Goal: Information Seeking & Learning: Learn about a topic

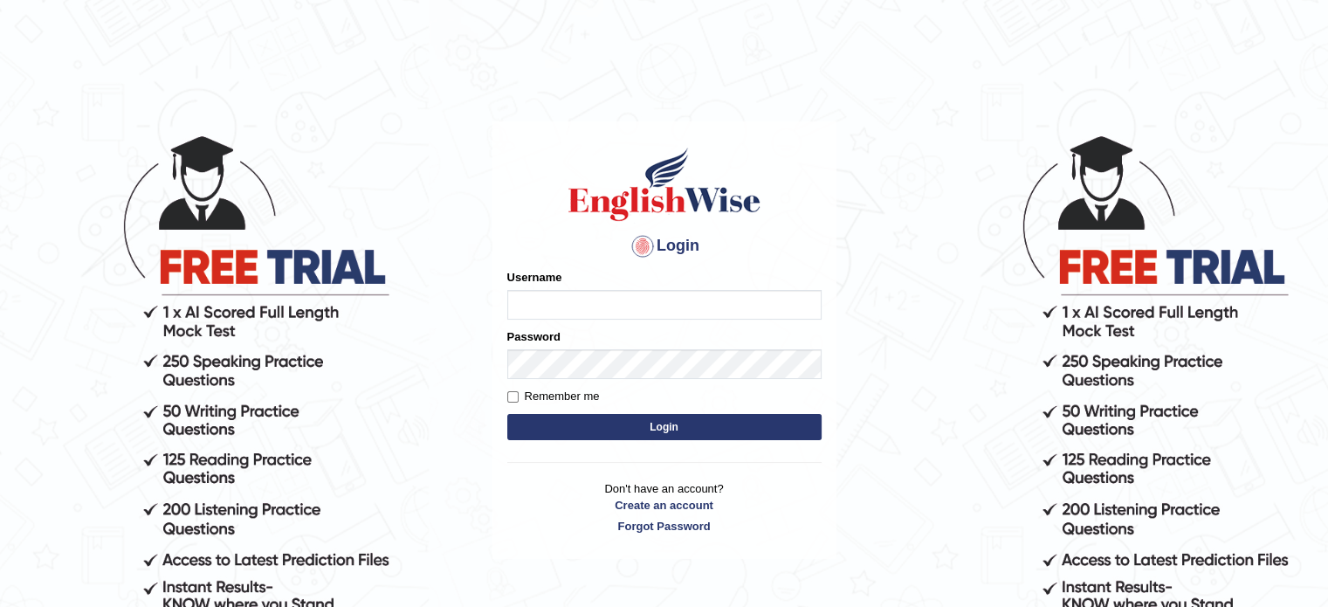
type input "Nigampatel"
click at [587, 424] on button "Login" at bounding box center [664, 427] width 314 height 26
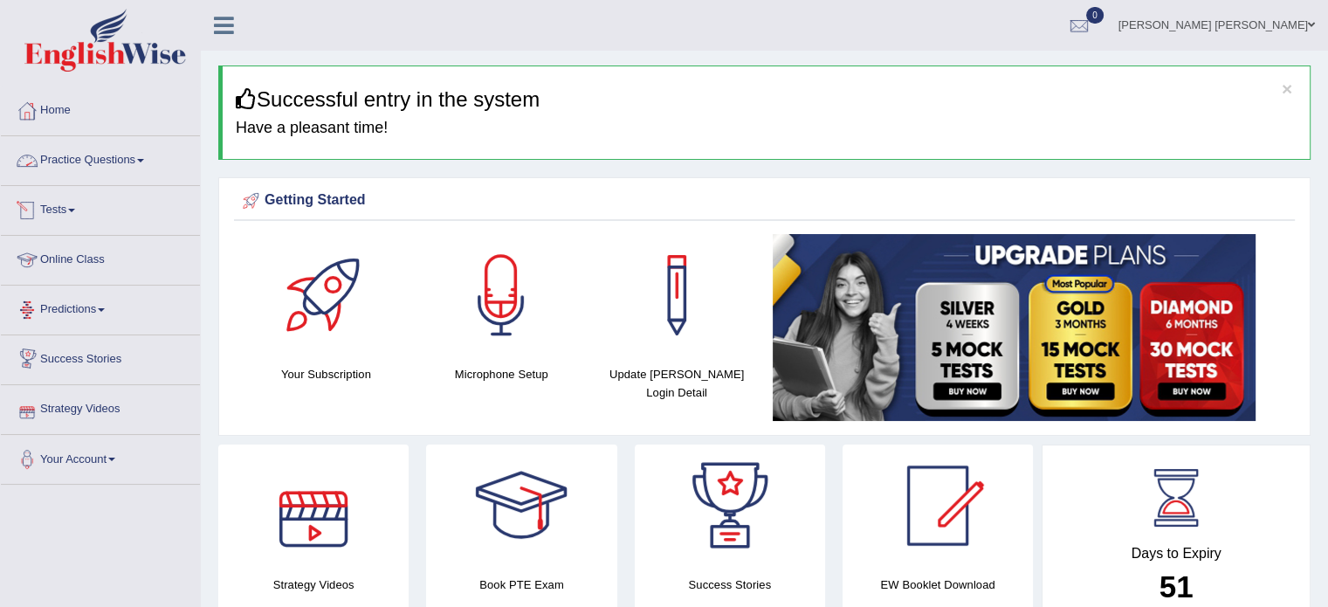
click at [144, 161] on span at bounding box center [140, 160] width 7 height 3
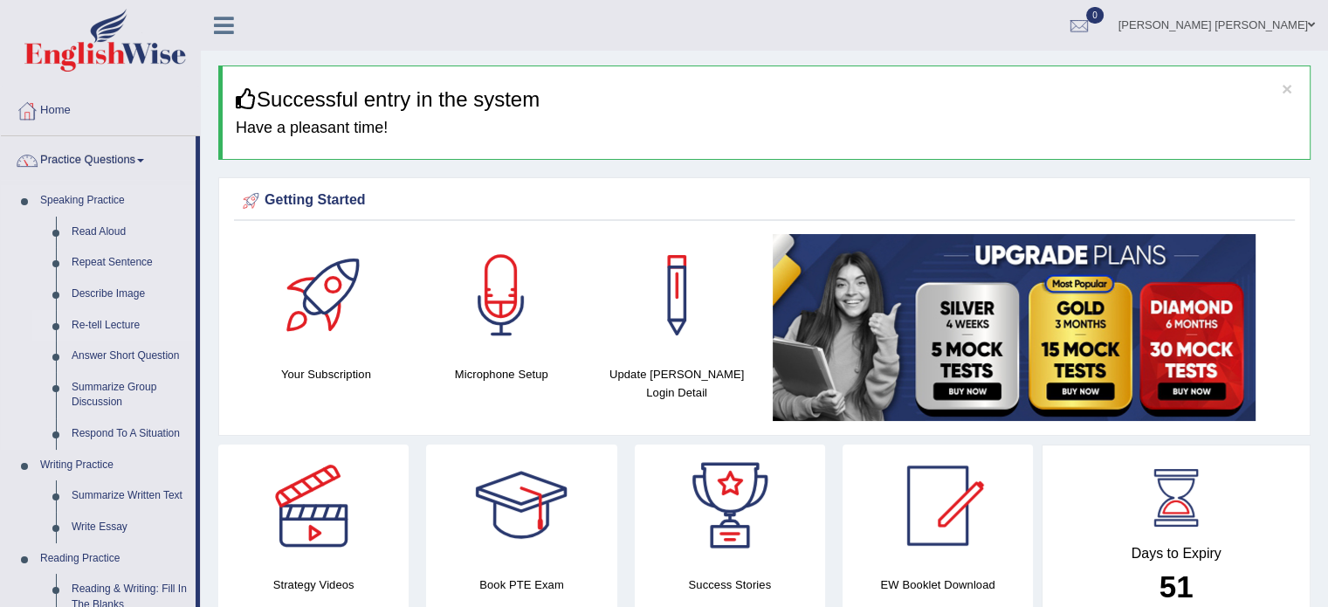
click at [108, 329] on link "Re-tell Lecture" at bounding box center [130, 325] width 132 height 31
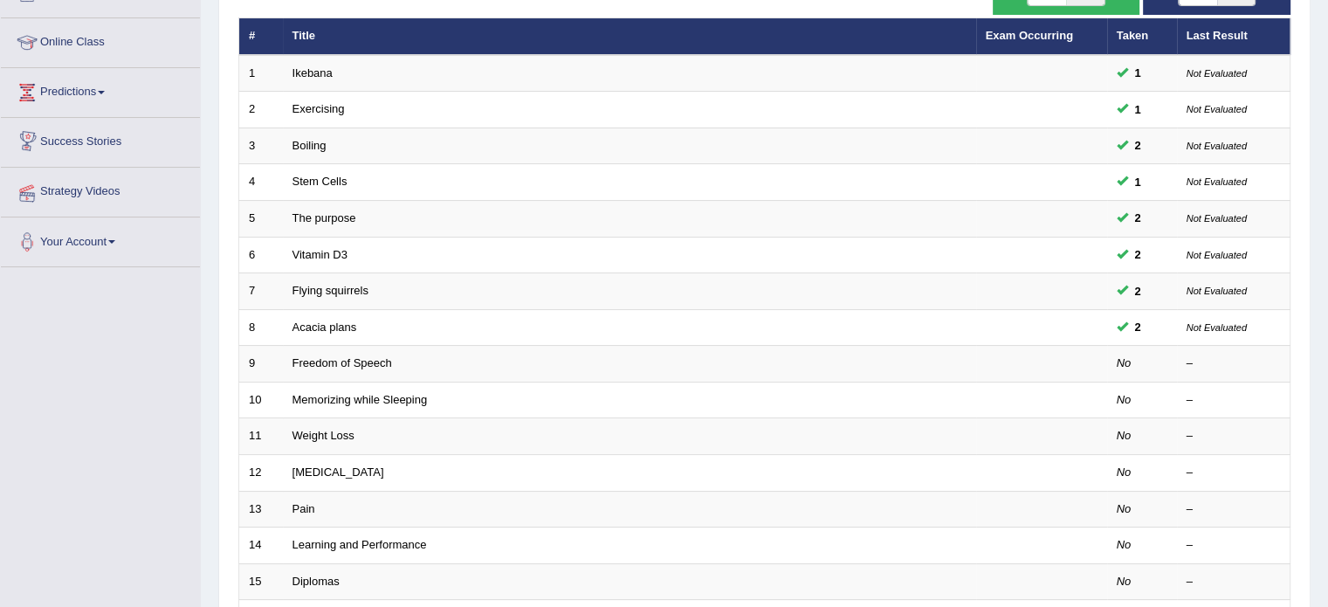
scroll to position [244, 0]
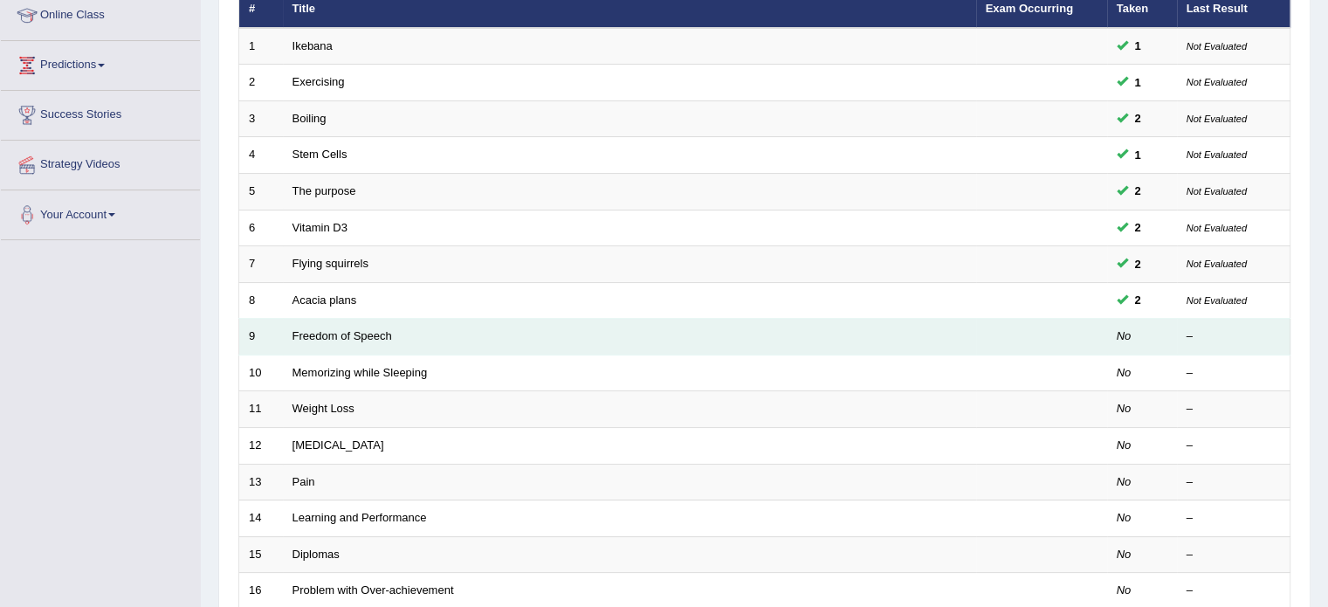
click at [354, 320] on td "Freedom of Speech" at bounding box center [629, 337] width 693 height 37
click at [372, 333] on link "Freedom of Speech" at bounding box center [342, 335] width 100 height 13
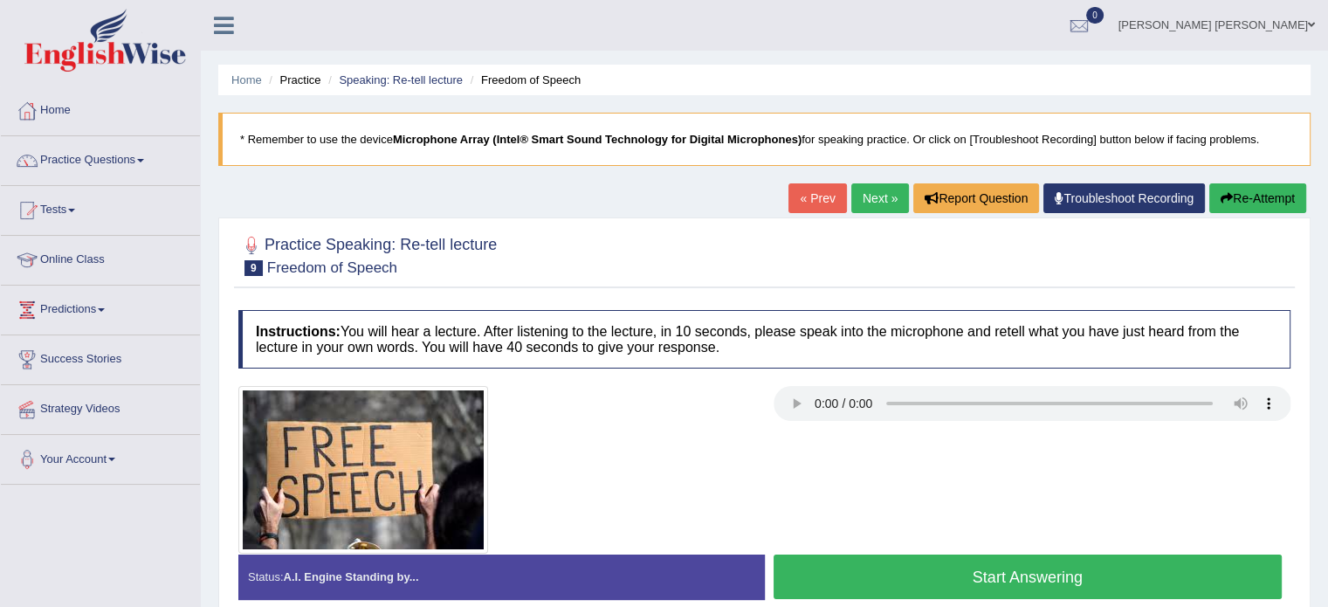
click at [988, 577] on button "Start Answering" at bounding box center [1027, 576] width 509 height 45
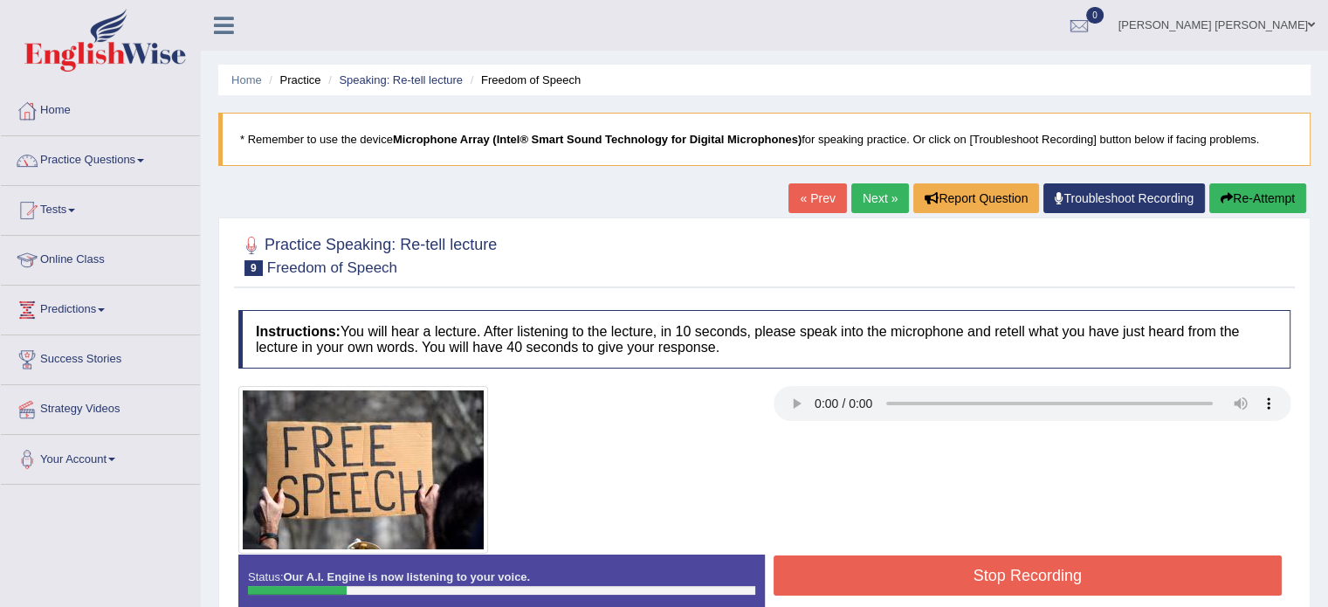
click at [1253, 199] on button "Re-Attempt" at bounding box center [1257, 198] width 97 height 30
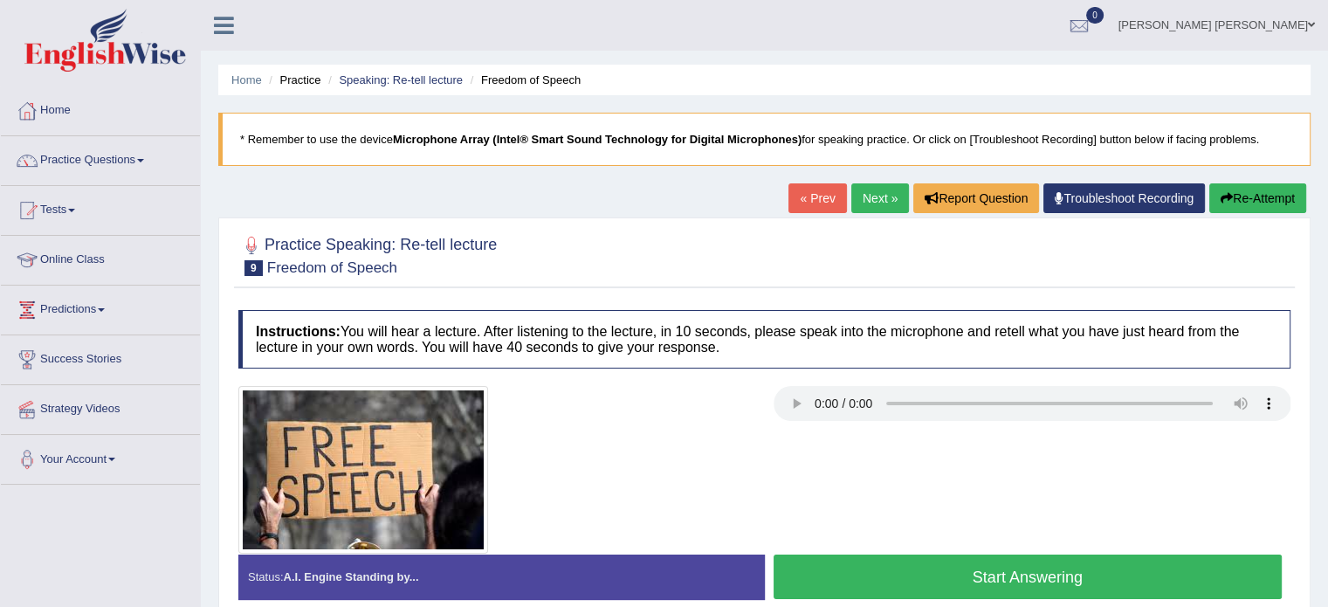
click at [1053, 568] on button "Start Answering" at bounding box center [1027, 576] width 509 height 45
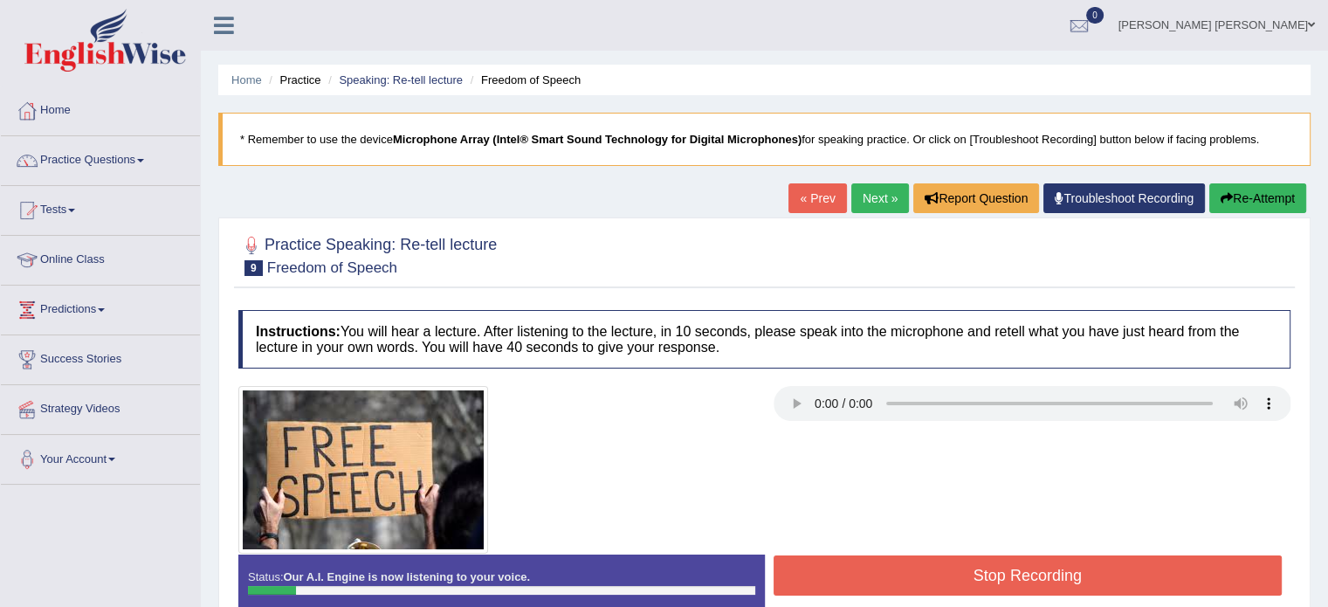
click at [1248, 195] on button "Re-Attempt" at bounding box center [1257, 198] width 97 height 30
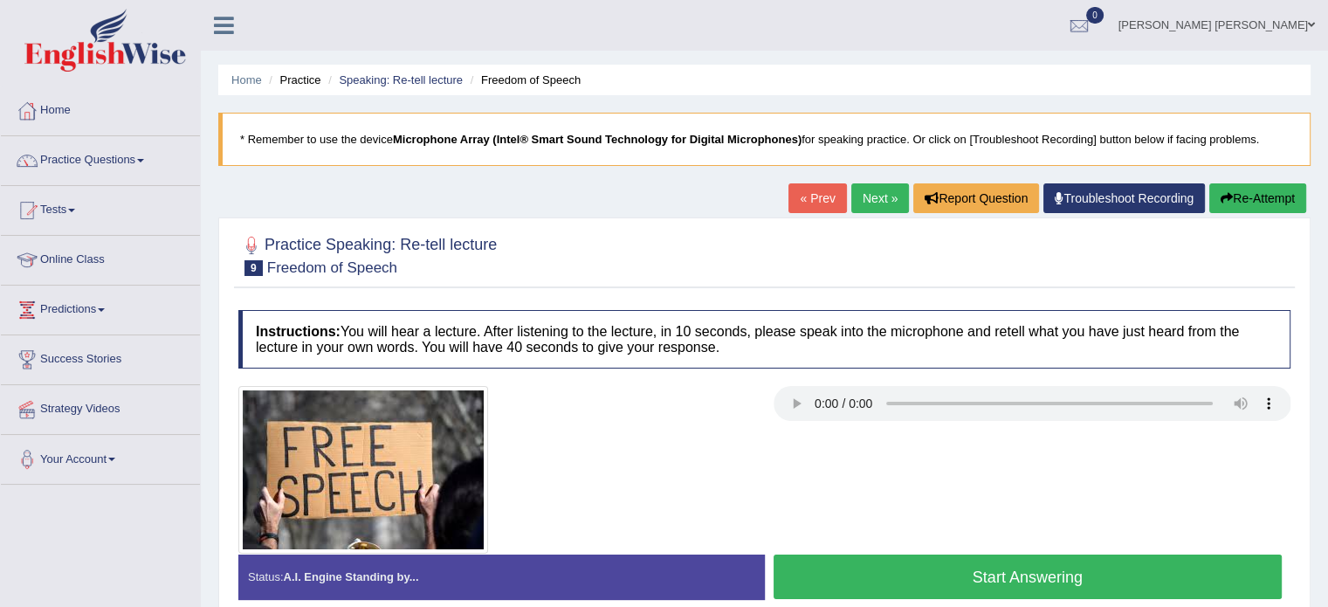
click at [1128, 562] on button "Start Answering" at bounding box center [1027, 576] width 509 height 45
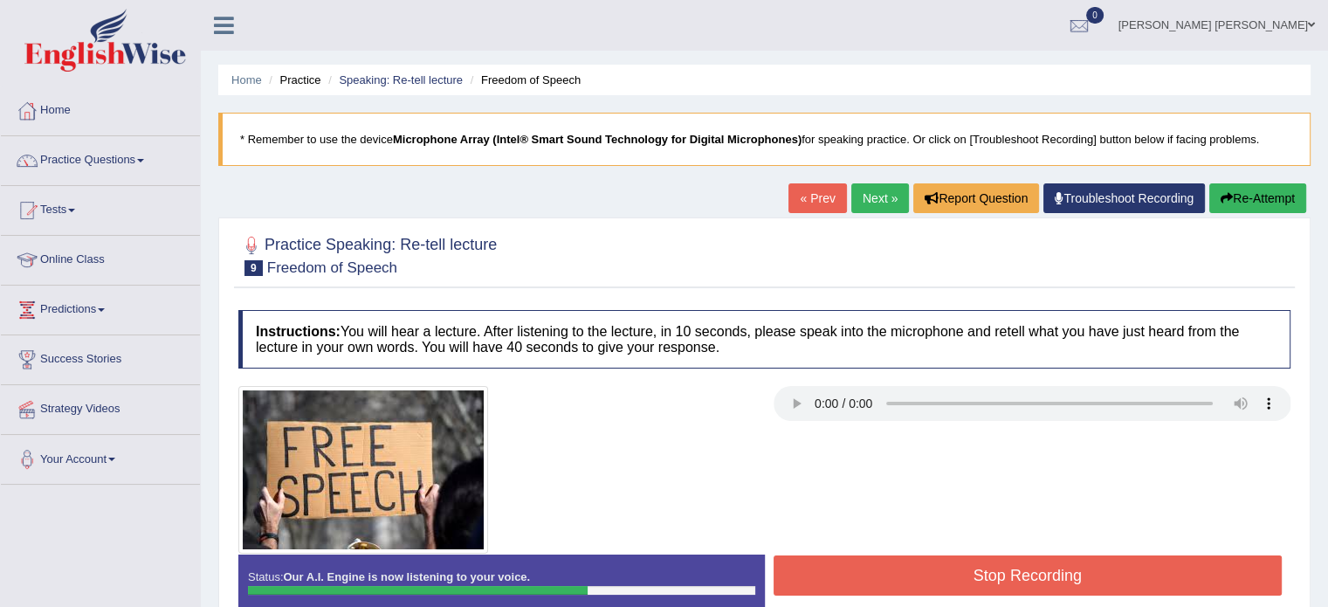
click at [1128, 562] on button "Stop Recording" at bounding box center [1027, 575] width 509 height 40
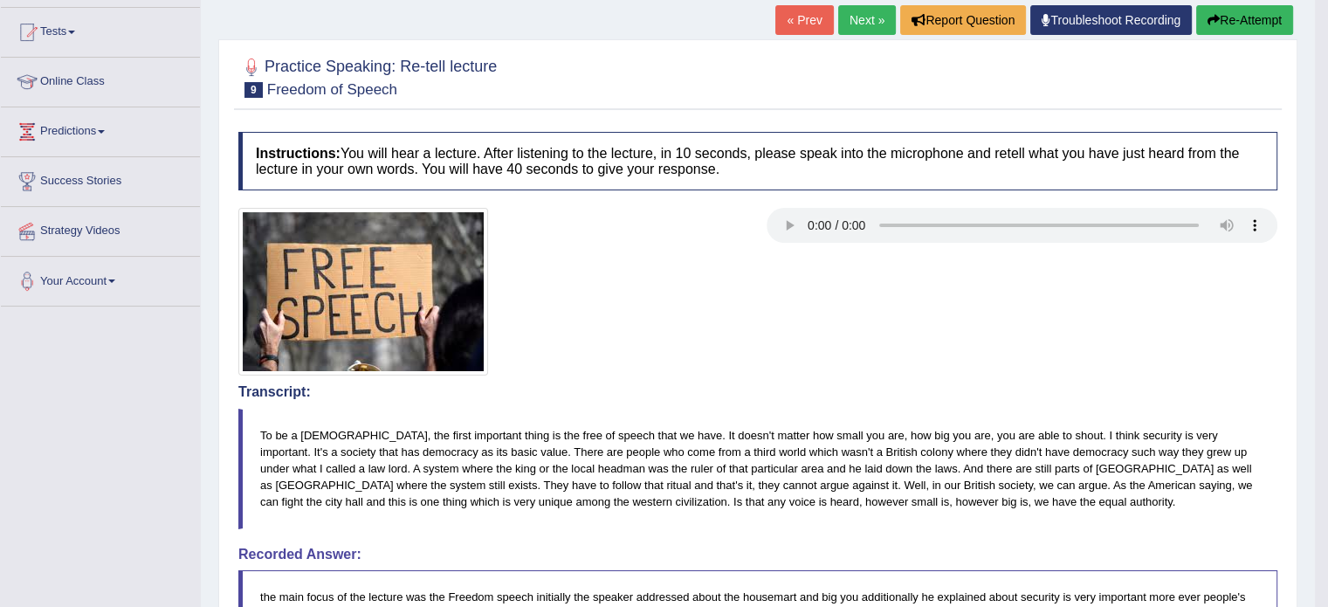
scroll to position [175, 0]
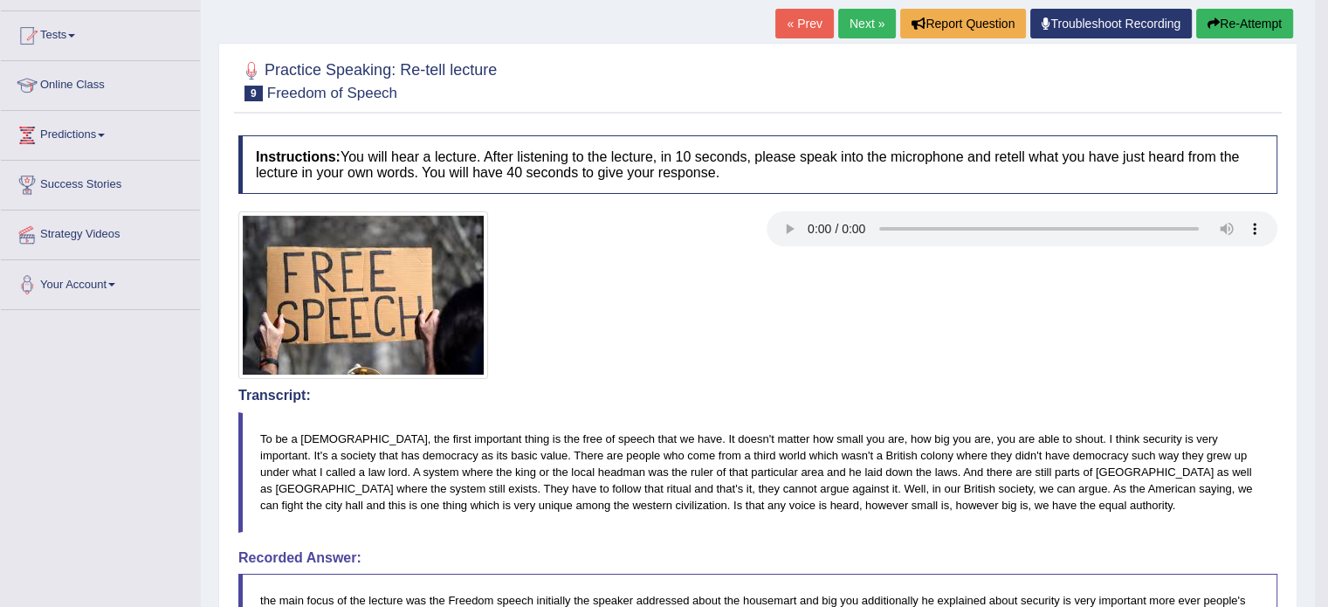
click at [1208, 29] on button "Re-Attempt" at bounding box center [1244, 24] width 97 height 30
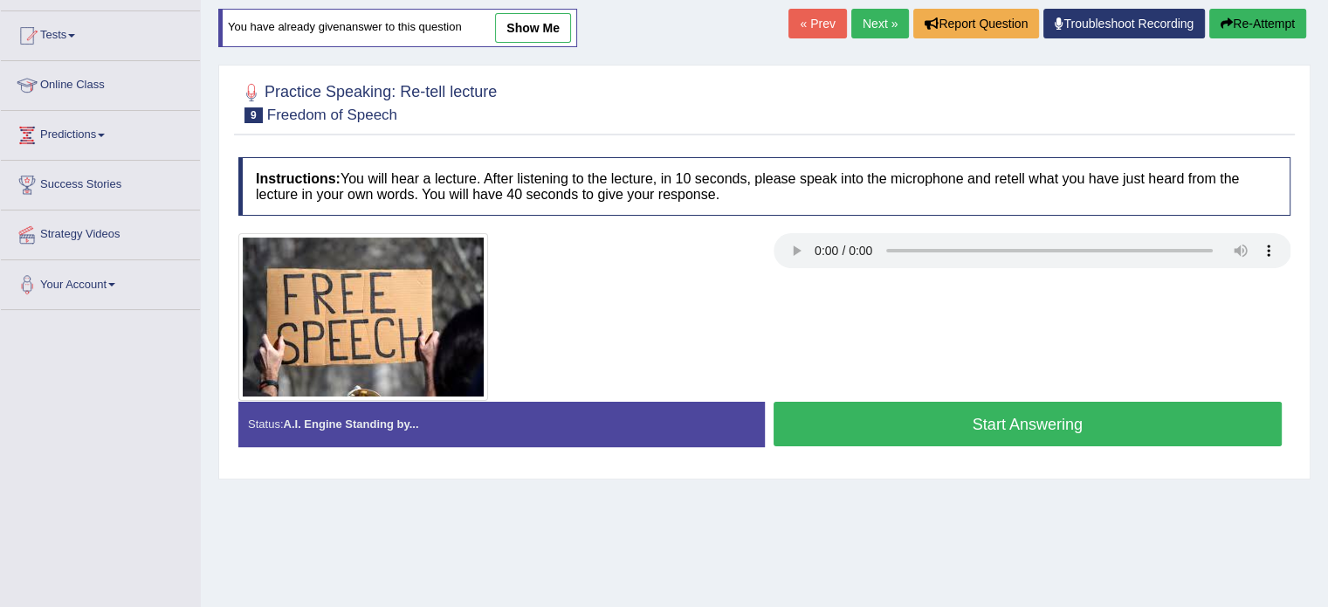
click at [1115, 420] on button "Start Answering" at bounding box center [1027, 423] width 509 height 45
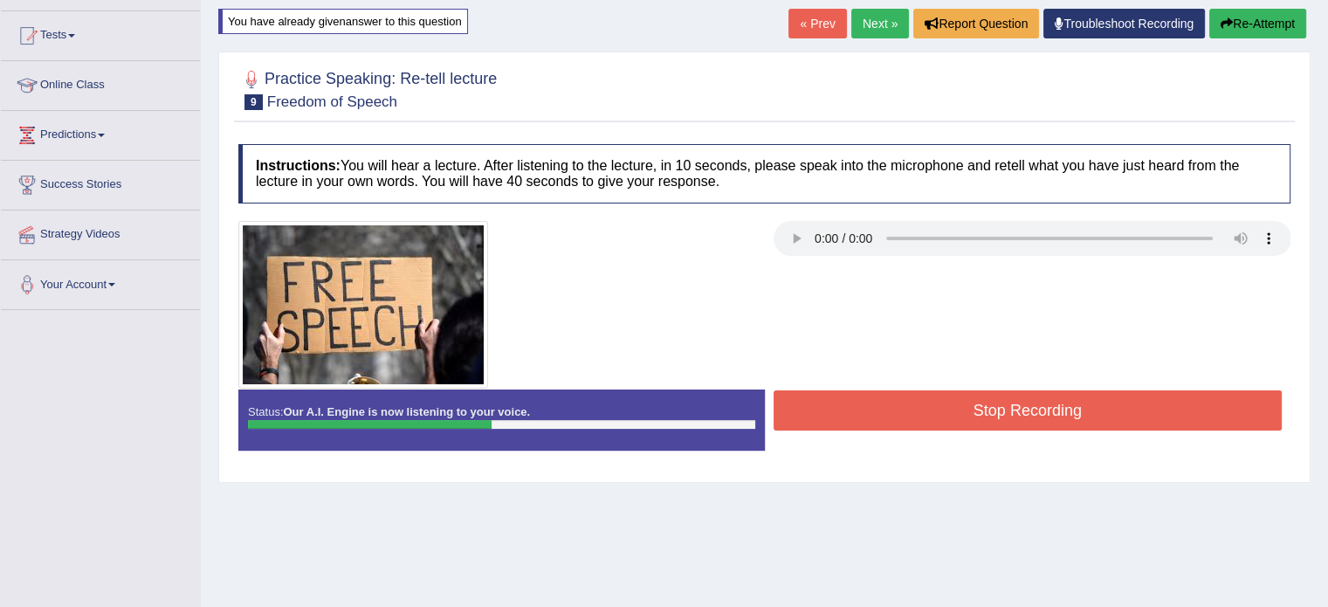
click at [1288, 23] on button "Re-Attempt" at bounding box center [1257, 24] width 97 height 30
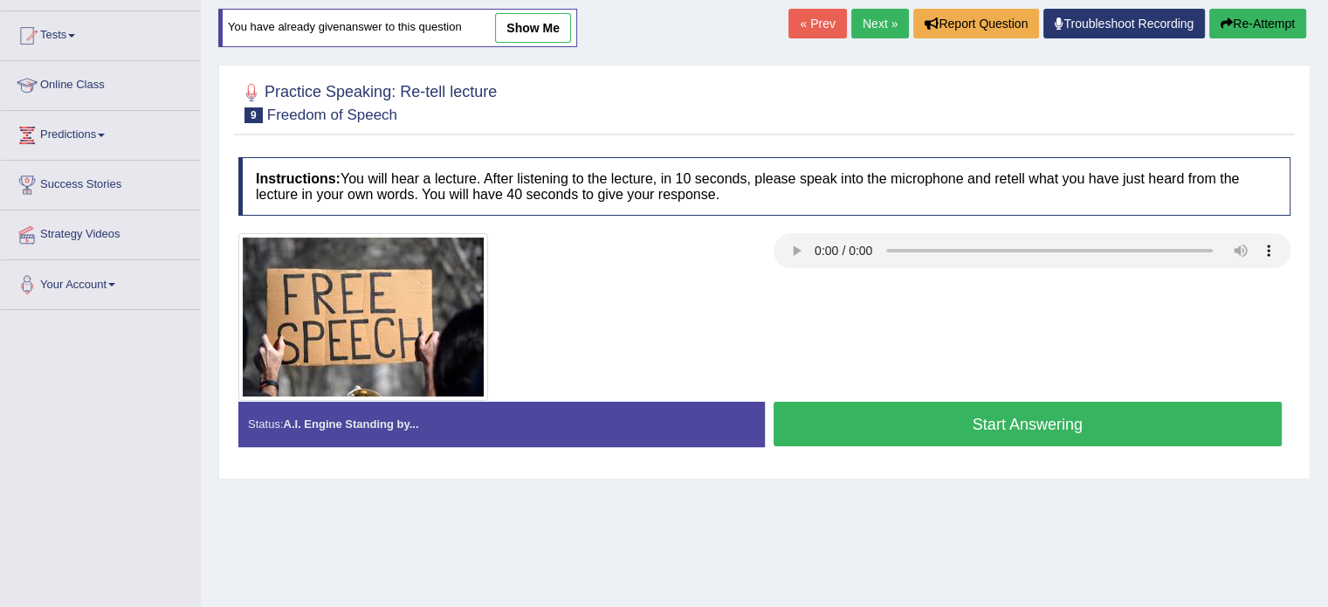
click at [1103, 426] on button "Start Answering" at bounding box center [1027, 423] width 509 height 45
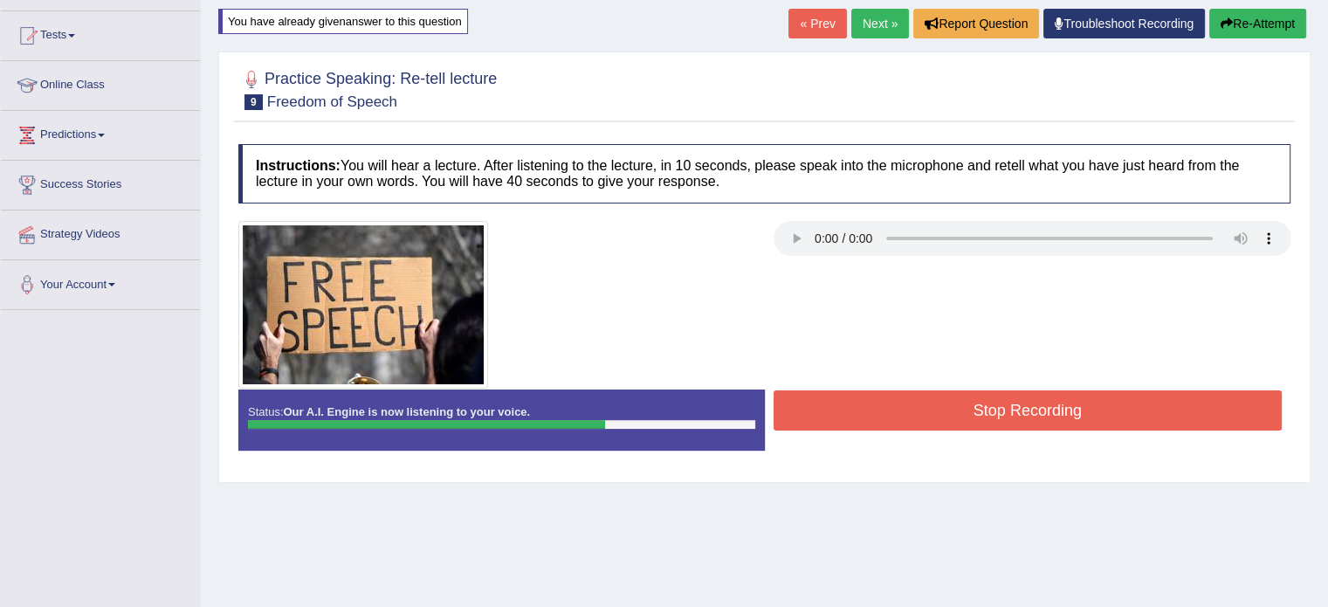
click at [1093, 406] on button "Stop Recording" at bounding box center [1027, 410] width 509 height 40
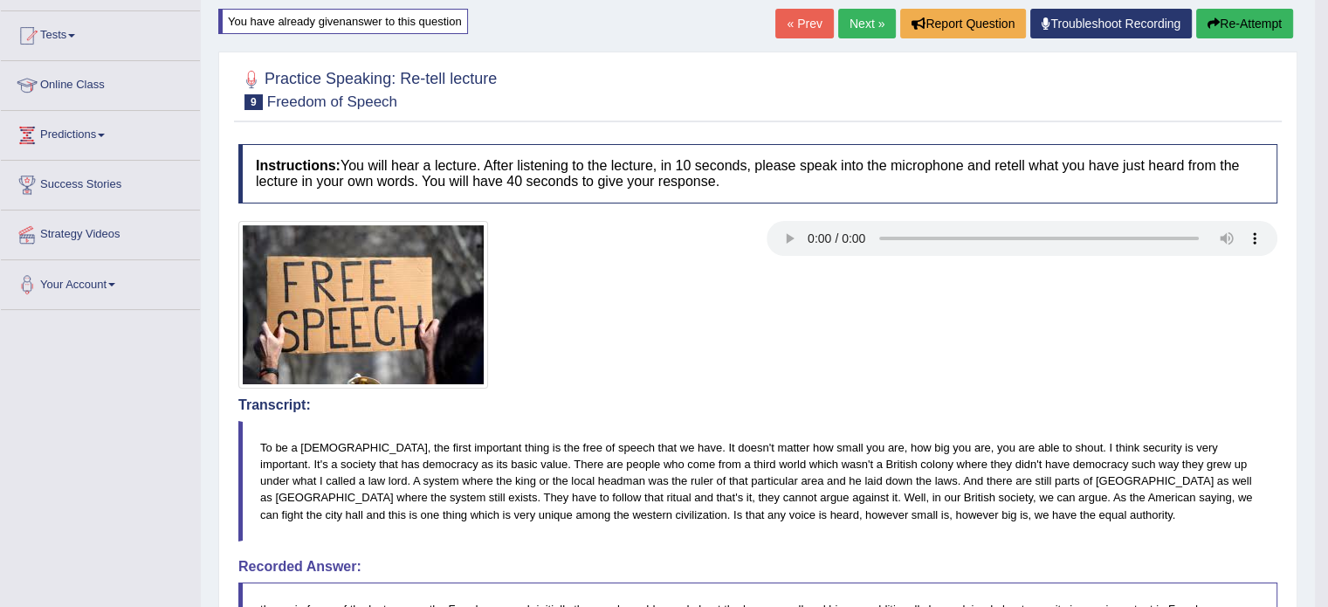
scroll to position [140, 0]
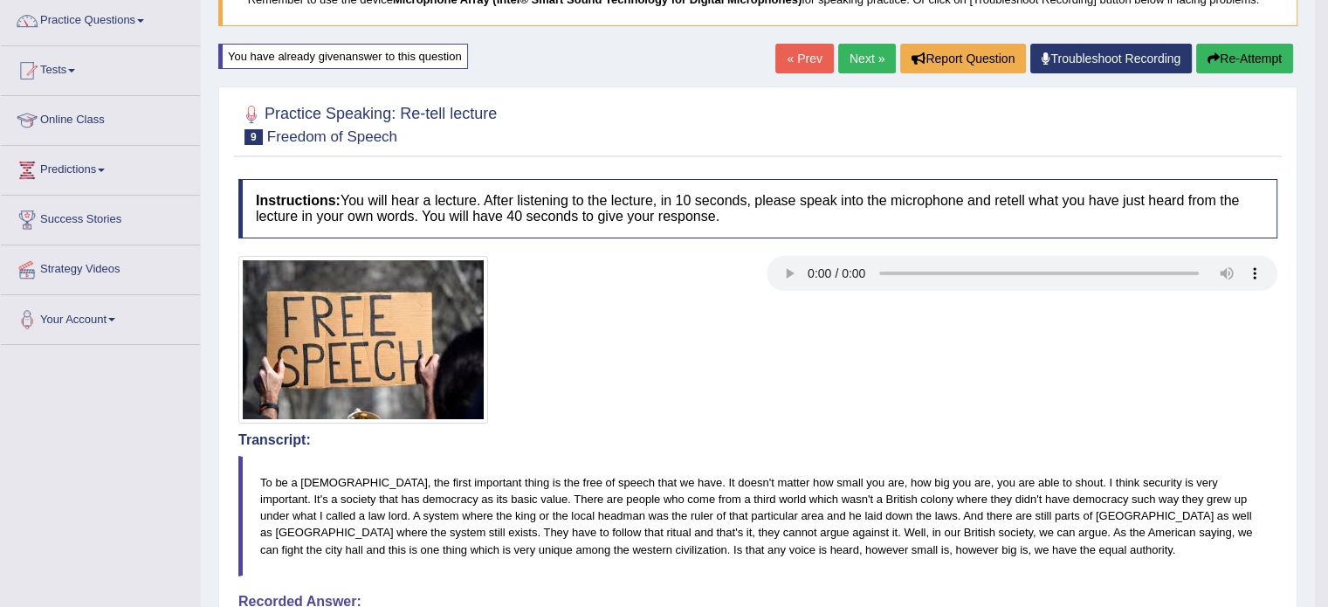
click at [864, 55] on link "Next »" at bounding box center [867, 59] width 58 height 30
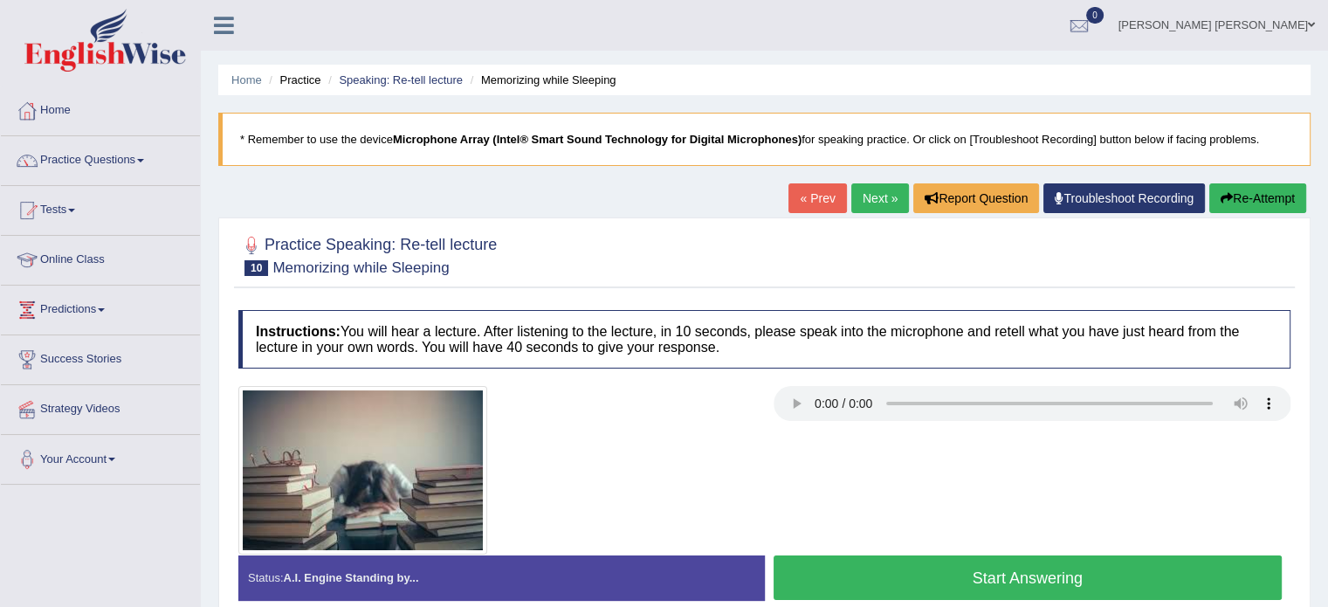
click at [1012, 561] on button "Start Answering" at bounding box center [1027, 577] width 509 height 45
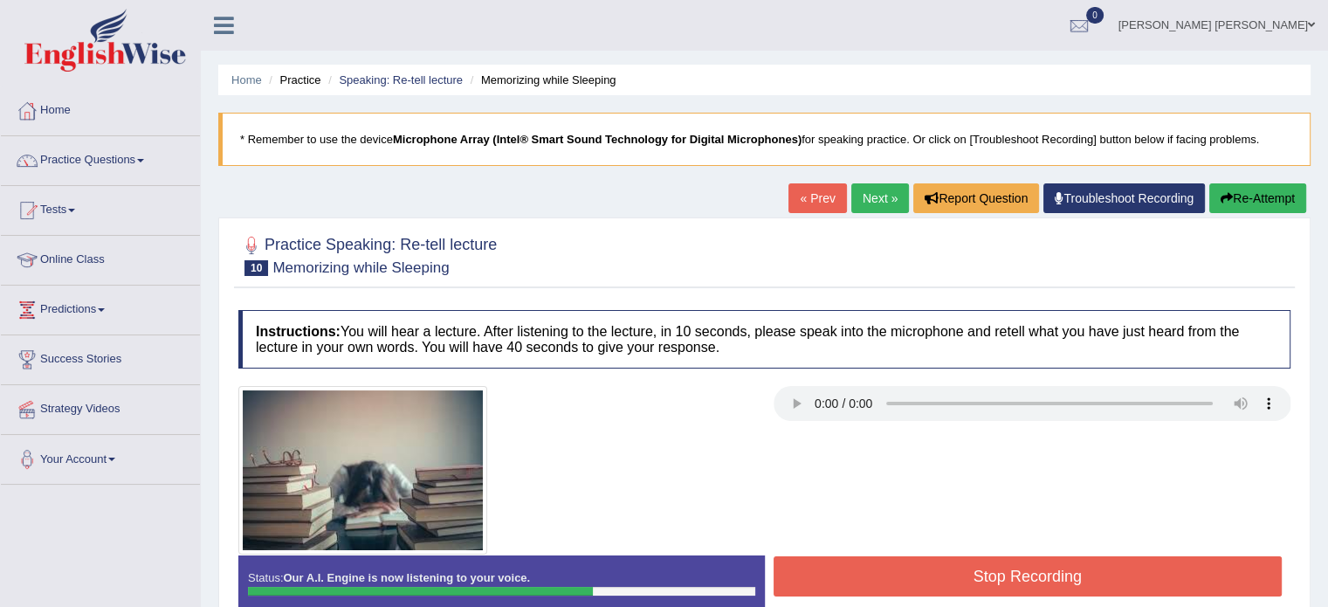
click at [1012, 561] on button "Stop Recording" at bounding box center [1027, 576] width 509 height 40
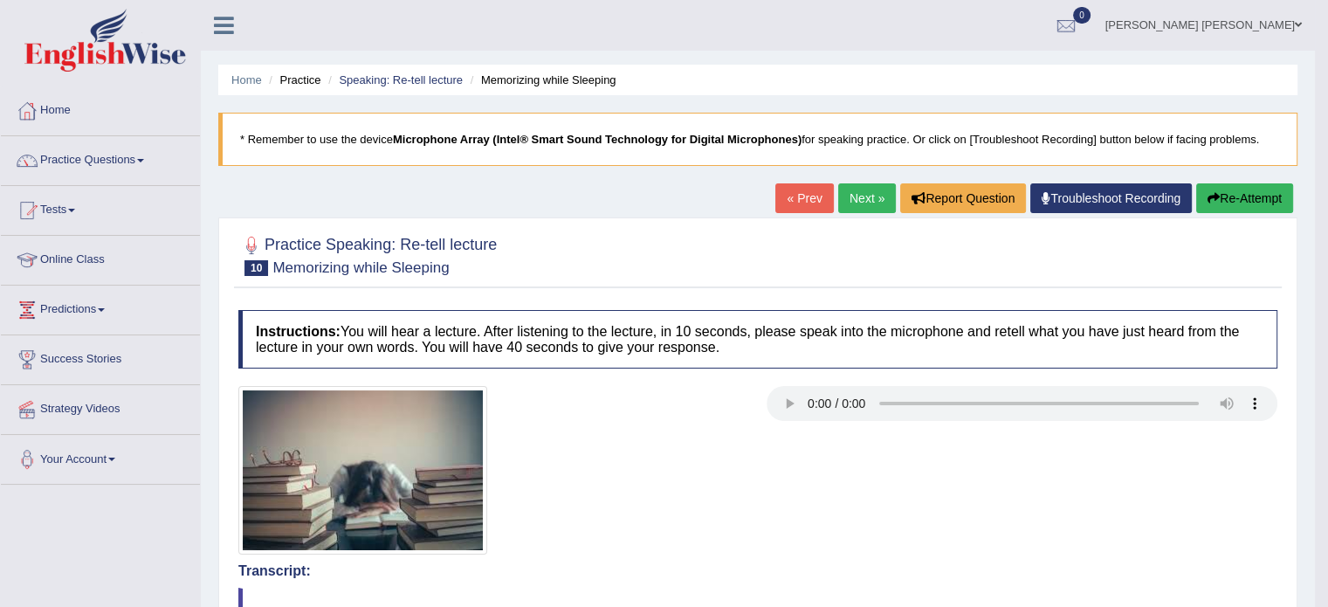
click at [1236, 196] on button "Re-Attempt" at bounding box center [1244, 198] width 97 height 30
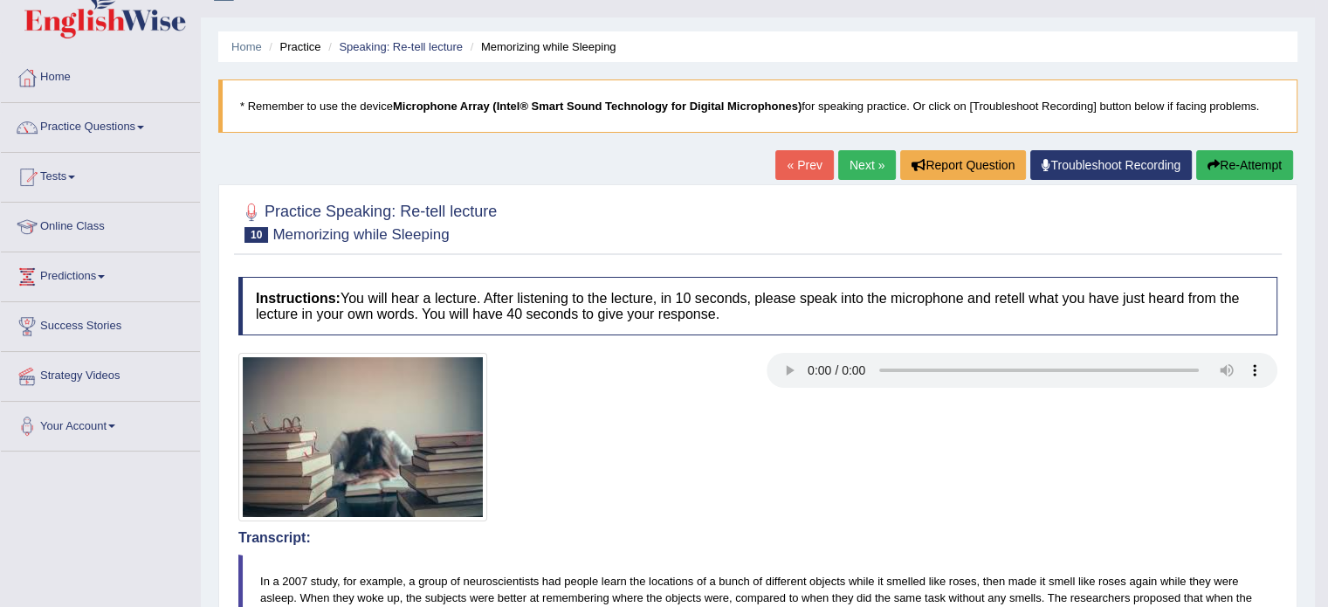
scroll to position [35, 0]
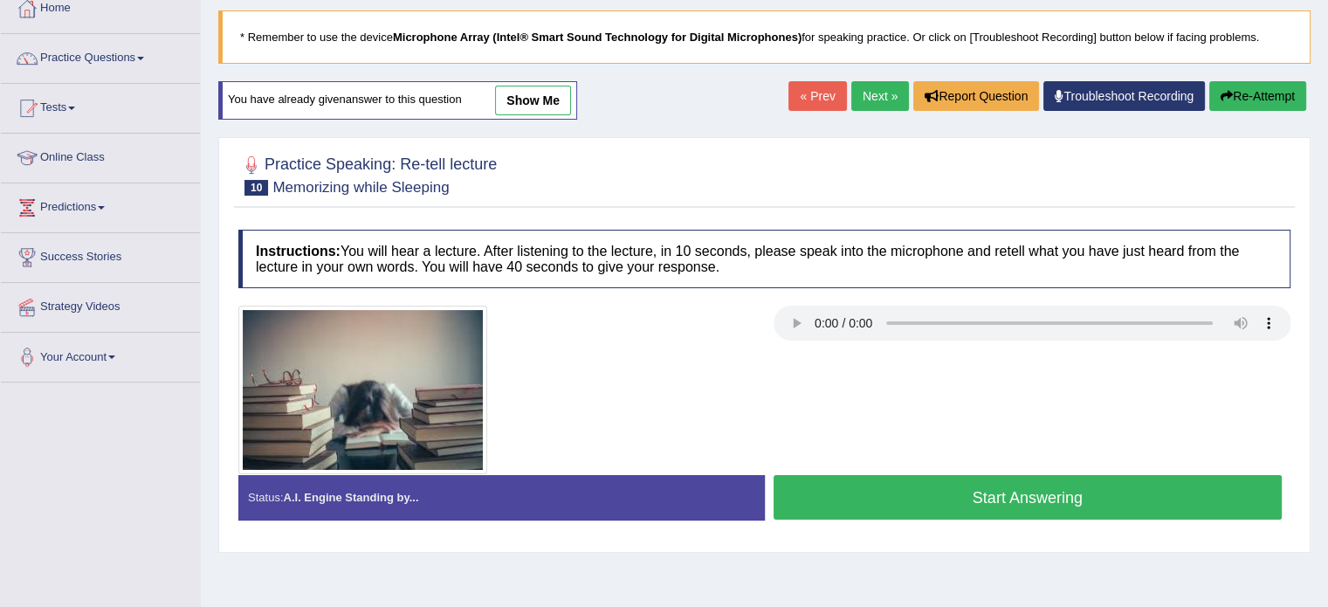
scroll to position [105, 0]
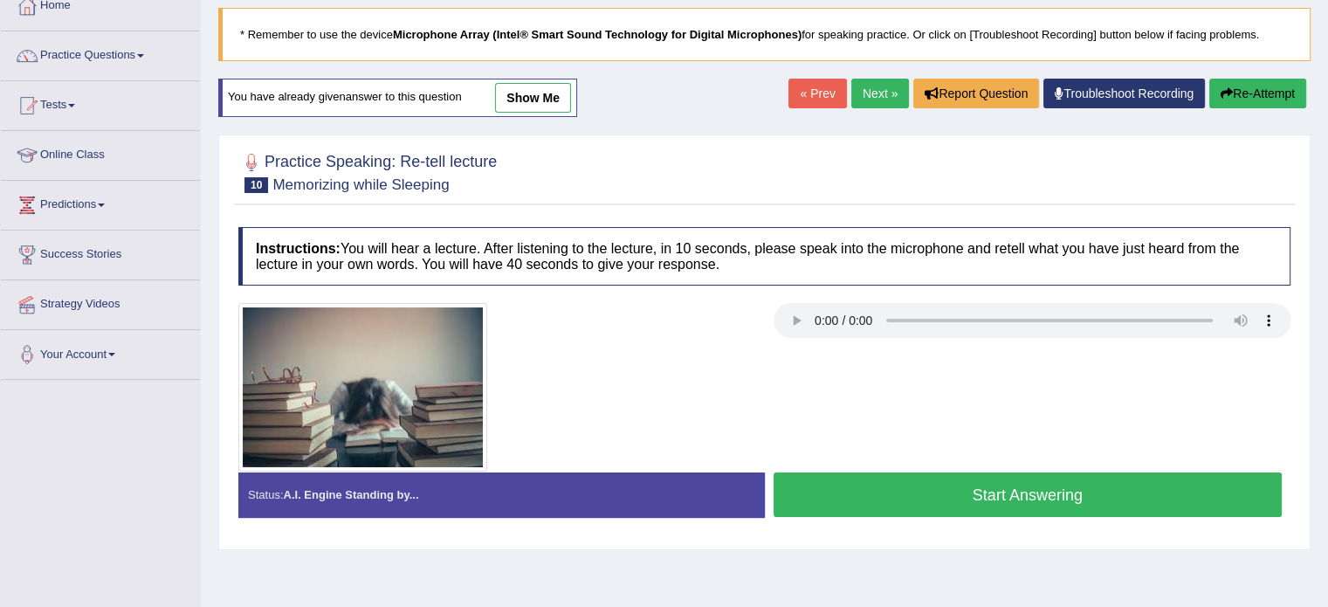
click at [1044, 488] on button "Start Answering" at bounding box center [1027, 494] width 509 height 45
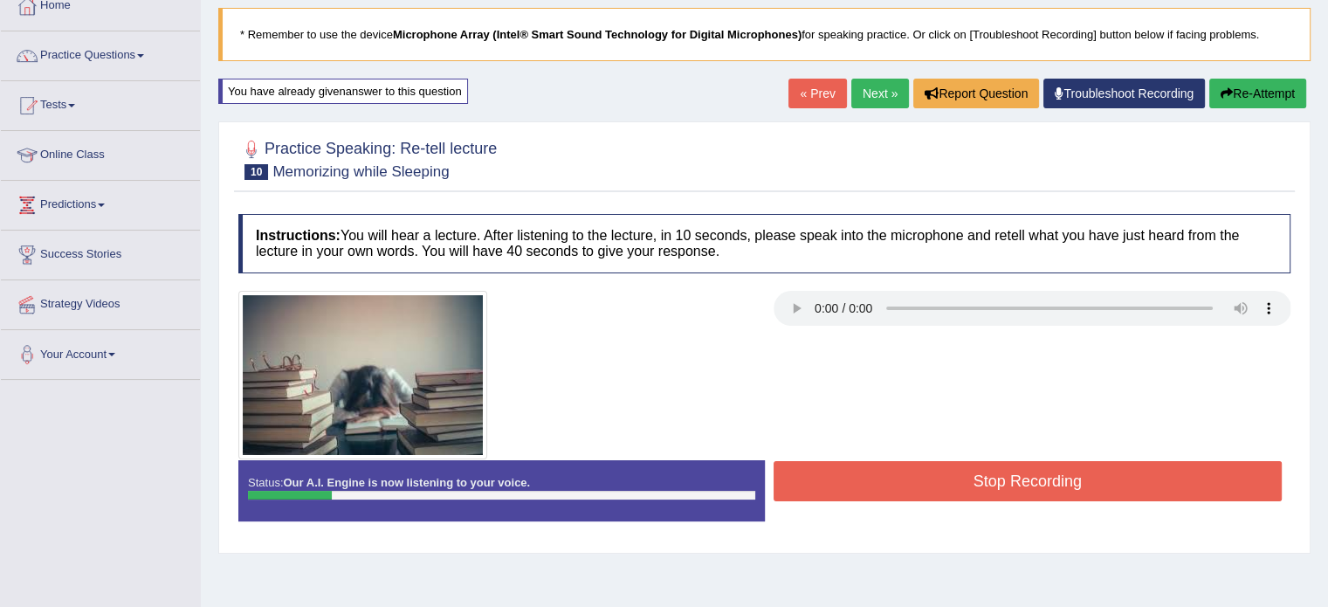
click at [1265, 86] on button "Re-Attempt" at bounding box center [1257, 94] width 97 height 30
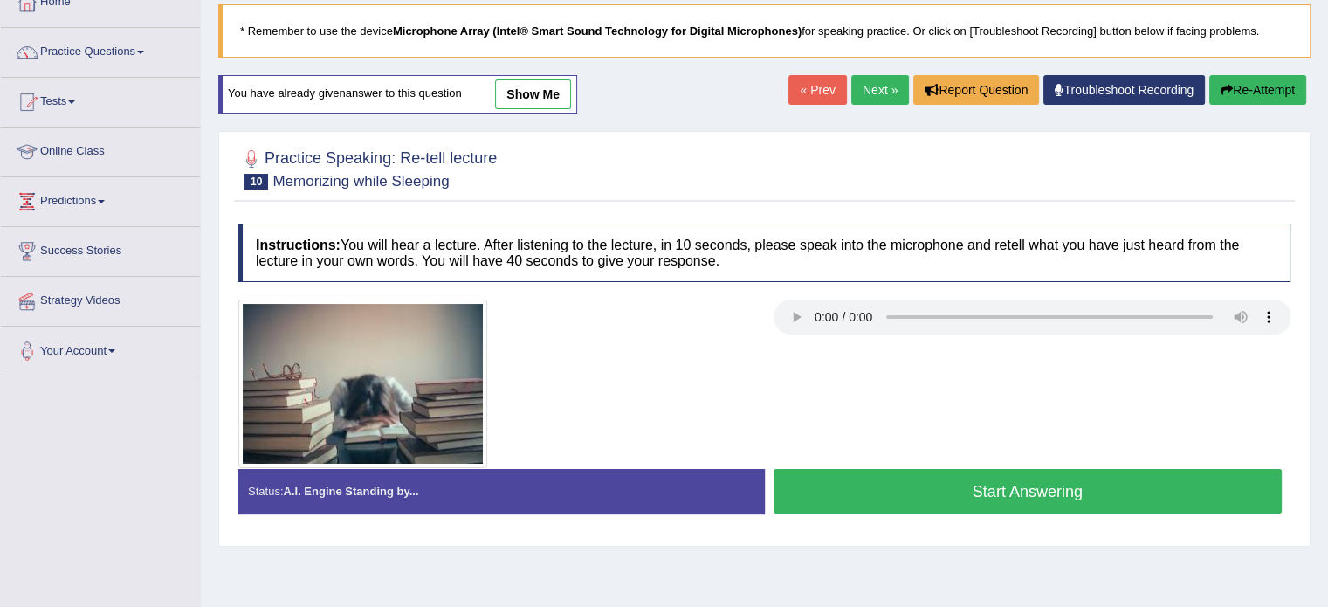
scroll to position [105, 0]
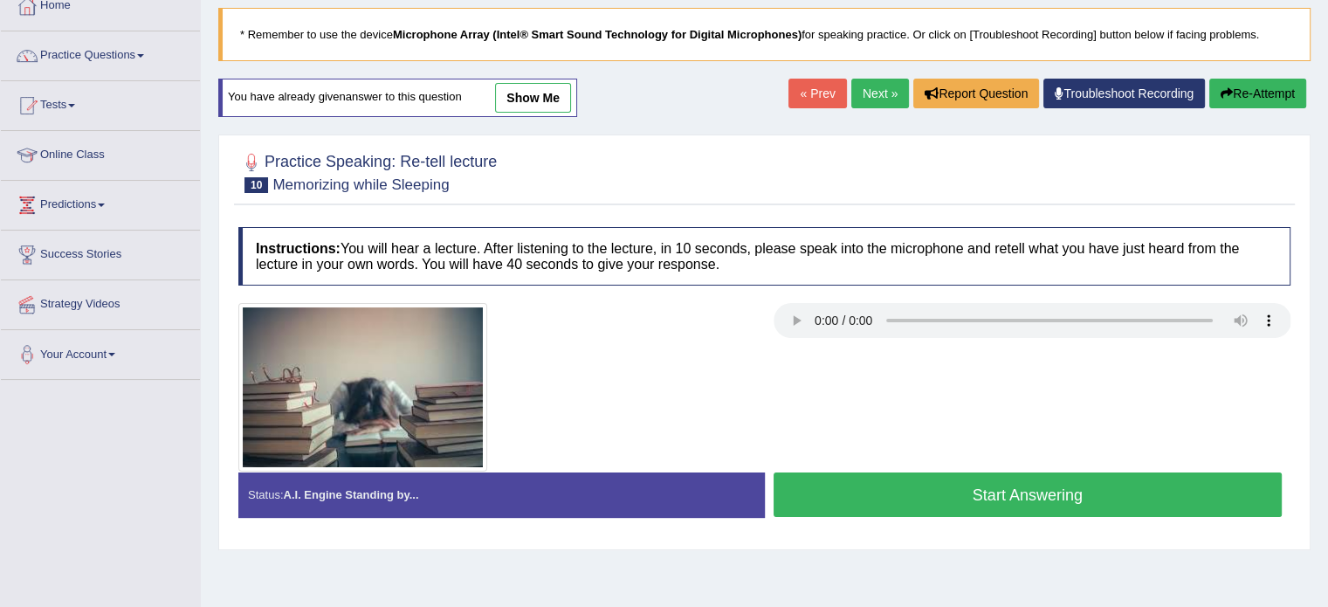
drag, startPoint x: 0, startPoint y: 0, endPoint x: 1010, endPoint y: 482, distance: 1118.9
click at [1010, 482] on button "Start Answering" at bounding box center [1027, 494] width 509 height 45
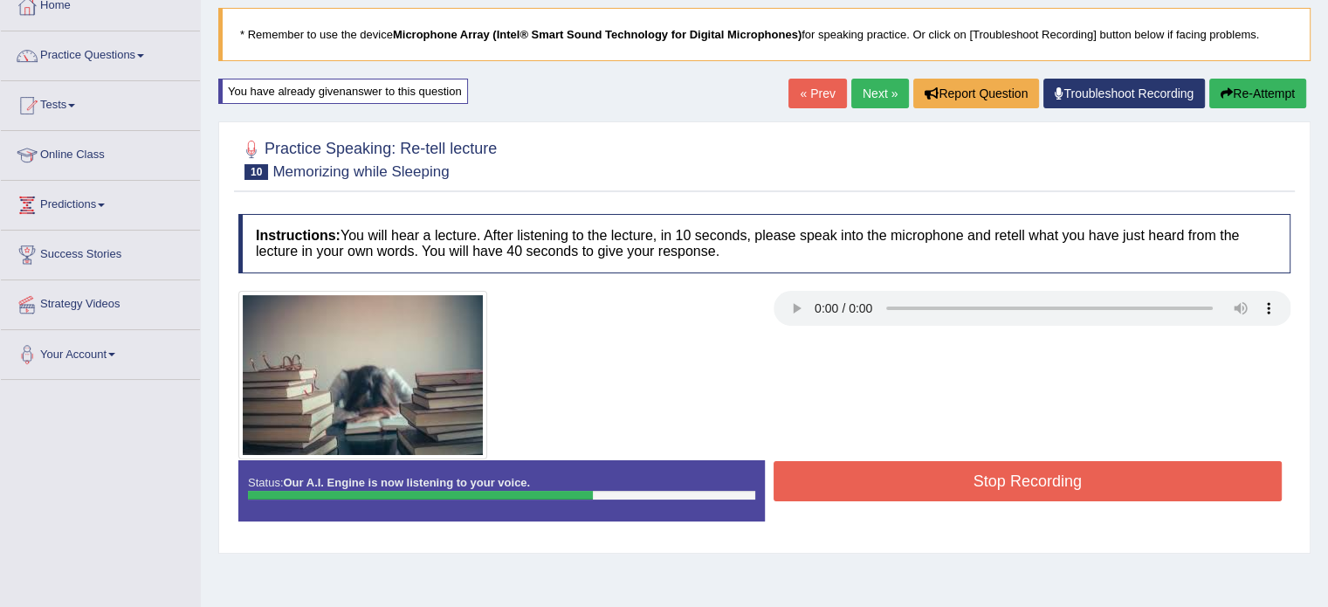
click at [1010, 482] on button "Stop Recording" at bounding box center [1027, 481] width 509 height 40
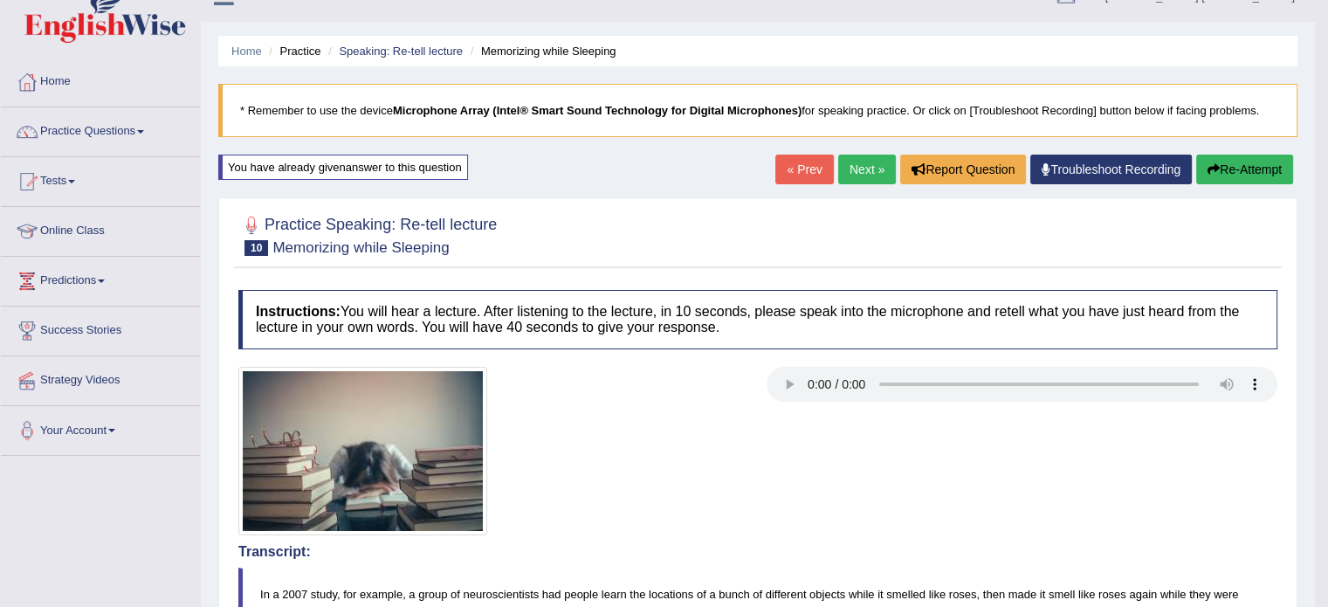
scroll to position [0, 0]
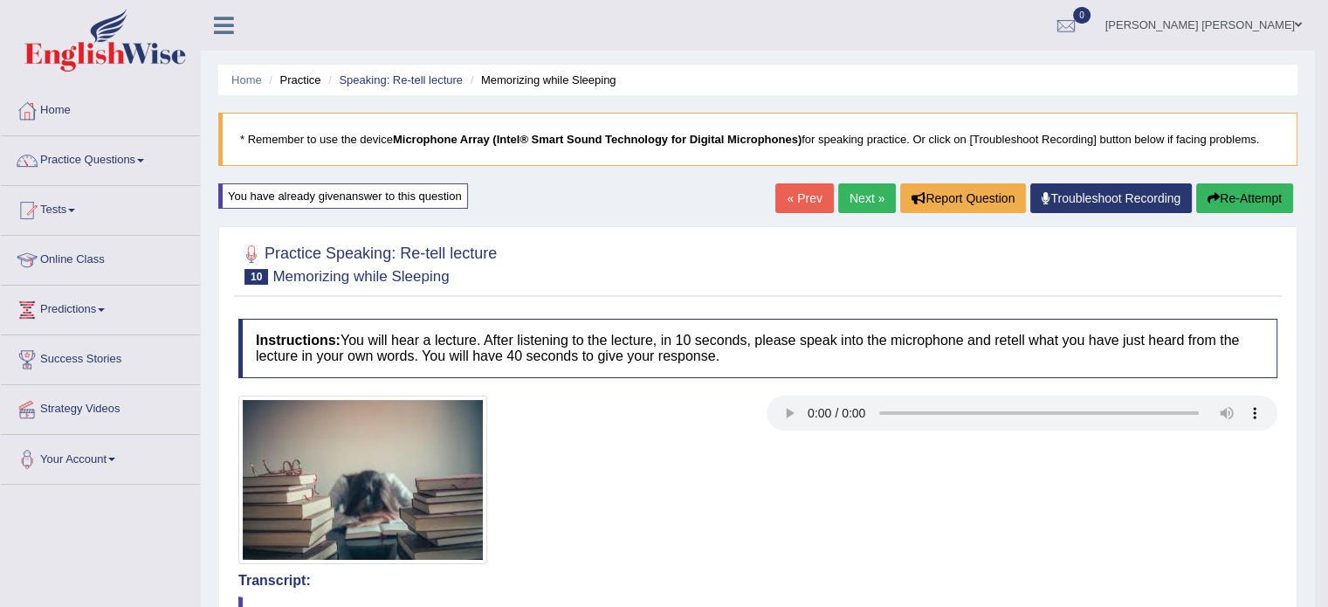
click at [848, 191] on link "Next »" at bounding box center [867, 198] width 58 height 30
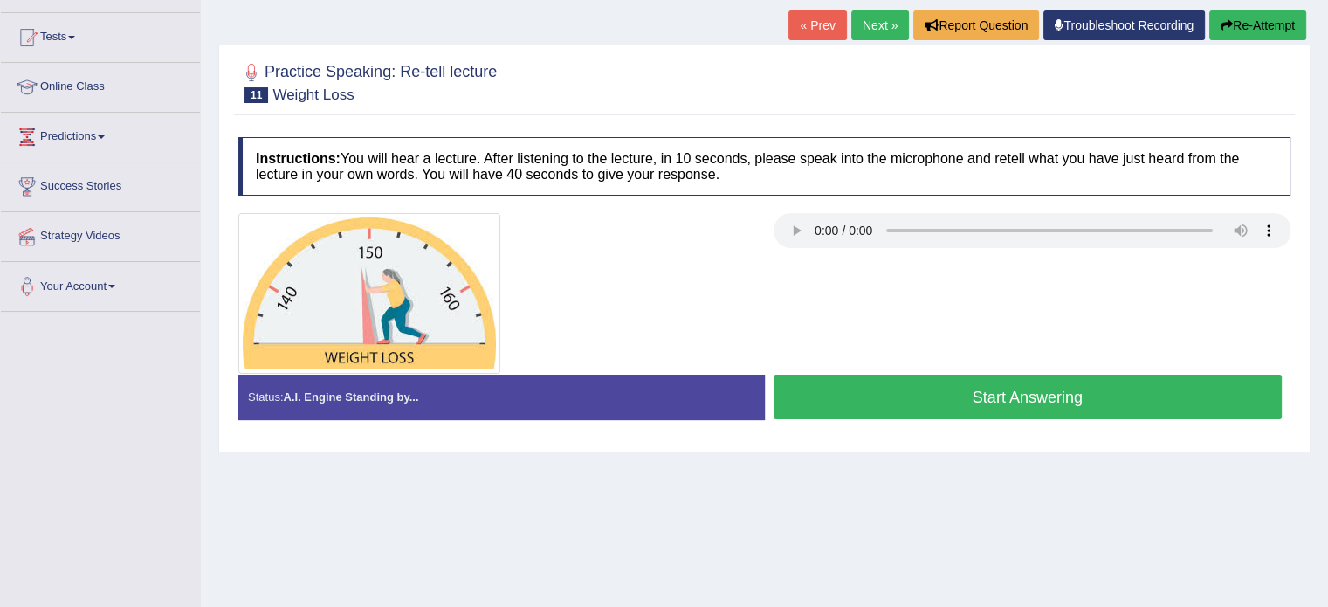
scroll to position [175, 0]
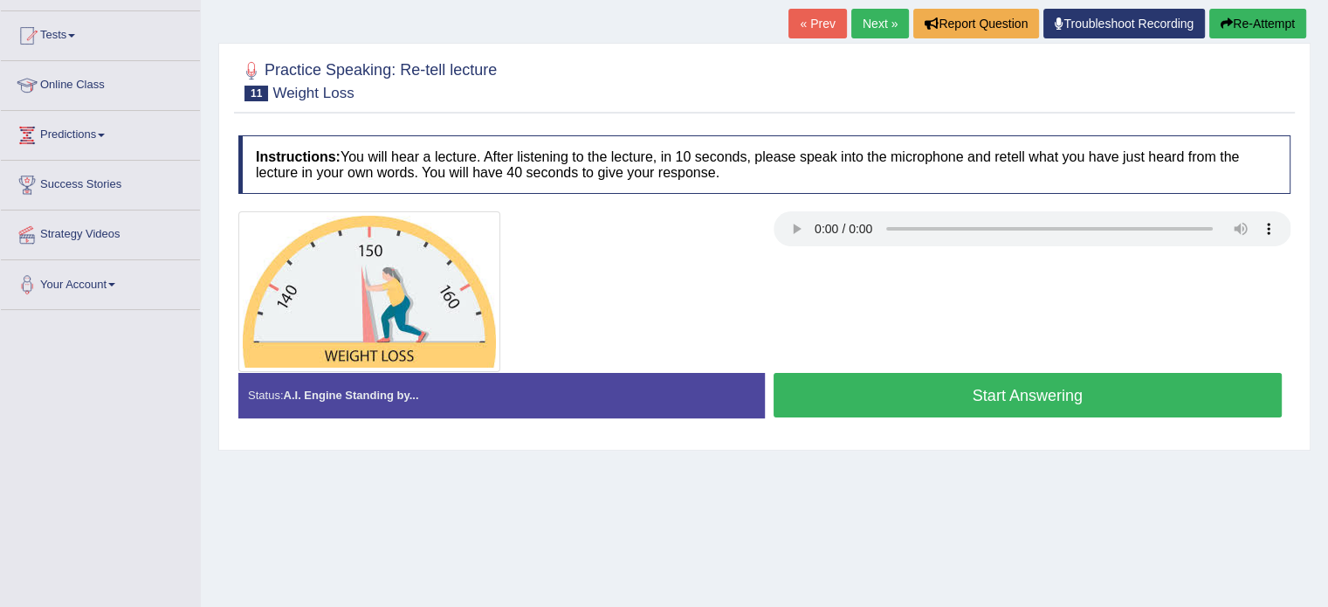
click at [915, 388] on button "Start Answering" at bounding box center [1027, 395] width 509 height 45
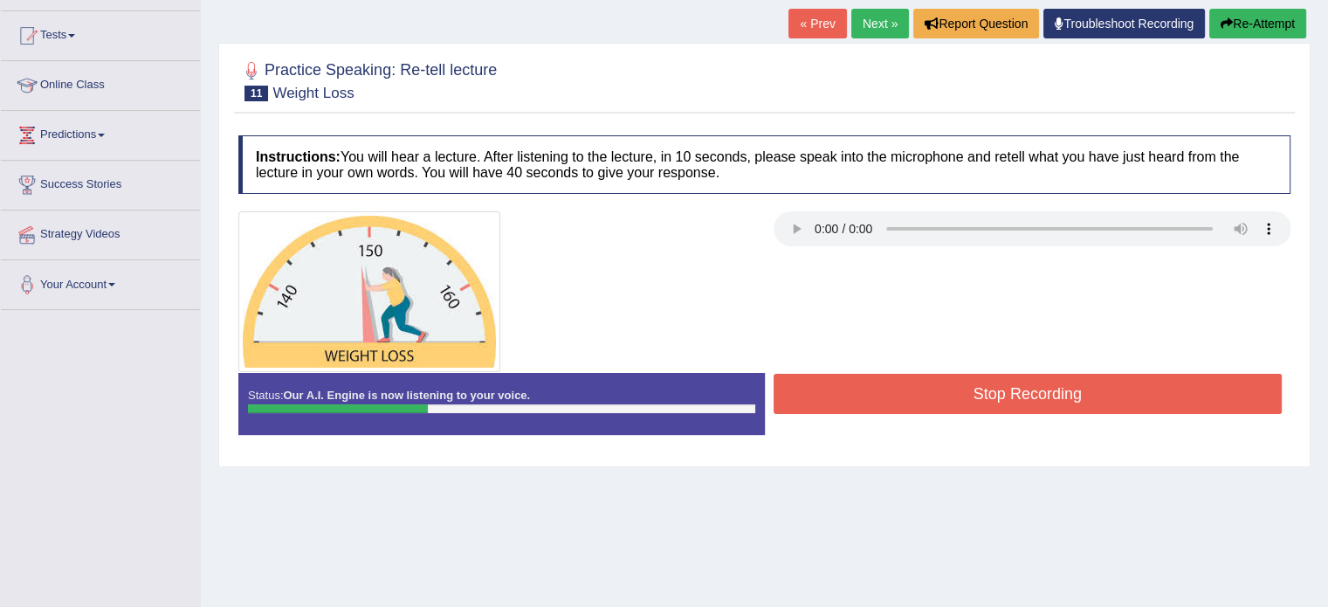
click at [1273, 35] on button "Re-Attempt" at bounding box center [1257, 24] width 97 height 30
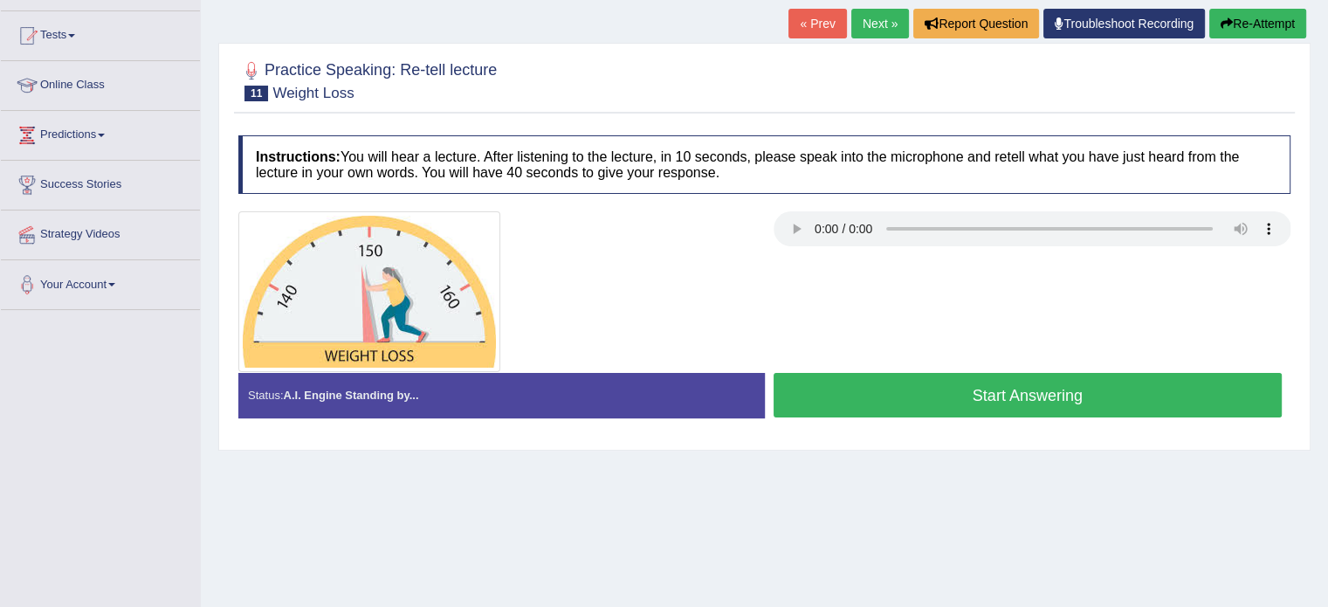
click at [1090, 385] on button "Start Answering" at bounding box center [1027, 395] width 509 height 45
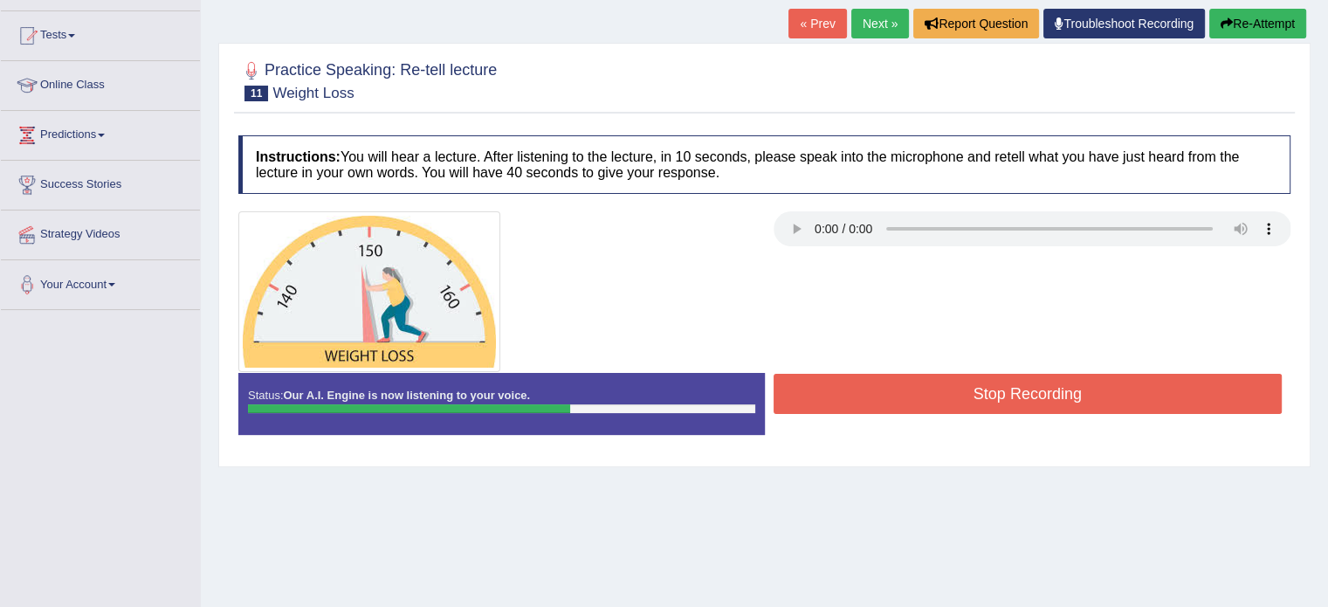
click at [1090, 385] on button "Stop Recording" at bounding box center [1027, 394] width 509 height 40
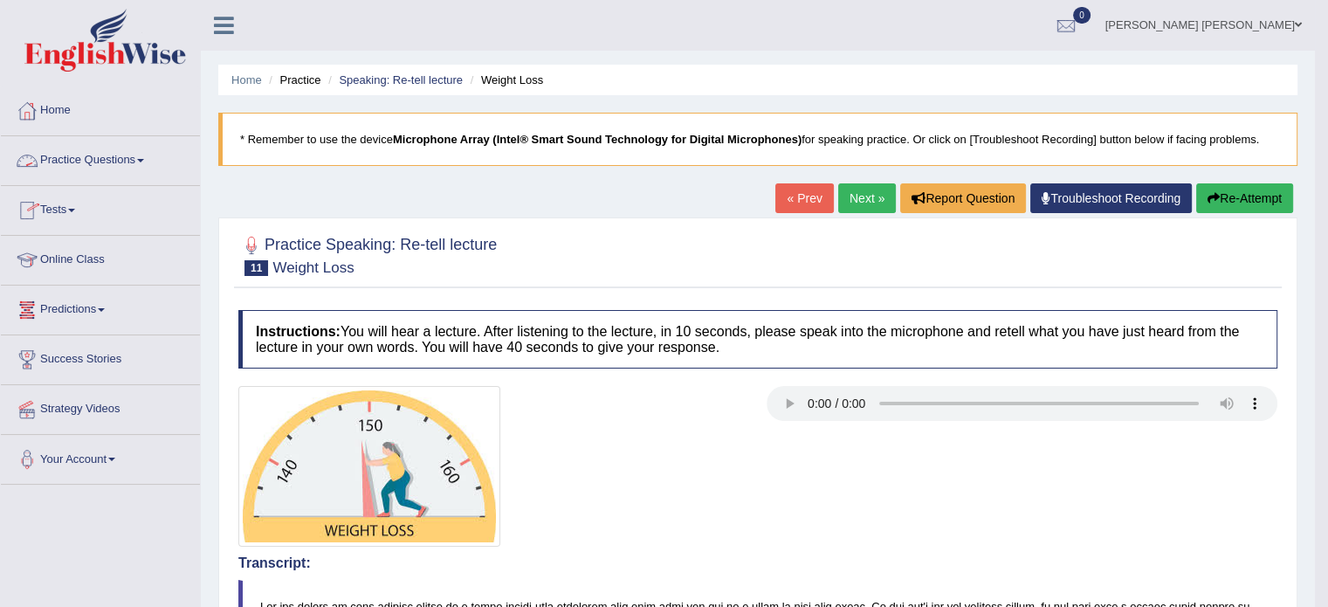
click at [154, 162] on link "Practice Questions" at bounding box center [100, 158] width 199 height 44
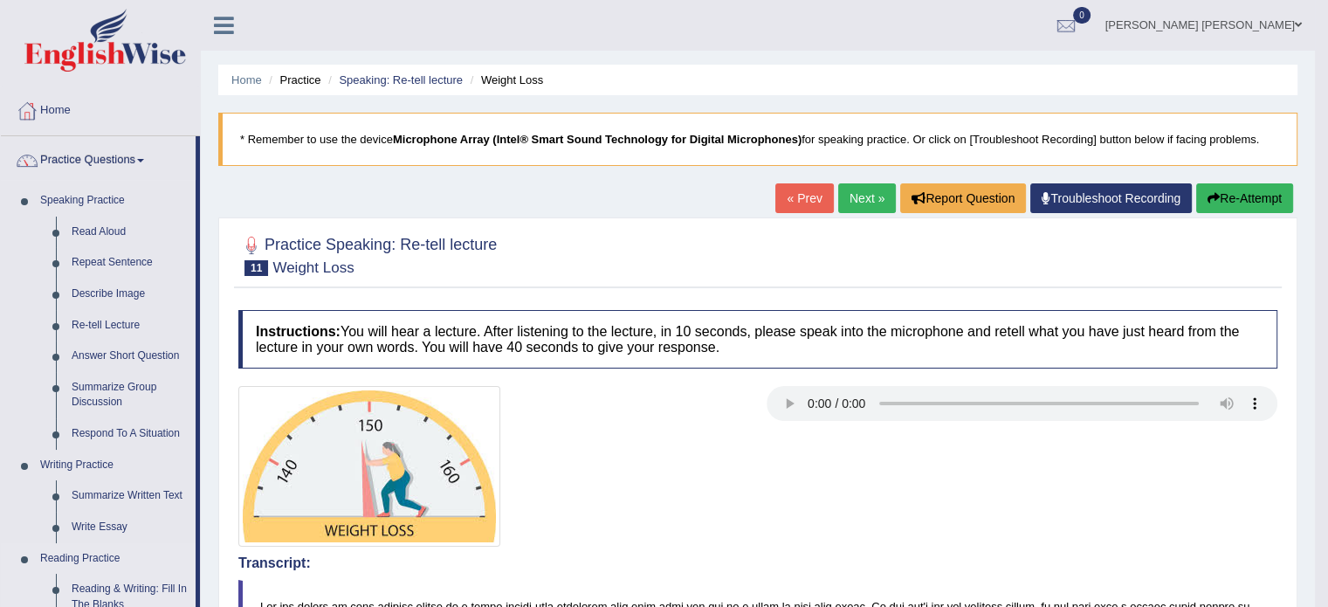
click at [164, 557] on link "Reading Practice" at bounding box center [113, 558] width 163 height 31
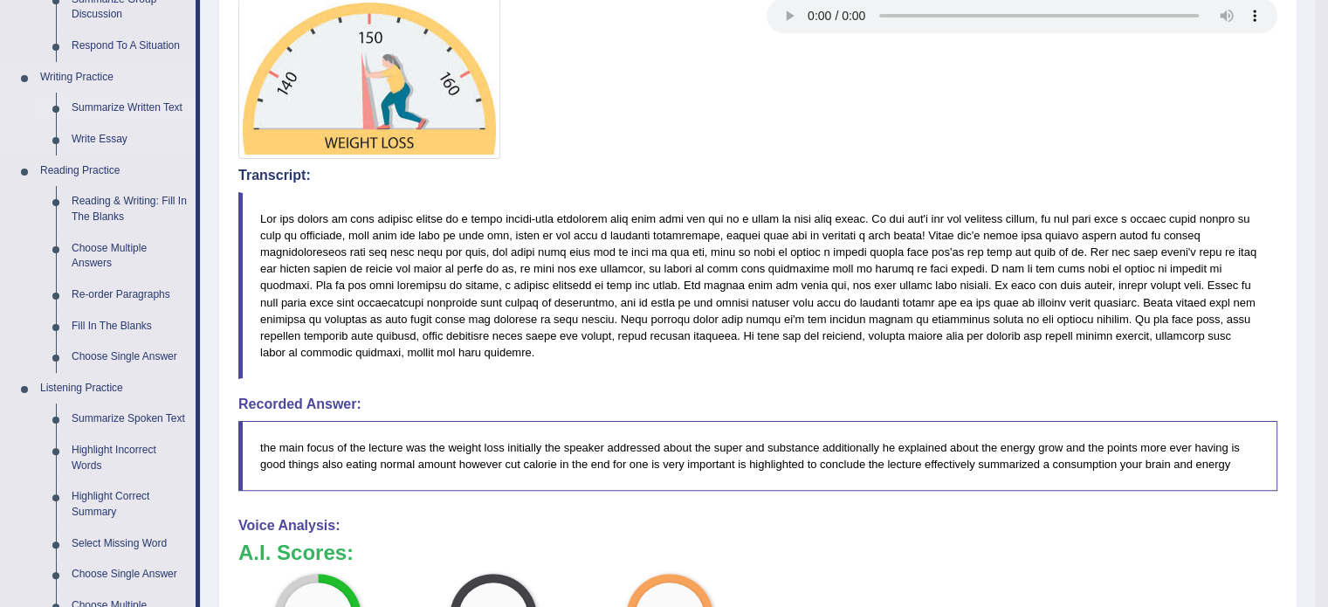
scroll to position [384, 0]
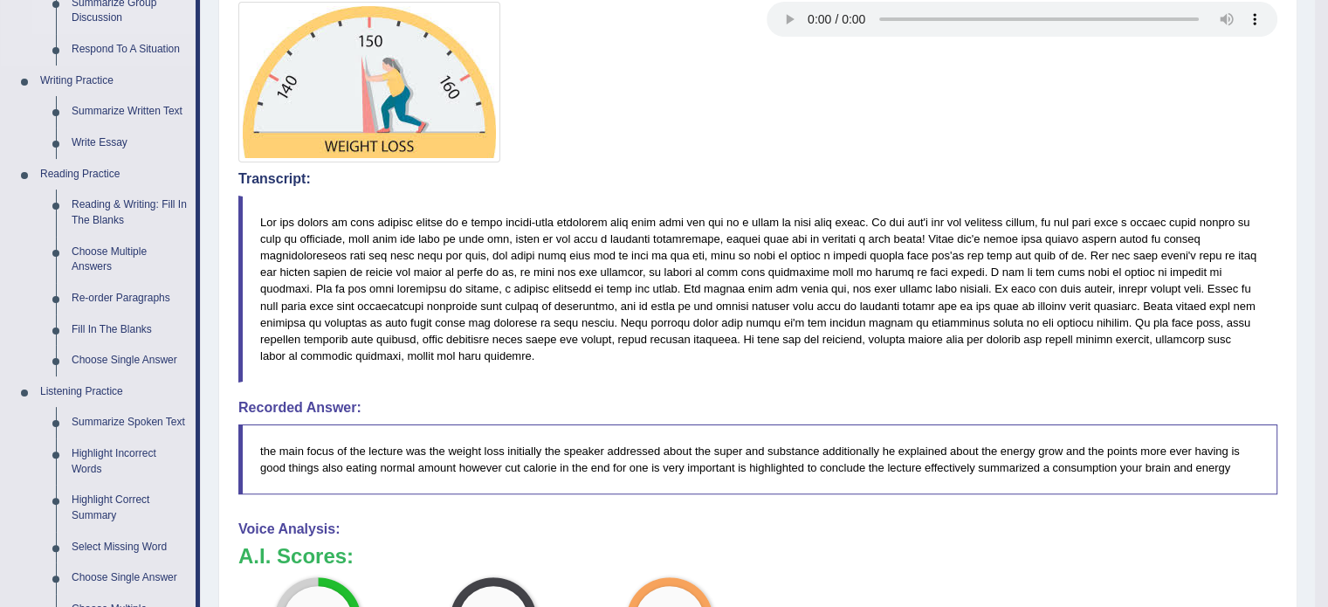
click at [112, 10] on link "Summarize Group Discussion" at bounding box center [130, 11] width 132 height 46
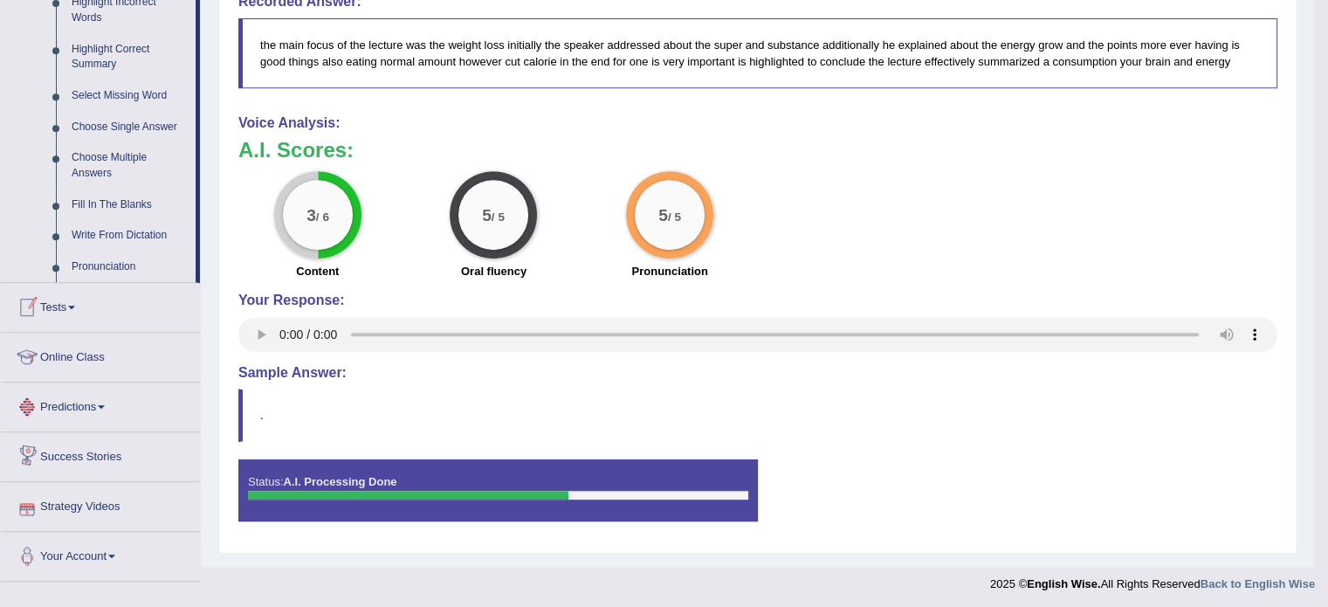
scroll to position [793, 0]
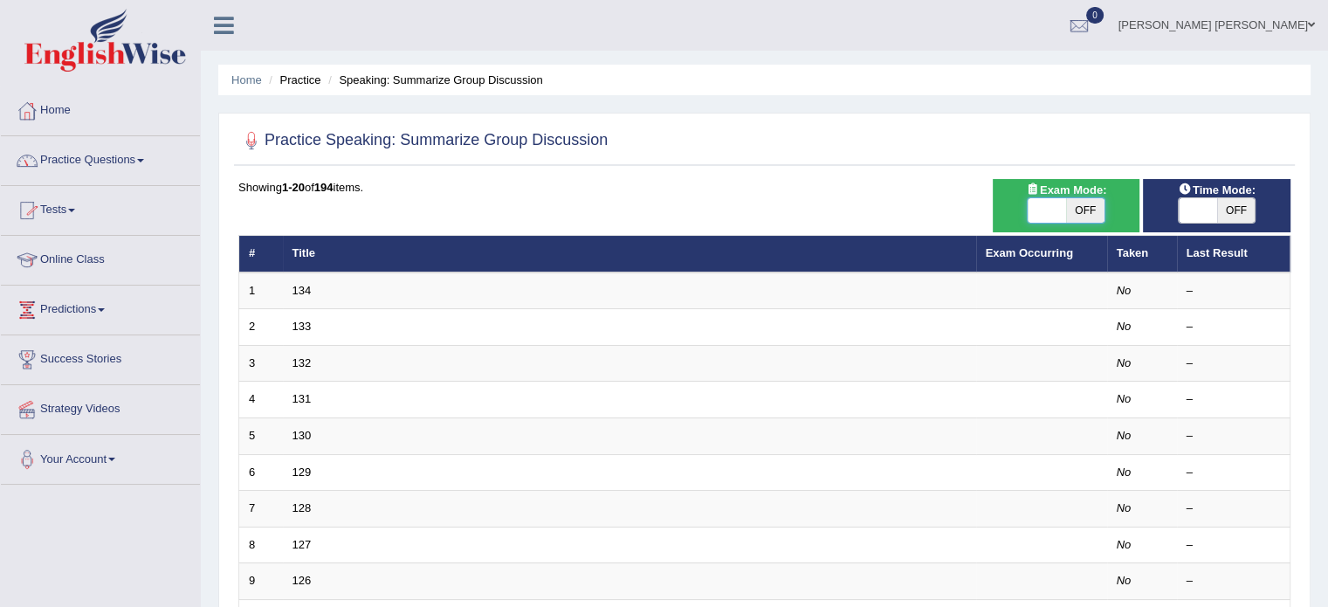
click at [1045, 206] on span at bounding box center [1046, 210] width 38 height 24
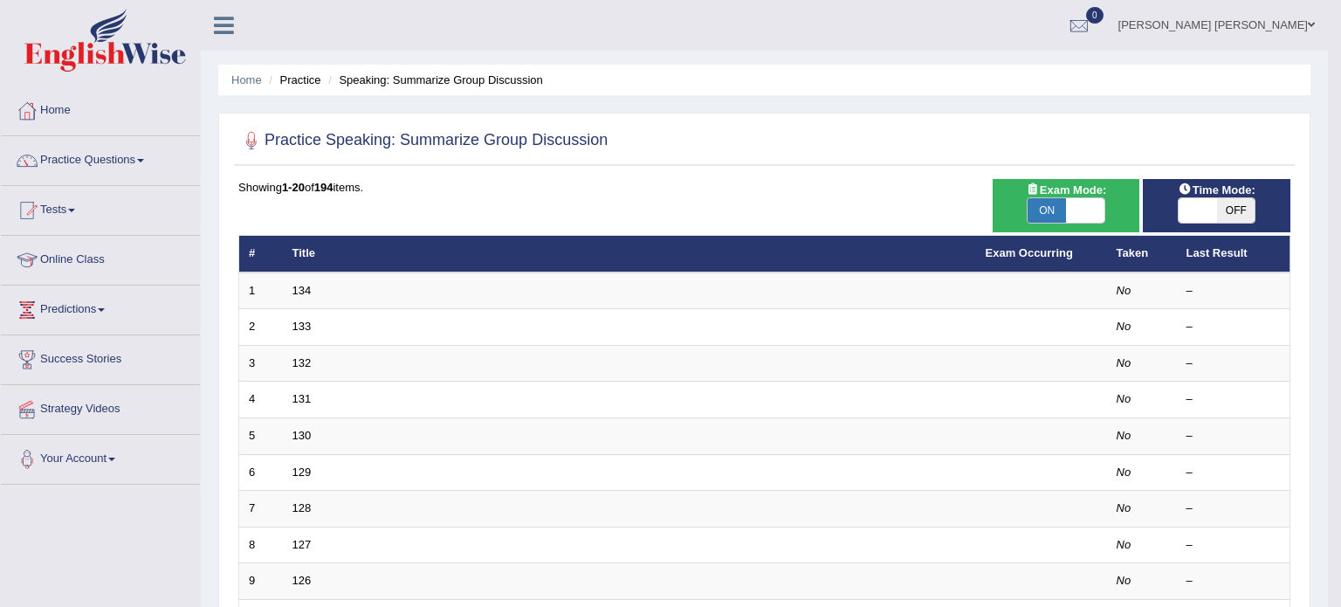
click at [1045, 206] on span "ON" at bounding box center [1046, 210] width 38 height 24
checkbox input "false"
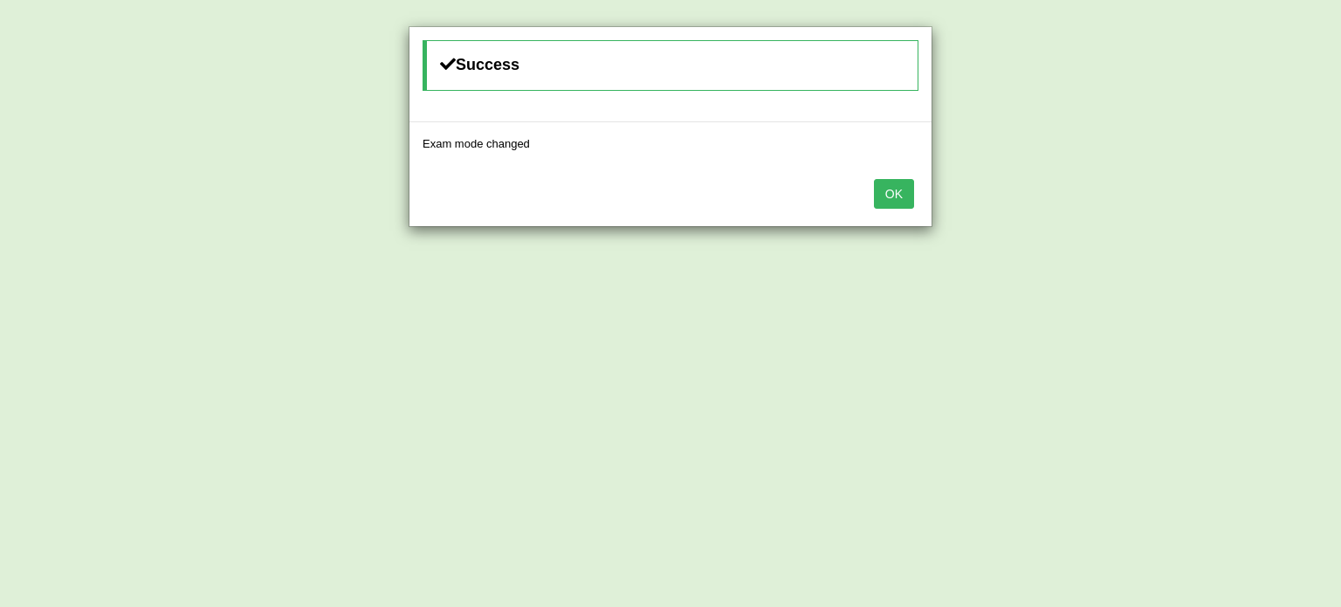
click at [901, 194] on button "OK" at bounding box center [894, 194] width 40 height 30
click at [901, 194] on body "Toggle navigation Home Practice Questions Speaking Practice Read Aloud Repeat S…" at bounding box center [670, 303] width 1341 height 607
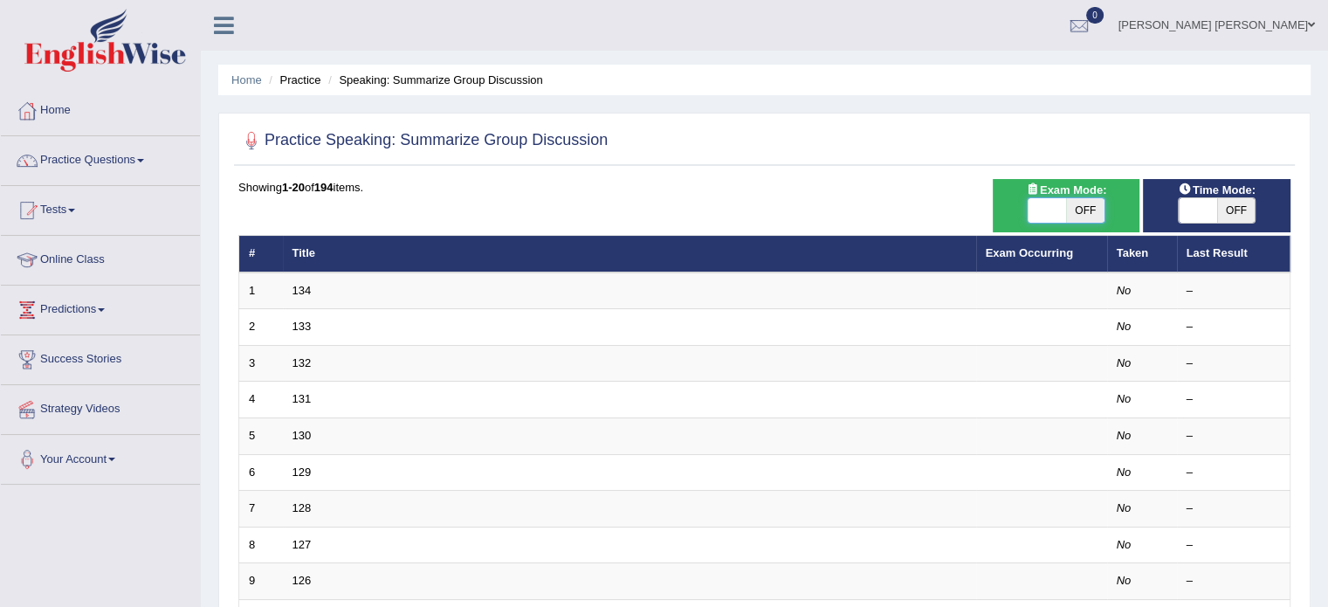
click at [1039, 214] on span at bounding box center [1046, 210] width 38 height 24
checkbox input "true"
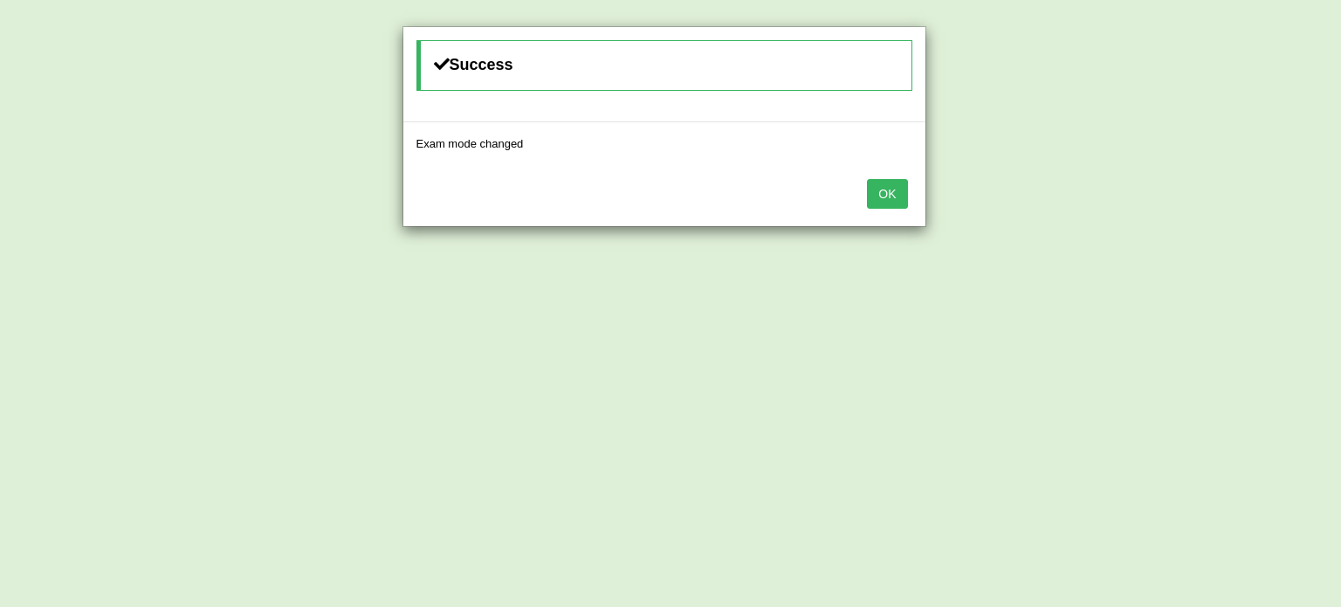
click at [878, 202] on button "OK" at bounding box center [887, 194] width 40 height 30
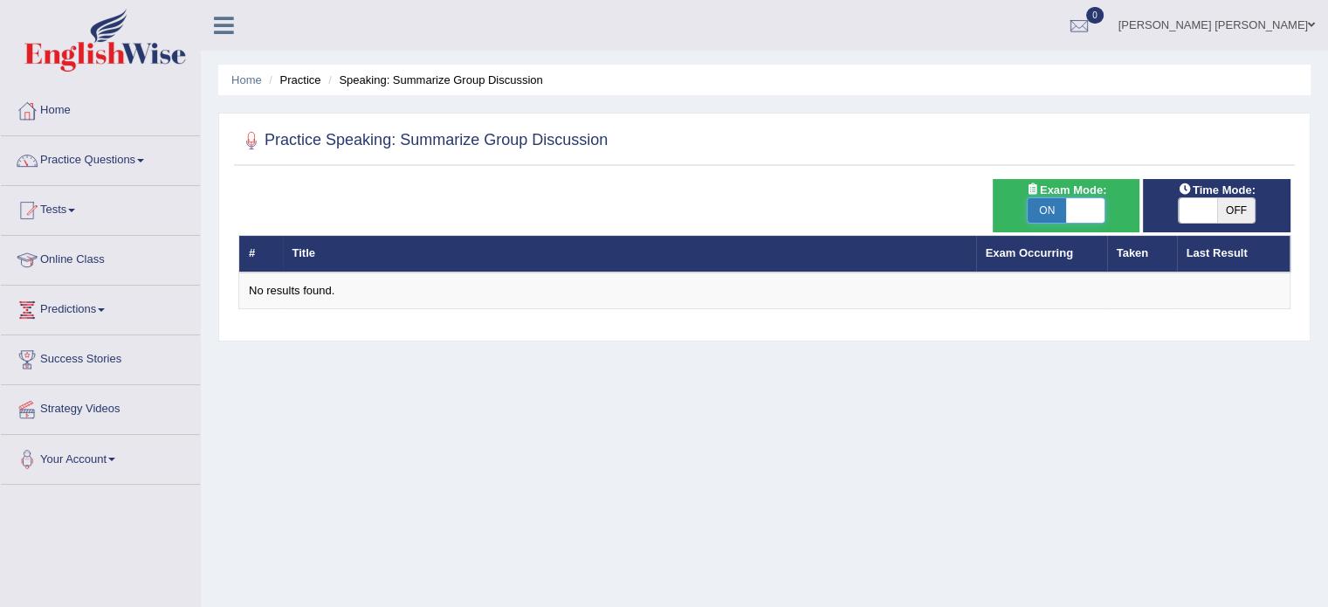
click at [1101, 213] on span at bounding box center [1085, 210] width 38 height 24
checkbox input "false"
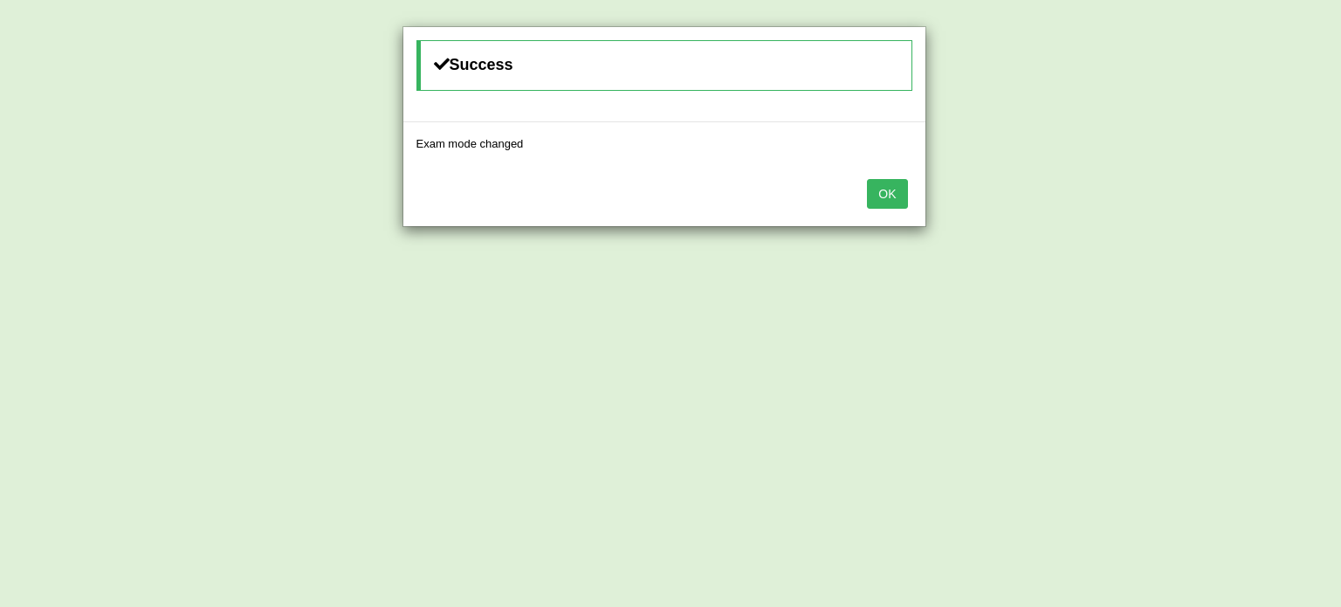
click at [892, 189] on button "OK" at bounding box center [887, 194] width 40 height 30
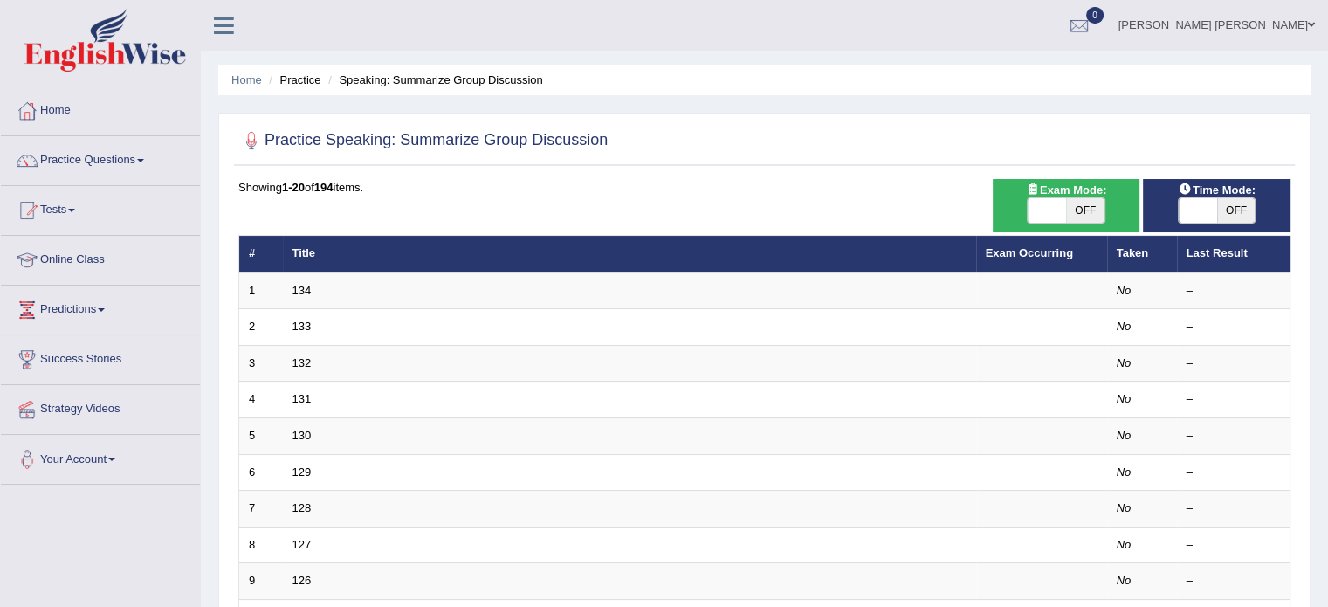
click at [305, 275] on td "134" at bounding box center [629, 290] width 693 height 37
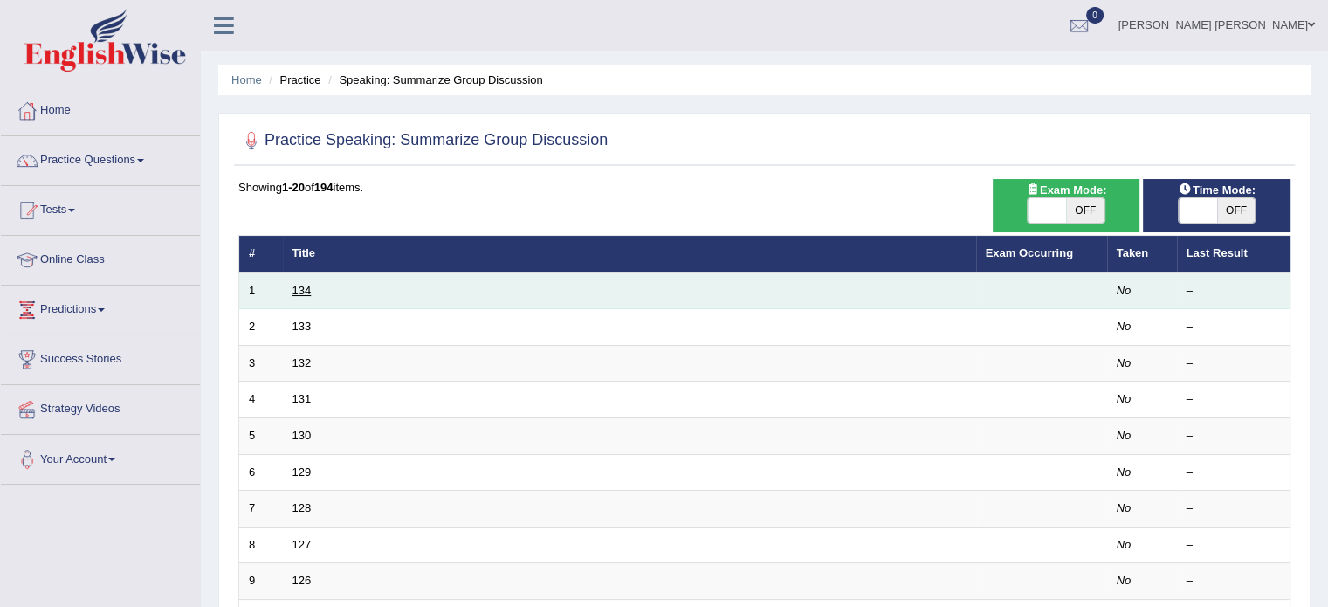
click at [300, 289] on link "134" at bounding box center [301, 290] width 19 height 13
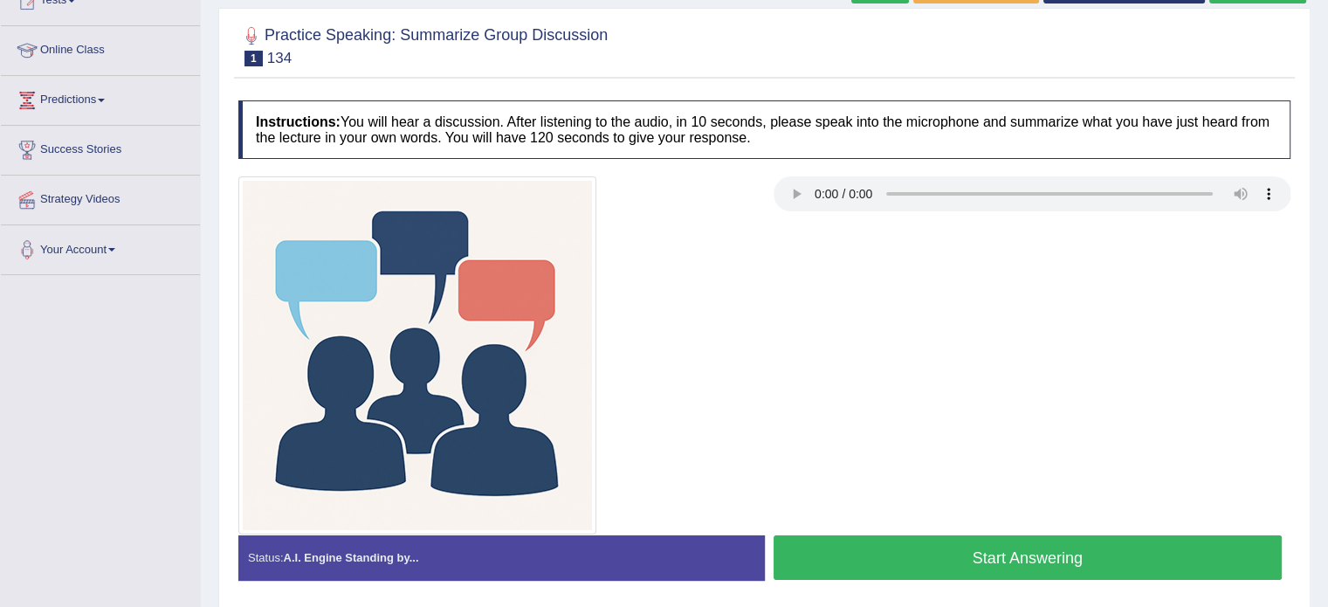
scroll to position [244, 0]
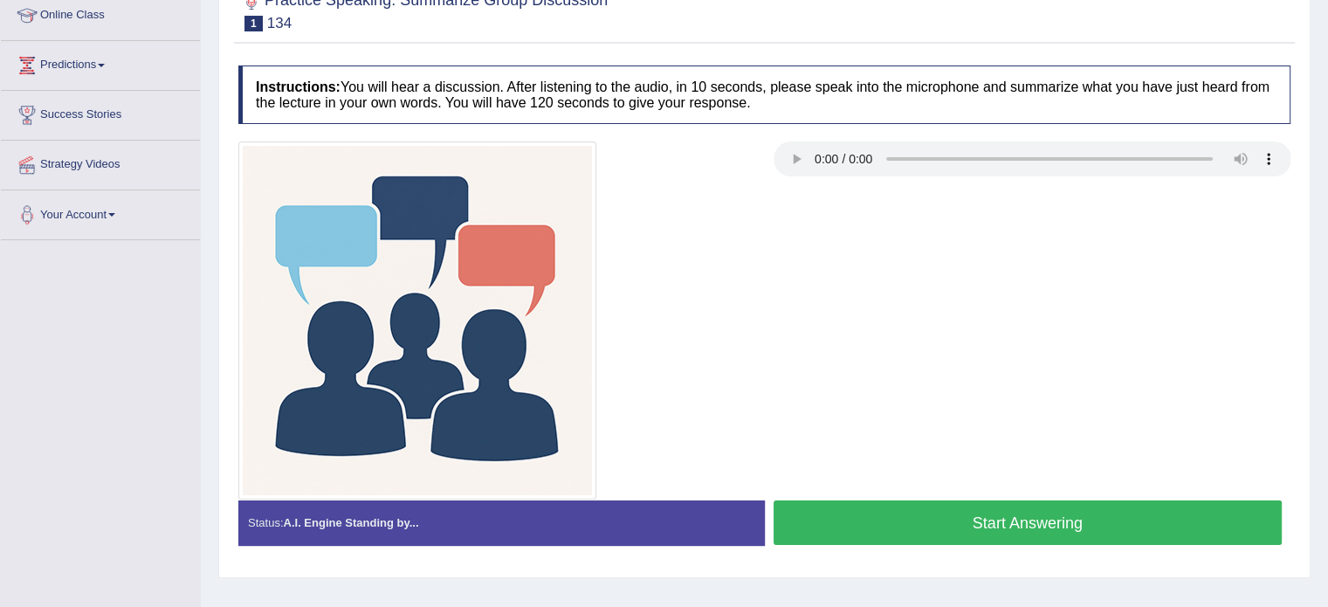
click at [944, 512] on button "Start Answering" at bounding box center [1027, 522] width 509 height 45
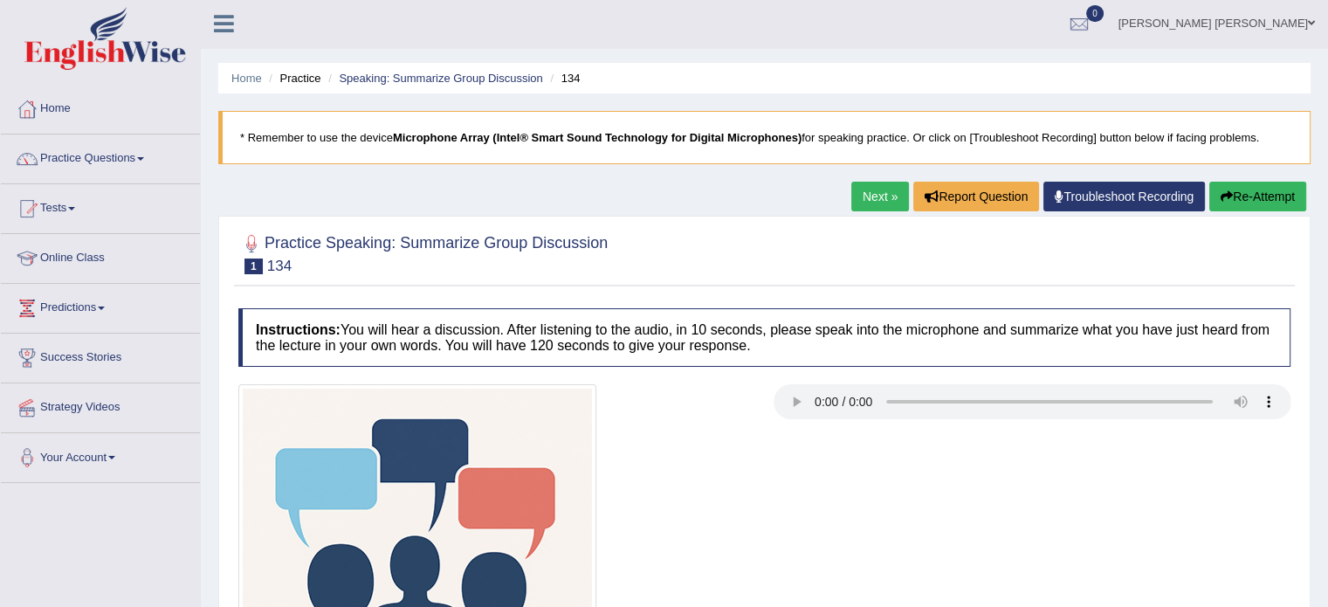
scroll to position [0, 0]
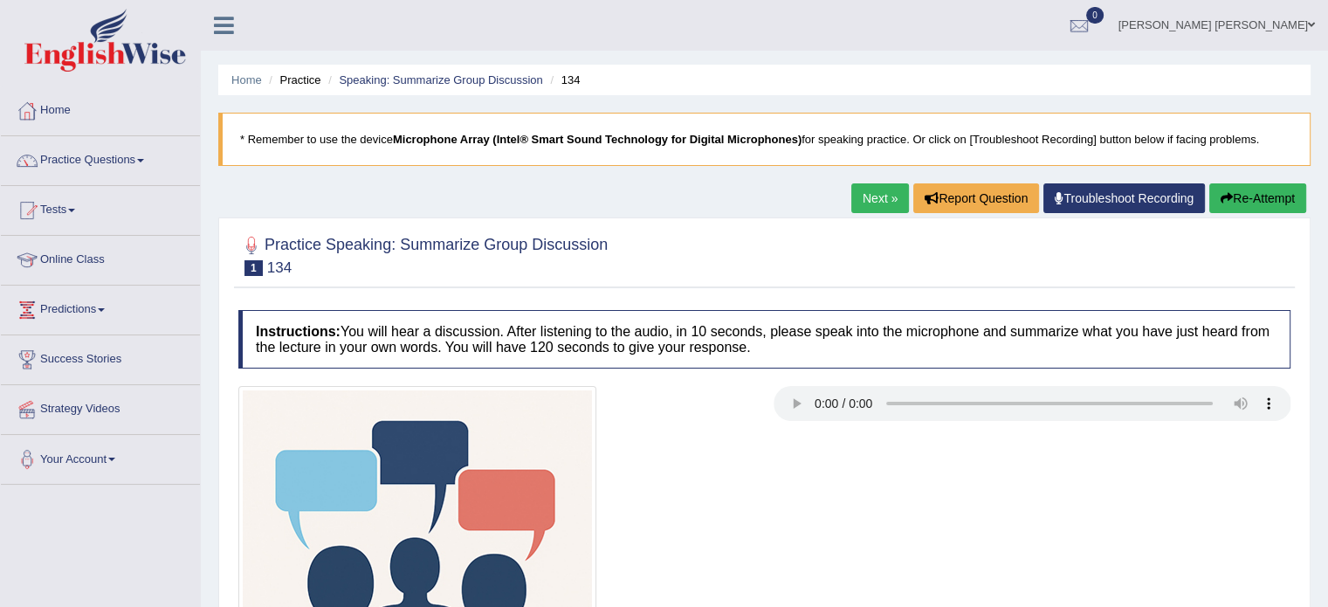
click at [1214, 187] on button "Re-Attempt" at bounding box center [1257, 198] width 97 height 30
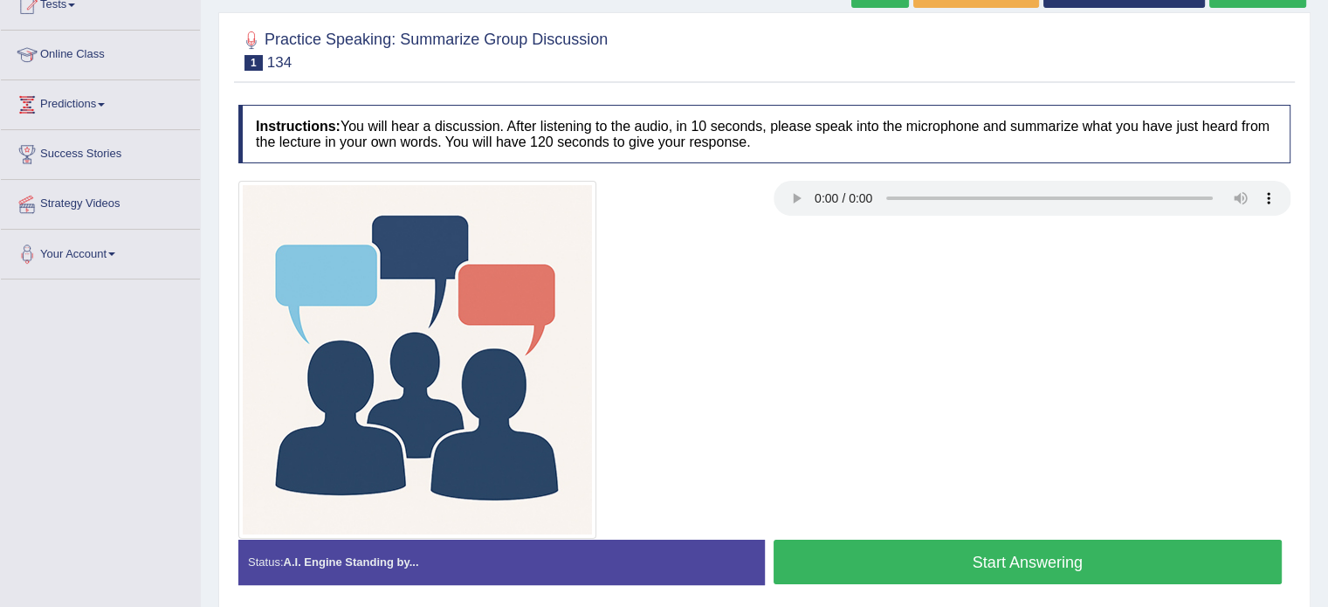
scroll to position [244, 0]
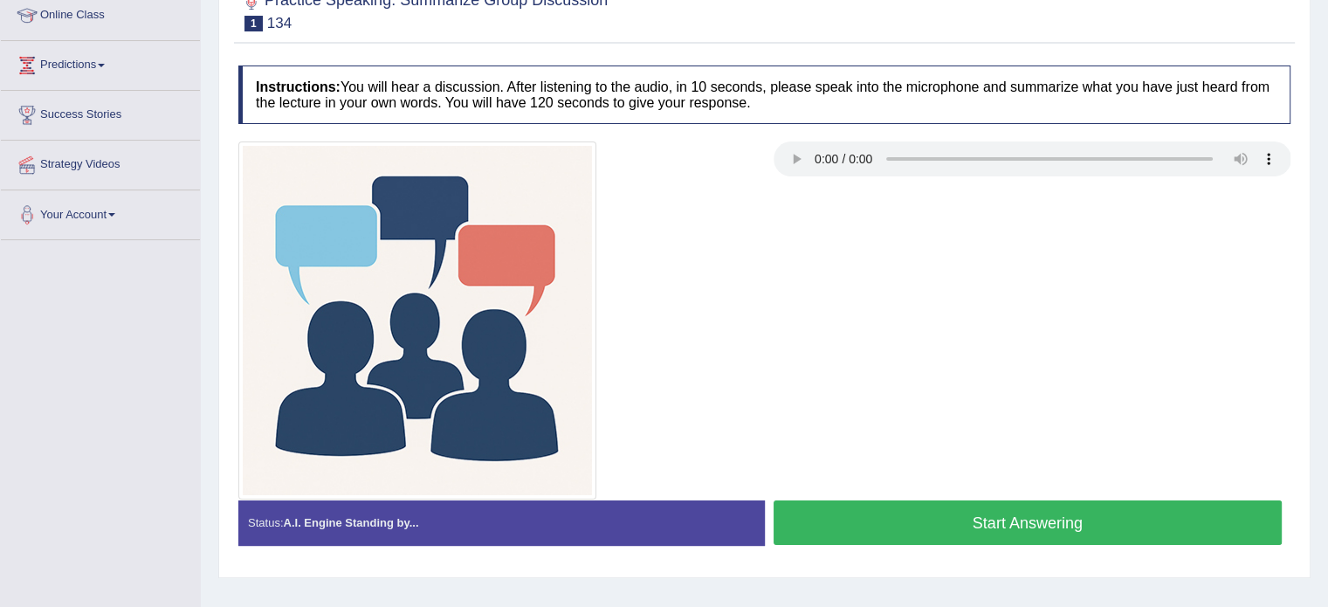
click at [1115, 523] on button "Start Answering" at bounding box center [1027, 522] width 509 height 45
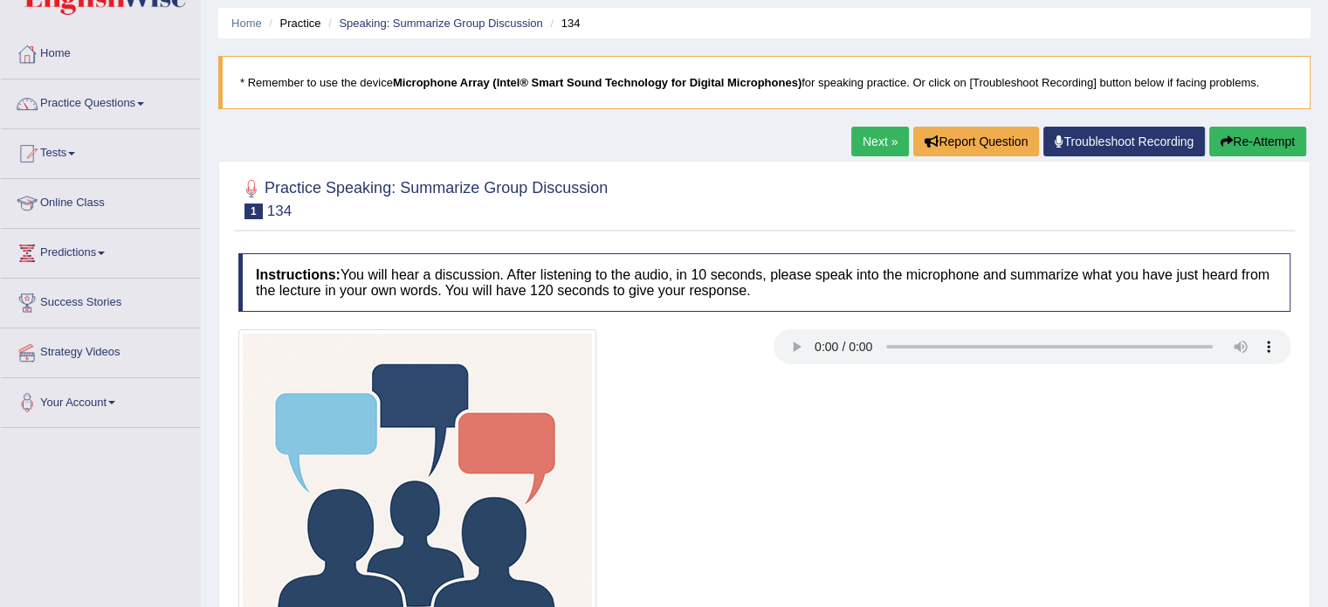
scroll to position [0, 0]
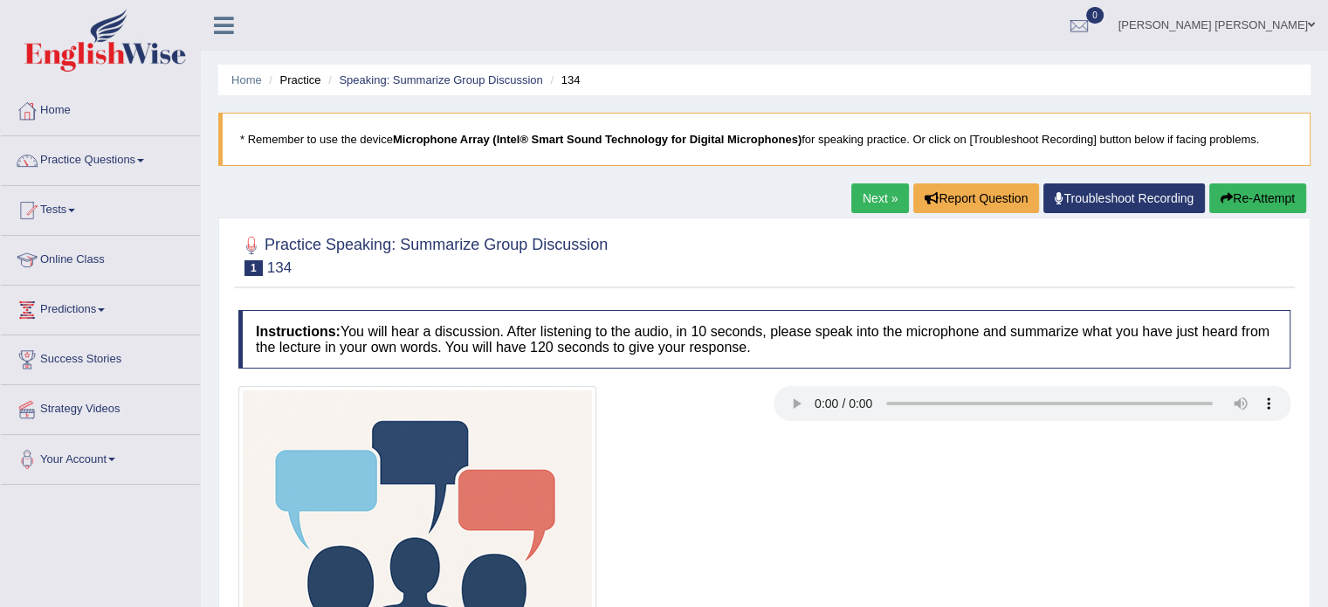
click at [1266, 191] on button "Re-Attempt" at bounding box center [1257, 198] width 97 height 30
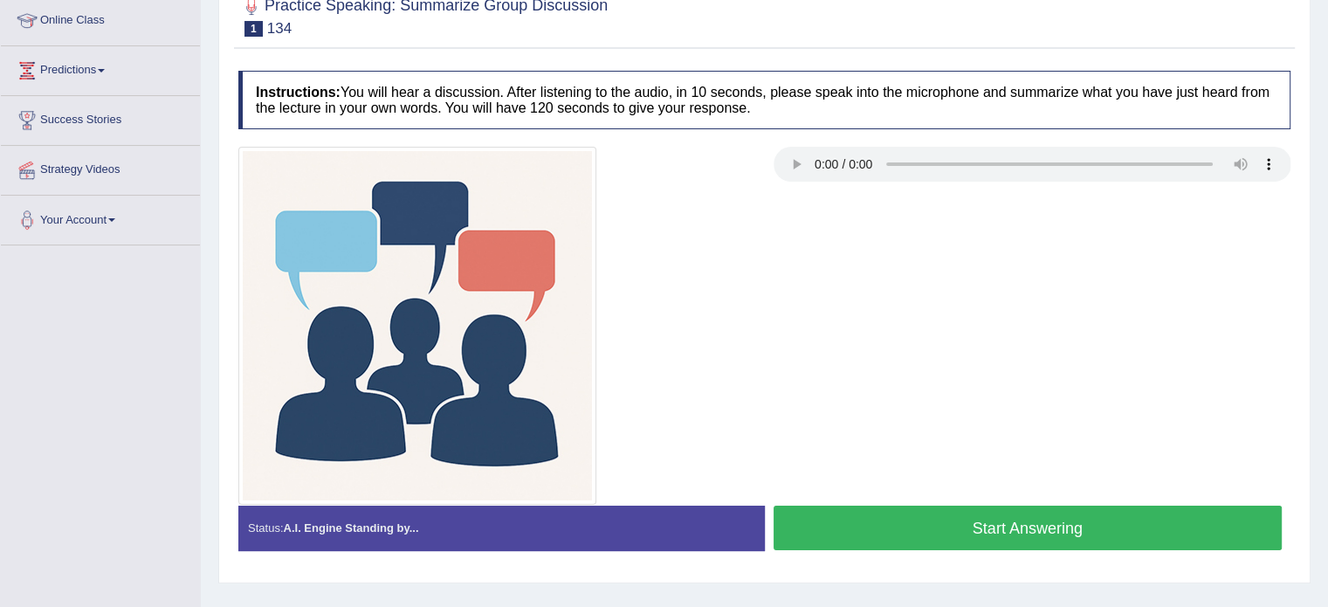
scroll to position [279, 0]
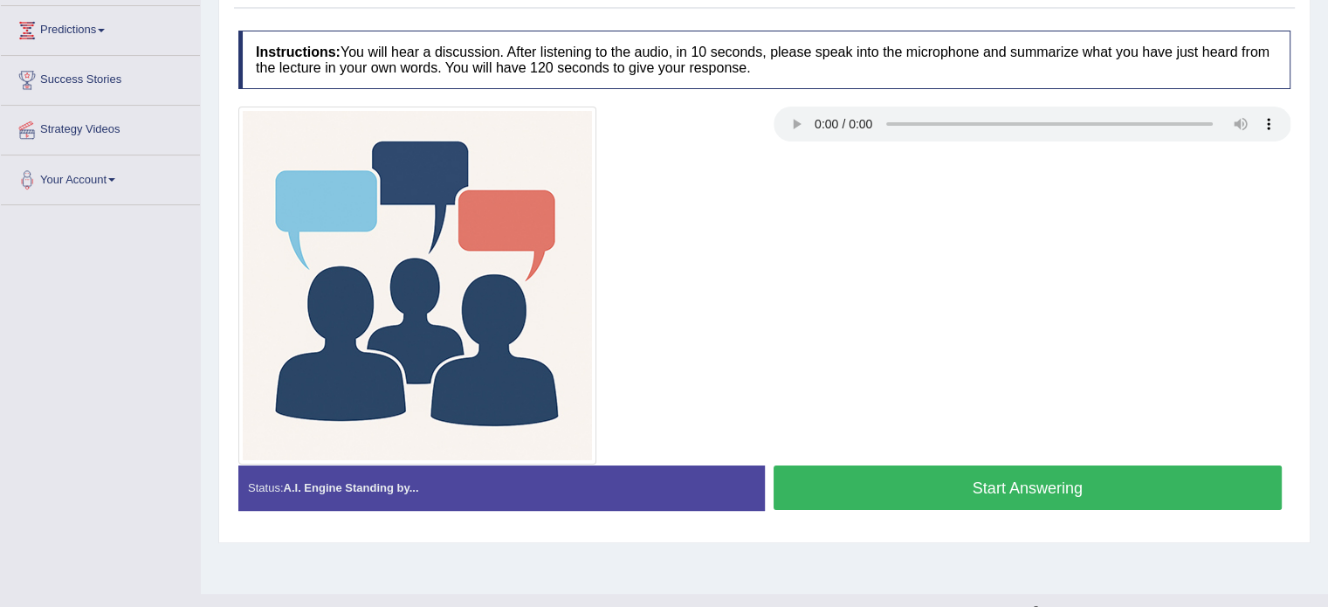
click at [1061, 488] on button "Start Answering" at bounding box center [1027, 487] width 509 height 45
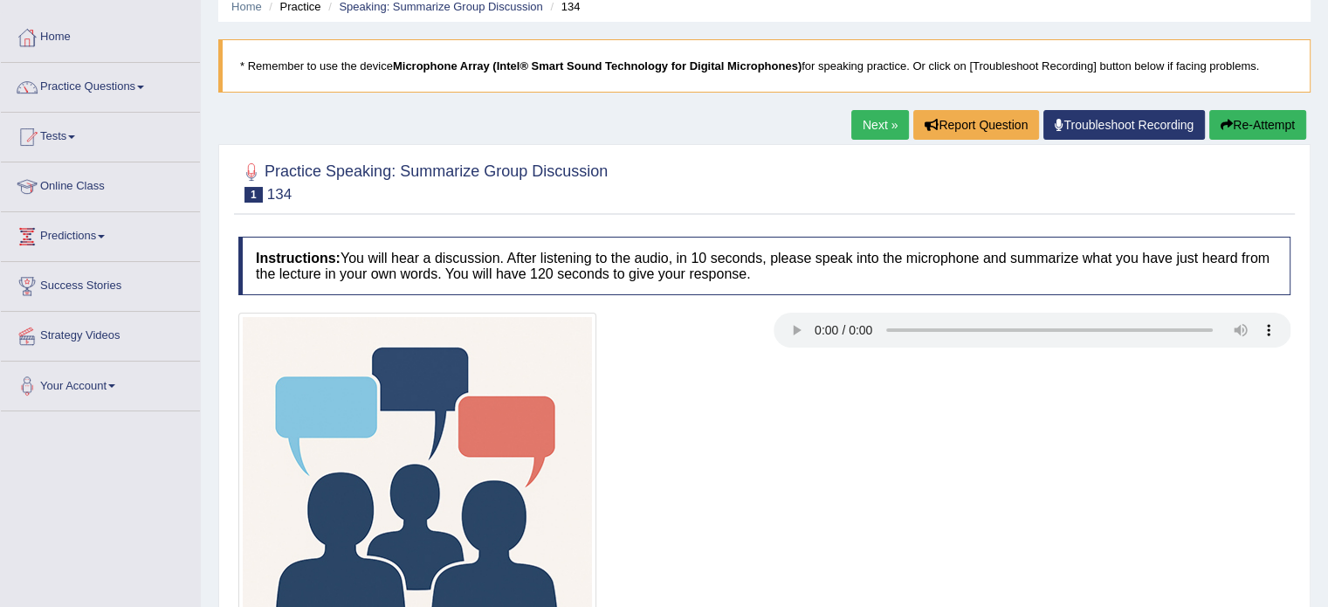
scroll to position [35, 0]
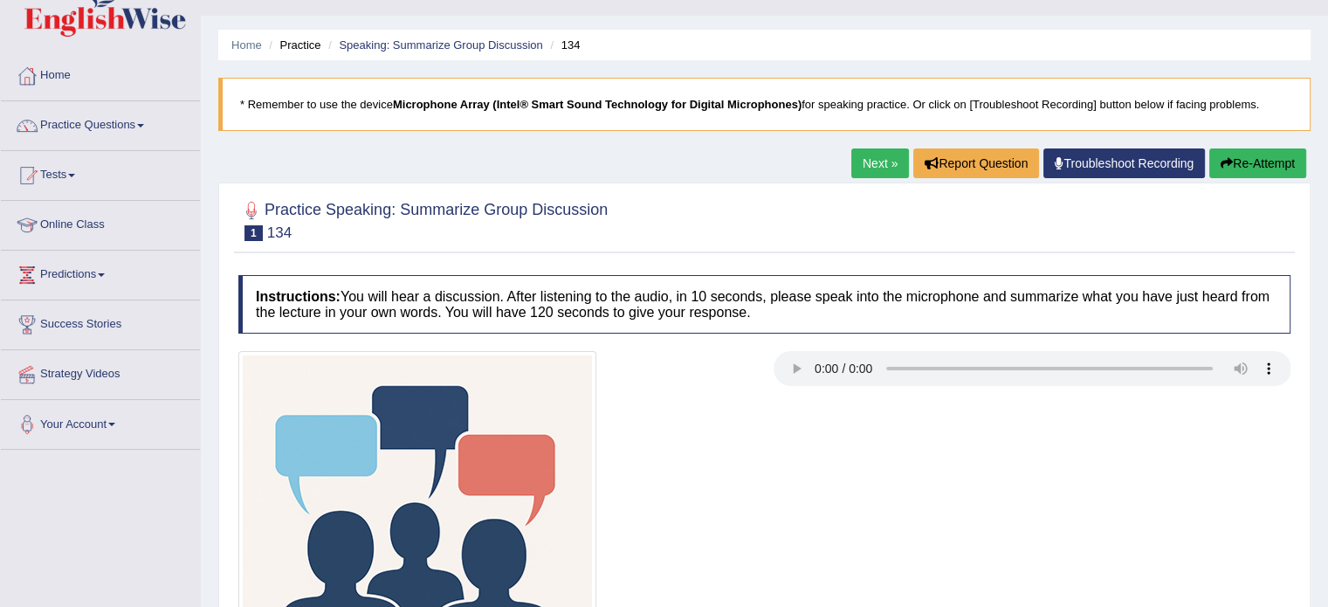
click at [1266, 157] on button "Re-Attempt" at bounding box center [1257, 163] width 97 height 30
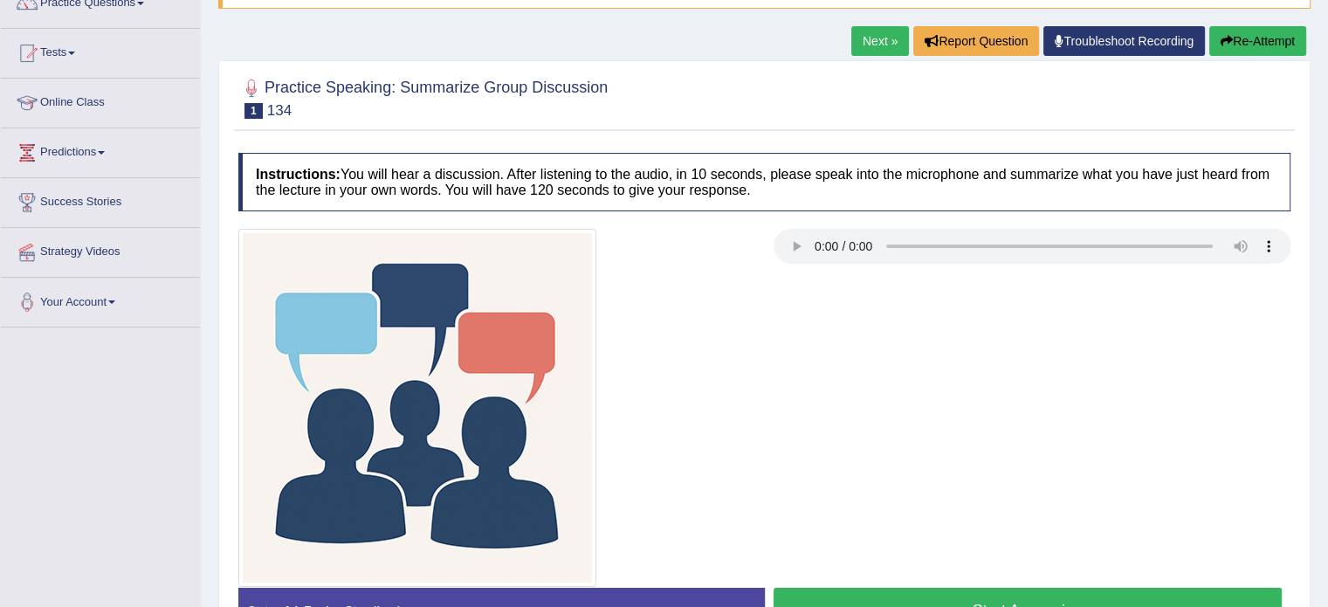
scroll to position [310, 0]
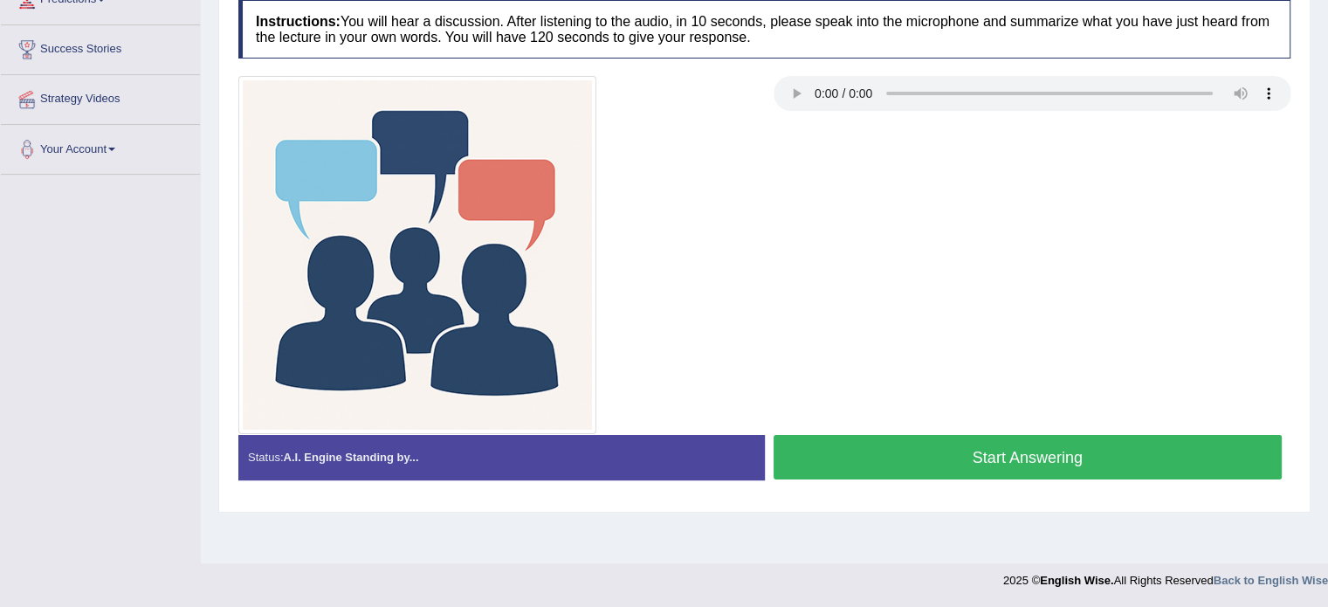
click at [1110, 439] on button "Start Answering" at bounding box center [1027, 457] width 509 height 45
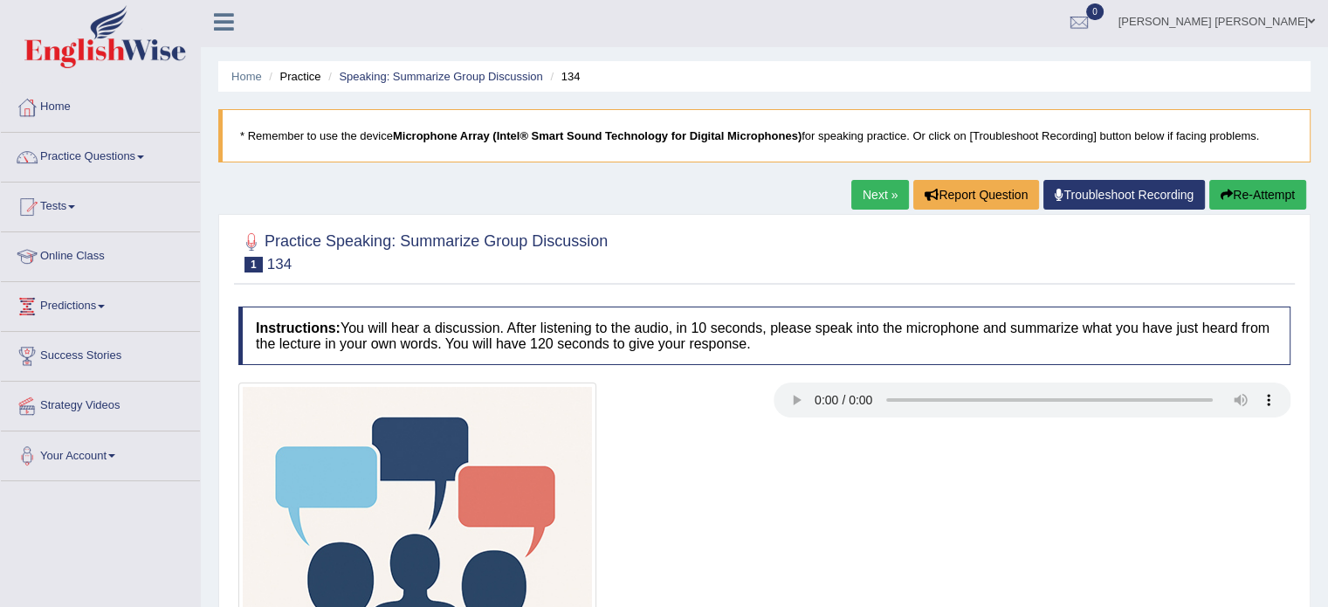
scroll to position [0, 0]
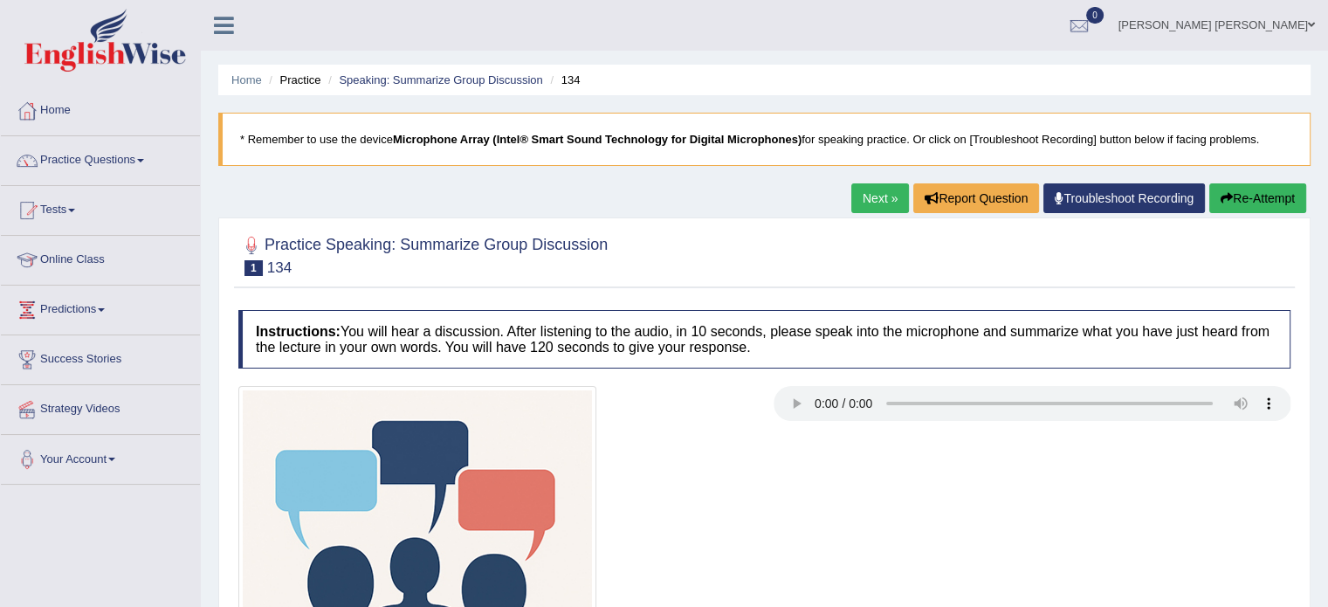
click at [1242, 212] on button "Re-Attempt" at bounding box center [1257, 198] width 97 height 30
click at [1246, 202] on button "Re-Attempt" at bounding box center [1257, 198] width 97 height 30
click at [1174, 481] on div at bounding box center [764, 565] width 1069 height 358
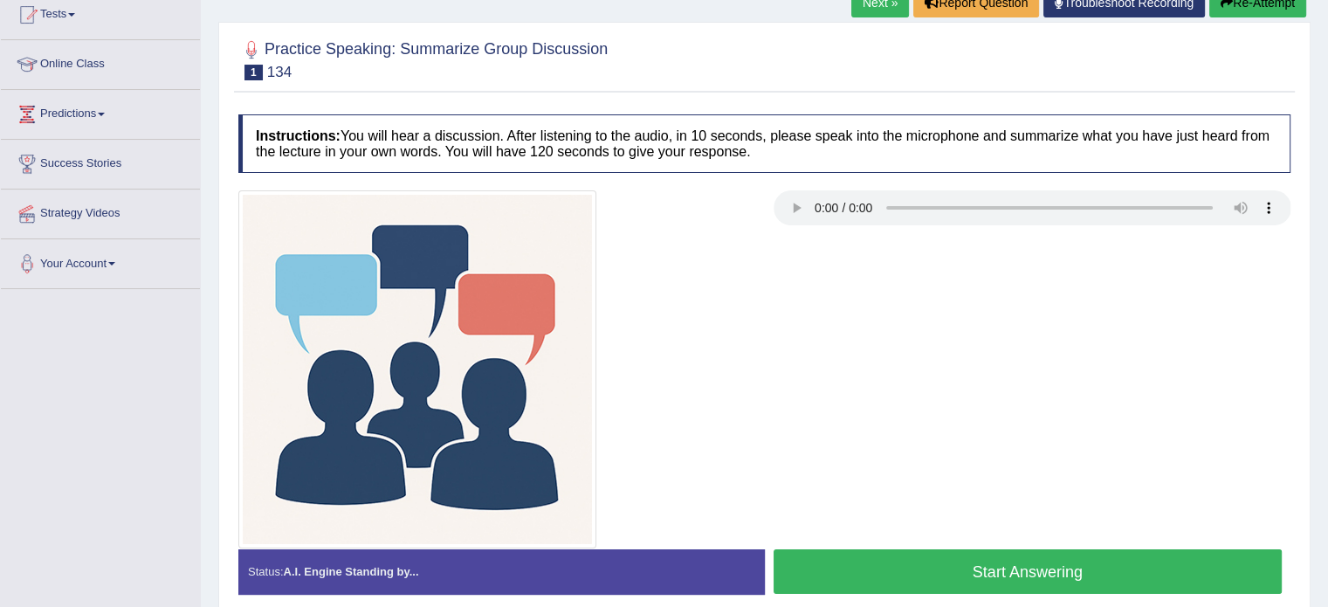
scroll to position [310, 0]
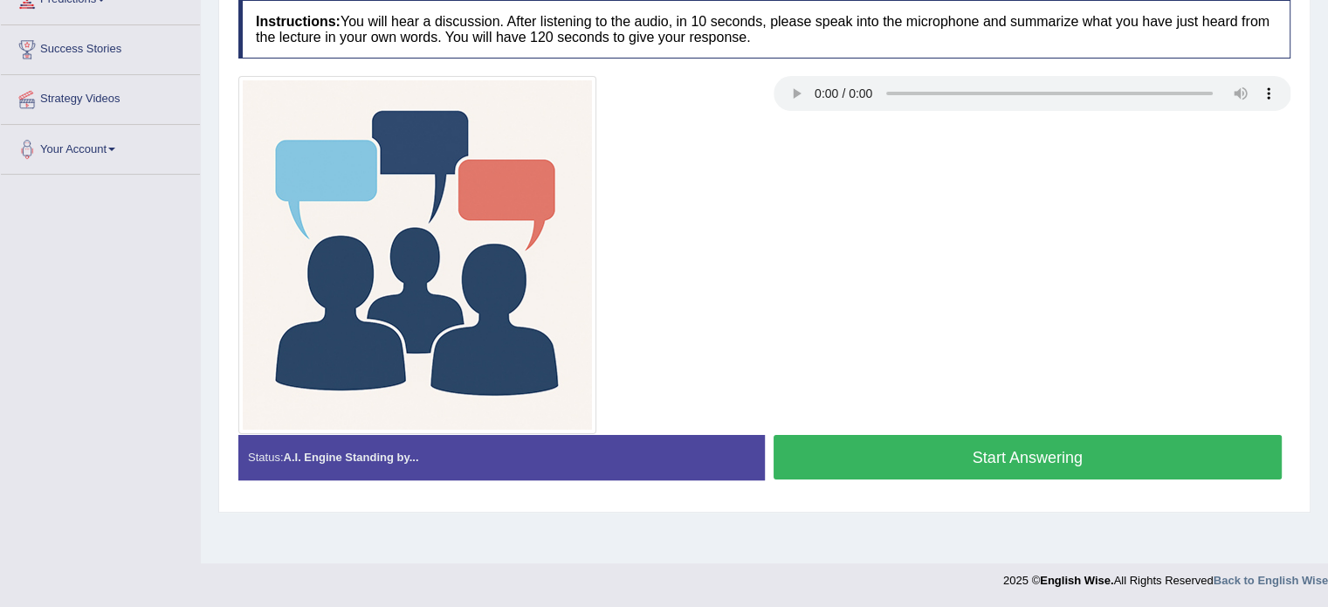
click at [1074, 463] on button "Start Answering" at bounding box center [1027, 457] width 509 height 45
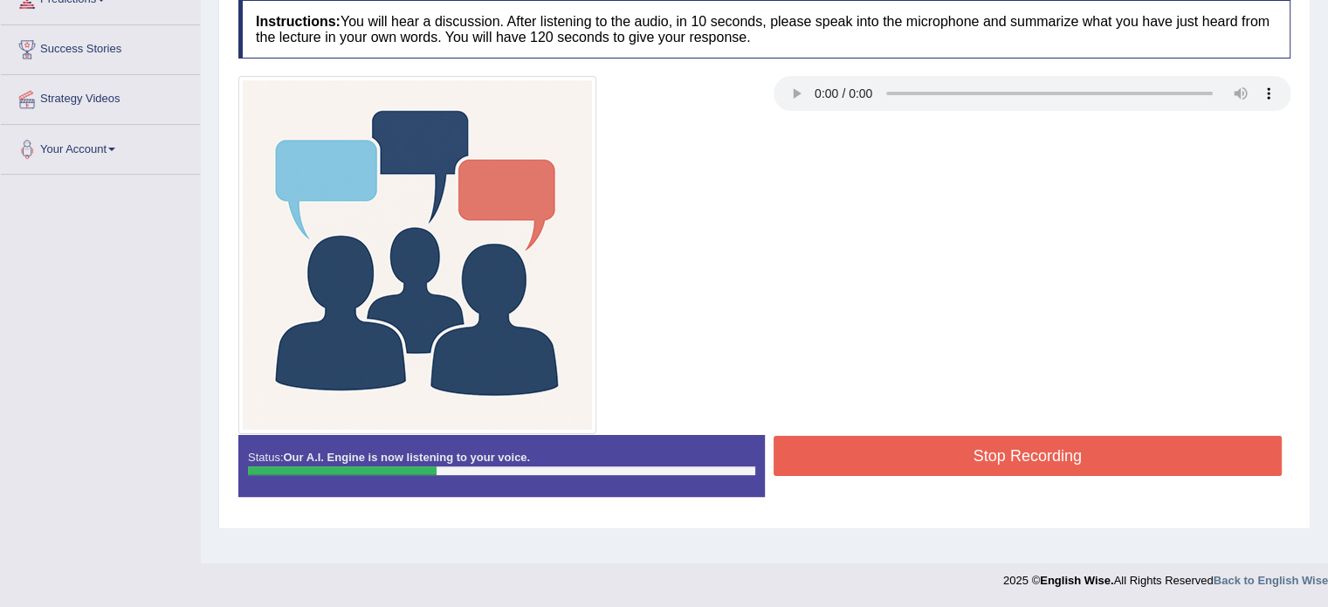
click at [1074, 463] on button "Stop Recording" at bounding box center [1027, 456] width 509 height 40
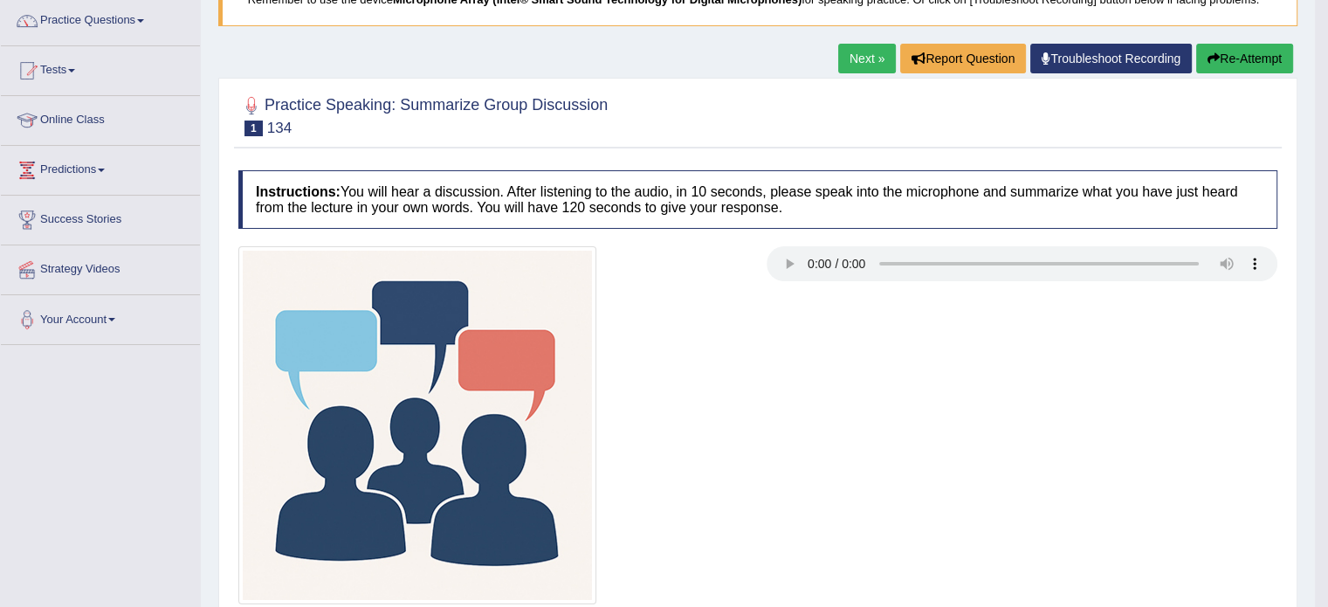
scroll to position [135, 0]
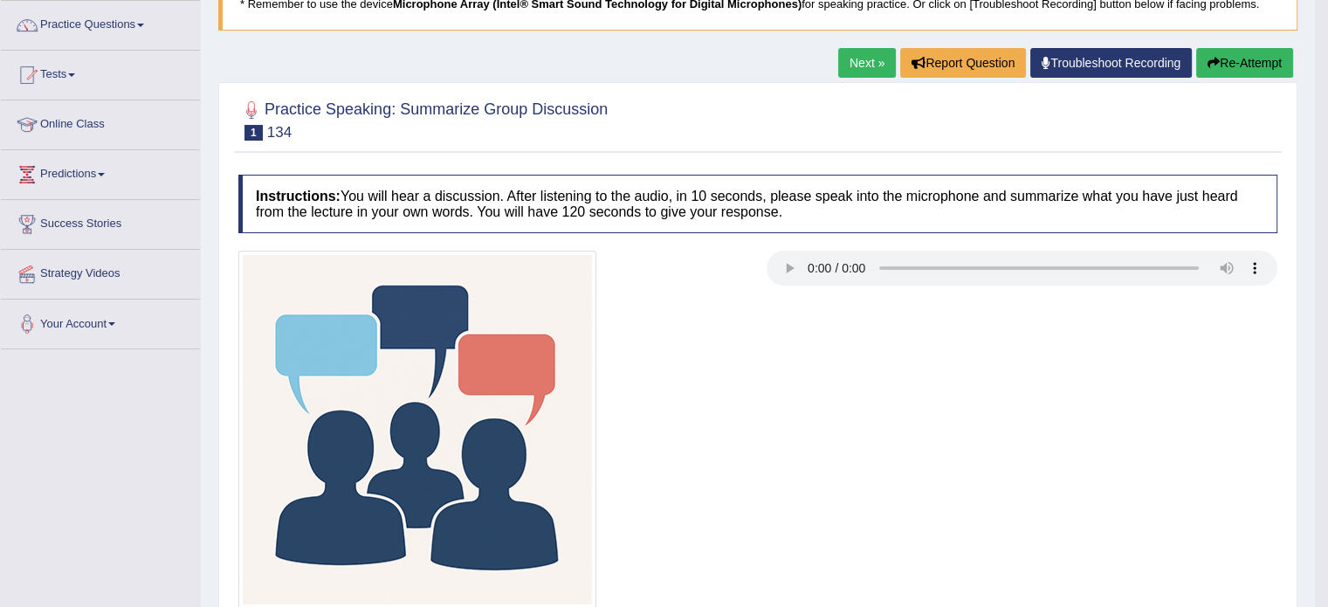
click at [1228, 62] on button "Re-Attempt" at bounding box center [1244, 63] width 97 height 30
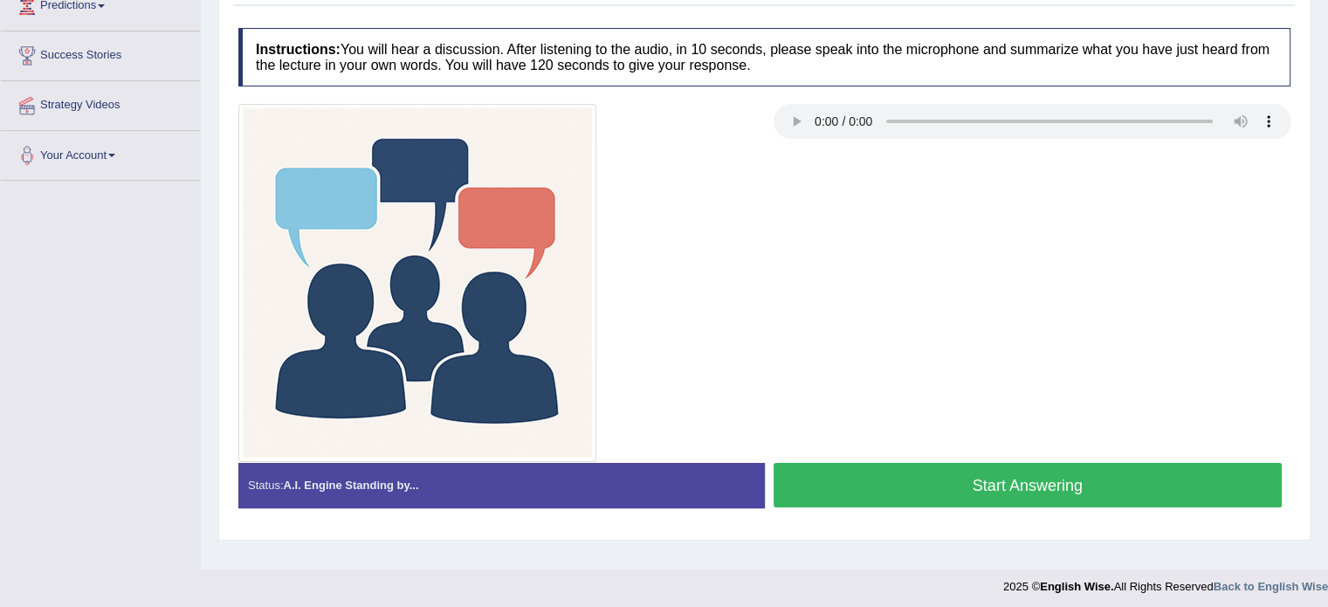
scroll to position [310, 0]
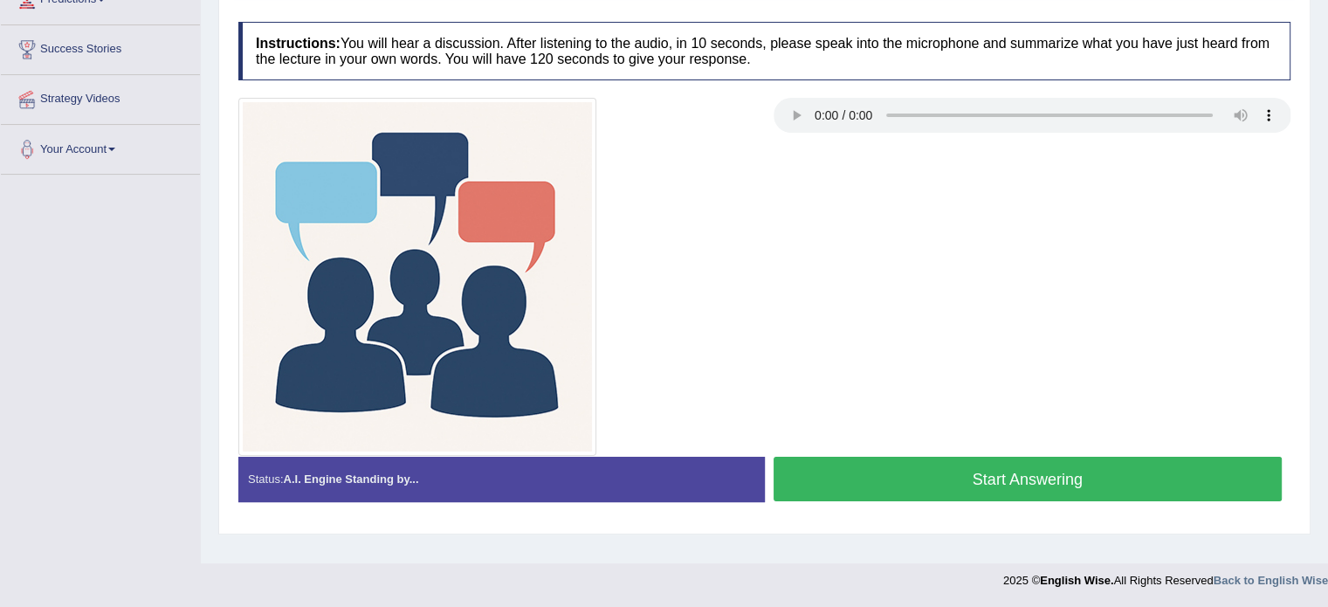
click at [1116, 483] on button "Start Answering" at bounding box center [1027, 478] width 509 height 45
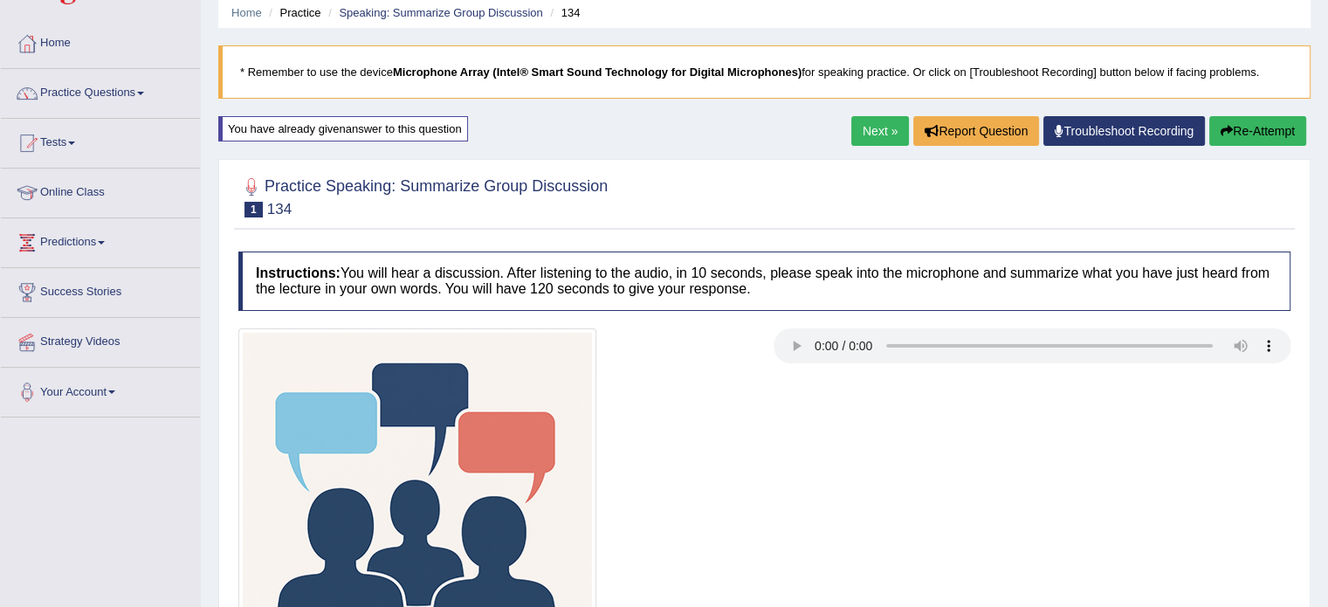
scroll to position [0, 0]
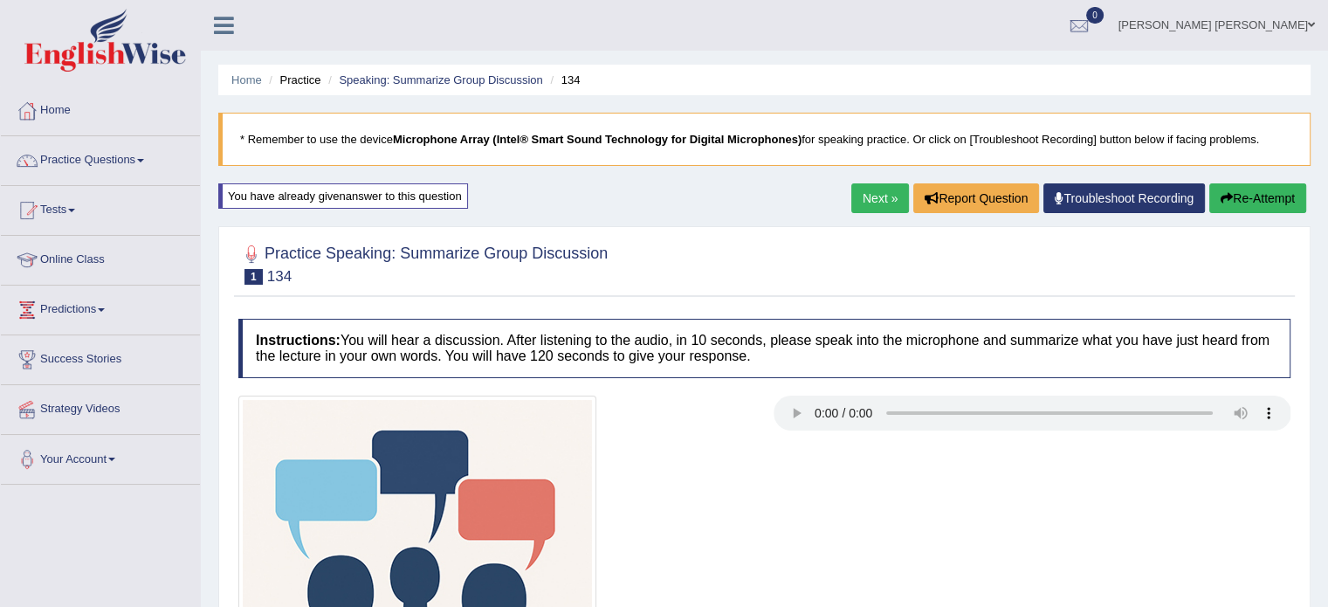
click at [1280, 195] on button "Re-Attempt" at bounding box center [1257, 198] width 97 height 30
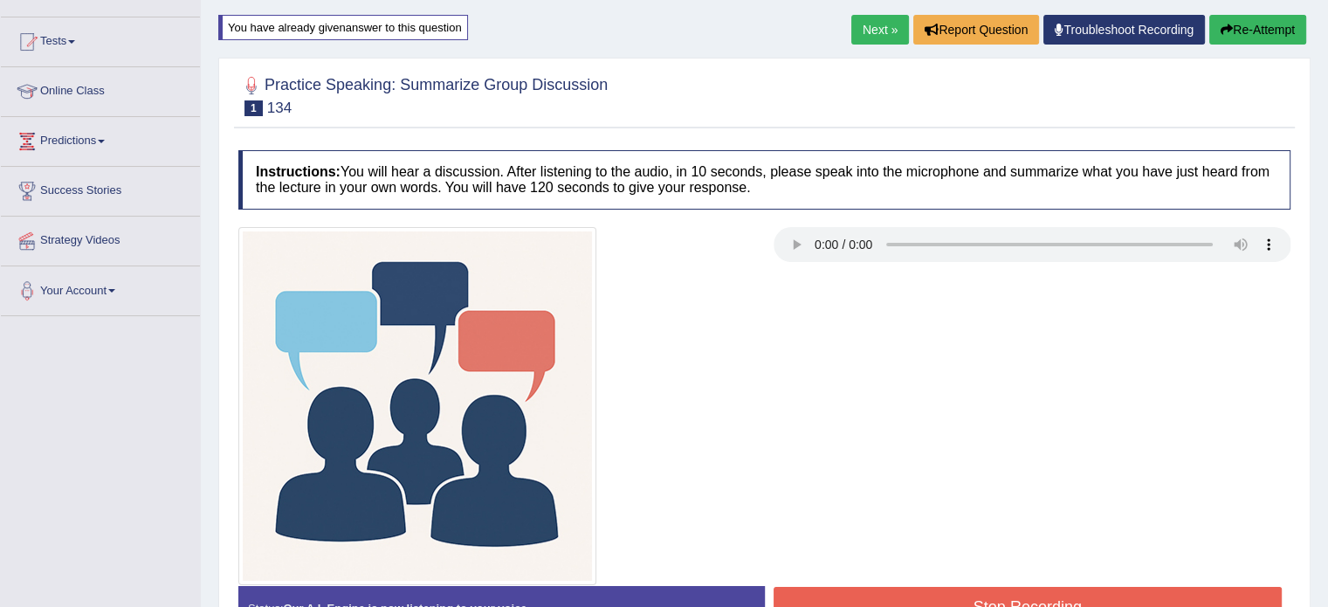
scroll to position [290, 0]
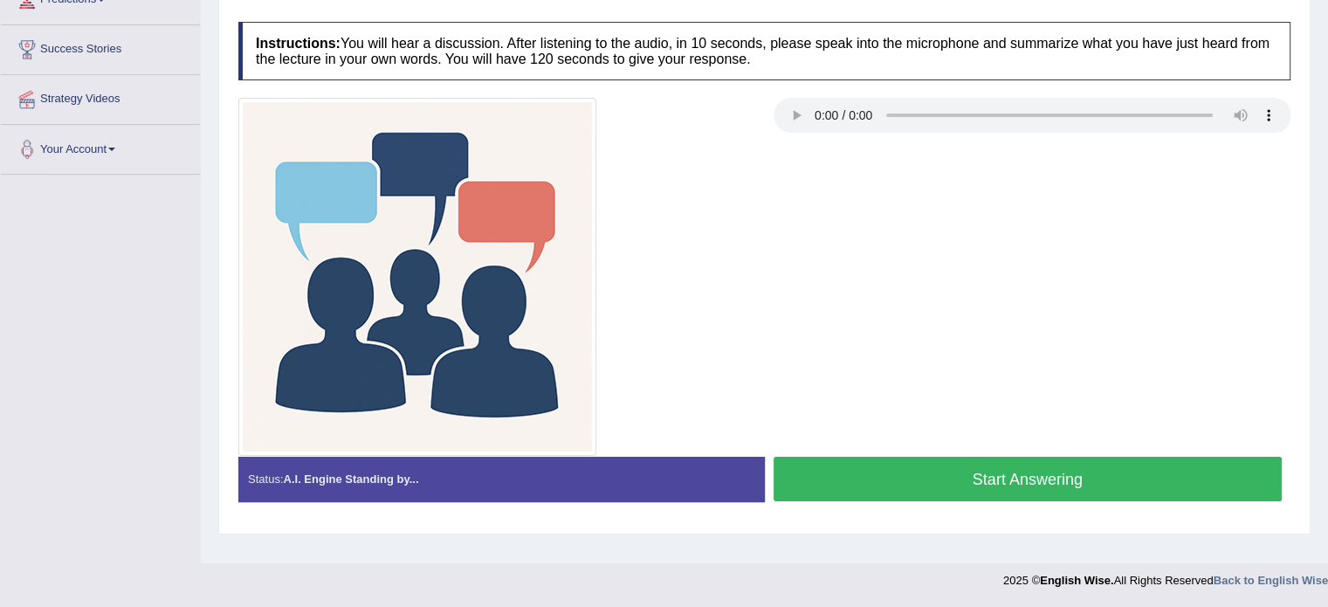
click at [1091, 484] on button "Start Answering" at bounding box center [1027, 478] width 509 height 45
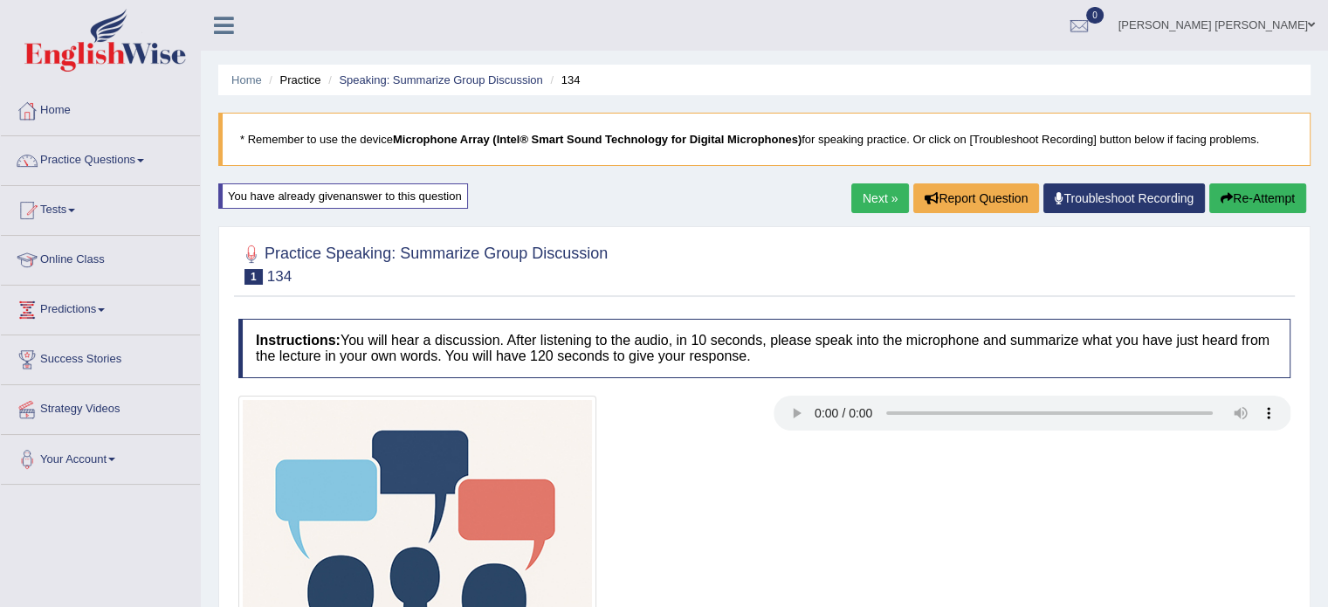
click at [1275, 199] on button "Re-Attempt" at bounding box center [1257, 198] width 97 height 30
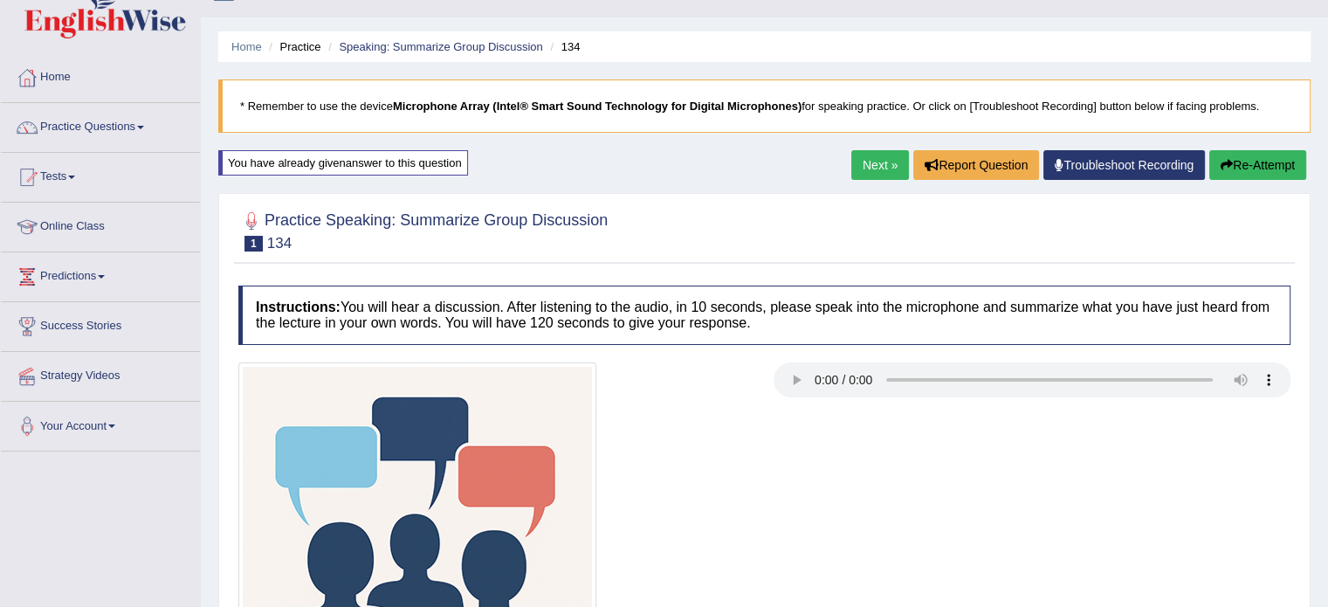
scroll to position [35, 0]
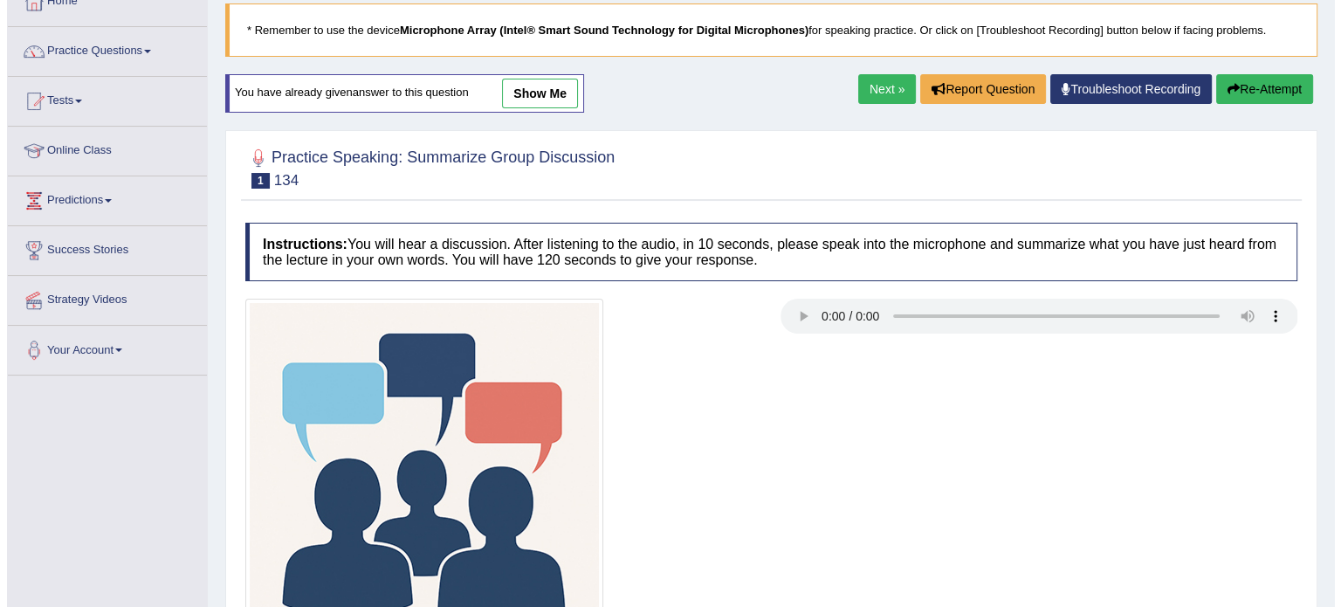
scroll to position [310, 0]
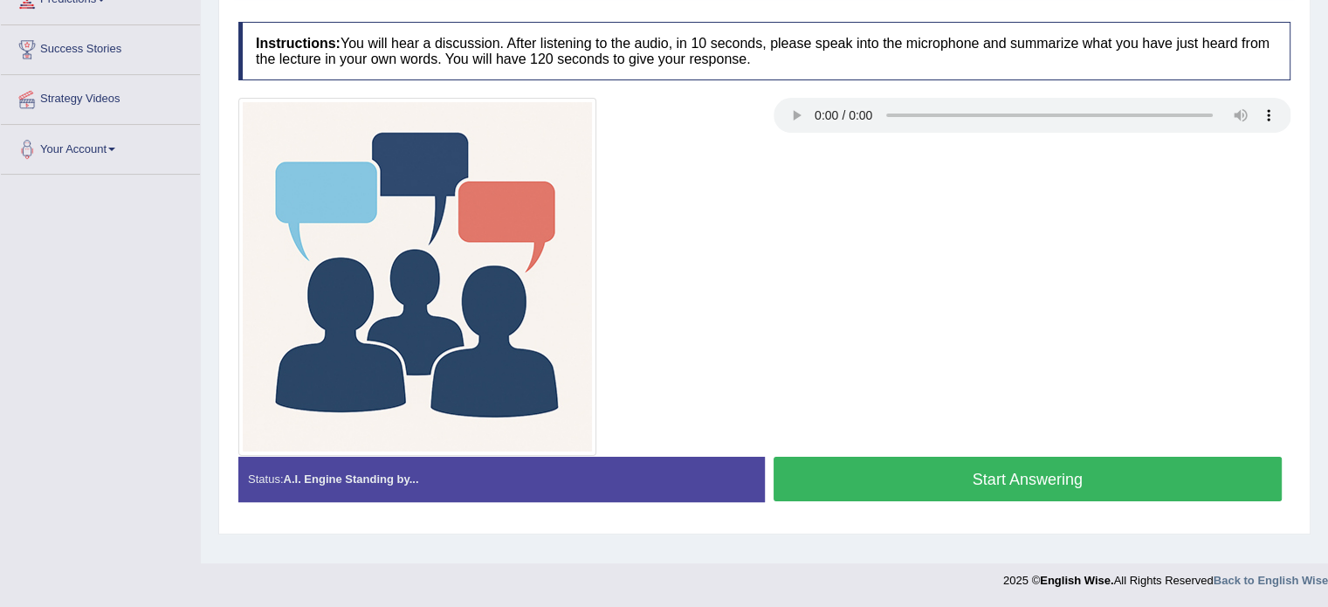
click at [1047, 468] on button "Start Answering" at bounding box center [1027, 478] width 509 height 45
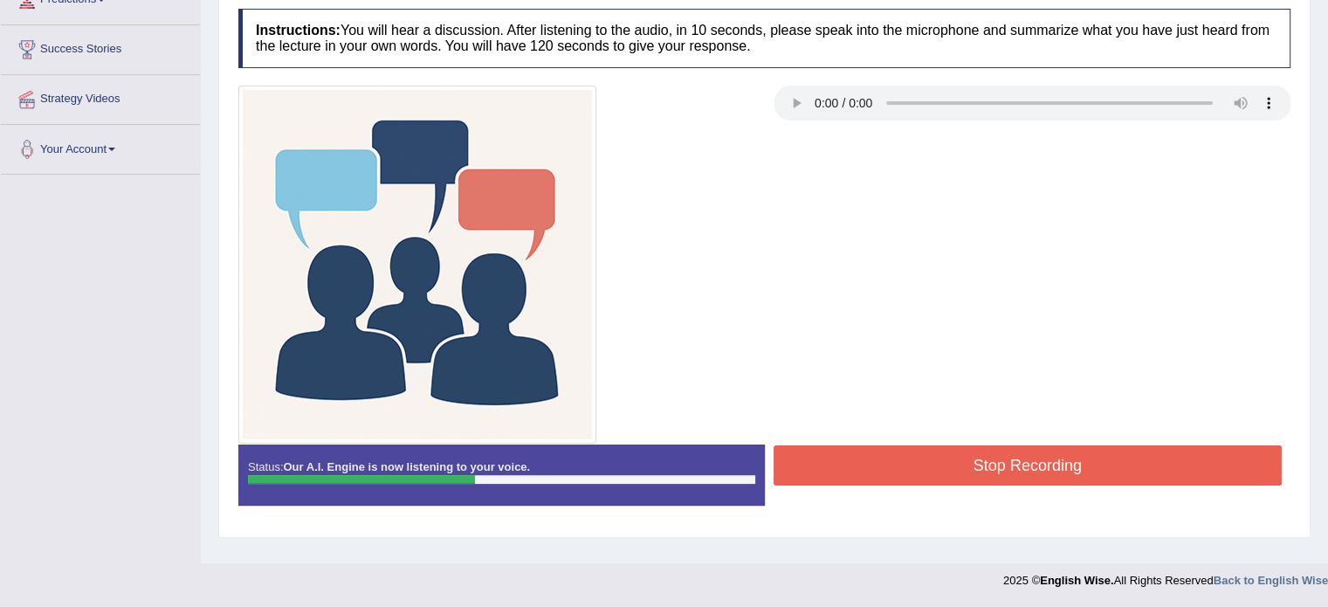
click at [1047, 468] on button "Stop Recording" at bounding box center [1027, 465] width 509 height 40
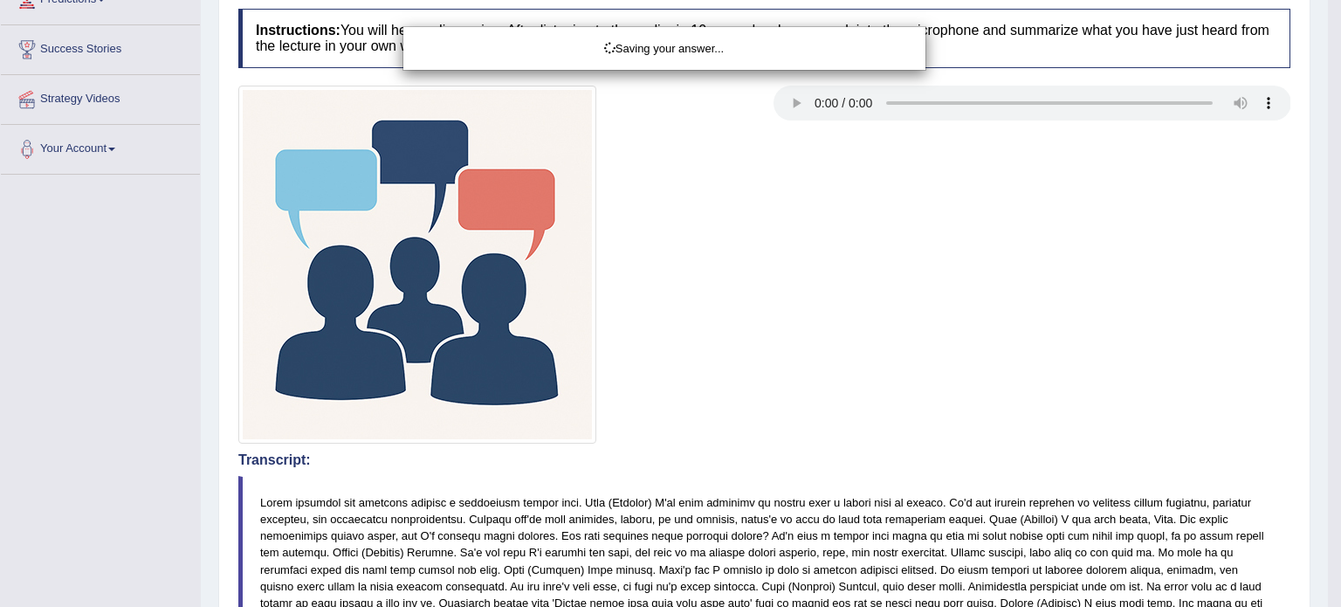
click at [1107, 401] on div "Saving your answer..." at bounding box center [670, 303] width 1341 height 607
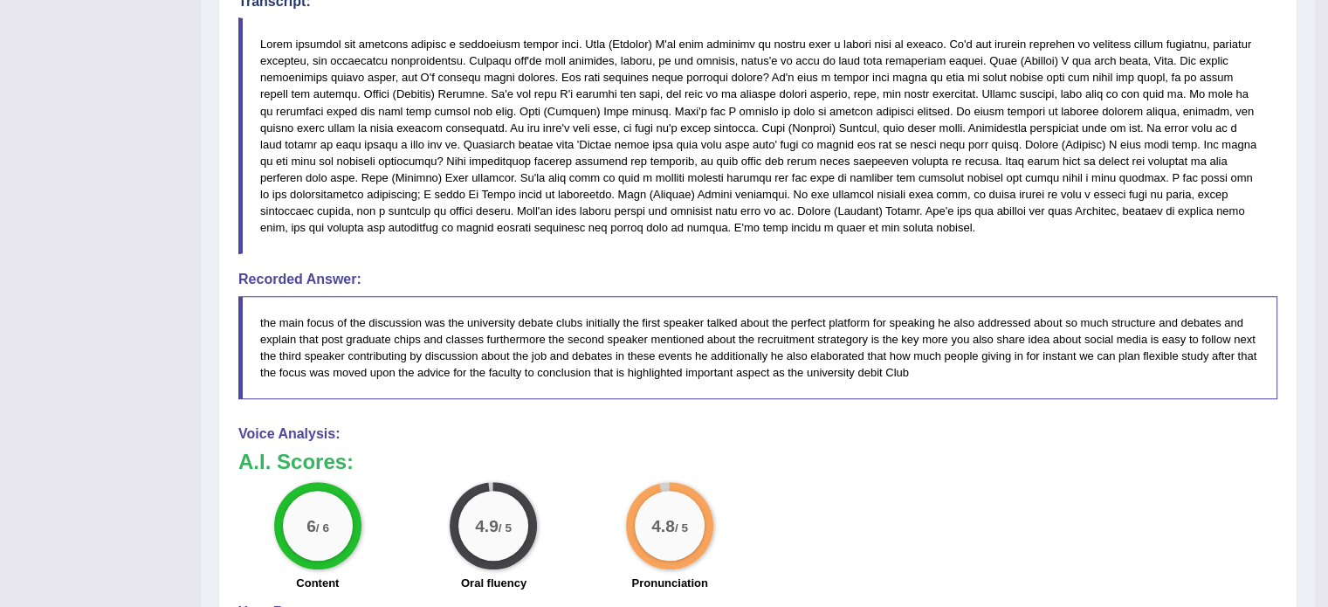
scroll to position [765, 0]
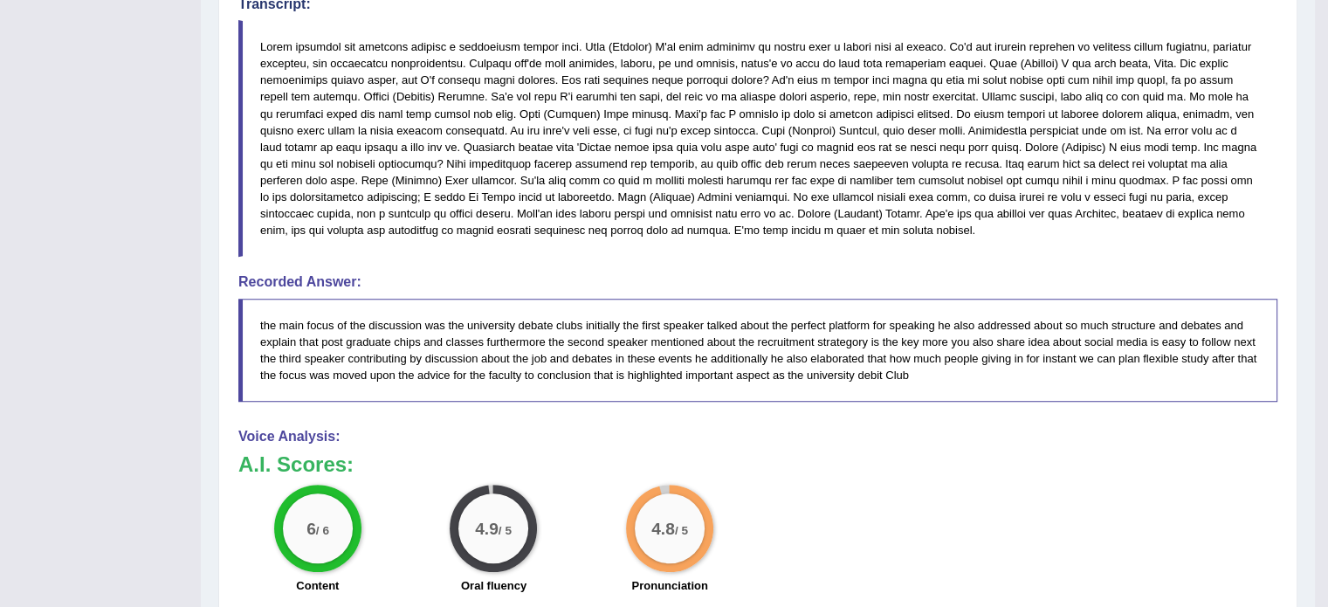
click at [1107, 401] on div "Instructions: You will hear a discussion. After listening to the audio, in 10 s…" at bounding box center [757, 200] width 1047 height 1313
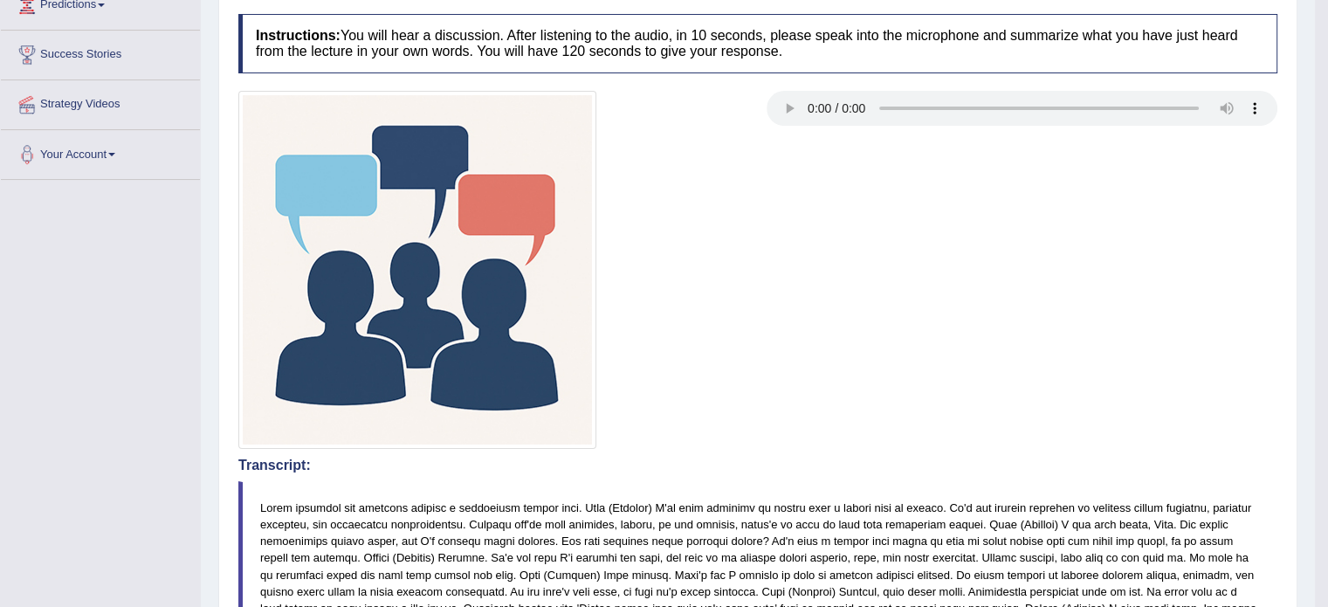
scroll to position [137, 0]
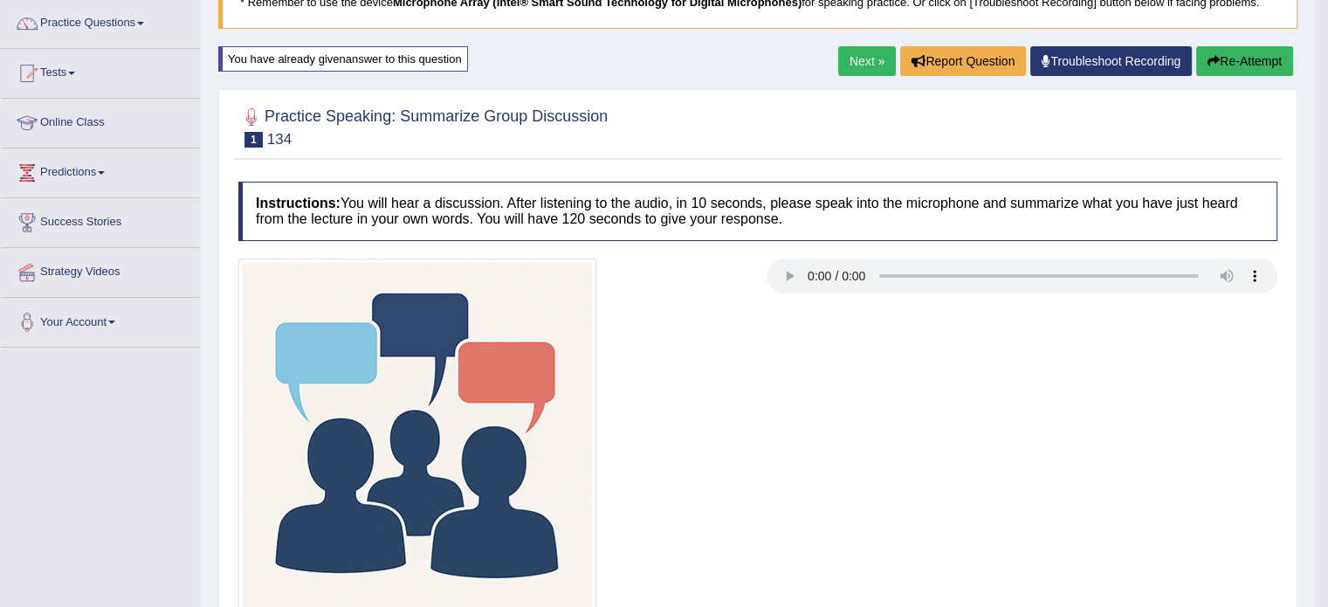
click at [868, 47] on link "Next »" at bounding box center [867, 61] width 58 height 30
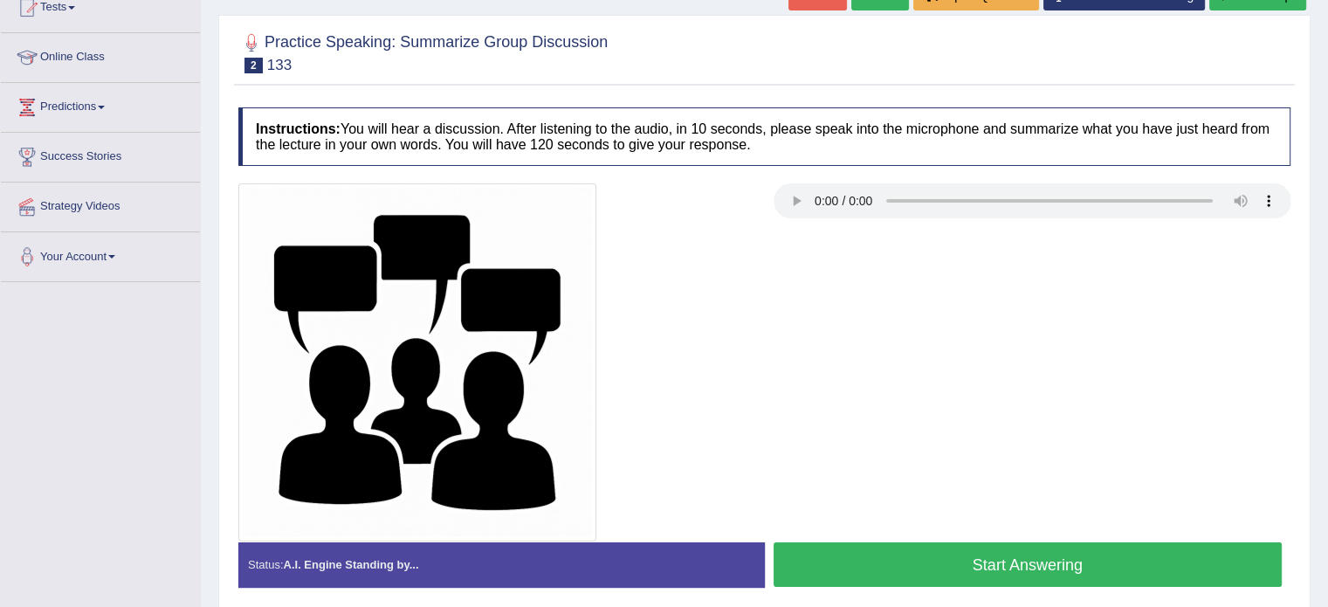
scroll to position [209, 0]
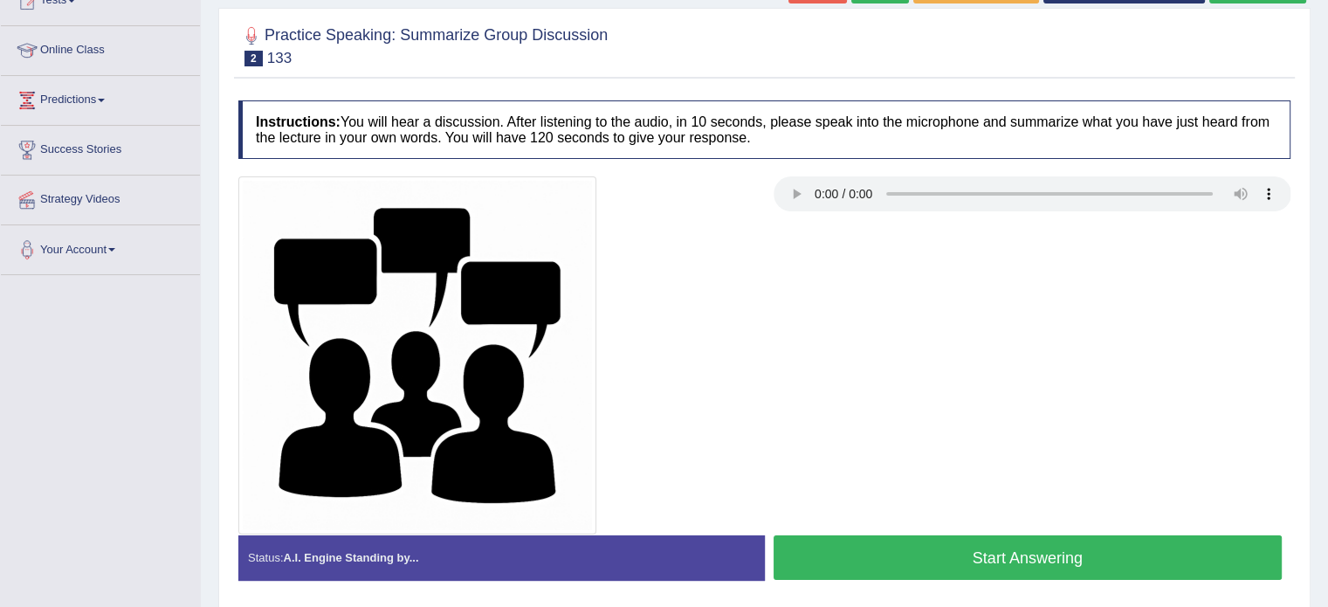
click at [1037, 559] on button "Start Answering" at bounding box center [1027, 557] width 509 height 45
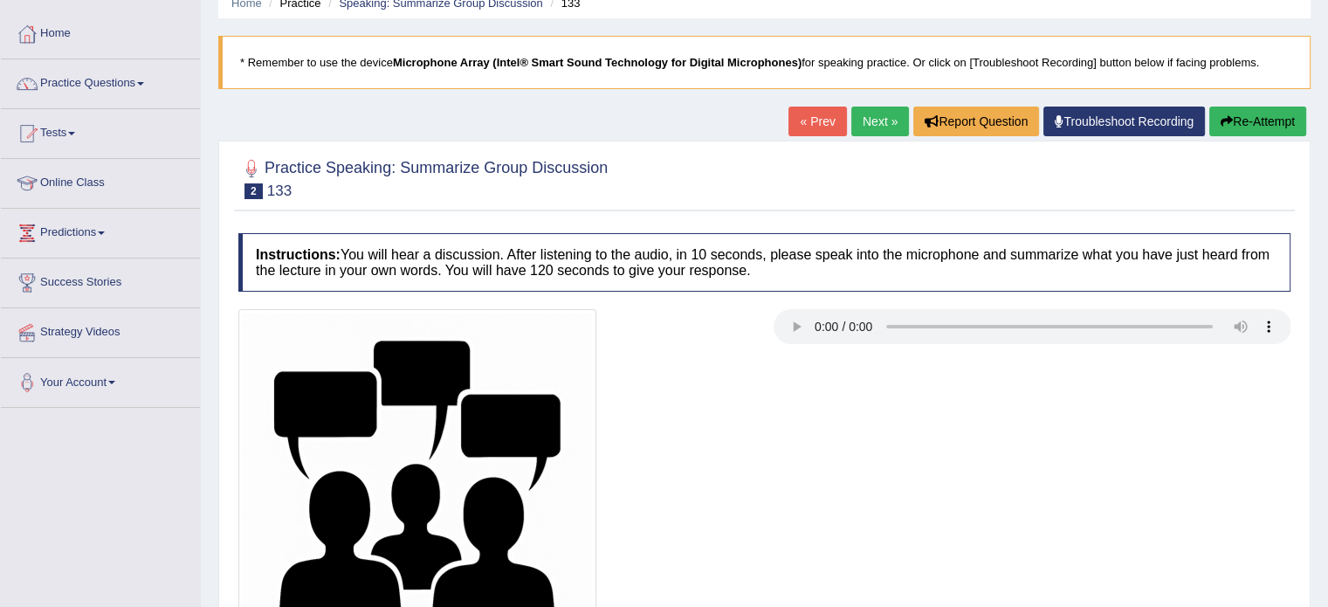
scroll to position [0, 0]
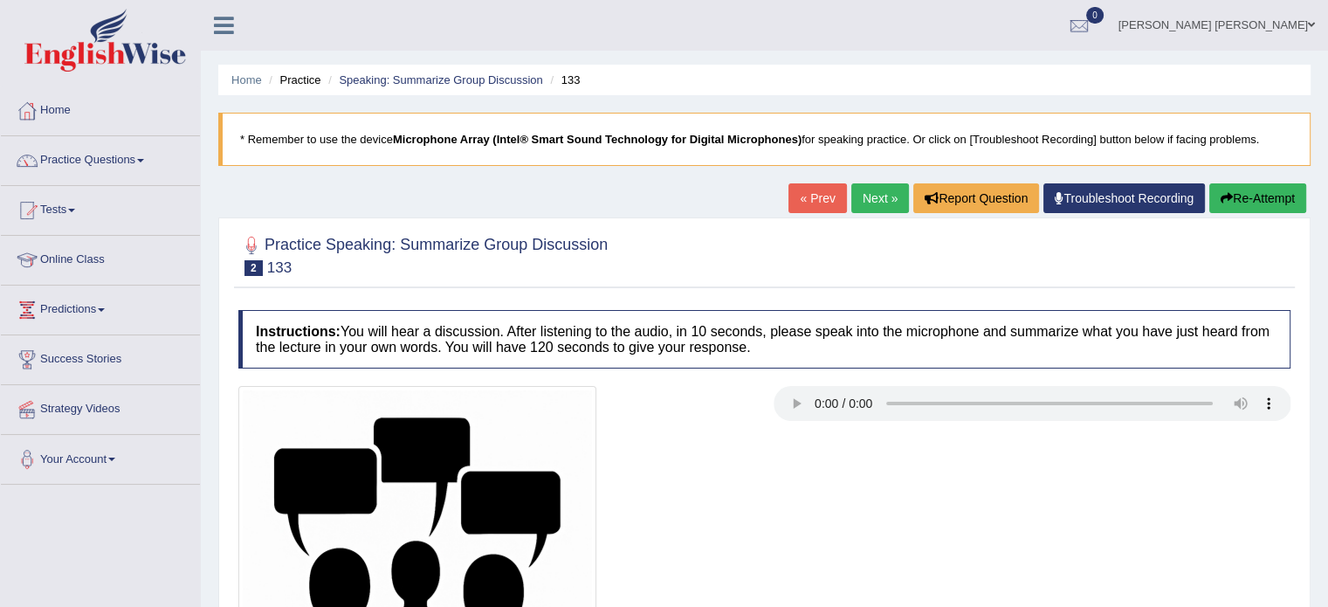
click at [1263, 187] on button "Re-Attempt" at bounding box center [1257, 198] width 97 height 30
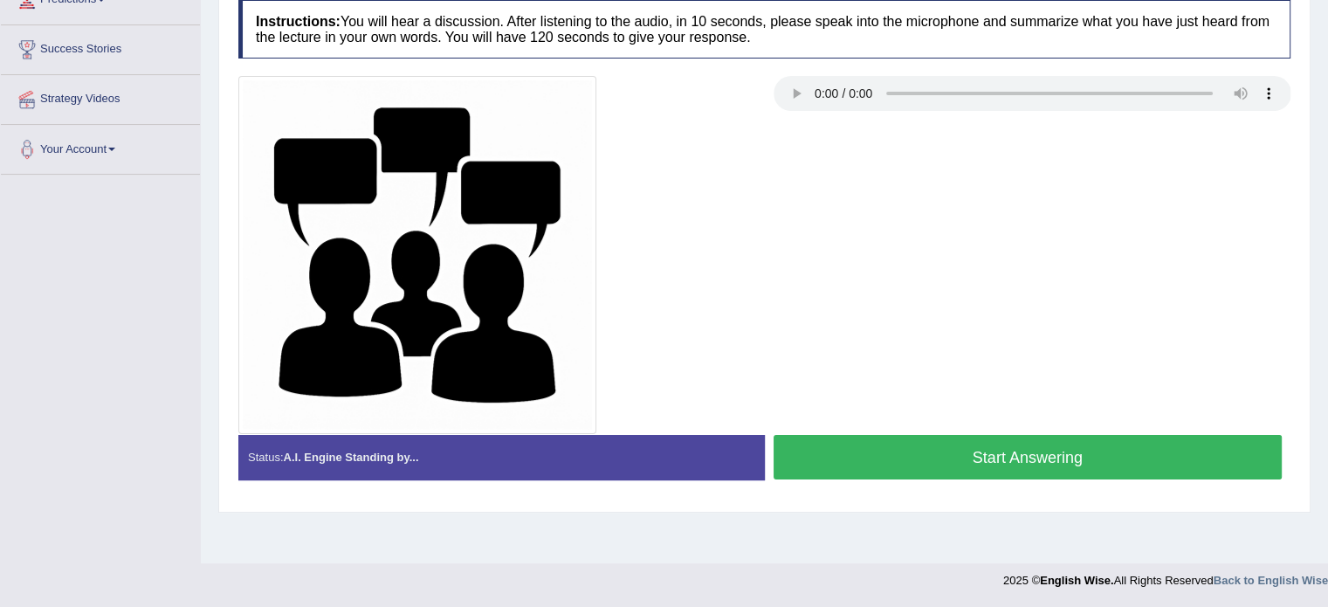
click at [1120, 430] on div at bounding box center [764, 255] width 1069 height 358
click at [1116, 443] on button "Start Answering" at bounding box center [1027, 457] width 509 height 45
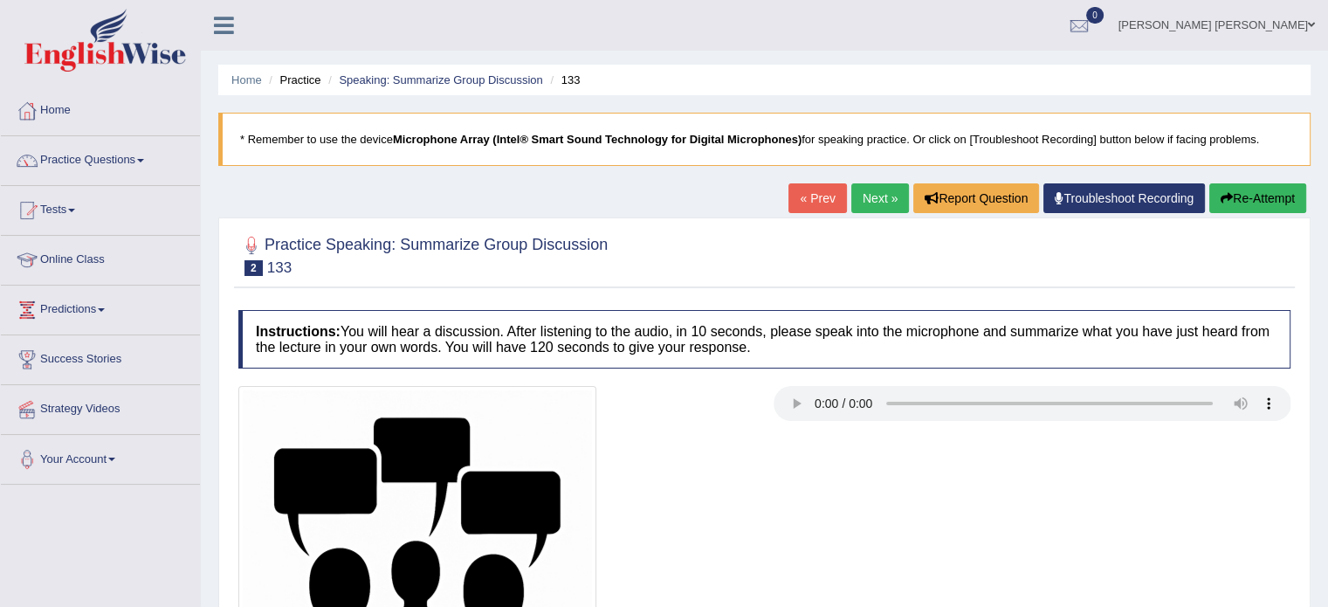
click at [1236, 198] on button "Re-Attempt" at bounding box center [1257, 198] width 97 height 30
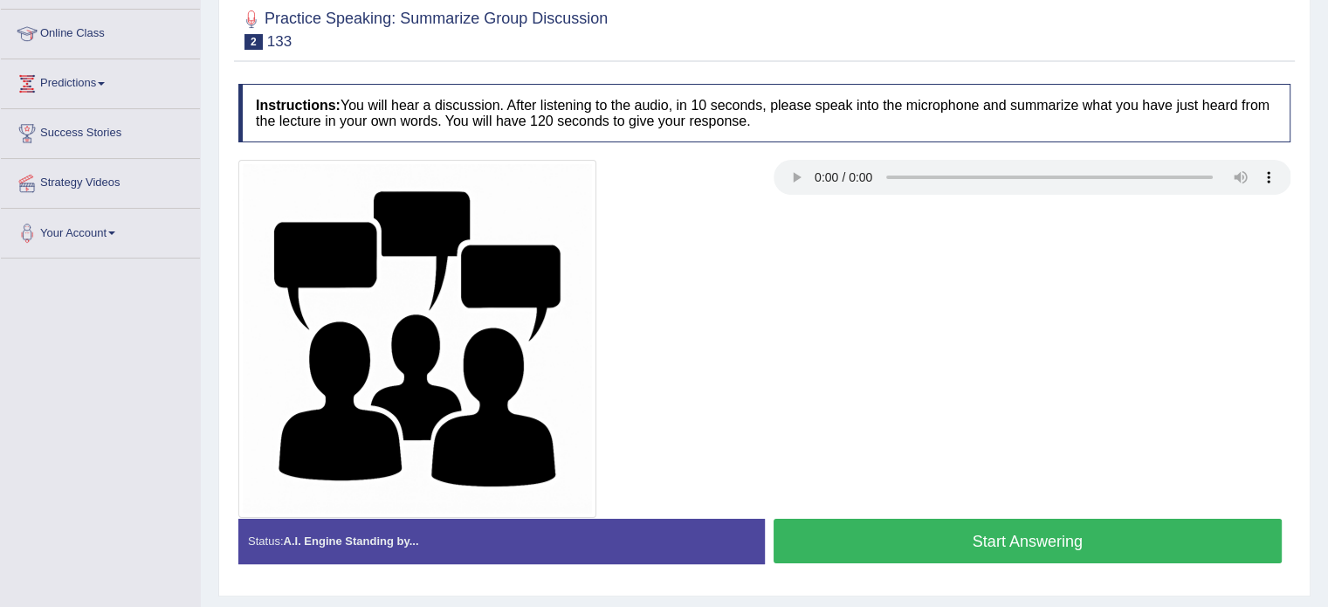
scroll to position [279, 0]
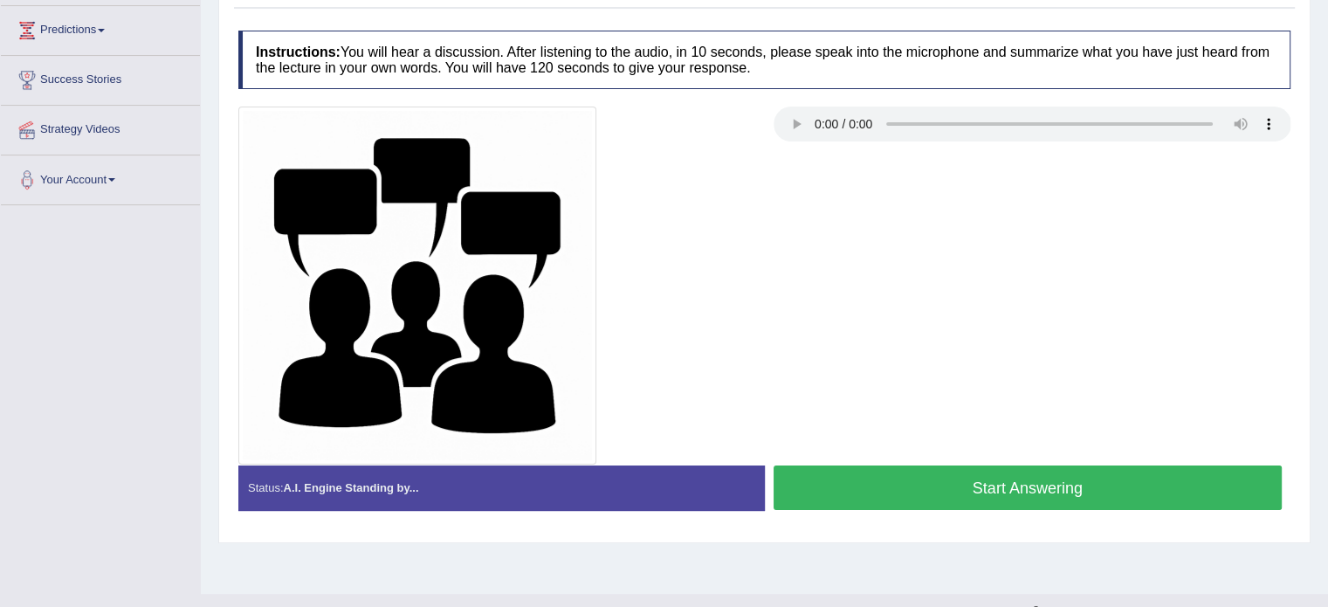
click at [1035, 484] on button "Start Answering" at bounding box center [1027, 487] width 509 height 45
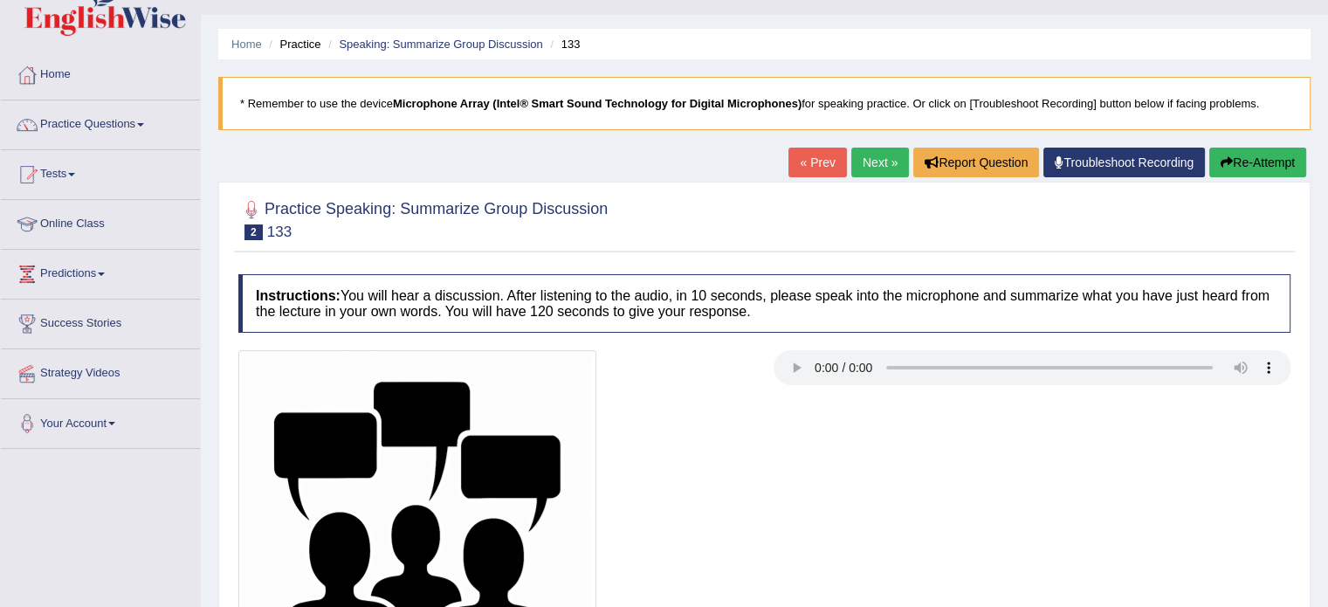
scroll to position [0, 0]
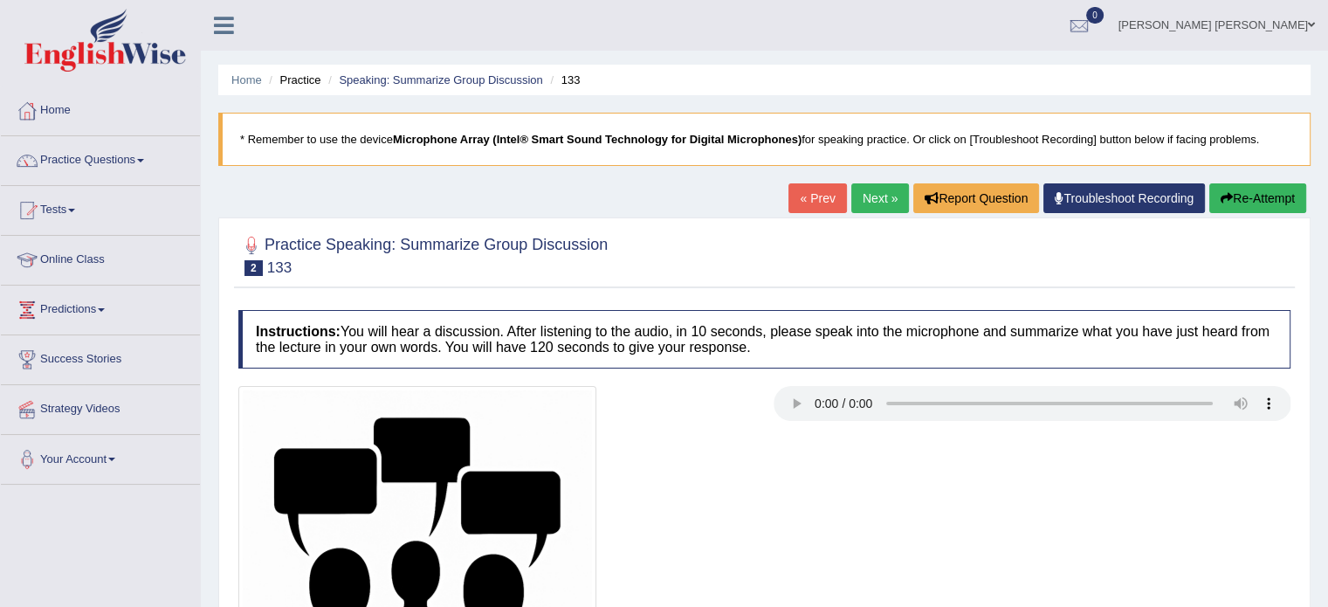
click at [1246, 198] on button "Re-Attempt" at bounding box center [1257, 198] width 97 height 30
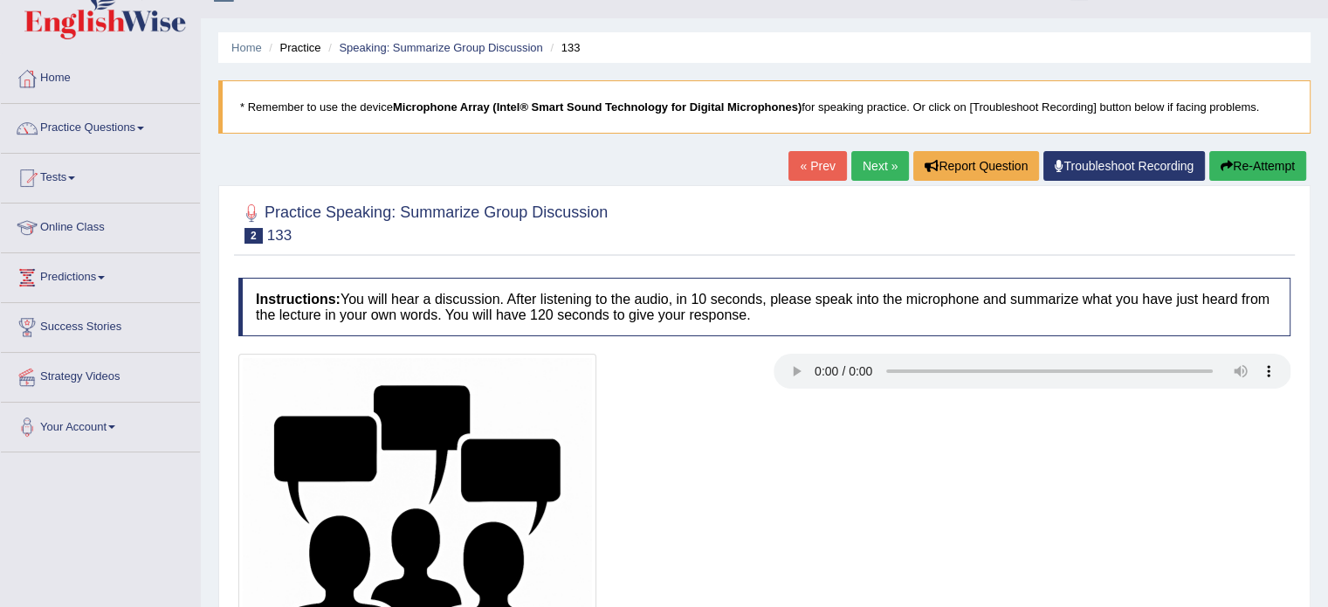
scroll to position [35, 0]
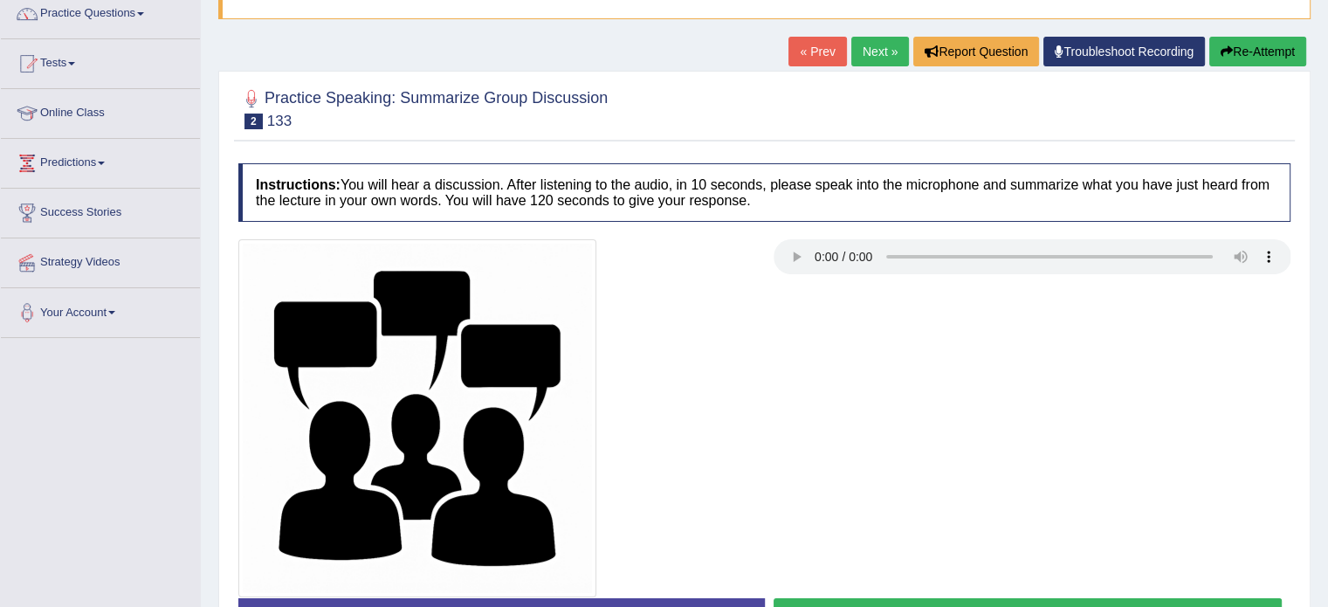
scroll to position [310, 0]
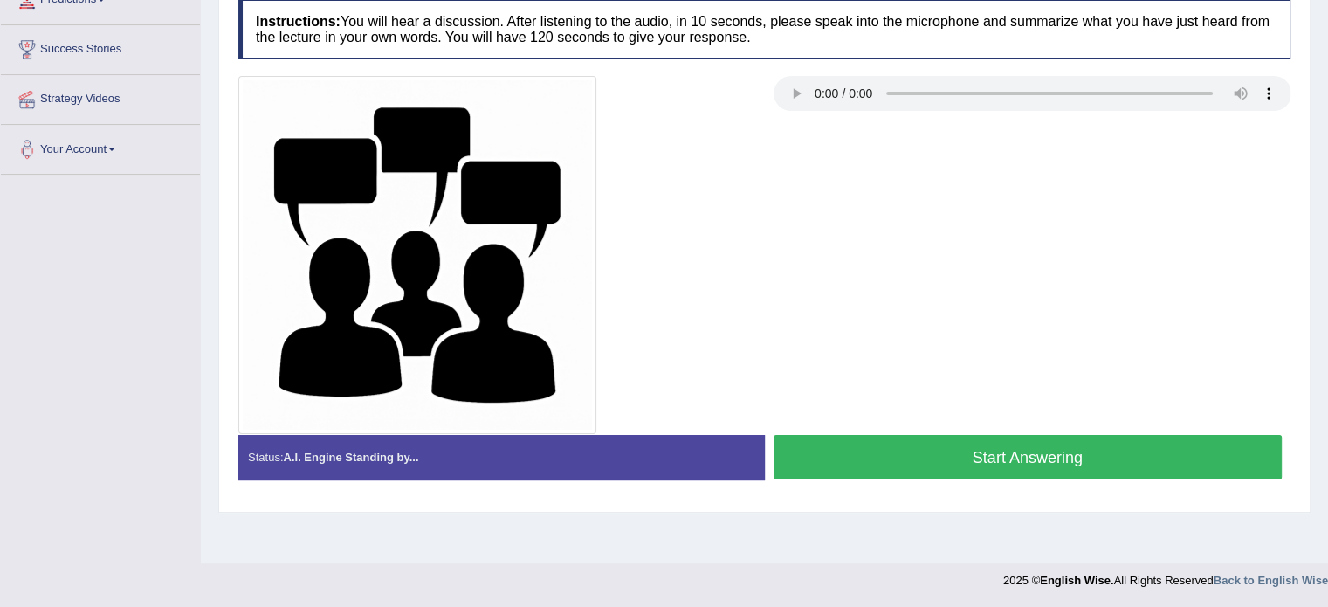
click at [1023, 463] on button "Start Answering" at bounding box center [1027, 457] width 509 height 45
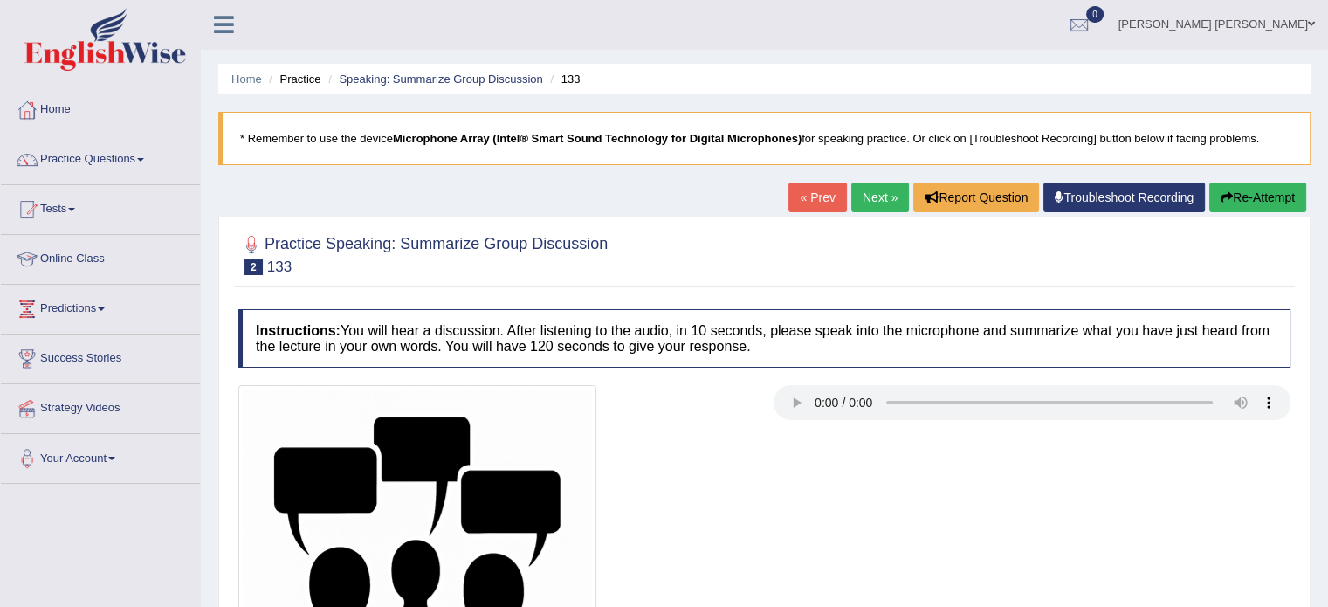
scroll to position [0, 0]
click at [1263, 196] on button "Re-Attempt" at bounding box center [1257, 198] width 97 height 30
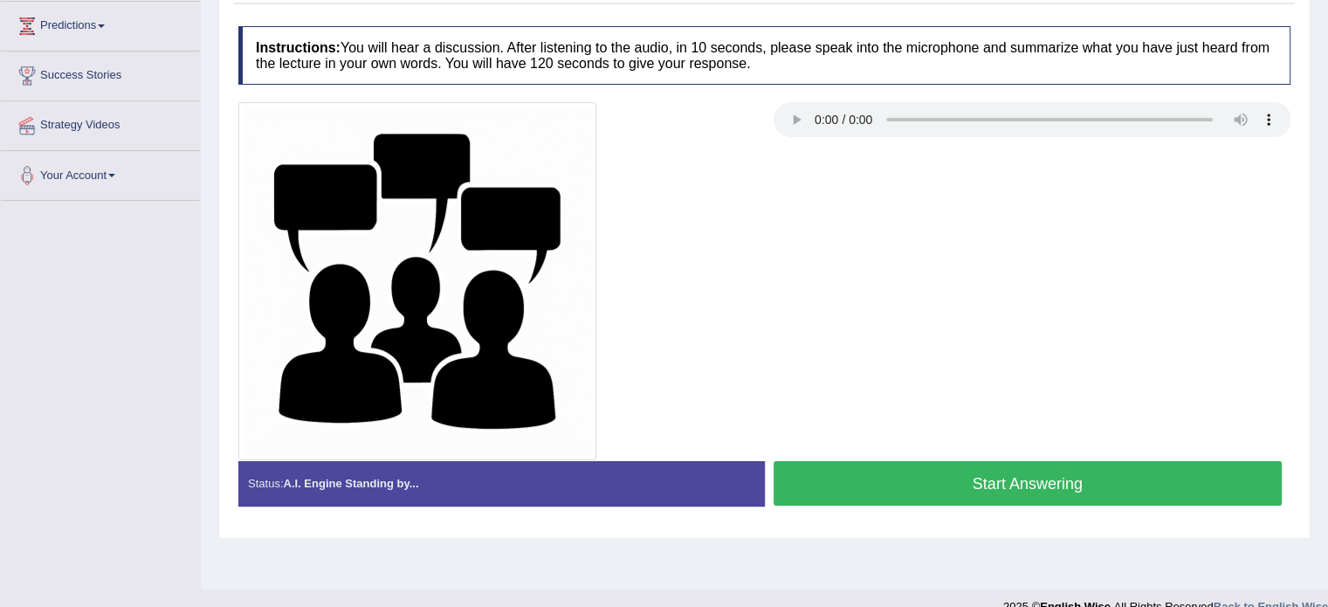
scroll to position [284, 0]
click at [1016, 493] on button "Start Answering" at bounding box center [1027, 483] width 509 height 45
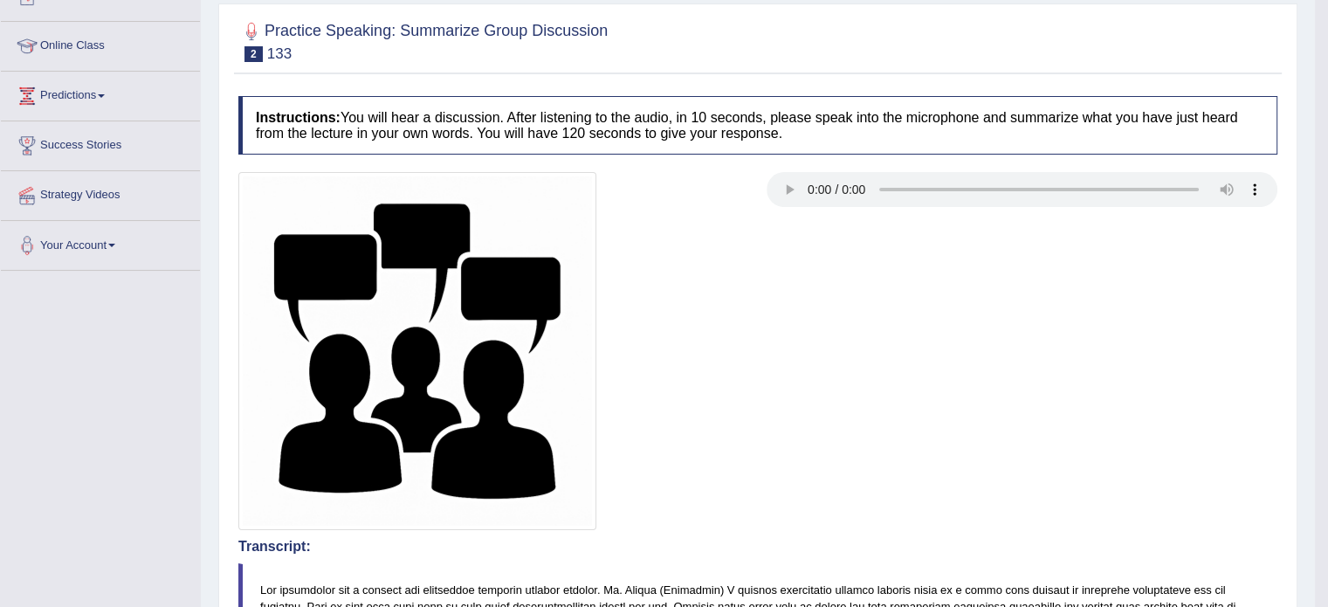
scroll to position [144, 0]
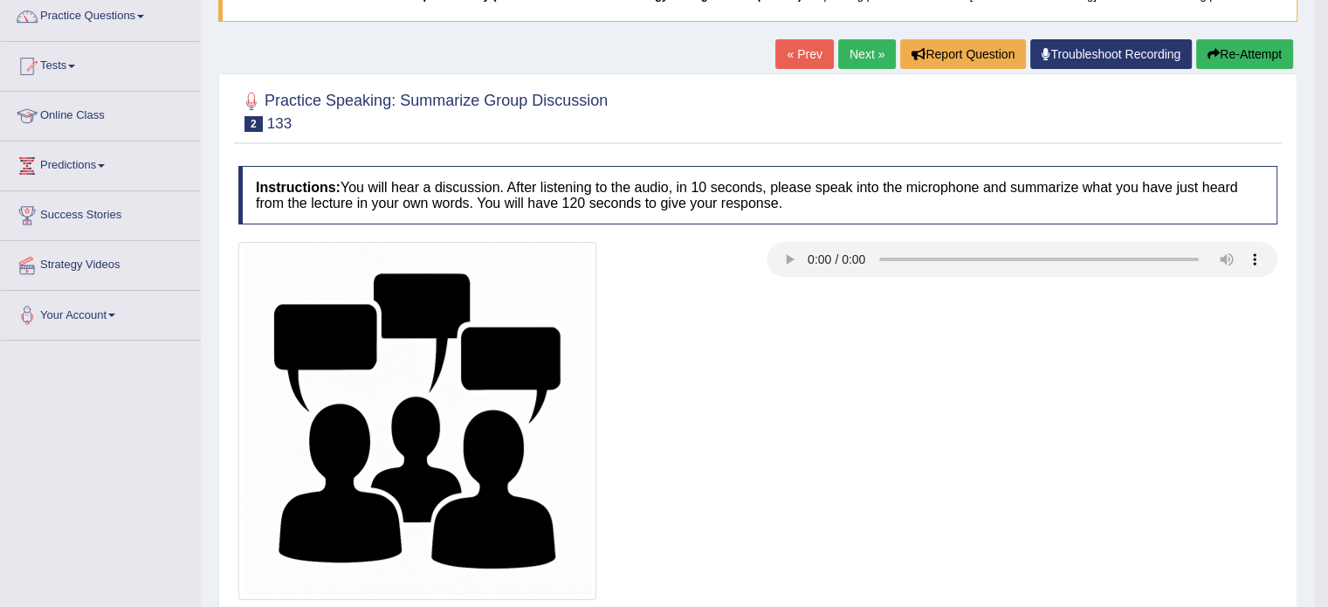
click at [1250, 60] on button "Re-Attempt" at bounding box center [1244, 54] width 97 height 30
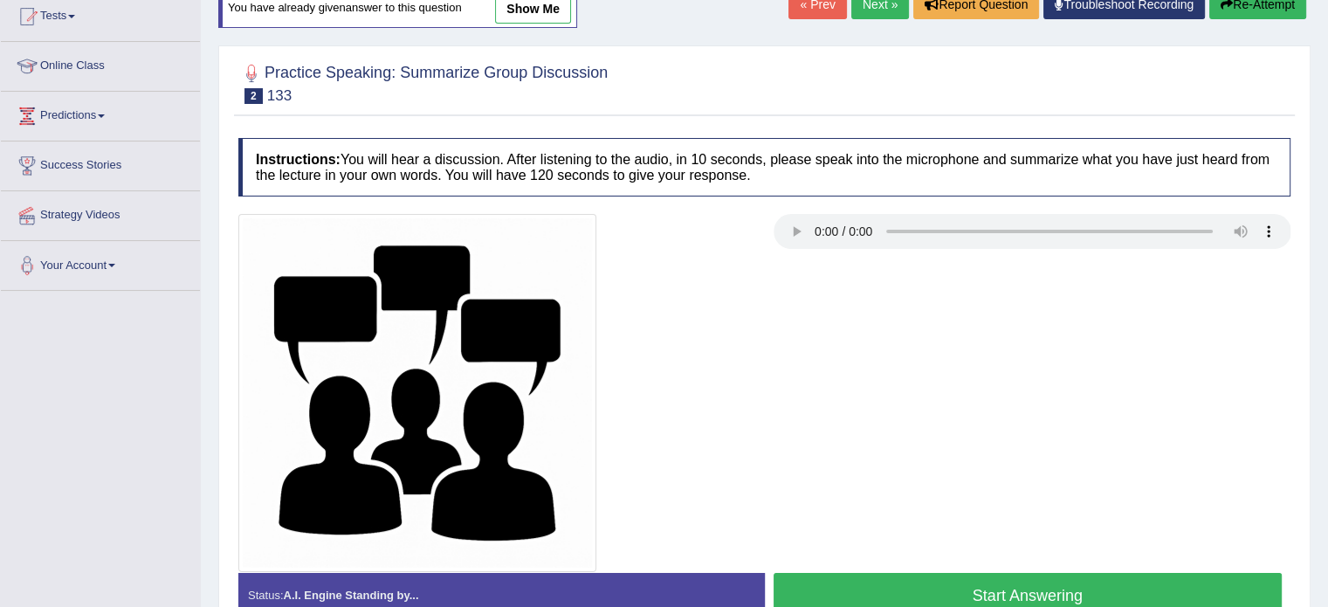
scroll to position [264, 0]
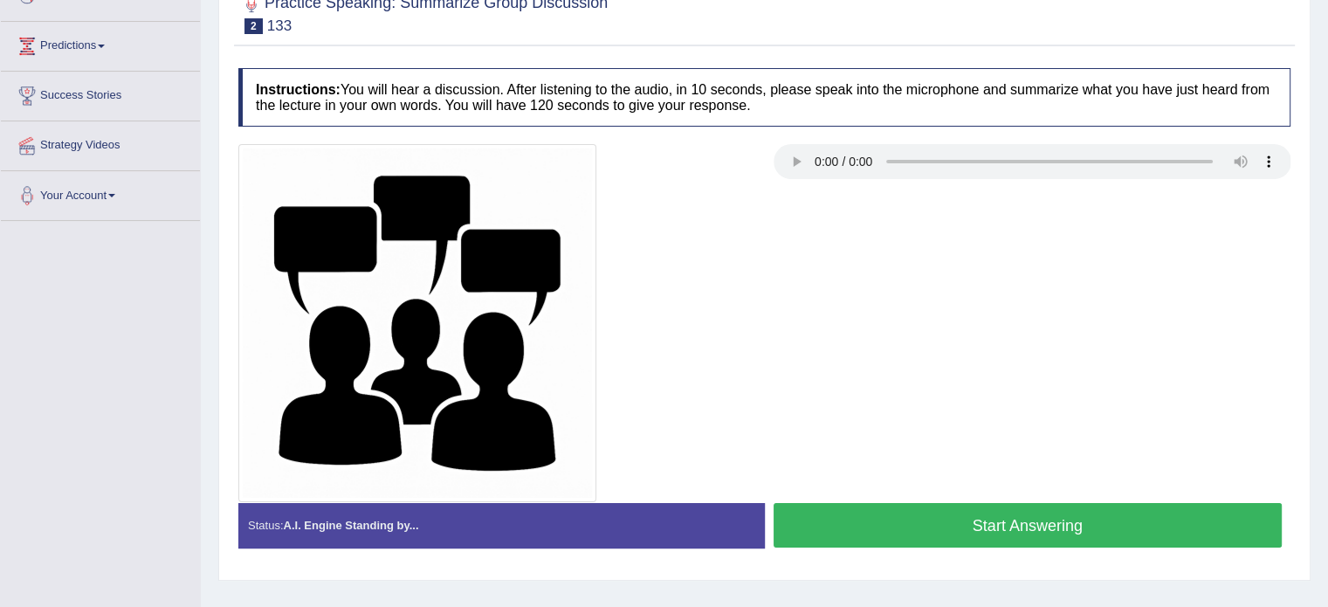
click at [1003, 523] on button "Start Answering" at bounding box center [1027, 525] width 509 height 45
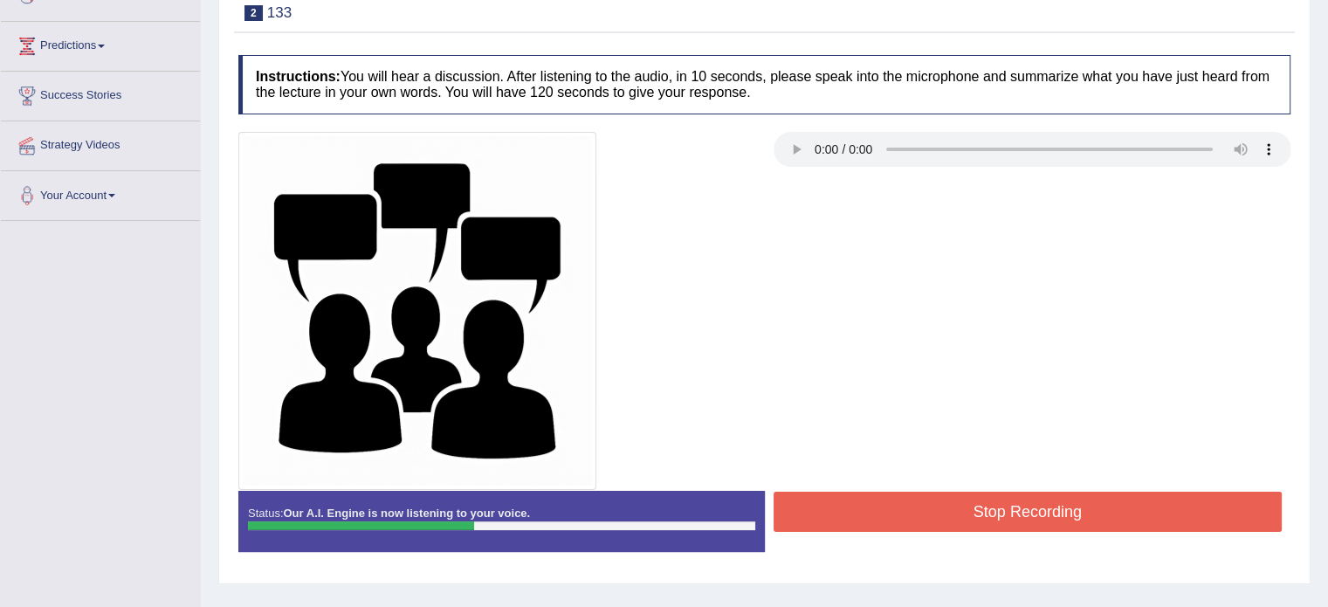
click at [1003, 523] on button "Stop Recording" at bounding box center [1027, 511] width 509 height 40
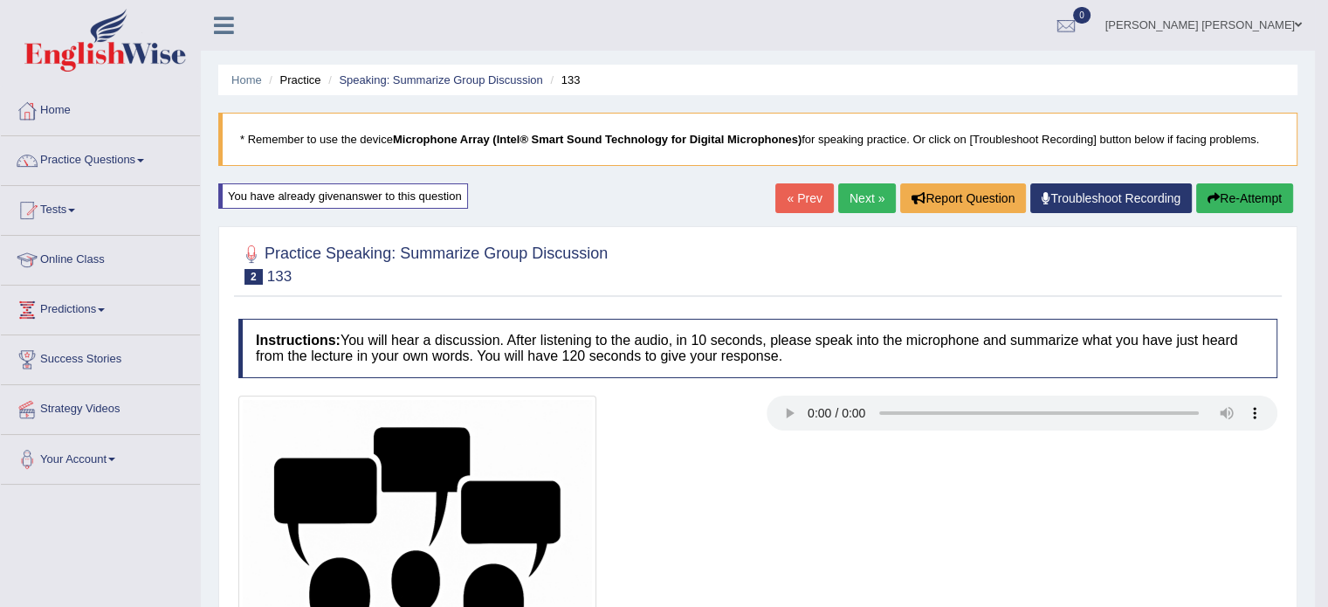
scroll to position [35, 0]
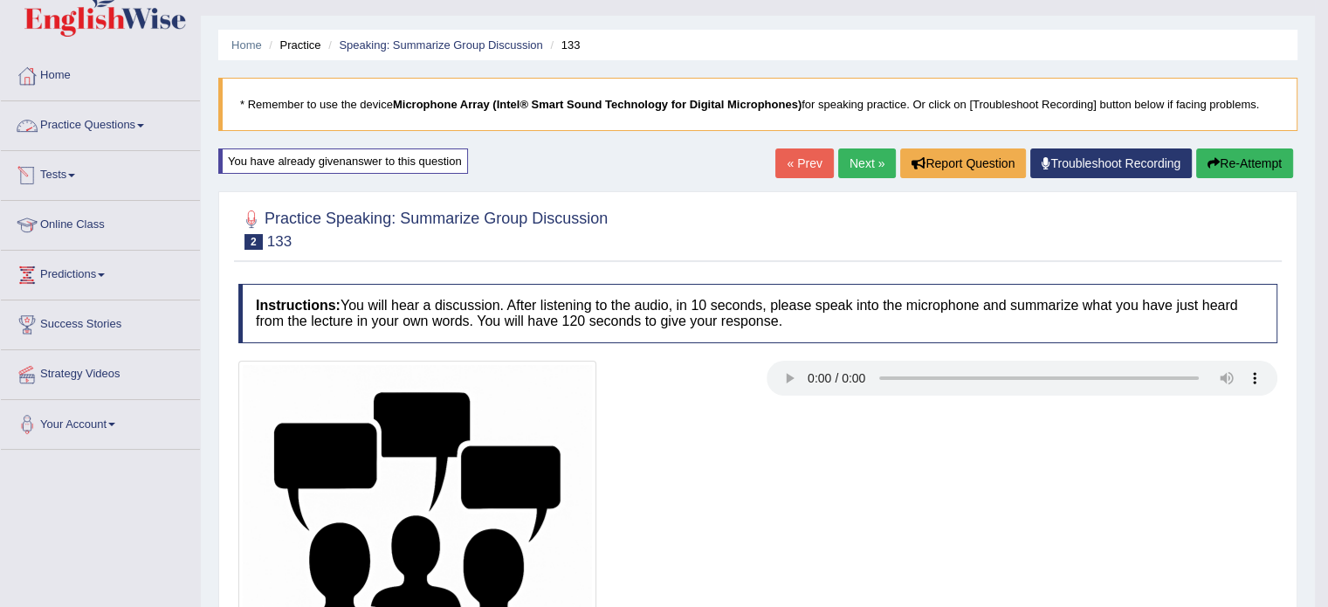
click at [73, 174] on span at bounding box center [71, 175] width 7 height 3
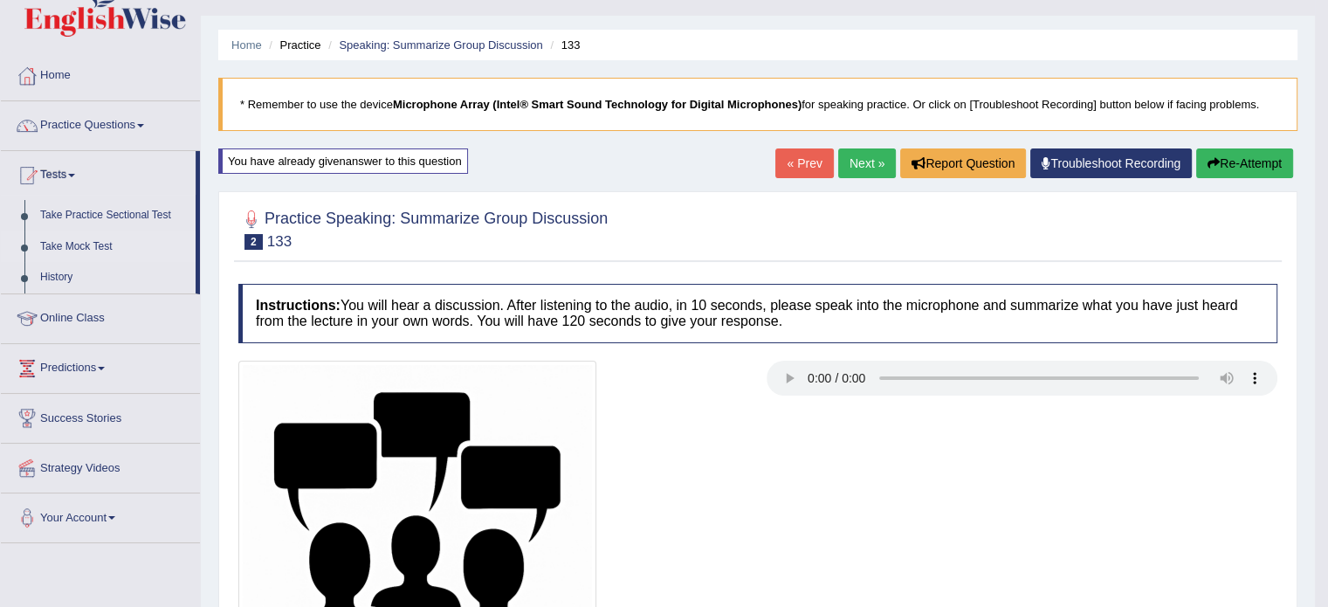
click at [73, 244] on link "Take Mock Test" at bounding box center [113, 246] width 163 height 31
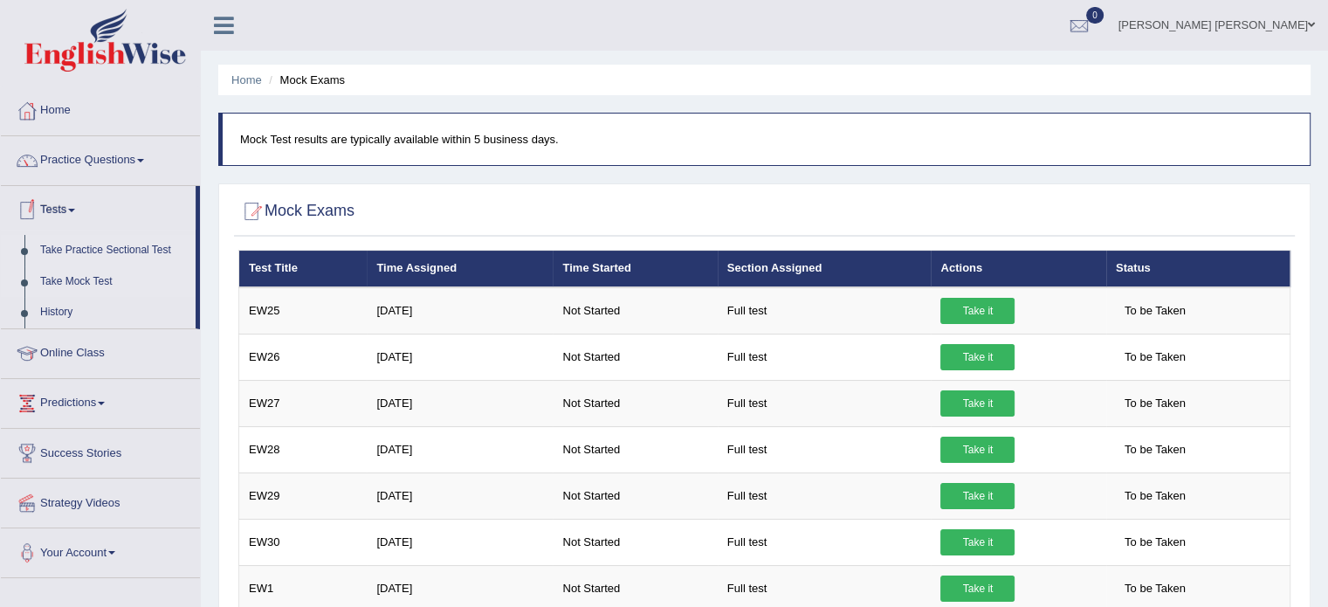
click at [84, 238] on link "Take Practice Sectional Test" at bounding box center [113, 250] width 163 height 31
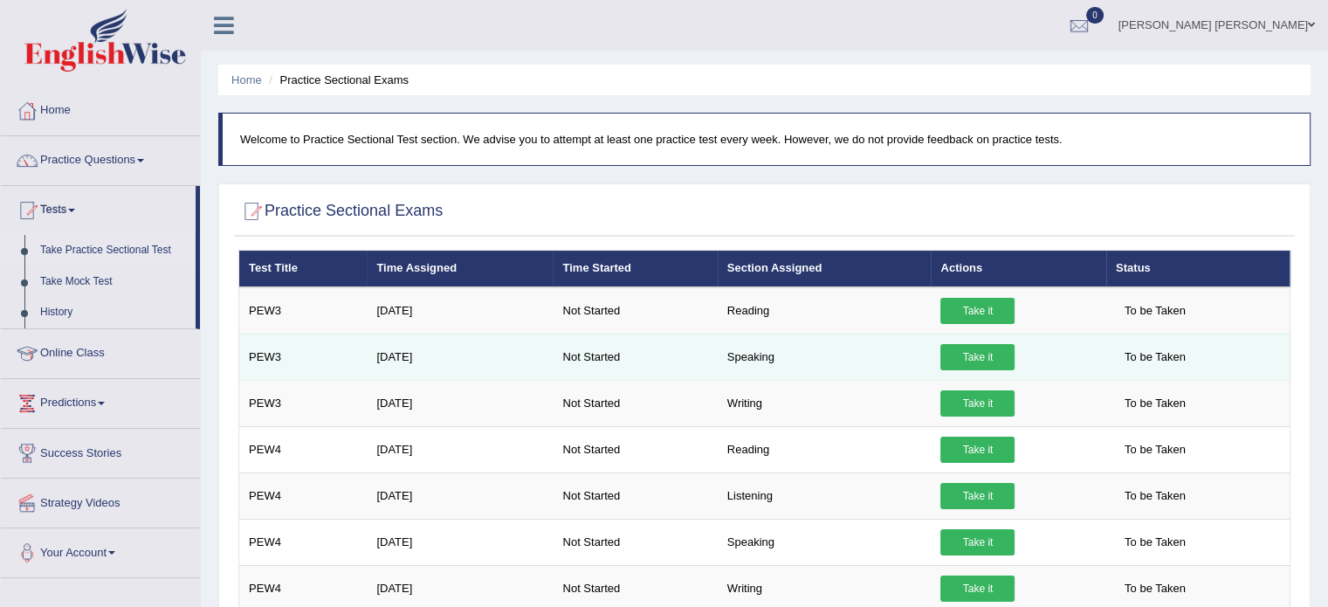
click at [1003, 348] on link "Take it" at bounding box center [977, 357] width 74 height 26
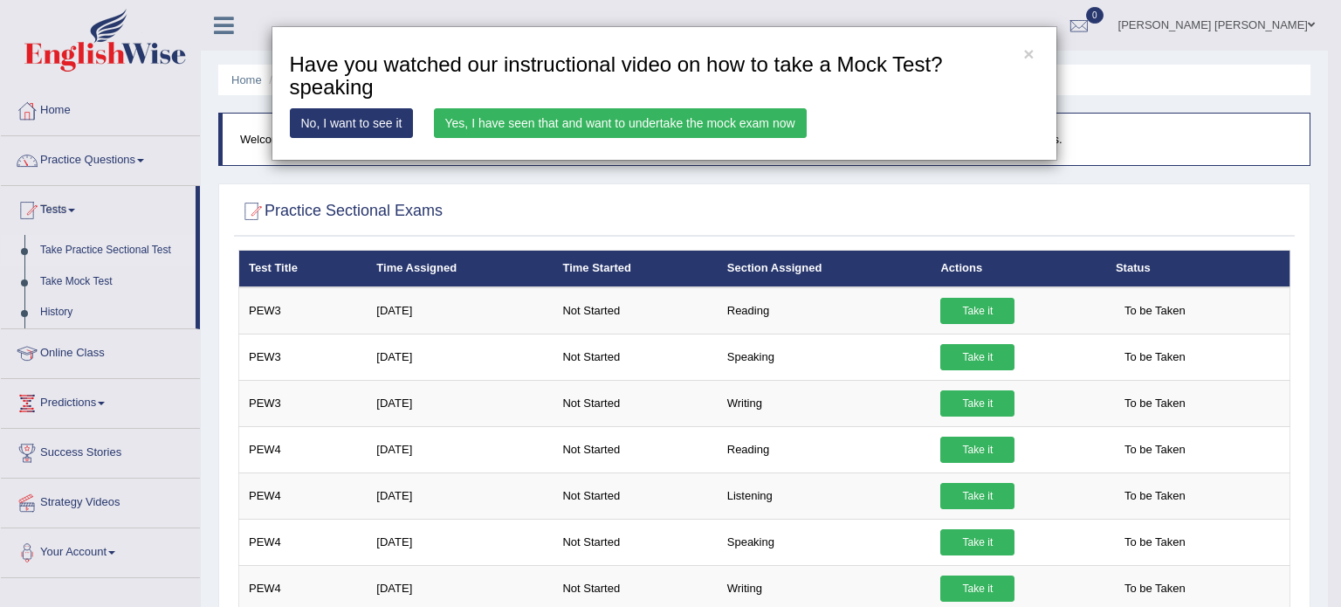
click at [635, 125] on link "Yes, I have seen that and want to undertake the mock exam now" at bounding box center [620, 123] width 373 height 30
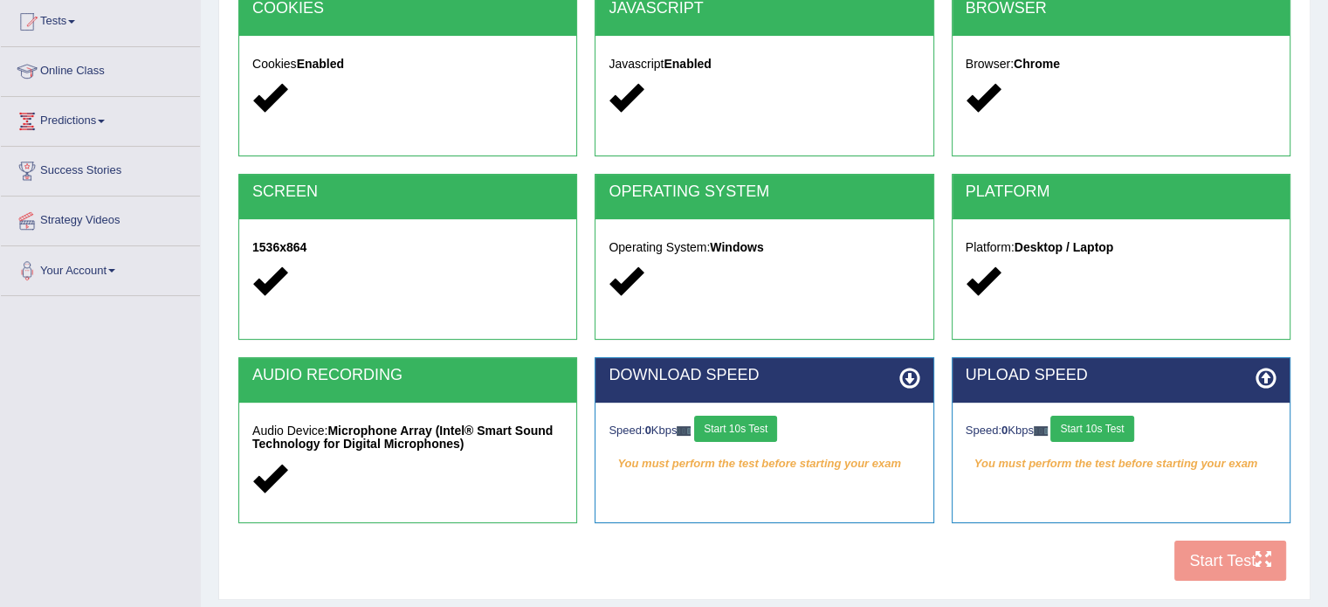
scroll to position [310, 0]
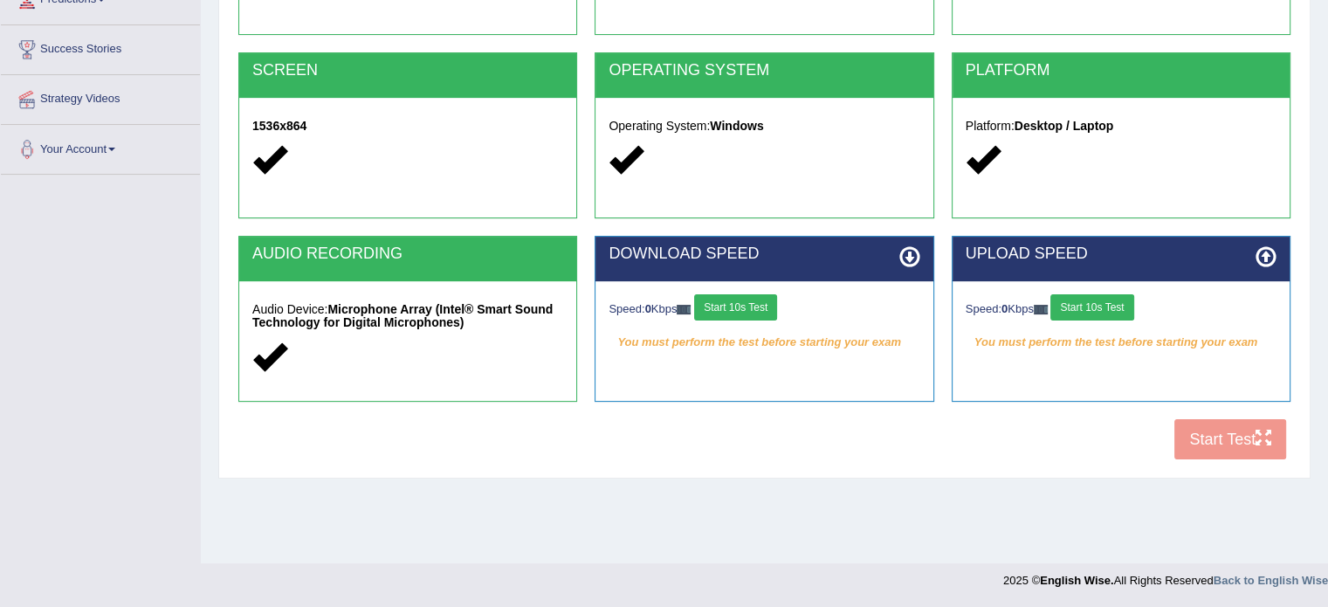
click at [769, 305] on button "Start 10s Test" at bounding box center [735, 307] width 83 height 26
click at [1071, 303] on button "Start 10s Test" at bounding box center [1091, 307] width 83 height 26
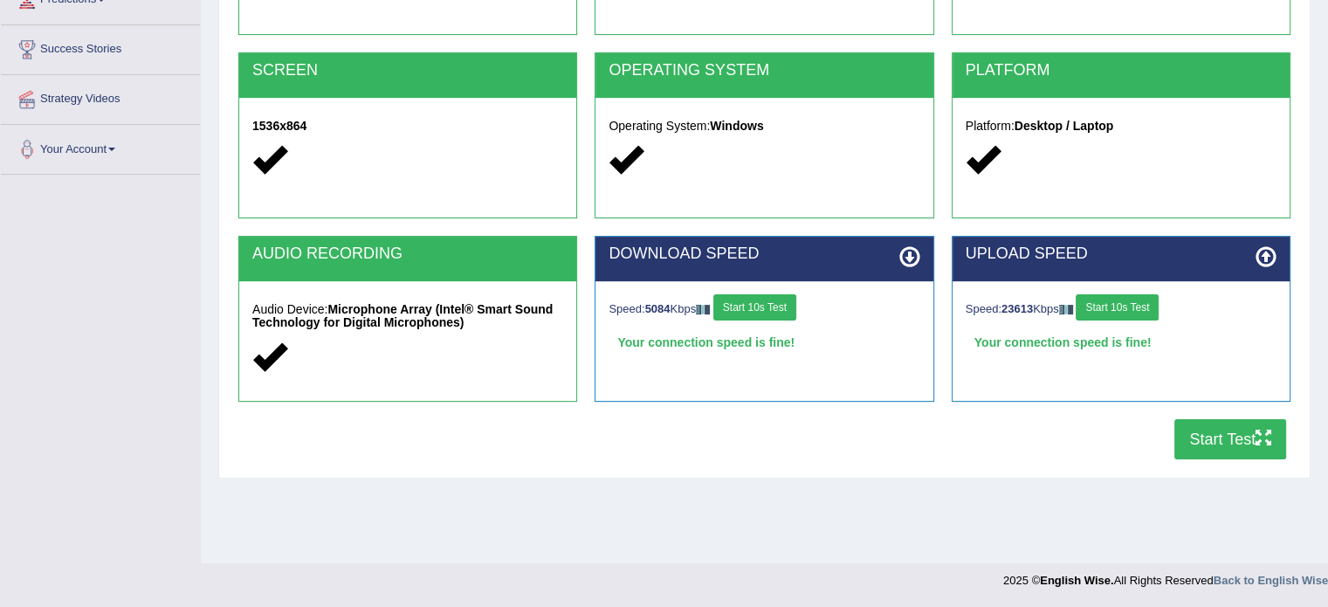
click at [1186, 435] on button "Start Test" at bounding box center [1230, 439] width 112 height 40
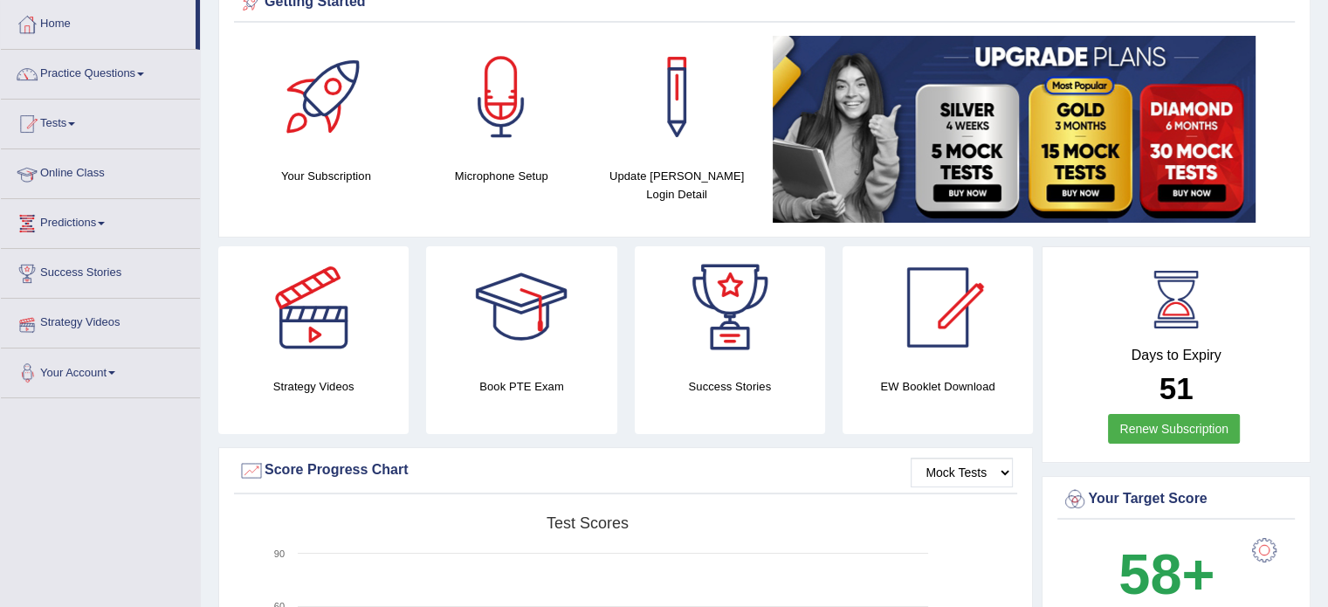
scroll to position [35, 0]
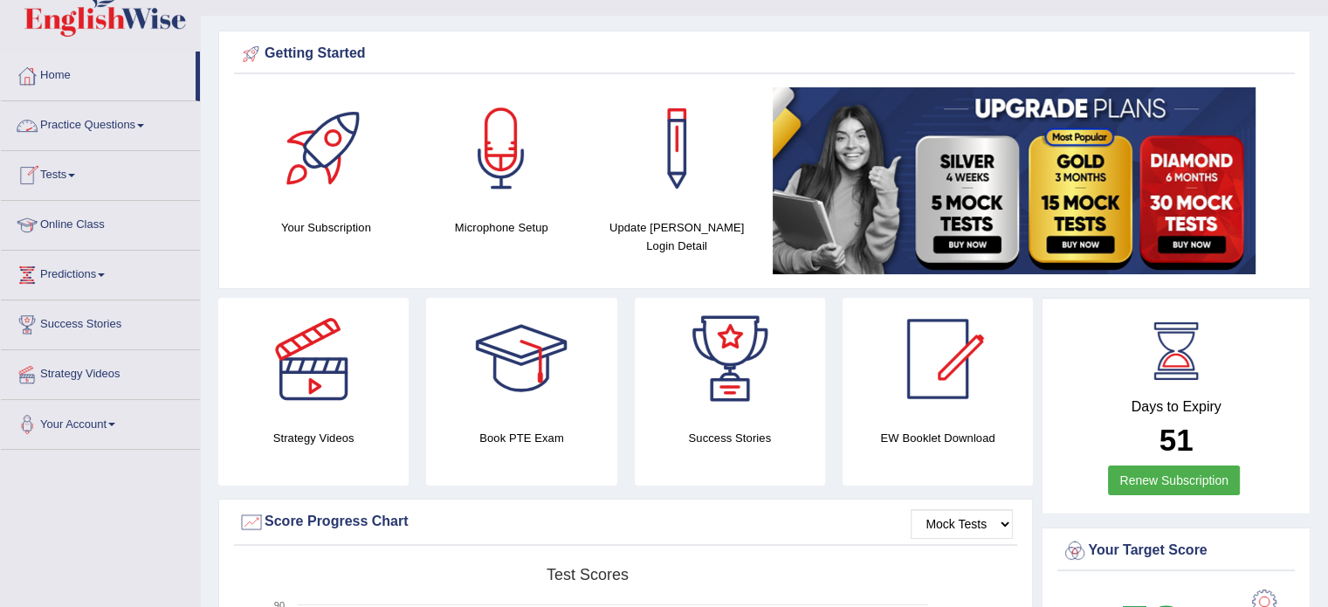
click at [143, 124] on span at bounding box center [140, 125] width 7 height 3
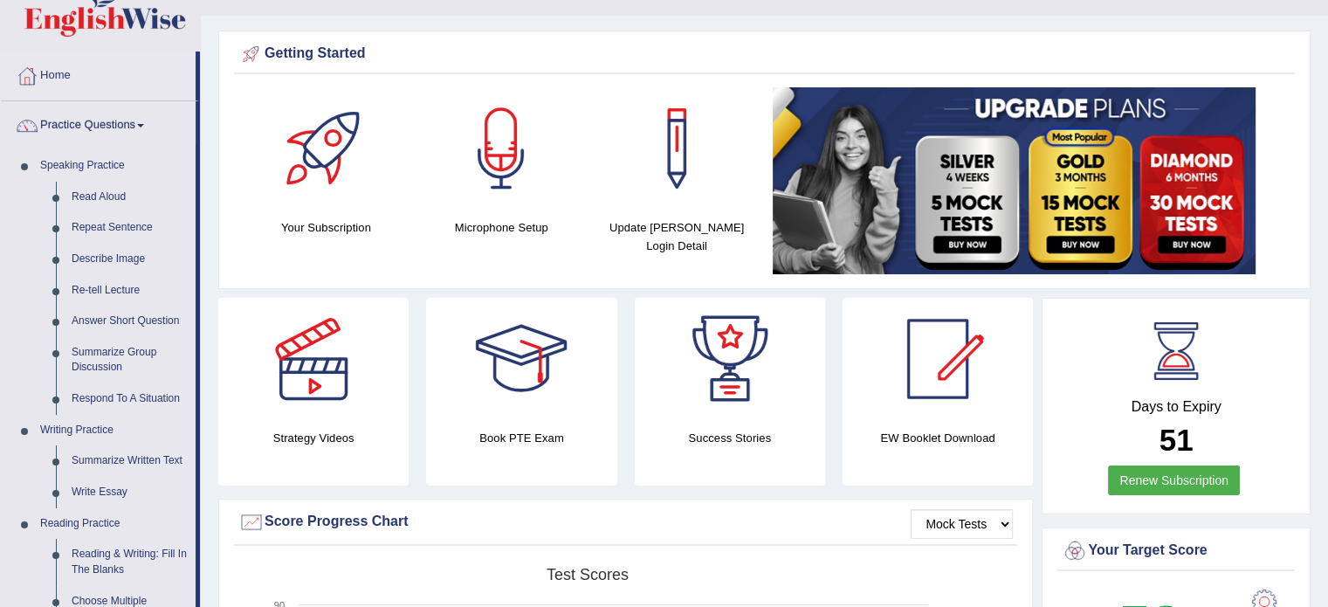
click at [143, 125] on span at bounding box center [140, 125] width 7 height 3
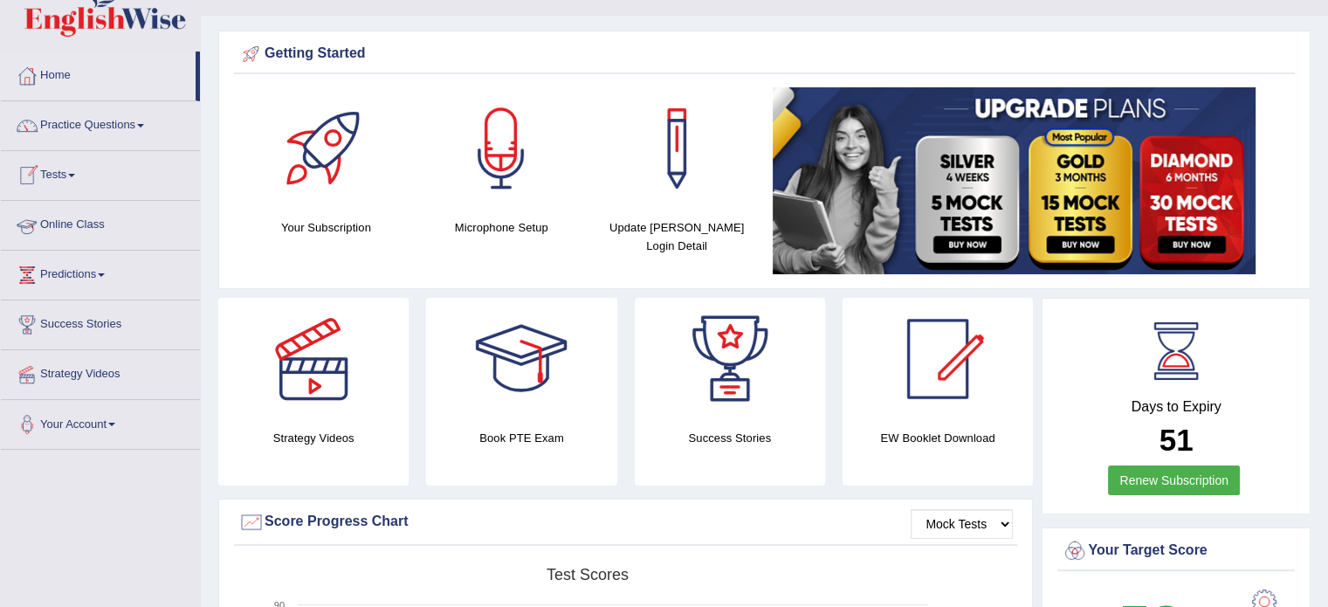
click at [75, 174] on span at bounding box center [71, 175] width 7 height 3
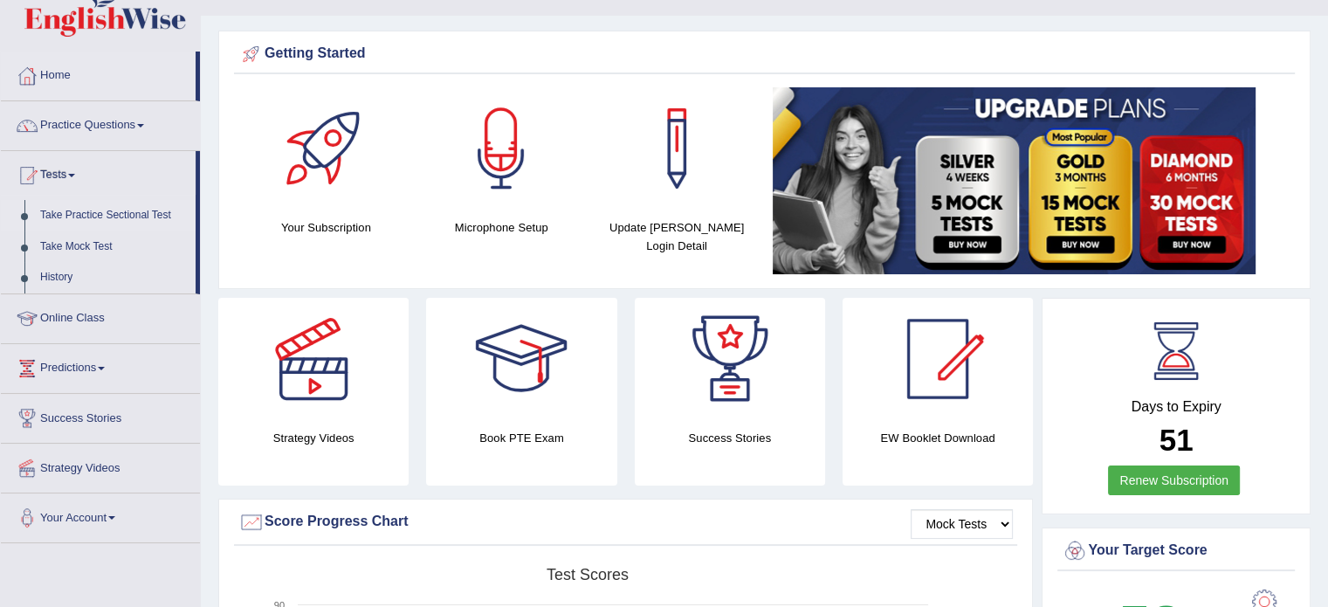
click at [83, 211] on link "Take Practice Sectional Test" at bounding box center [113, 215] width 163 height 31
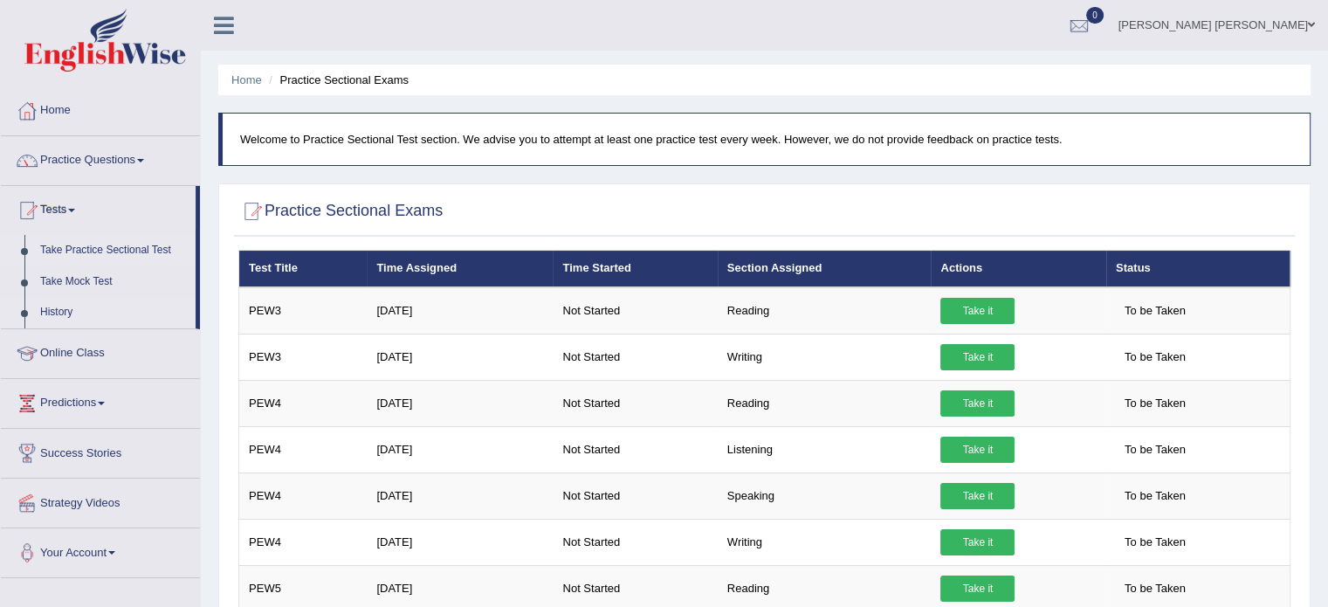
click at [106, 308] on link "History" at bounding box center [113, 312] width 163 height 31
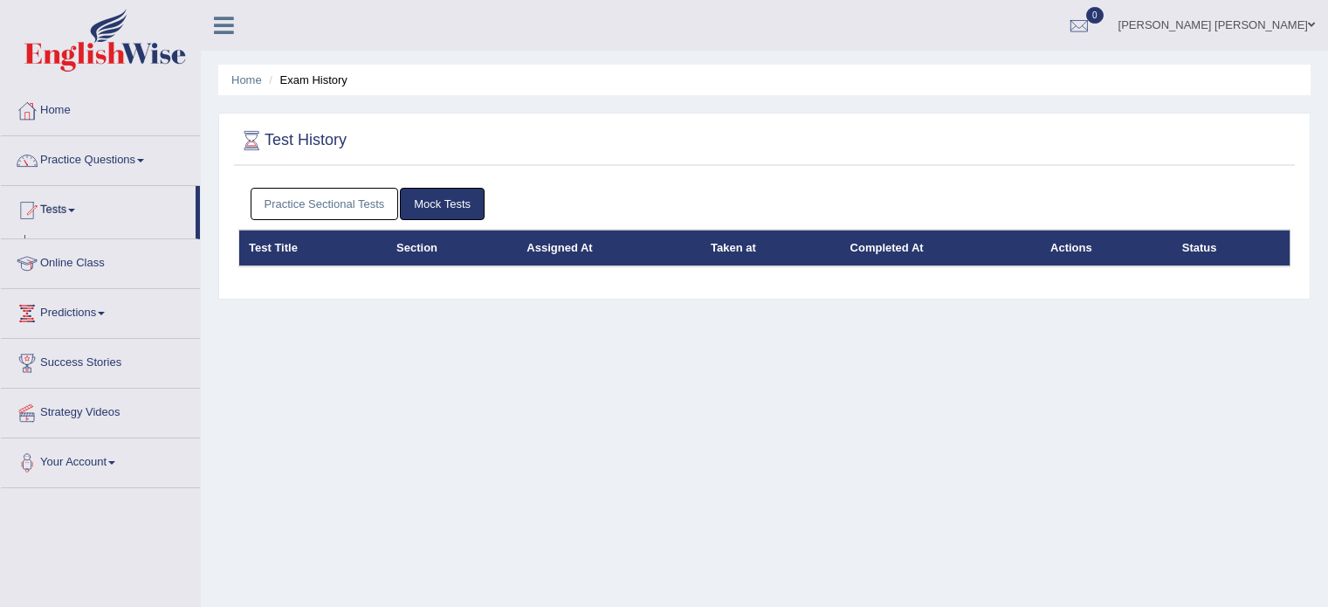
click at [52, 315] on link "Predictions" at bounding box center [100, 311] width 199 height 44
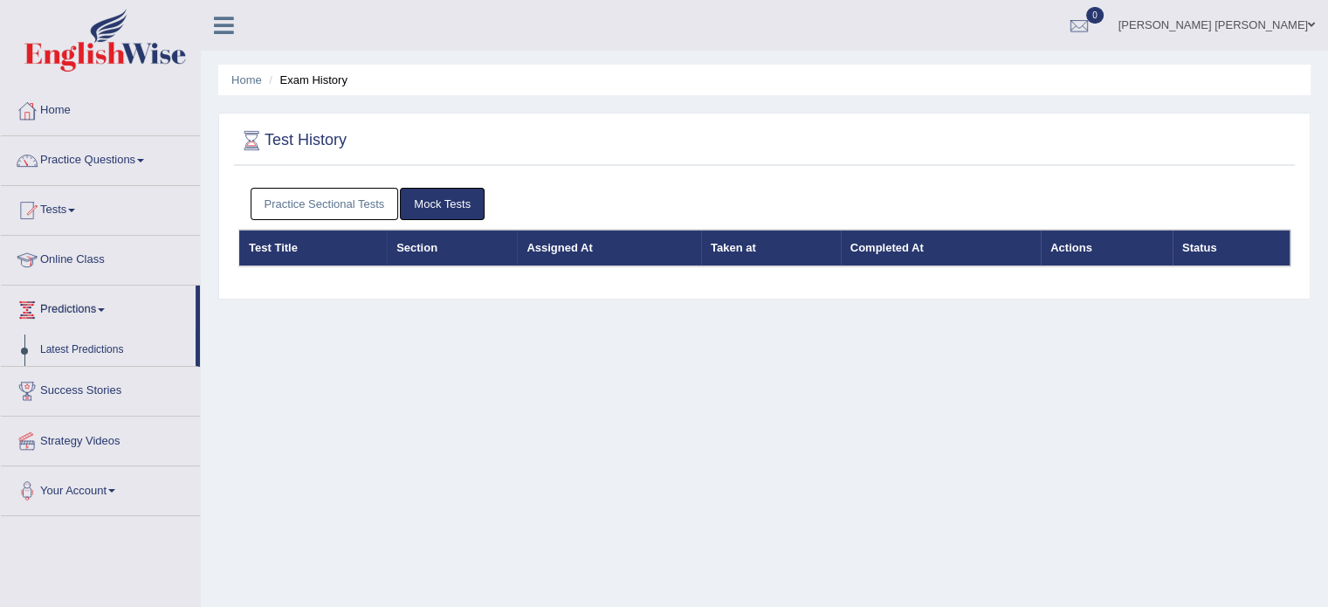
click at [373, 197] on link "Practice Sectional Tests" at bounding box center [324, 204] width 148 height 32
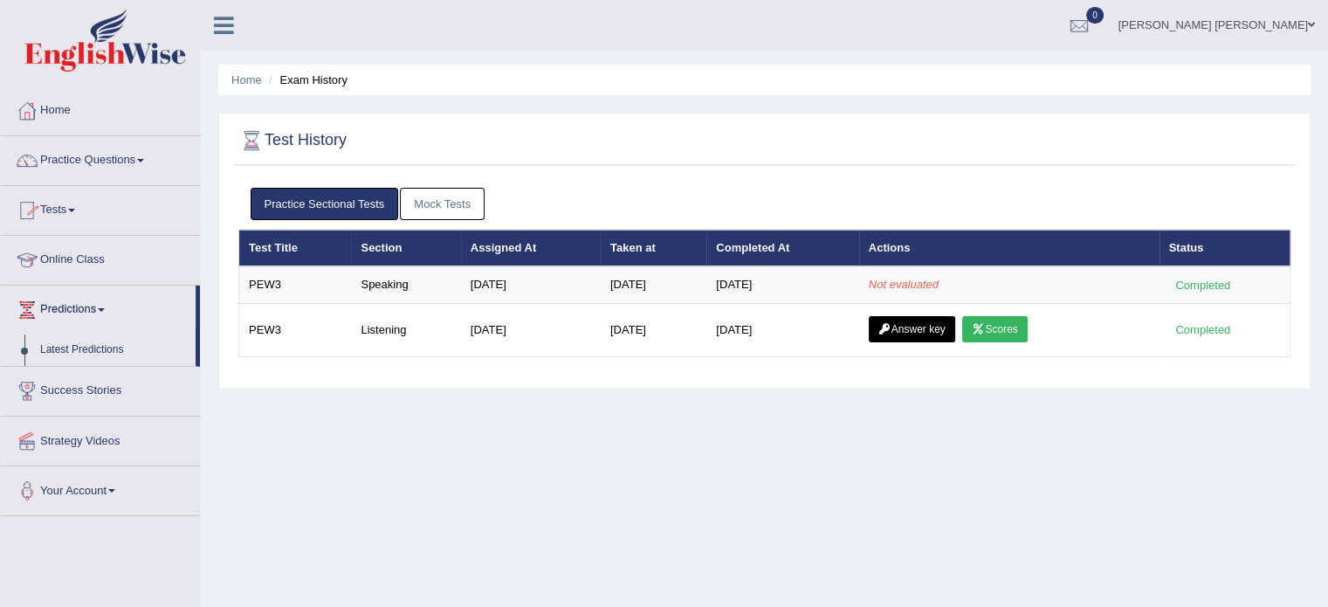
click at [75, 198] on link "Tests" at bounding box center [100, 208] width 199 height 44
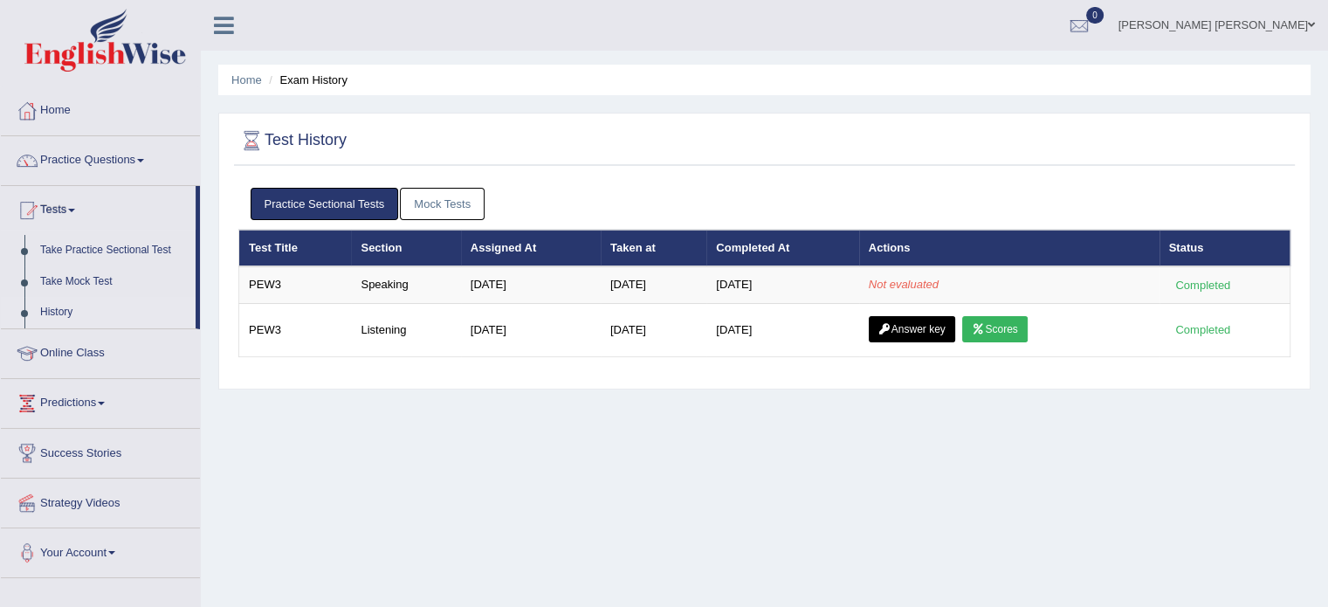
click at [82, 207] on link "Tests" at bounding box center [98, 208] width 195 height 44
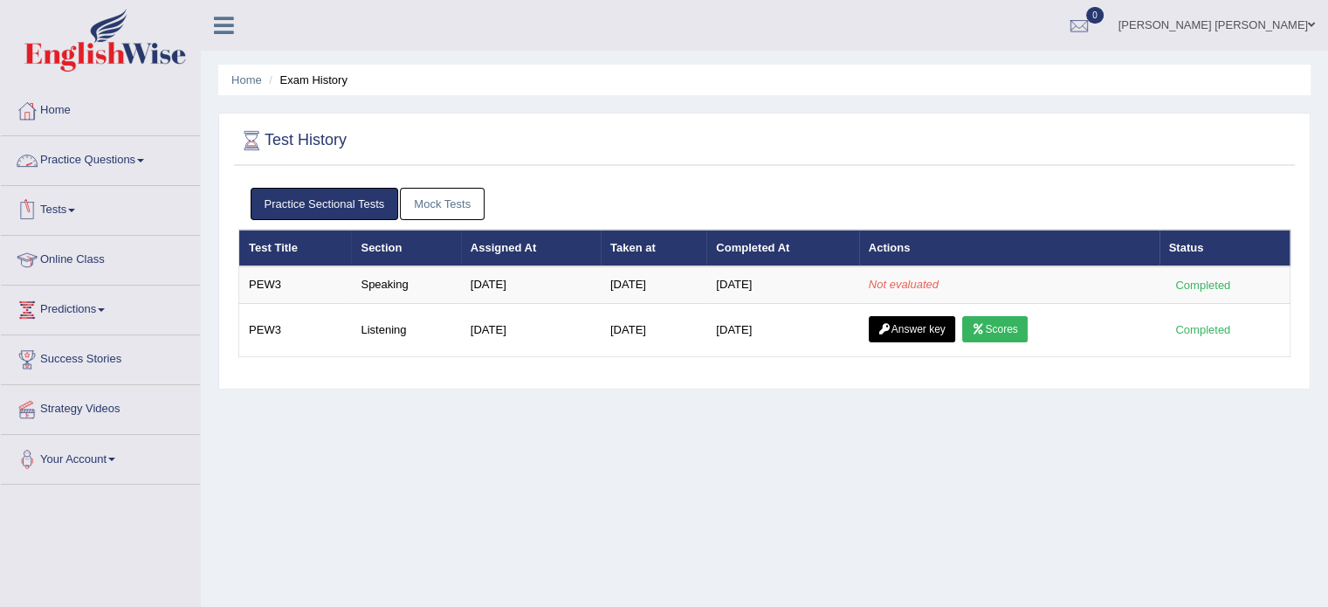
click at [148, 156] on link "Practice Questions" at bounding box center [100, 158] width 199 height 44
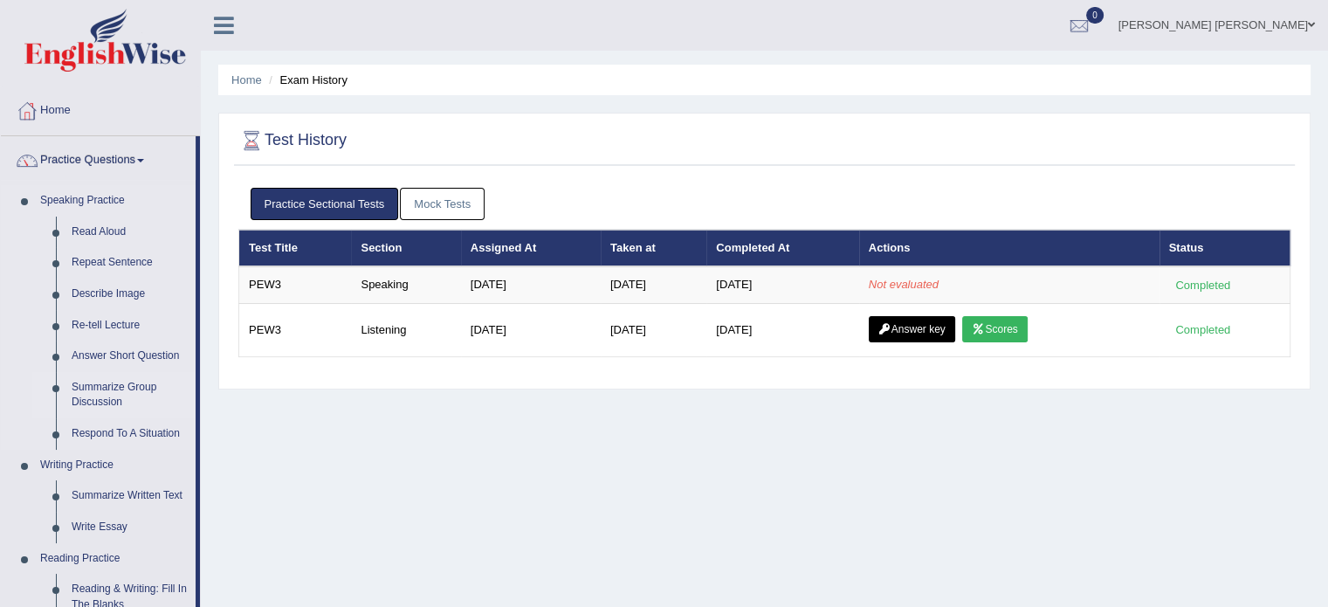
click at [114, 384] on link "Summarize Group Discussion" at bounding box center [130, 395] width 132 height 46
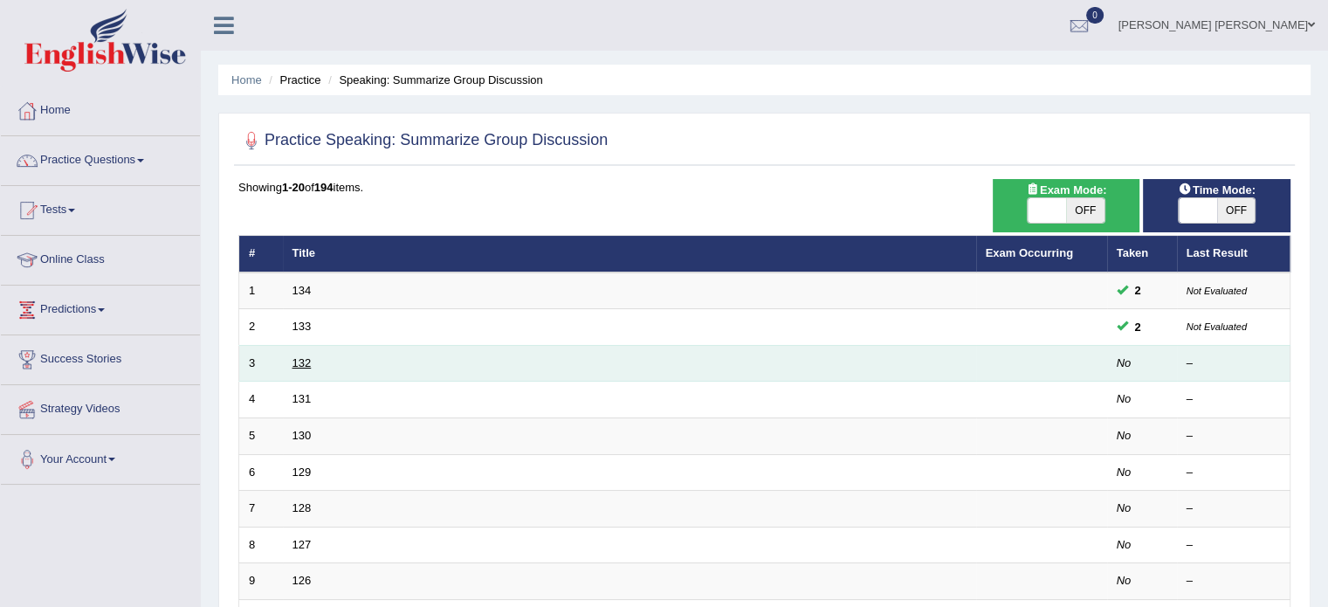
click at [303, 358] on link "132" at bounding box center [301, 362] width 19 height 13
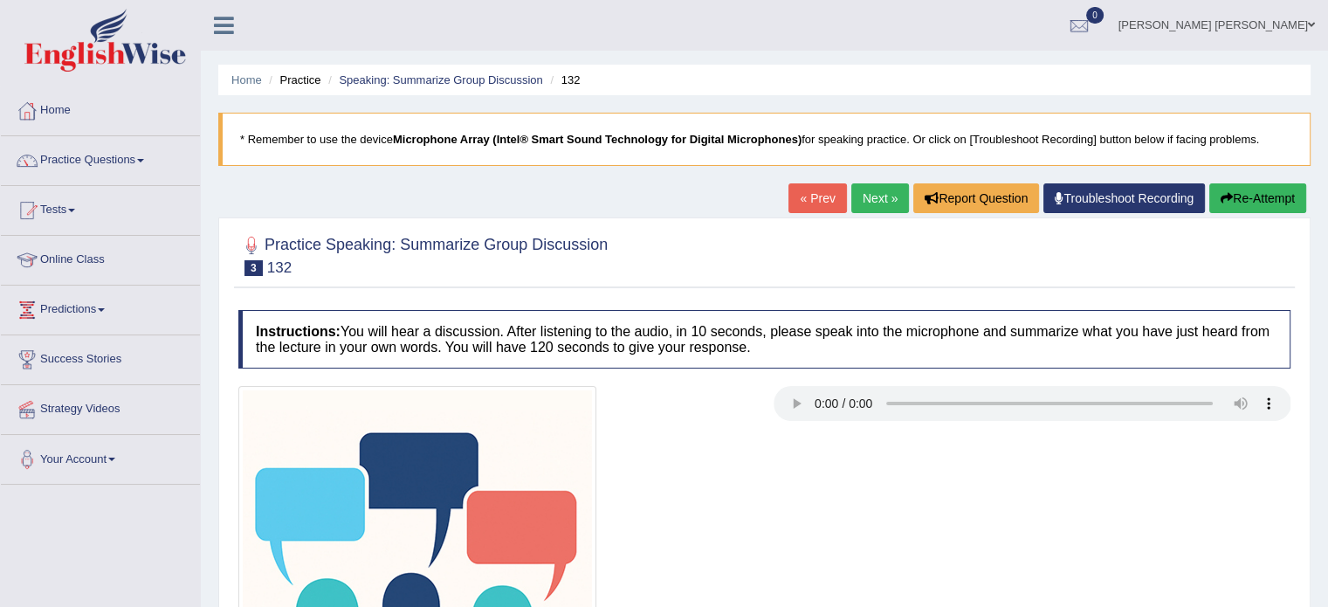
click at [1223, 196] on icon "button" at bounding box center [1226, 198] width 12 height 12
click at [967, 536] on div at bounding box center [764, 565] width 1069 height 358
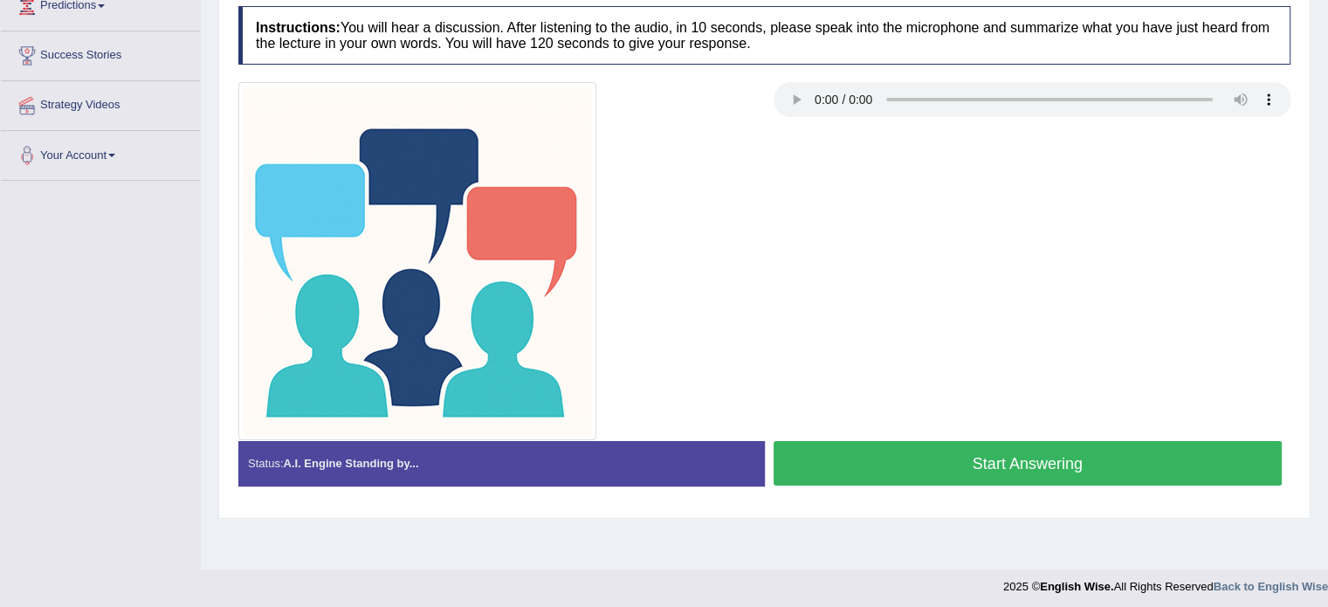
scroll to position [310, 0]
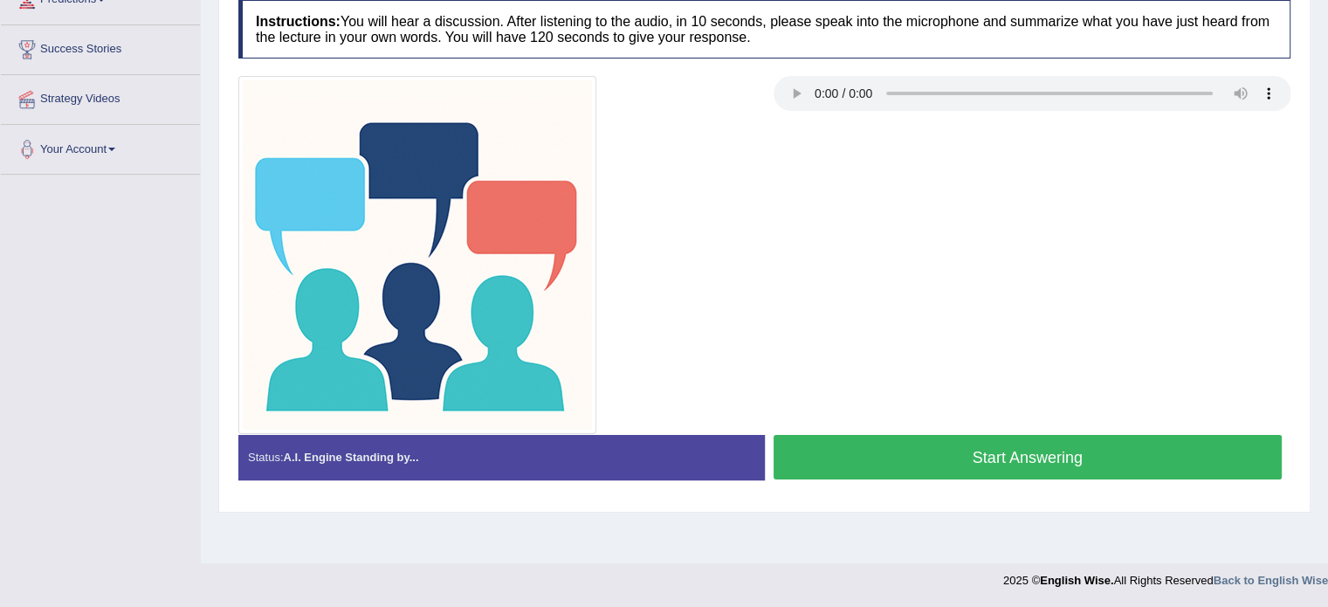
click at [982, 456] on button "Start Answering" at bounding box center [1027, 457] width 509 height 45
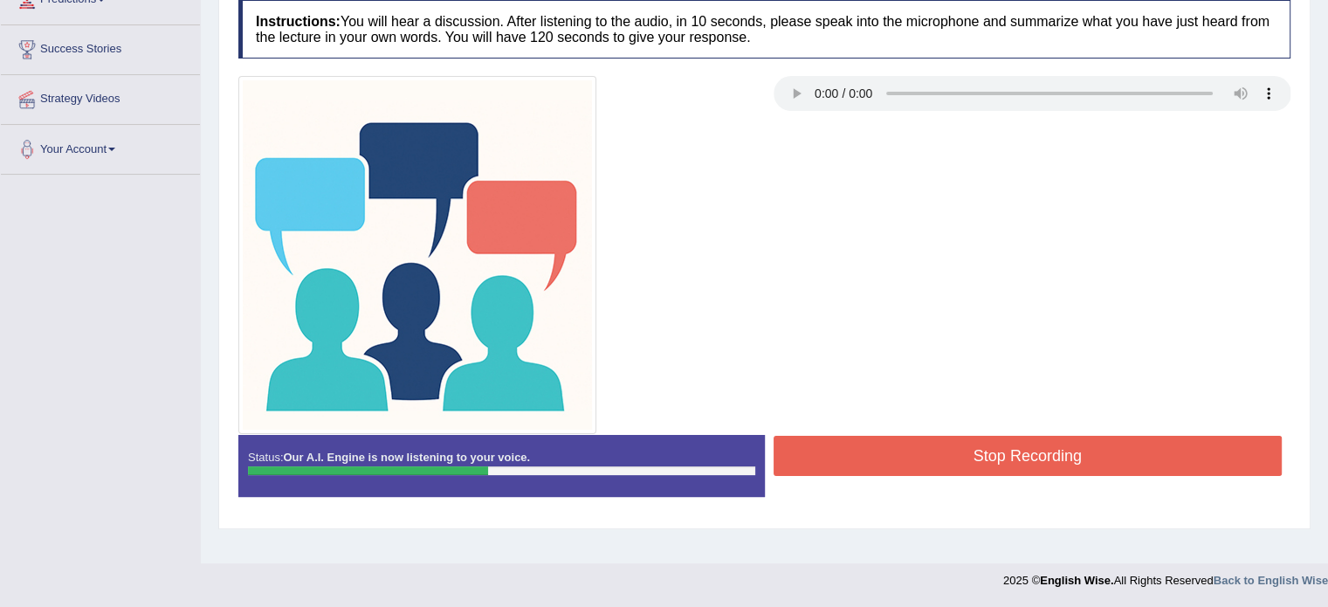
click at [982, 456] on button "Stop Recording" at bounding box center [1027, 456] width 509 height 40
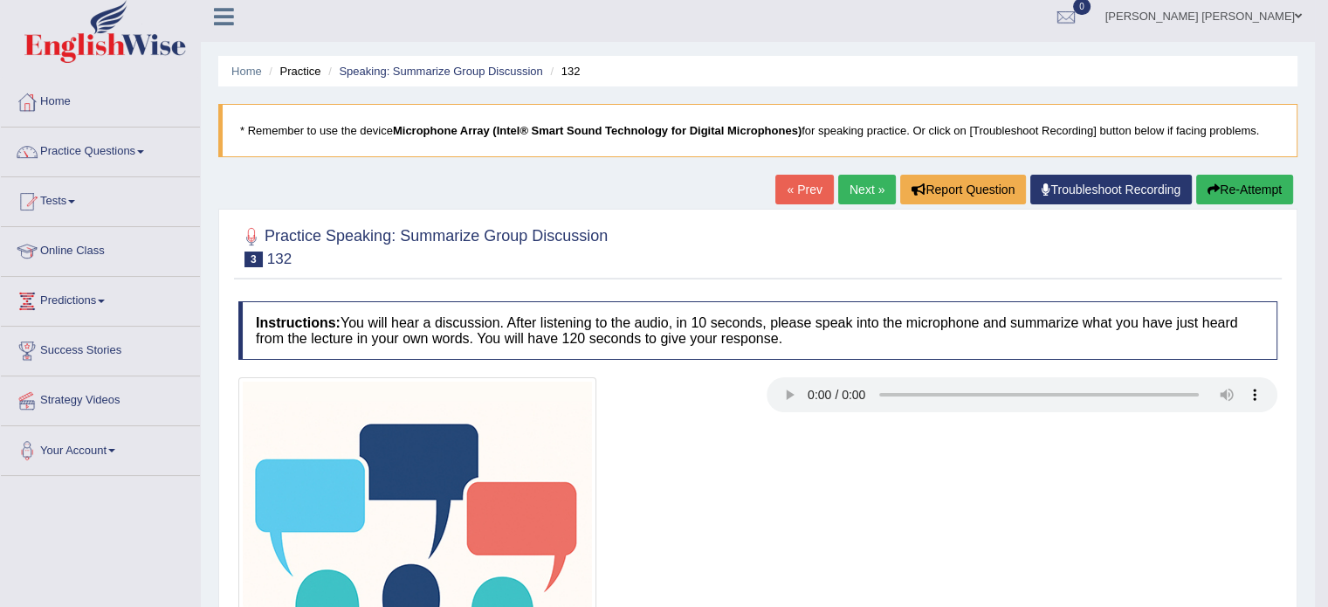
scroll to position [0, 0]
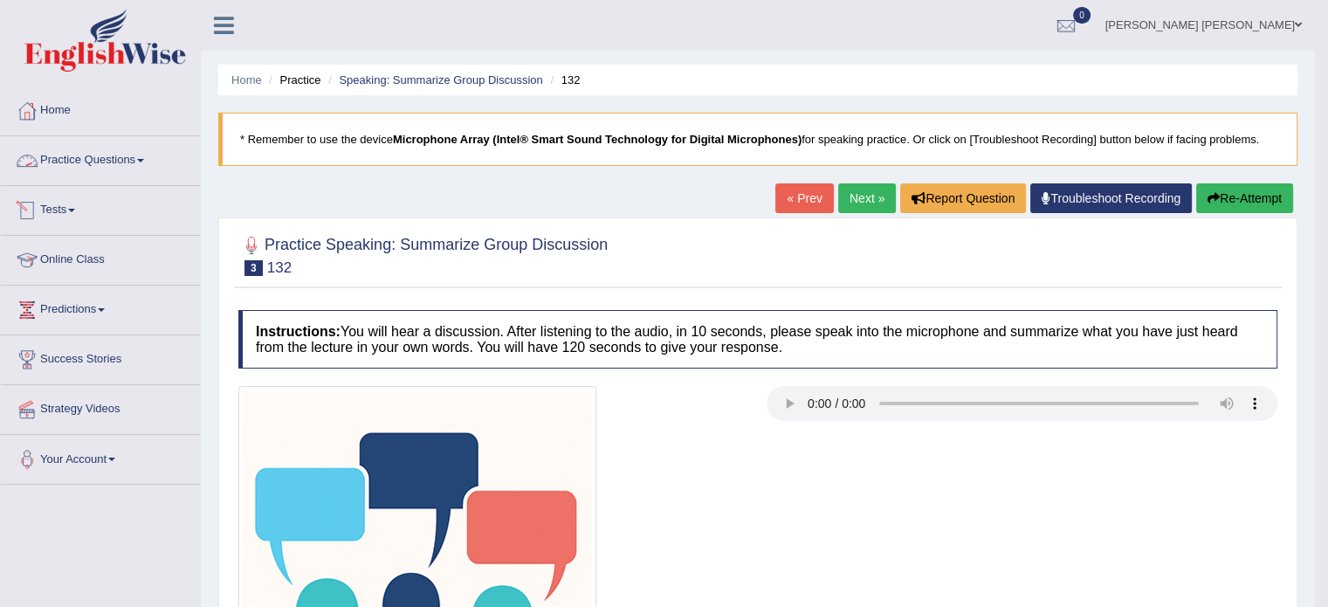
click at [145, 171] on link "Practice Questions" at bounding box center [100, 158] width 199 height 44
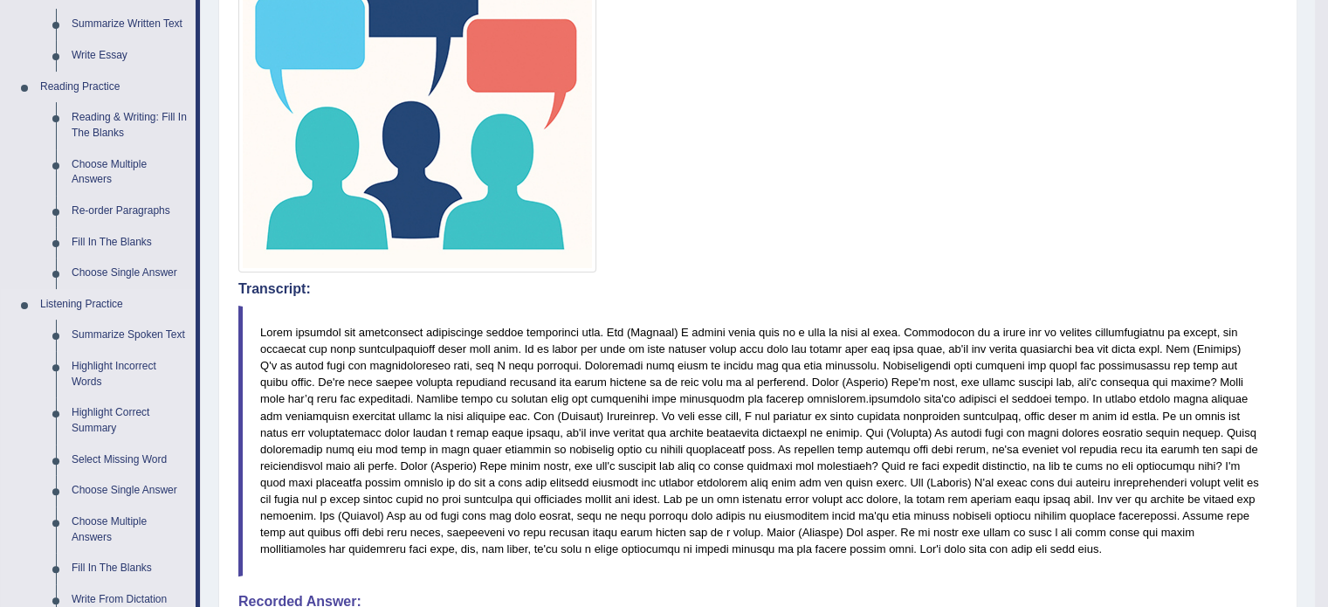
scroll to position [628, 0]
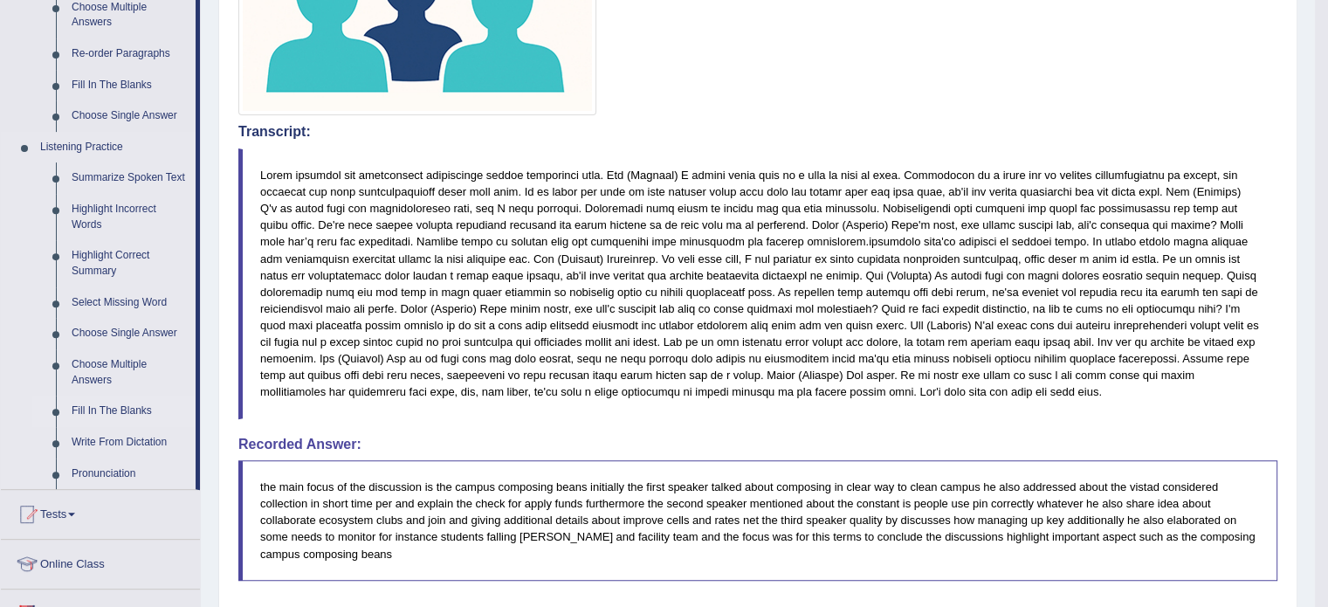
click at [121, 403] on link "Fill In The Blanks" at bounding box center [130, 410] width 132 height 31
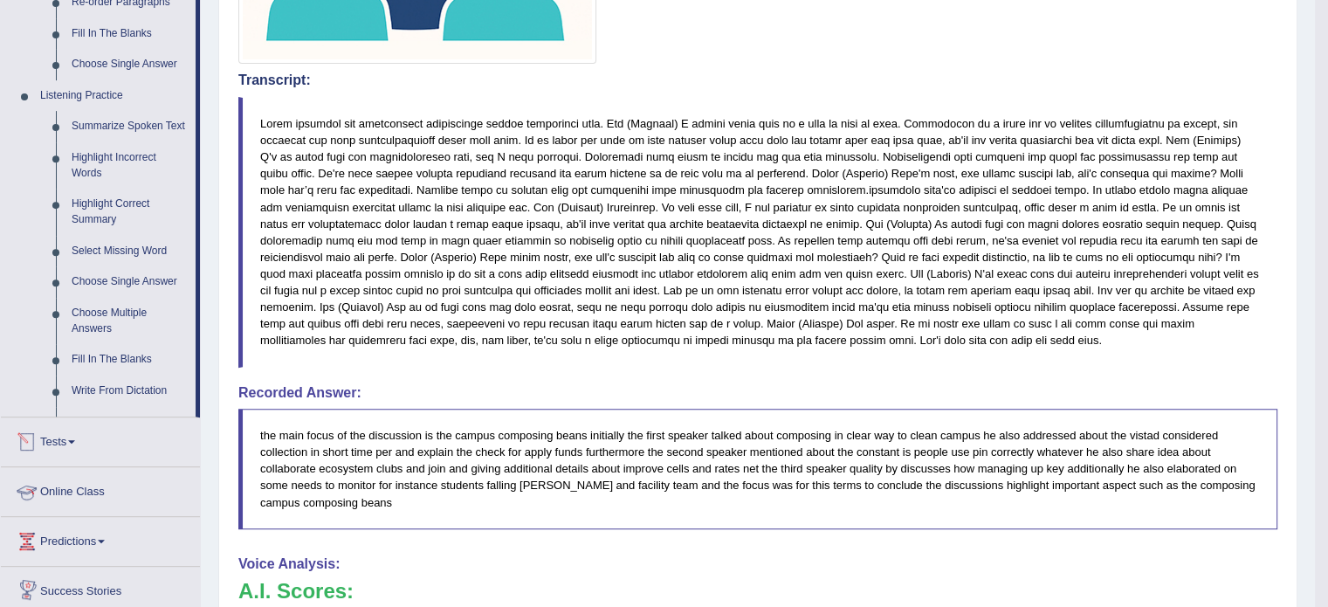
scroll to position [978, 0]
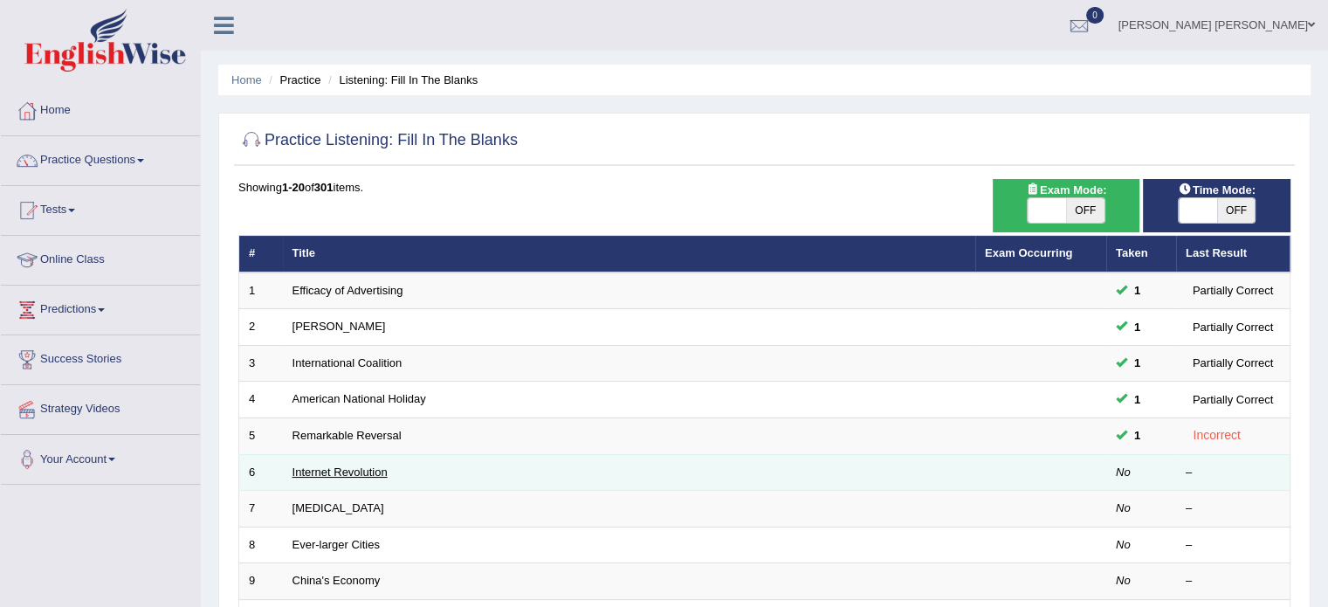
click at [327, 471] on link "Internet Revolution" at bounding box center [339, 471] width 95 height 13
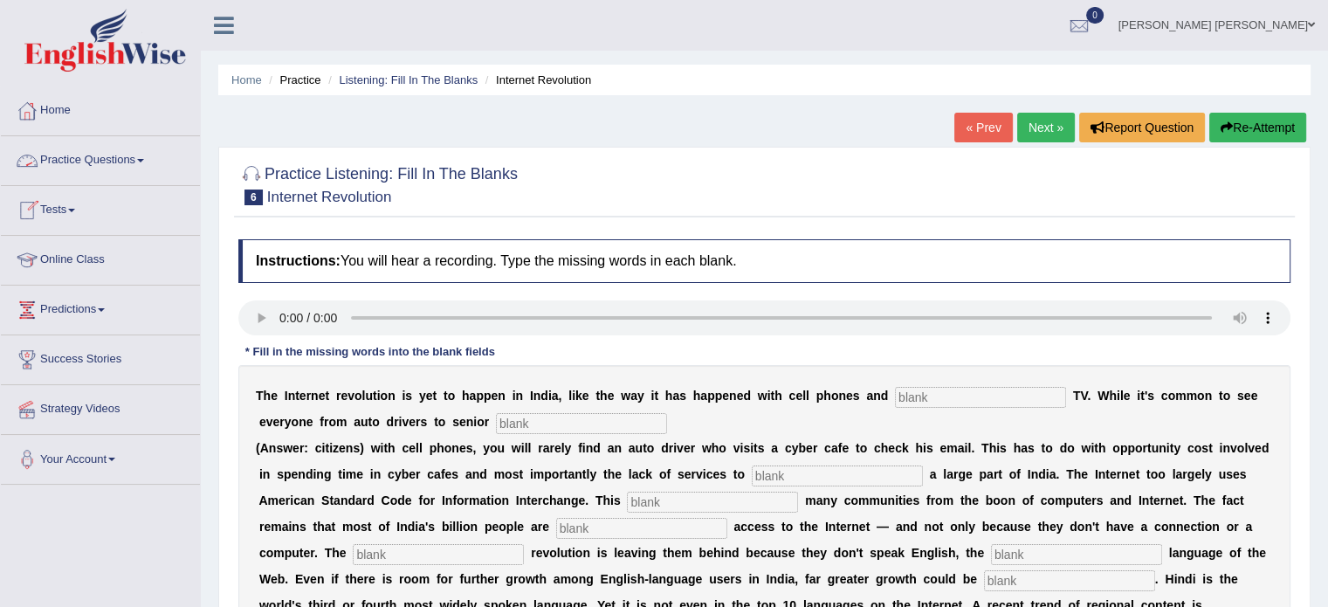
click at [150, 155] on link "Practice Questions" at bounding box center [100, 158] width 199 height 44
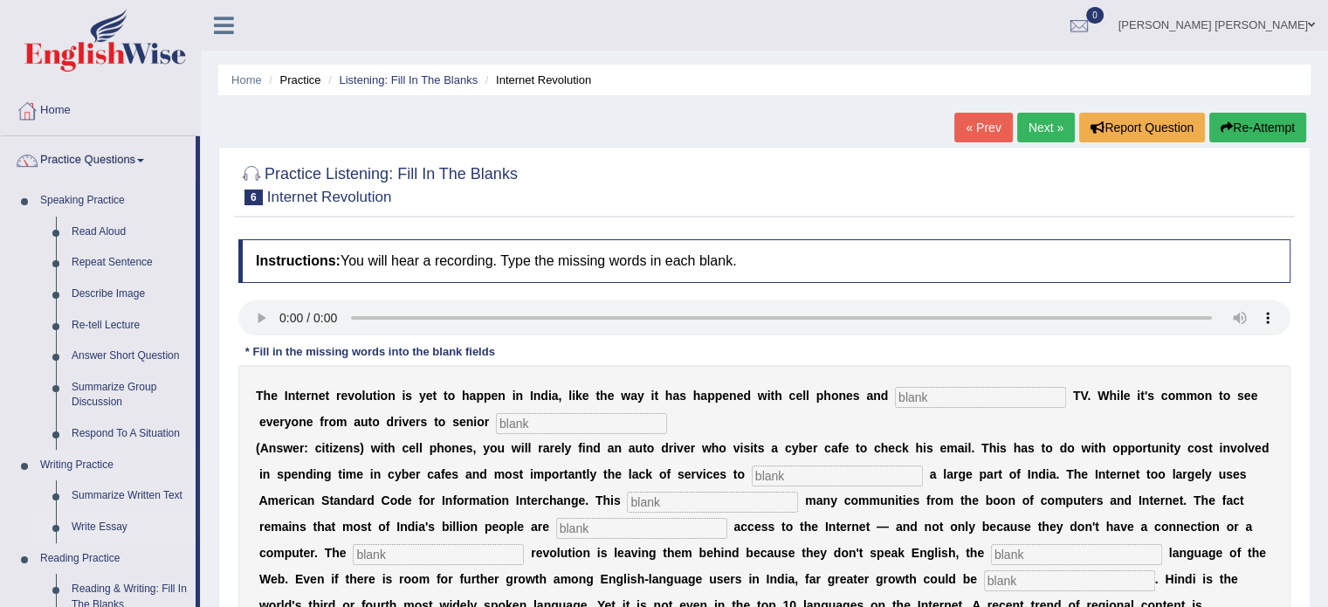
click at [167, 529] on link "Write Essay" at bounding box center [130, 526] width 132 height 31
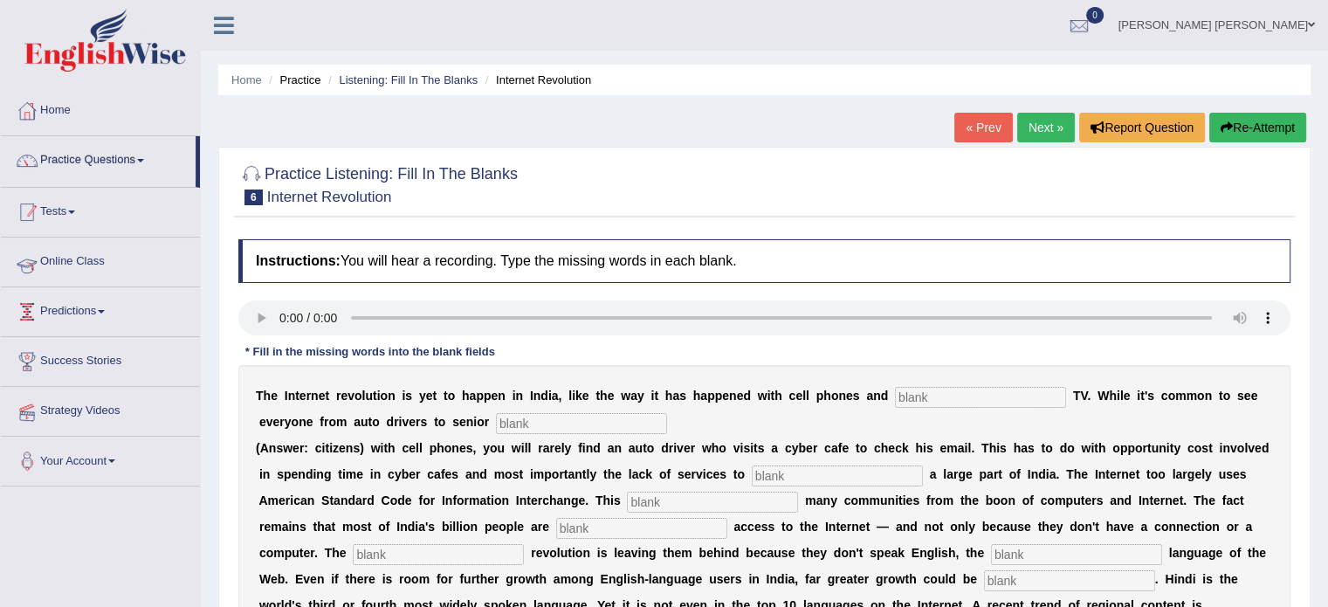
scroll to position [35, 0]
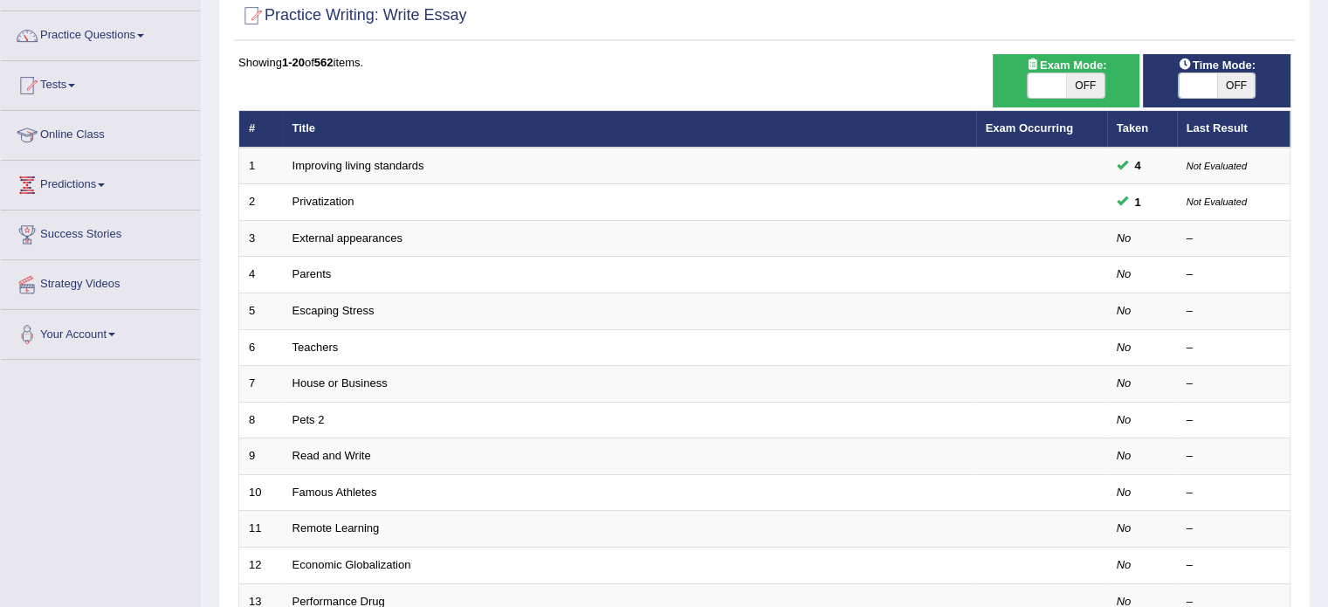
scroll to position [70, 0]
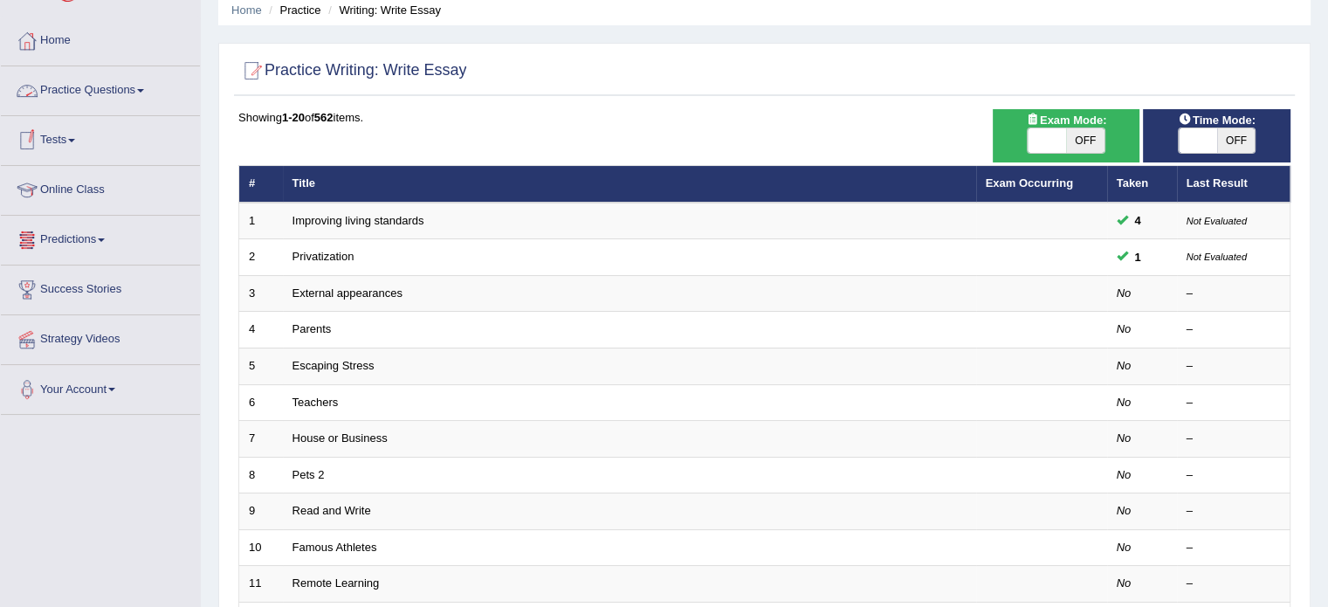
click at [144, 90] on span at bounding box center [140, 90] width 7 height 3
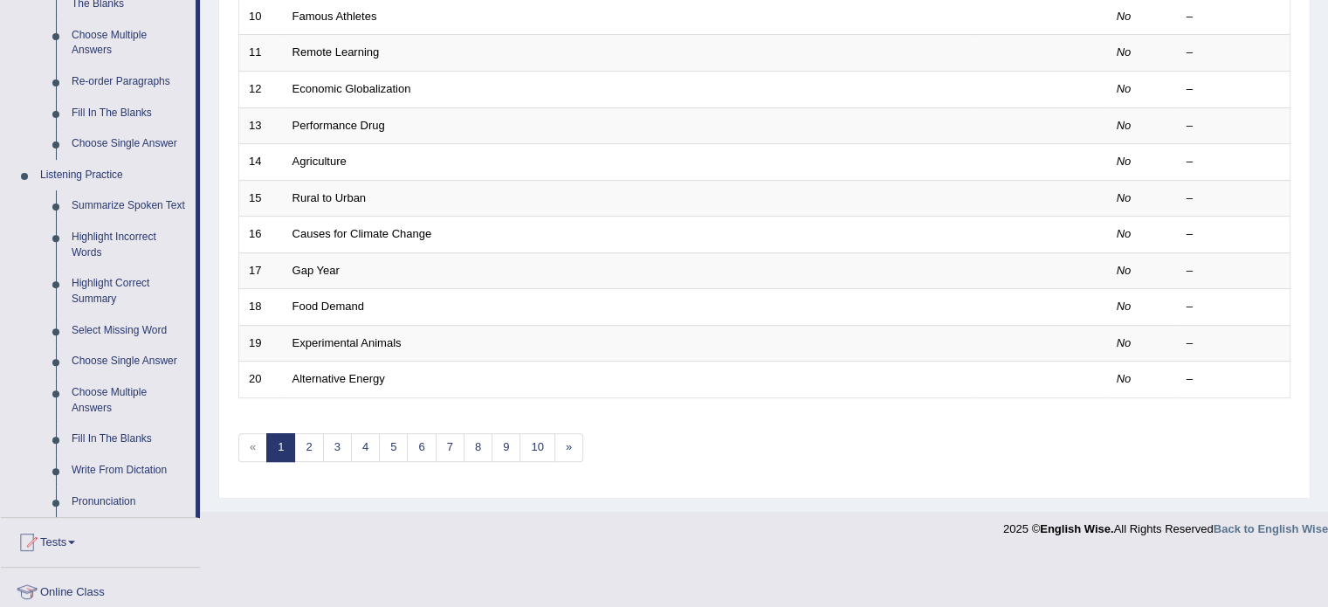
scroll to position [809, 0]
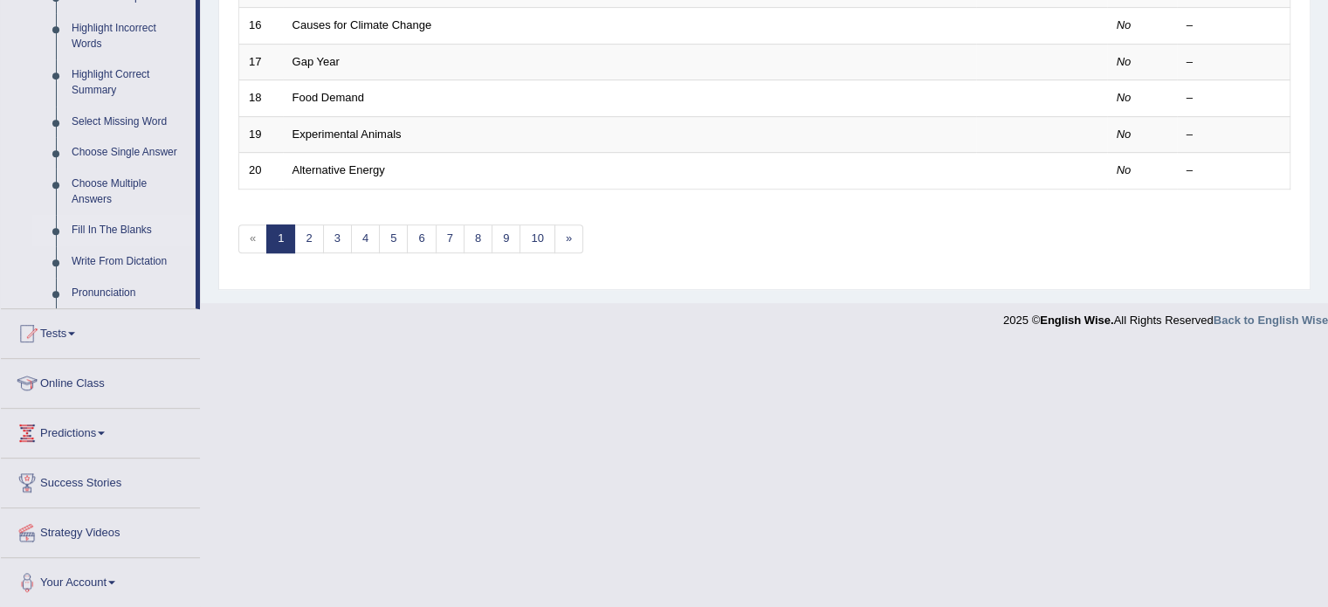
click at [83, 223] on link "Fill In The Blanks" at bounding box center [130, 230] width 132 height 31
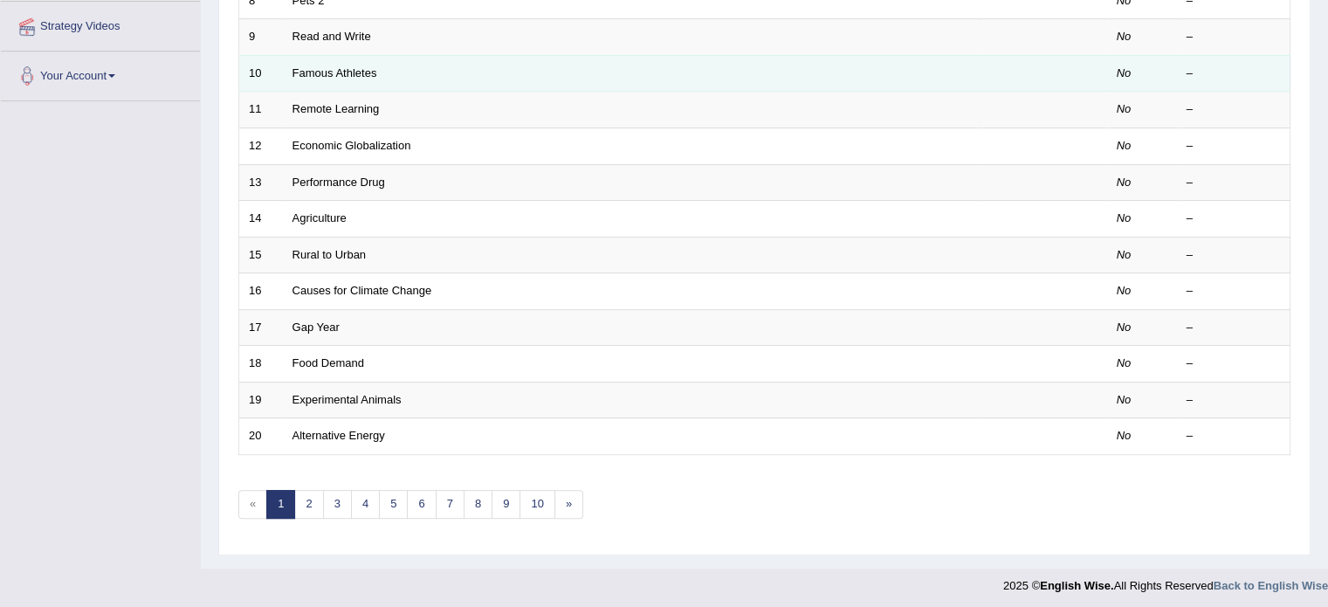
scroll to position [271, 0]
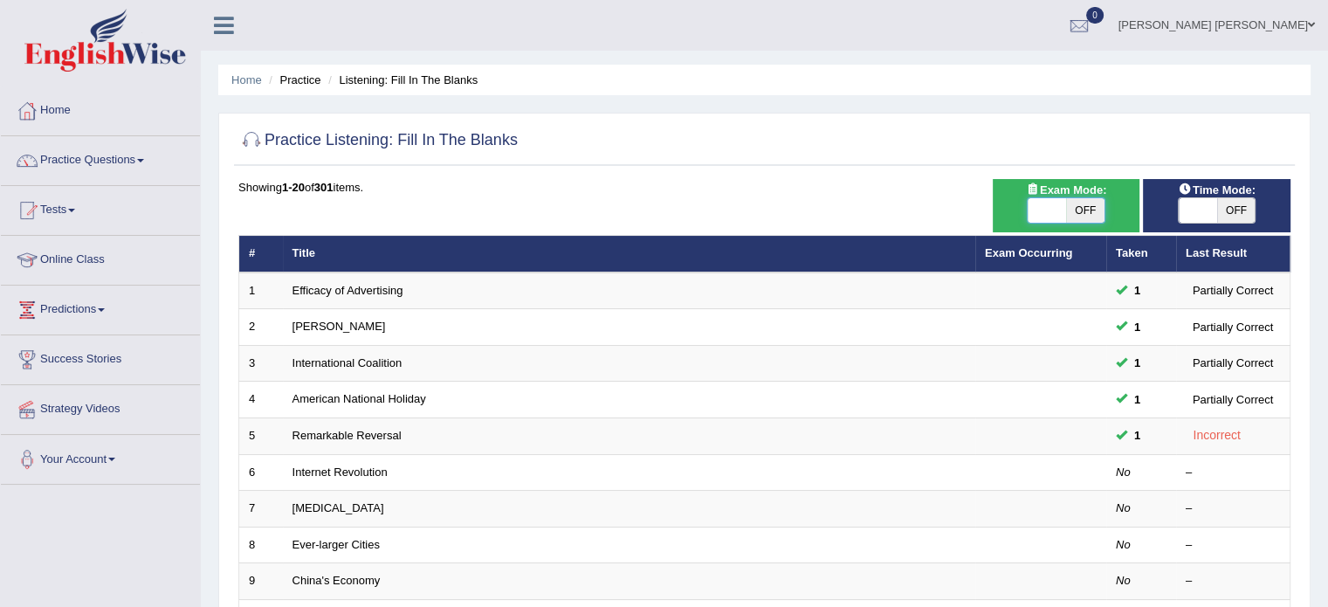
click at [1058, 216] on span at bounding box center [1046, 210] width 38 height 24
checkbox input "true"
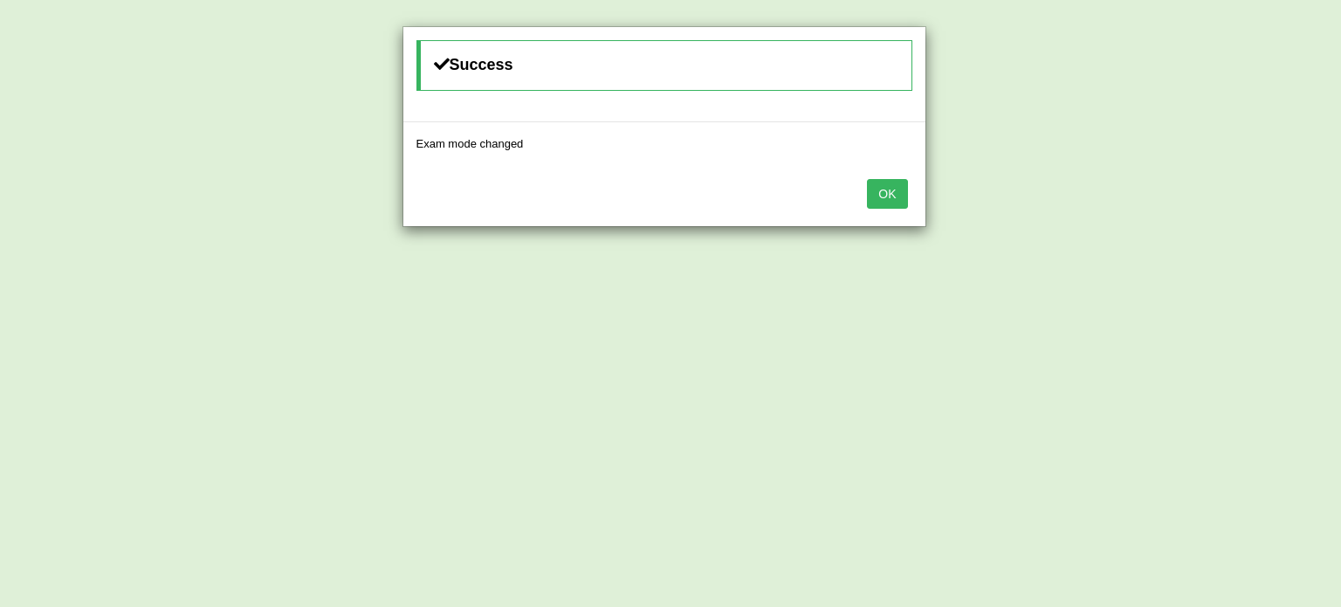
click at [887, 180] on button "OK" at bounding box center [887, 194] width 40 height 30
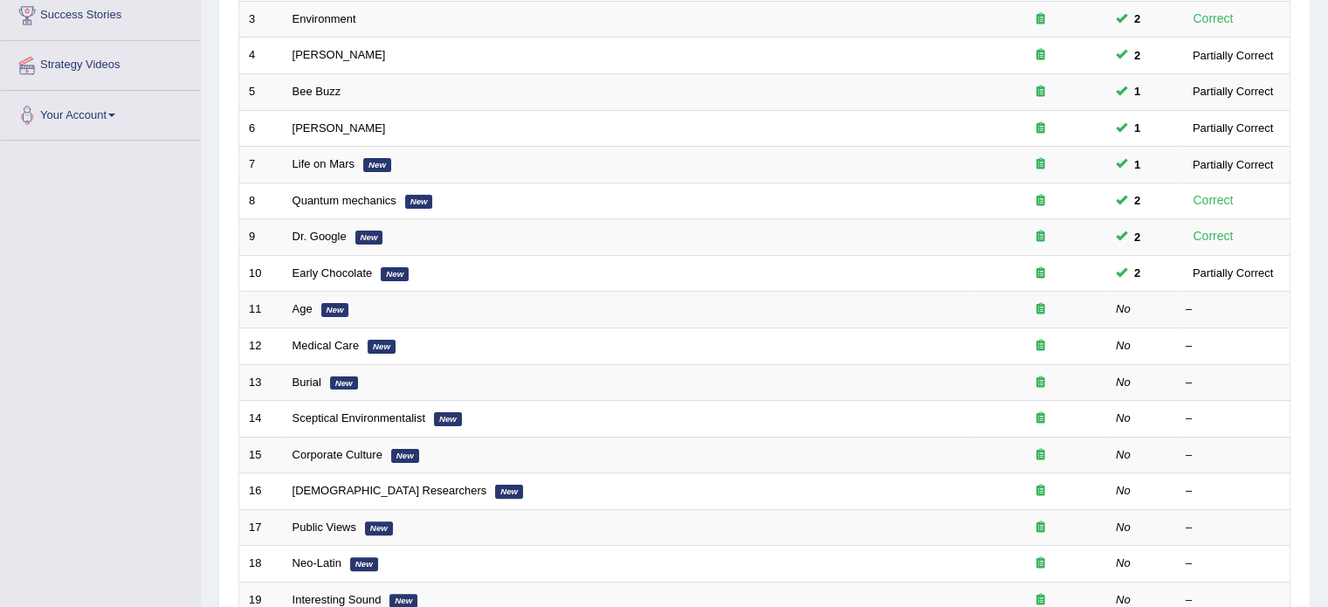
scroll to position [384, 0]
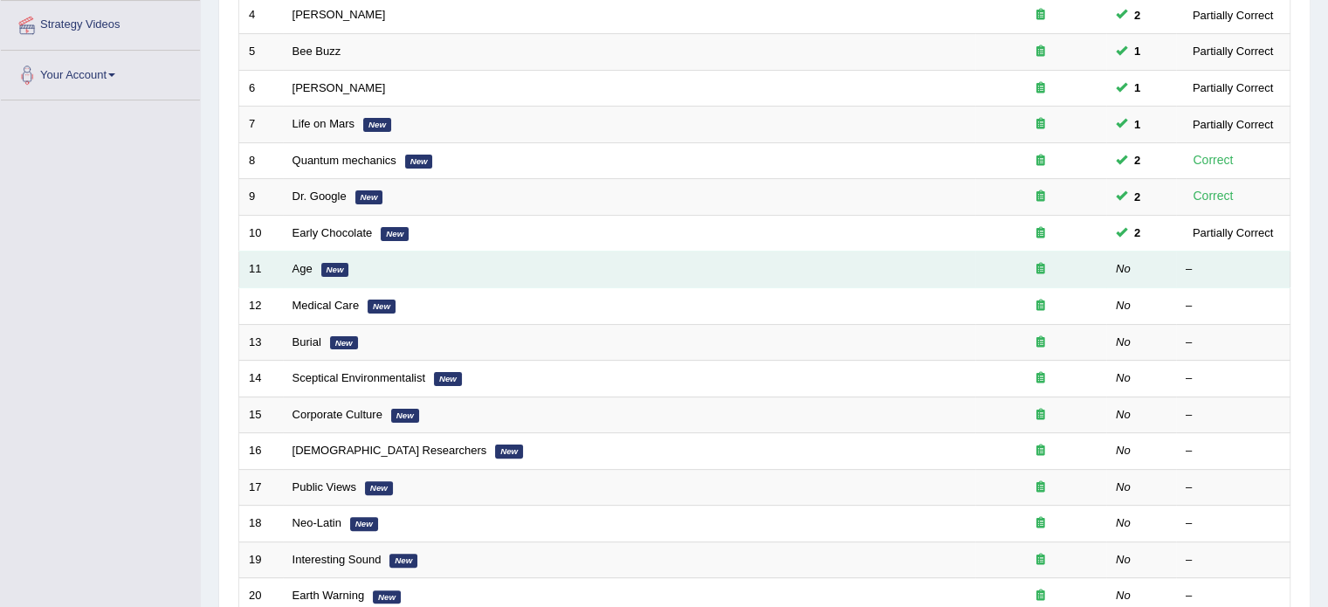
click at [312, 271] on td "Age New" at bounding box center [629, 269] width 692 height 37
click at [304, 267] on link "Age" at bounding box center [302, 268] width 20 height 13
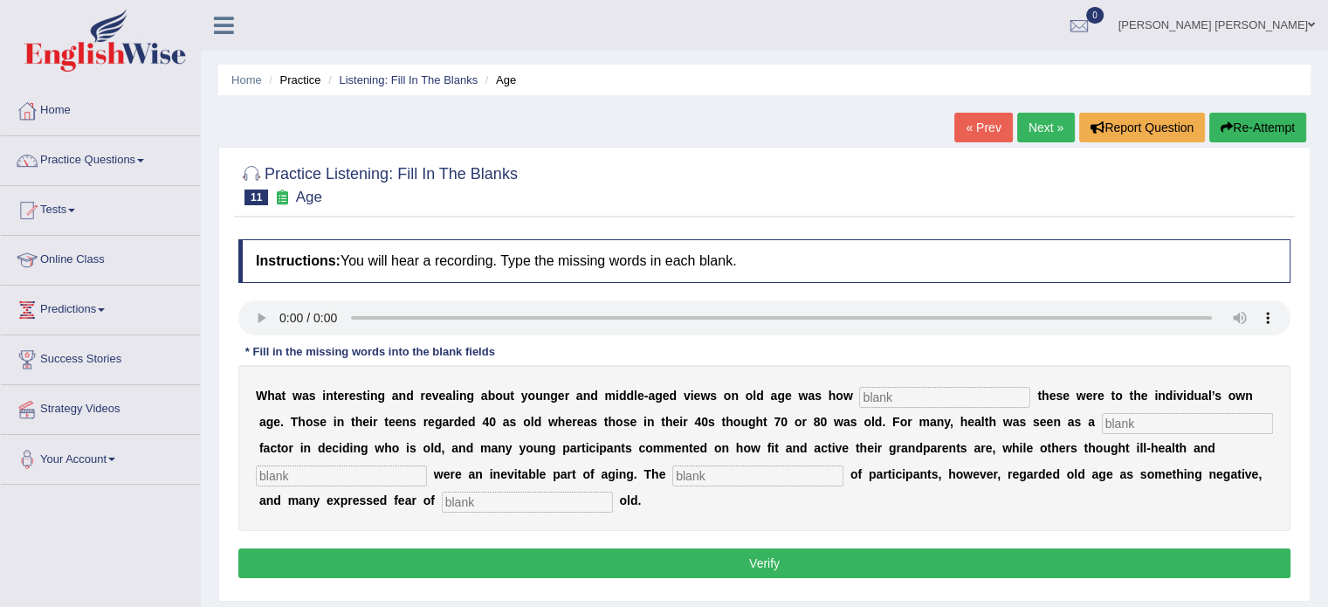
click at [875, 401] on input "text" at bounding box center [944, 397] width 171 height 21
click at [875, 397] on input "text" at bounding box center [944, 397] width 171 height 21
type input "reletive"
click at [1224, 422] on input "text" at bounding box center [1186, 423] width 171 height 21
type input "determining"
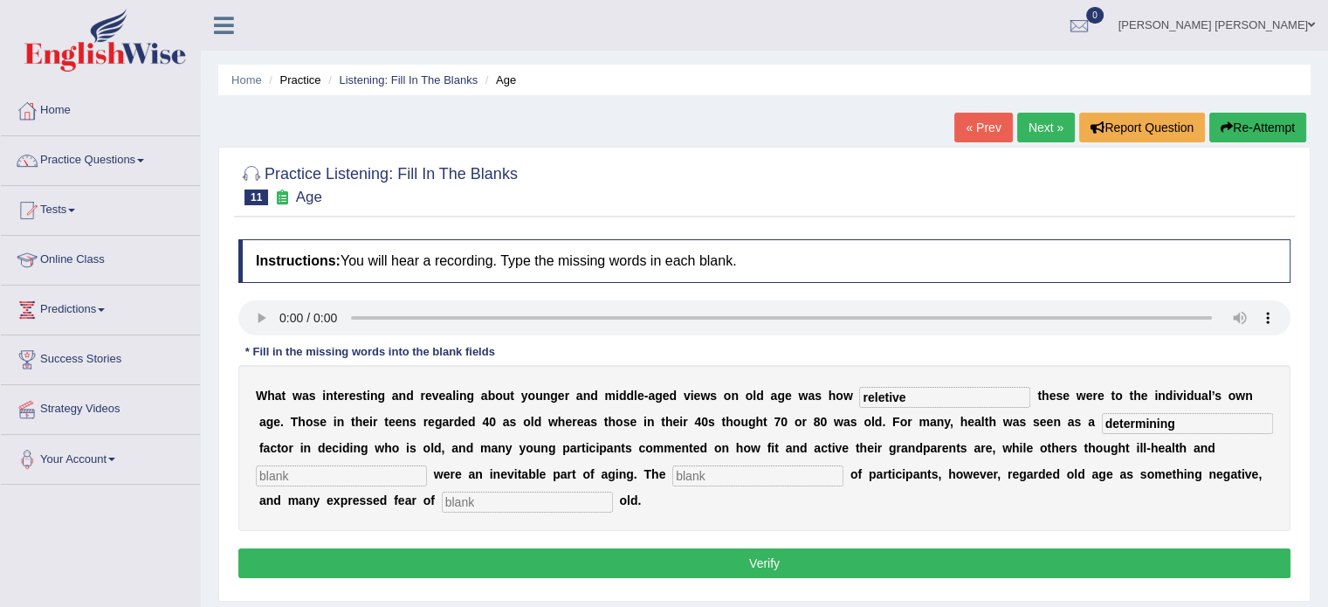
click at [418, 474] on input "text" at bounding box center [341, 475] width 171 height 21
type input "dependance"
click at [712, 474] on input "text" at bounding box center [757, 475] width 171 height 21
type input "majority"
click at [536, 498] on input "text" at bounding box center [527, 501] width 171 height 21
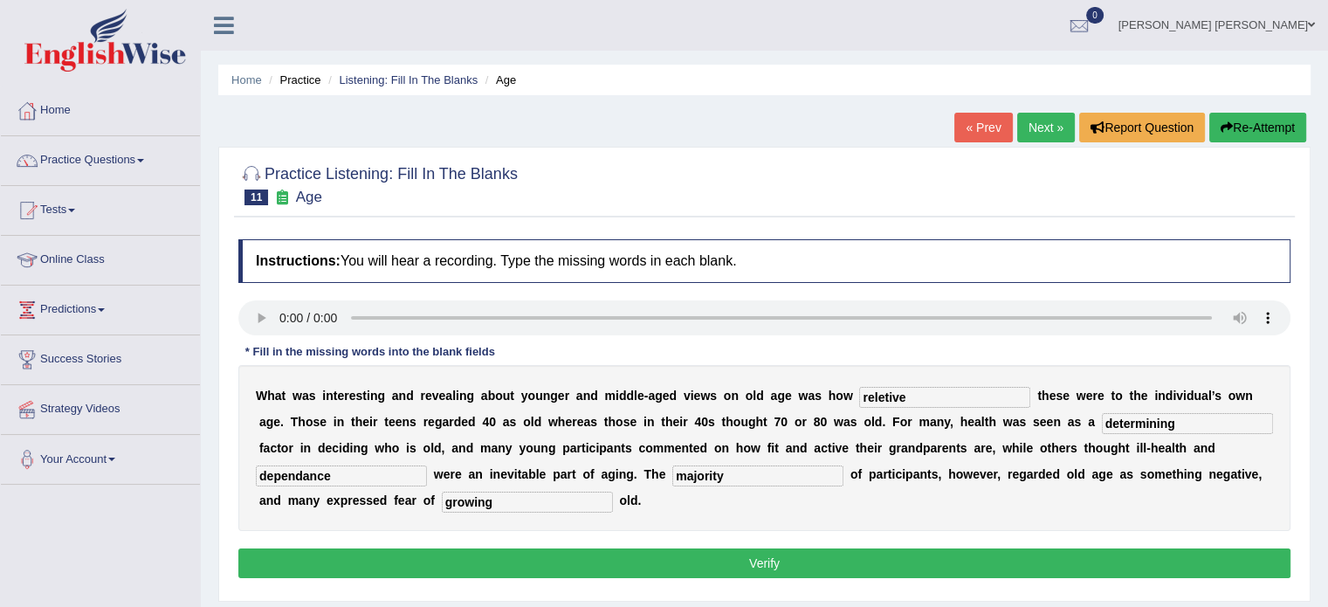
type input "growing"
click at [527, 557] on button "Verify" at bounding box center [764, 563] width 1052 height 30
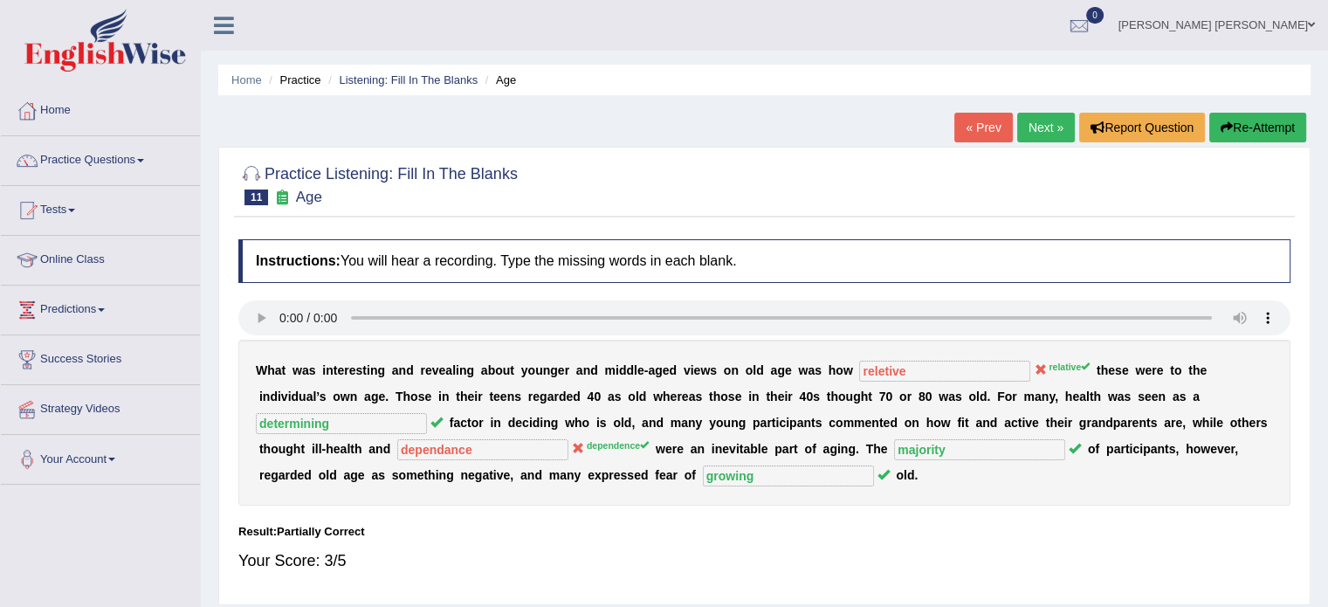
click at [1246, 130] on button "Re-Attempt" at bounding box center [1257, 128] width 97 height 30
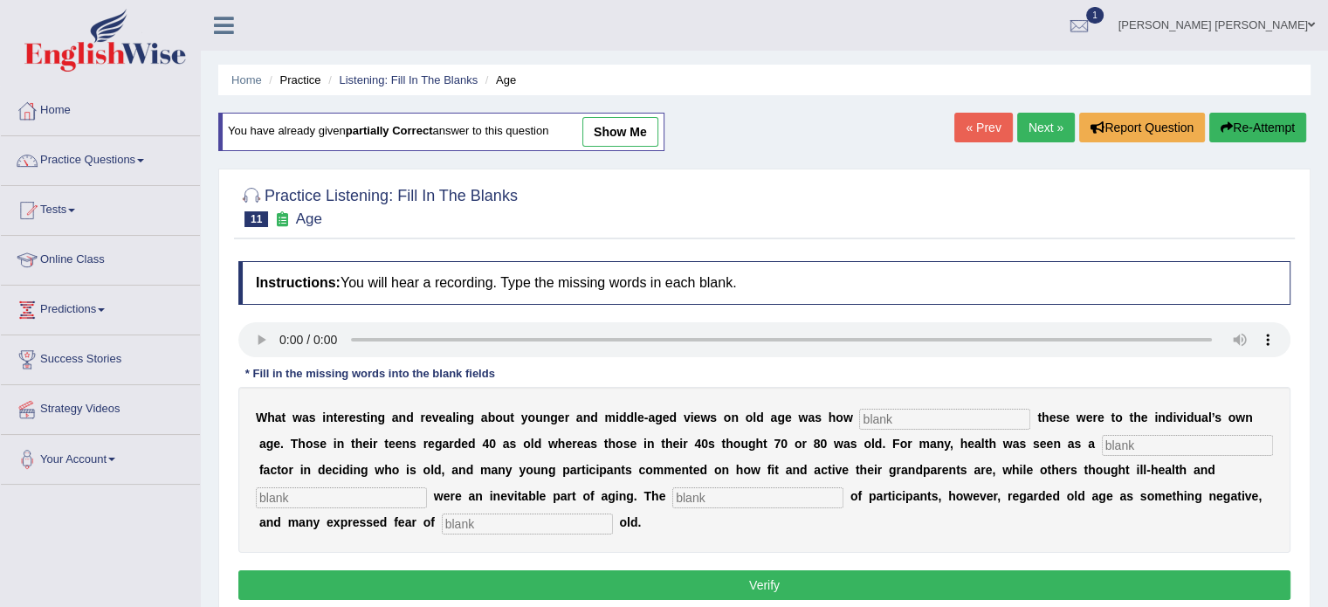
click at [915, 408] on input "text" at bounding box center [944, 418] width 171 height 21
type input "relitive"
click at [1177, 451] on input "text" at bounding box center [1186, 445] width 171 height 21
type input "determining"
click at [363, 491] on input "text" at bounding box center [341, 497] width 171 height 21
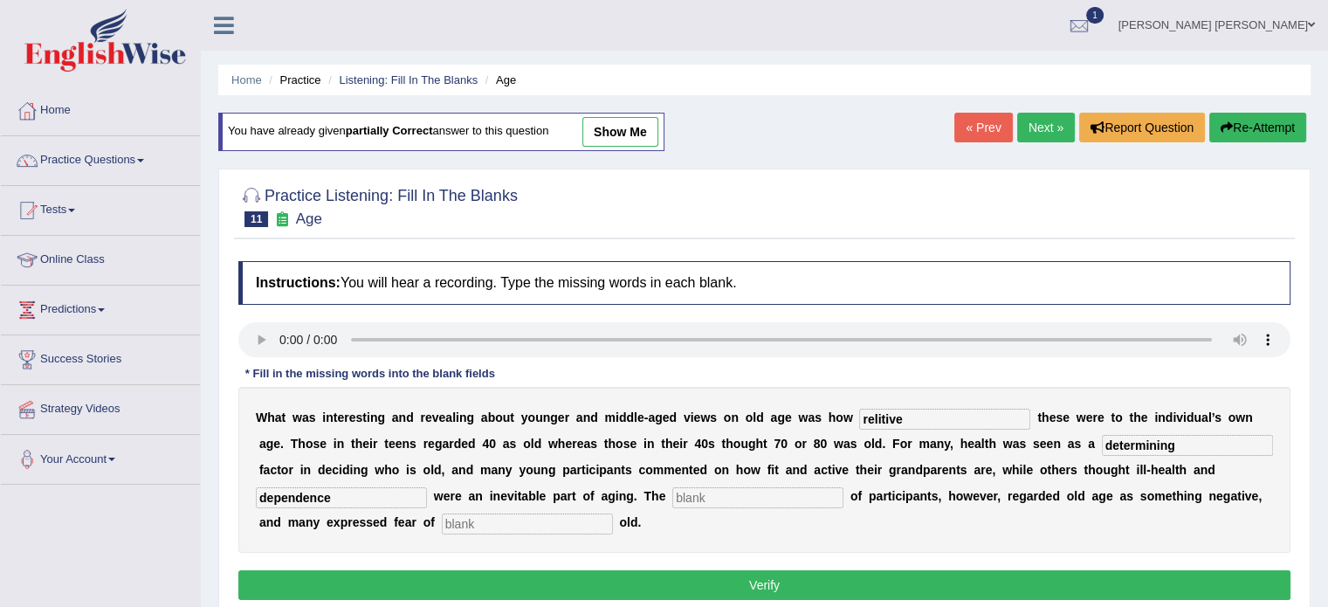
type input "dependence"
click at [710, 491] on input "text" at bounding box center [757, 497] width 171 height 21
type input "majority"
click at [526, 523] on input "text" at bounding box center [527, 523] width 171 height 21
type input "growing"
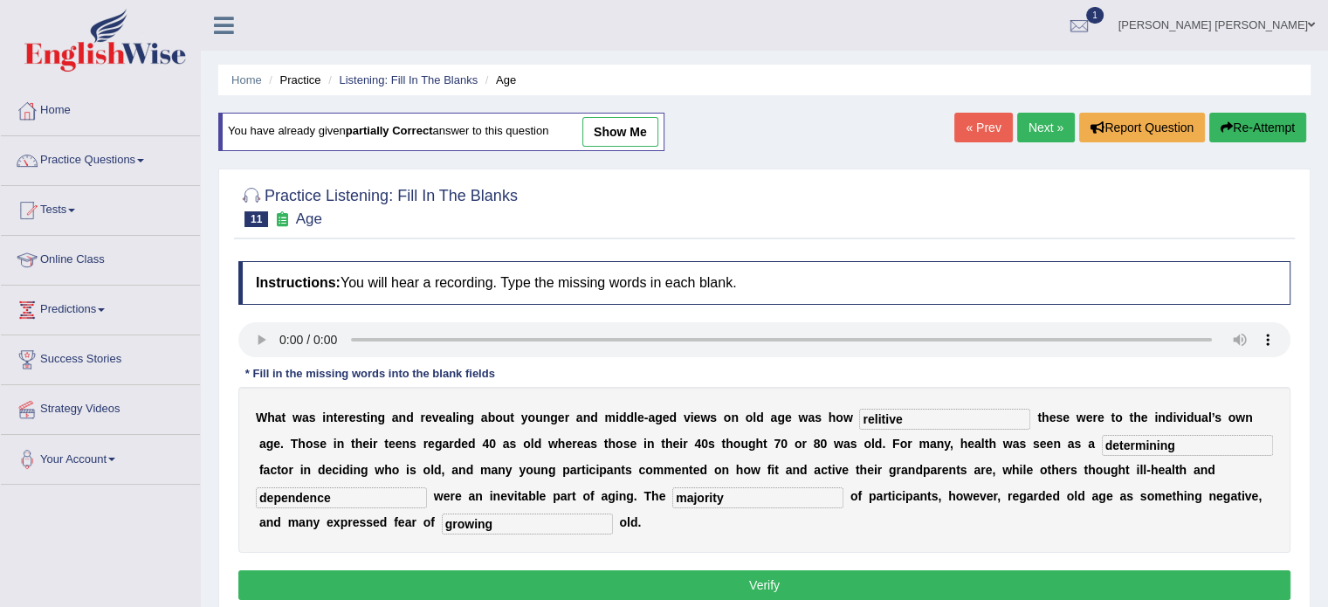
click at [520, 584] on button "Verify" at bounding box center [764, 585] width 1052 height 30
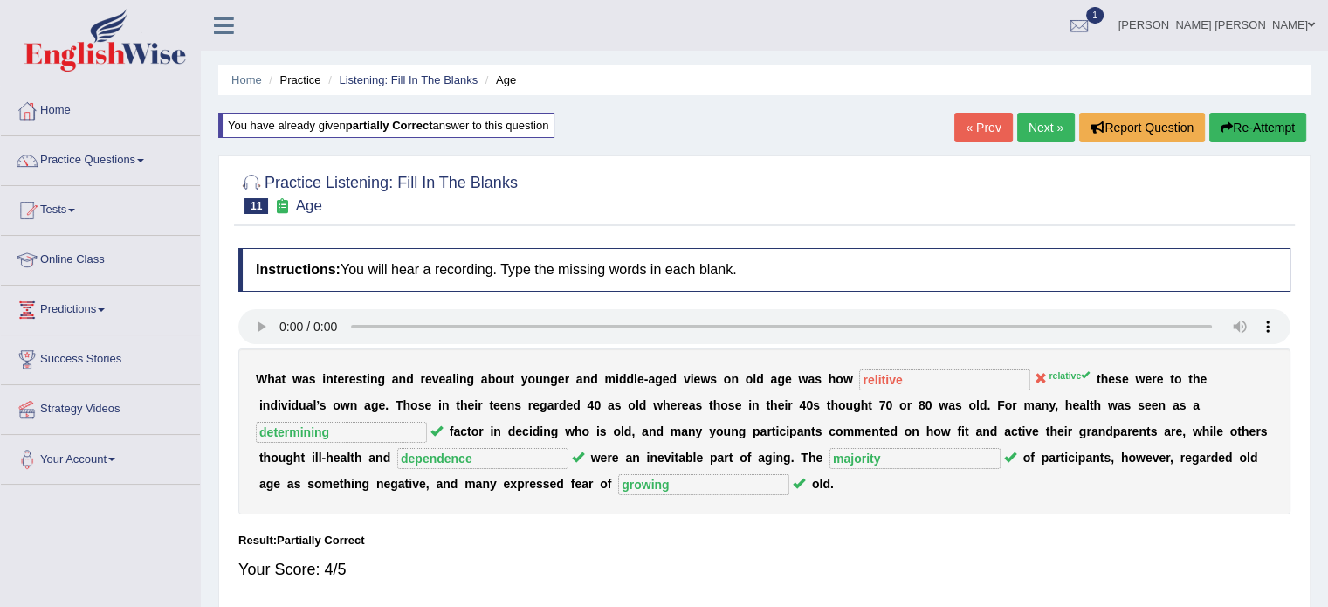
click at [1040, 139] on link "Next »" at bounding box center [1046, 128] width 58 height 30
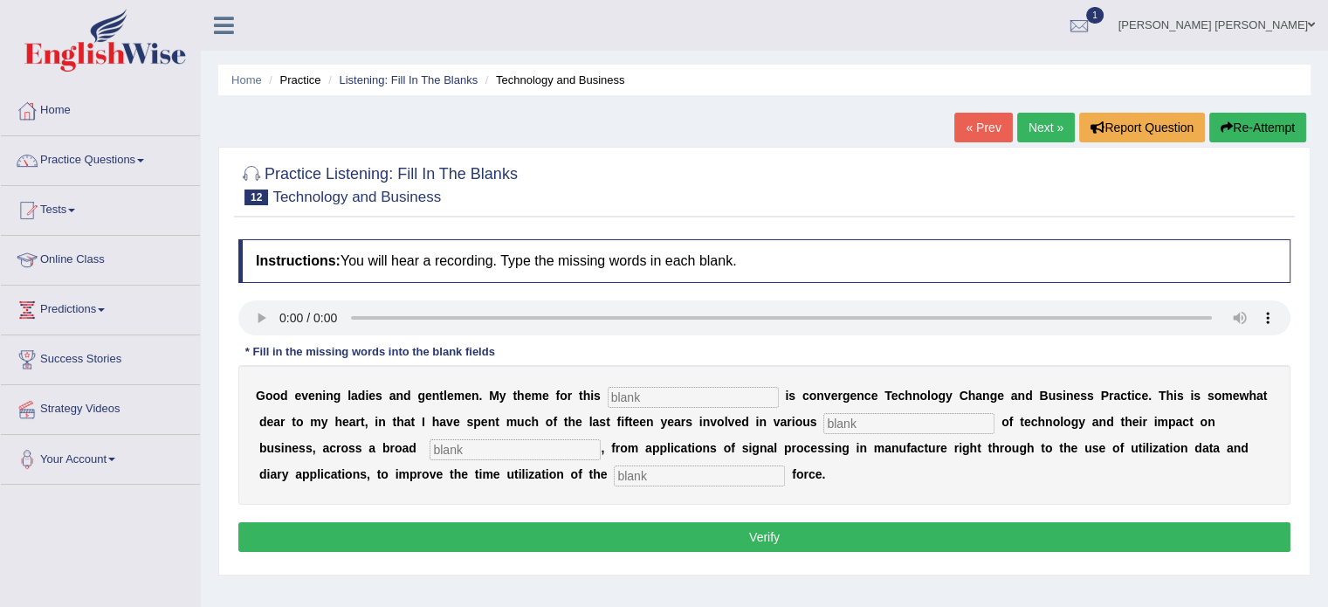
click at [632, 469] on input "text" at bounding box center [699, 475] width 171 height 21
type input "sales"
click at [614, 390] on input "text" at bounding box center [692, 397] width 171 height 21
type input "session"
click at [841, 418] on input "text" at bounding box center [908, 423] width 171 height 21
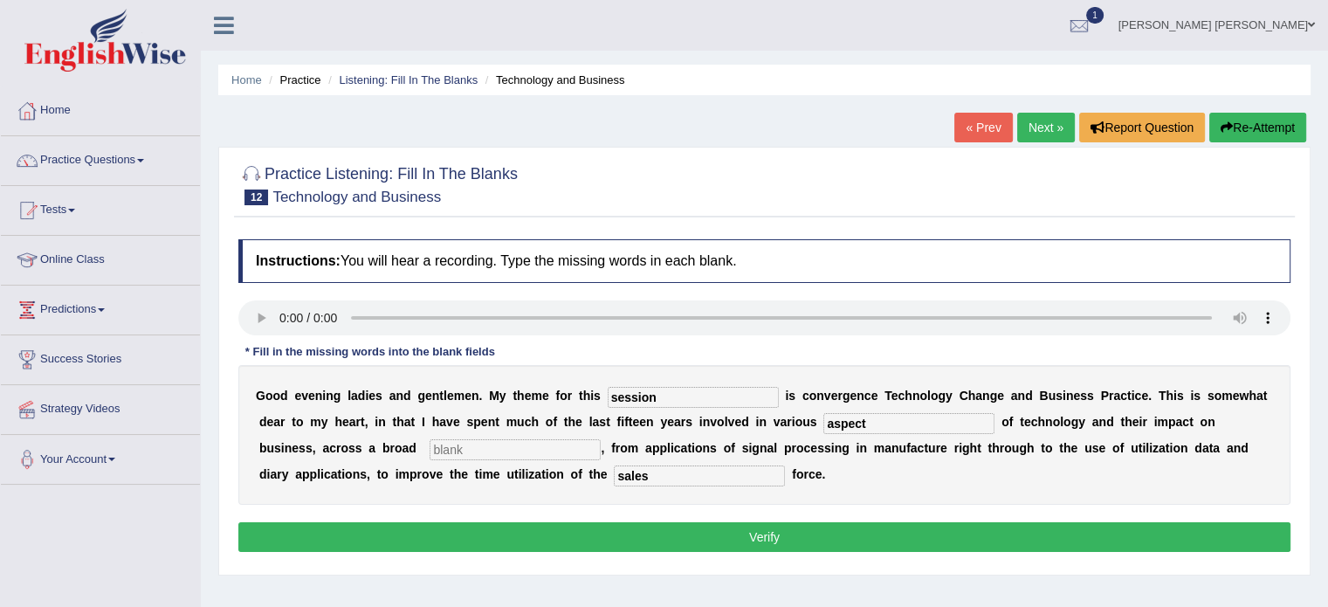
type input "aspect"
click at [518, 450] on input "text" at bounding box center [514, 449] width 171 height 21
type input "sprectum"
click at [534, 527] on button "Verify" at bounding box center [764, 537] width 1052 height 30
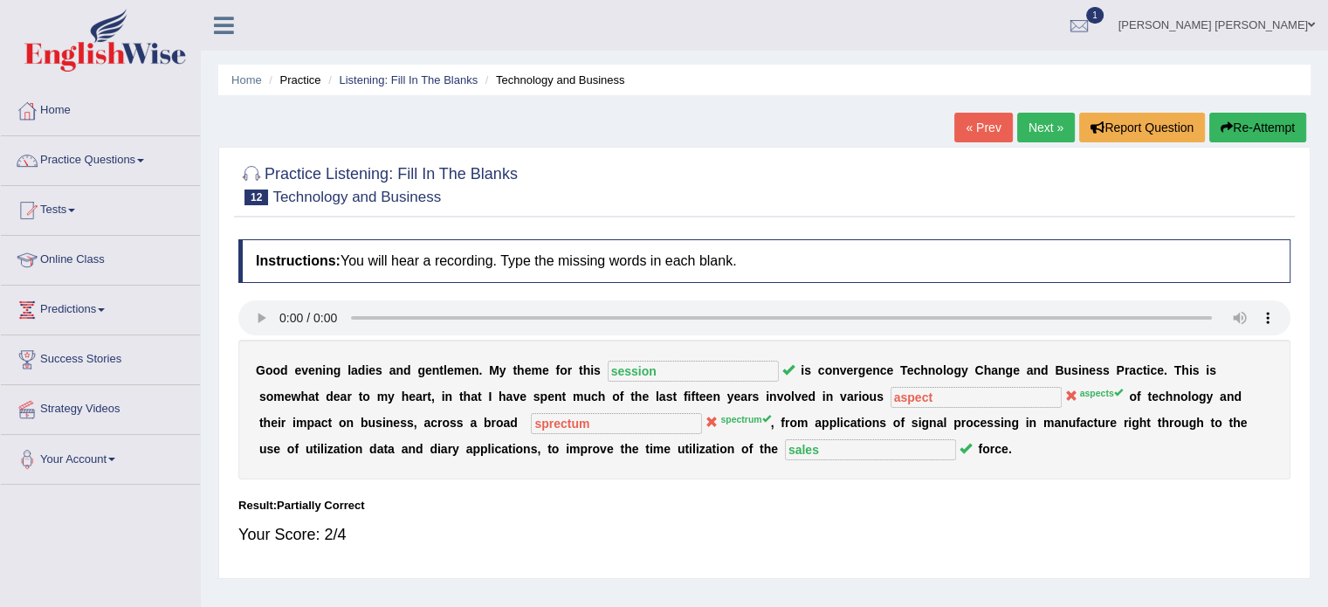
click at [1267, 116] on button "Re-Attempt" at bounding box center [1257, 128] width 97 height 30
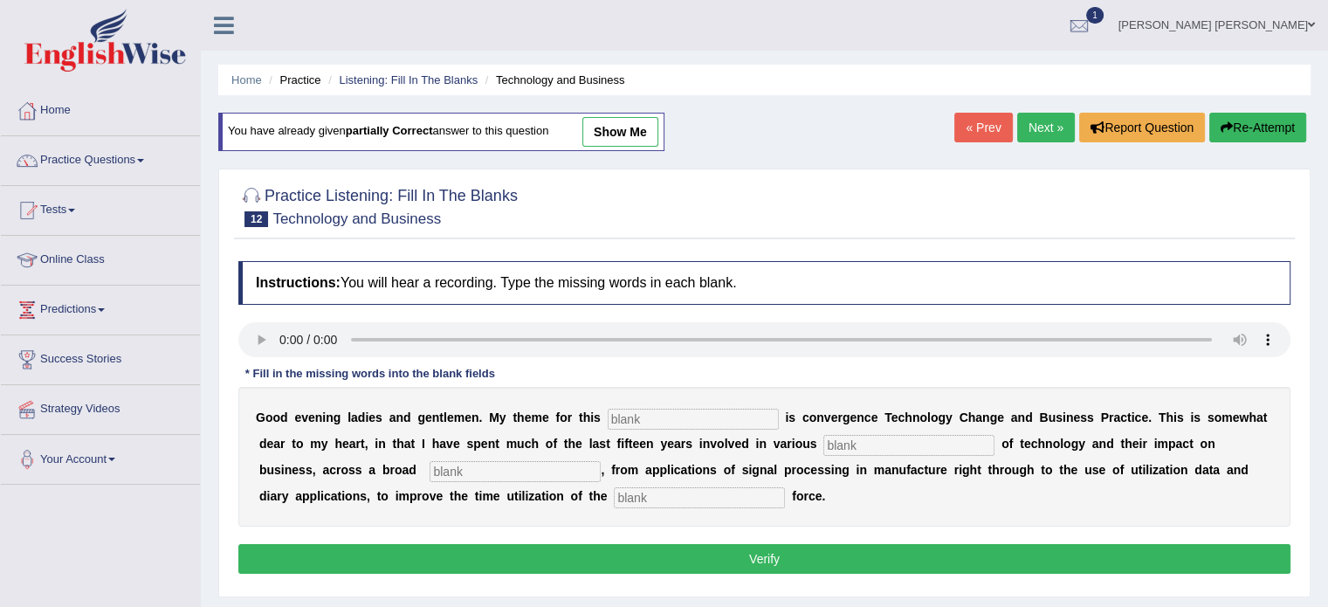
click at [848, 451] on input "text" at bounding box center [908, 445] width 171 height 21
type input "aspects"
click at [756, 498] on input "text" at bounding box center [699, 497] width 171 height 21
type input "sales"
click at [732, 412] on input "text" at bounding box center [692, 418] width 171 height 21
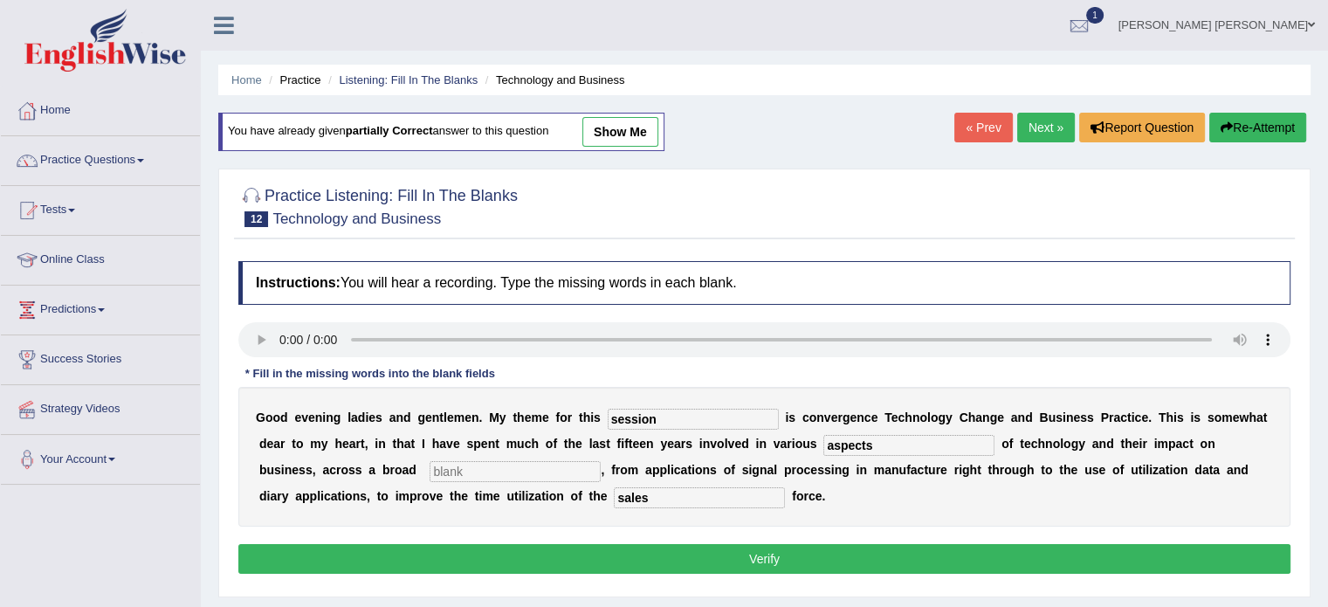
type input "session"
click at [559, 464] on input "text" at bounding box center [514, 471] width 171 height 21
type input "spractum"
click at [506, 554] on button "Verify" at bounding box center [764, 559] width 1052 height 30
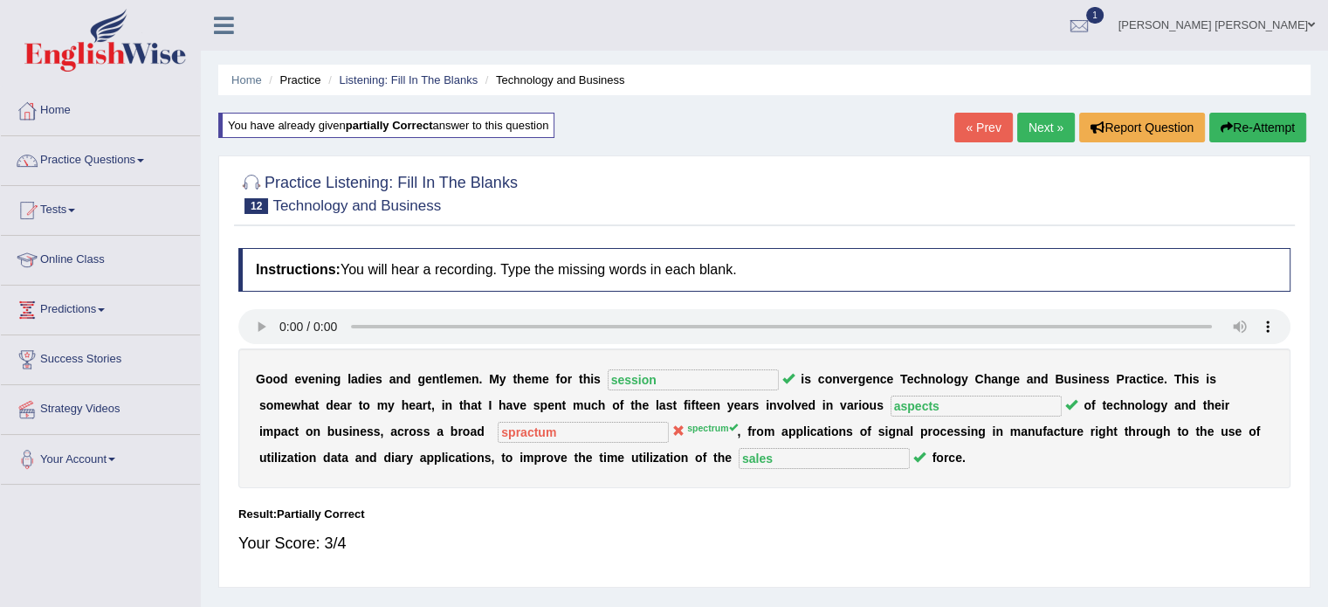
click at [1243, 123] on button "Re-Attempt" at bounding box center [1257, 128] width 97 height 30
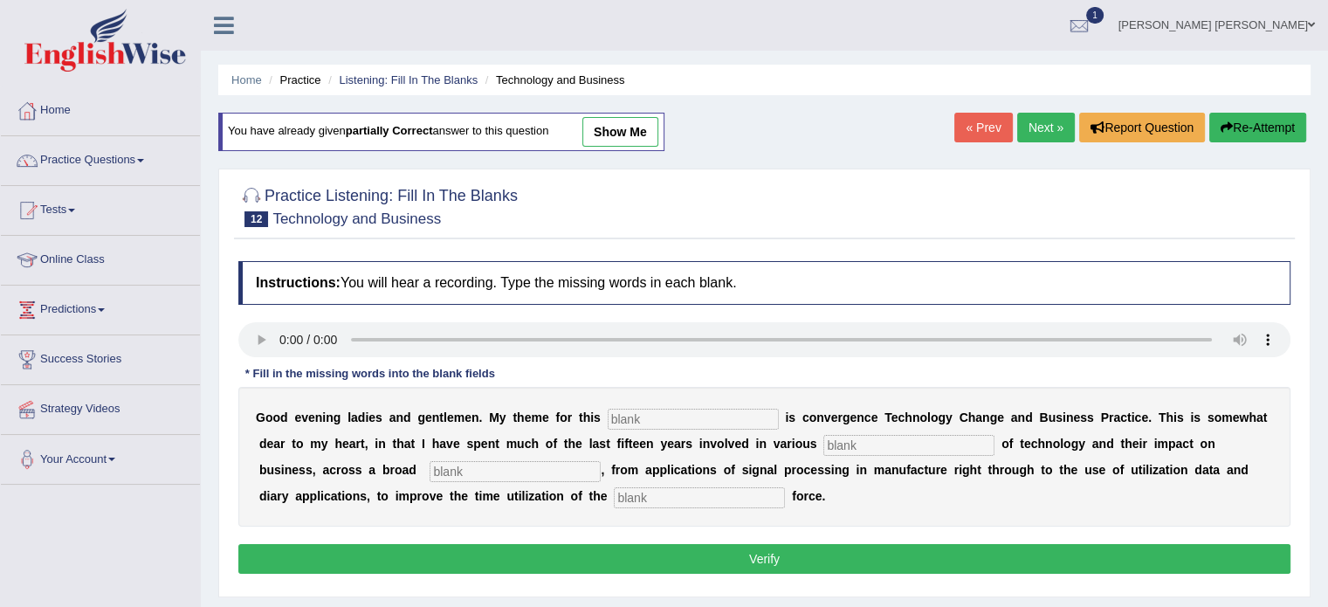
click at [1041, 126] on link "Next »" at bounding box center [1046, 128] width 58 height 30
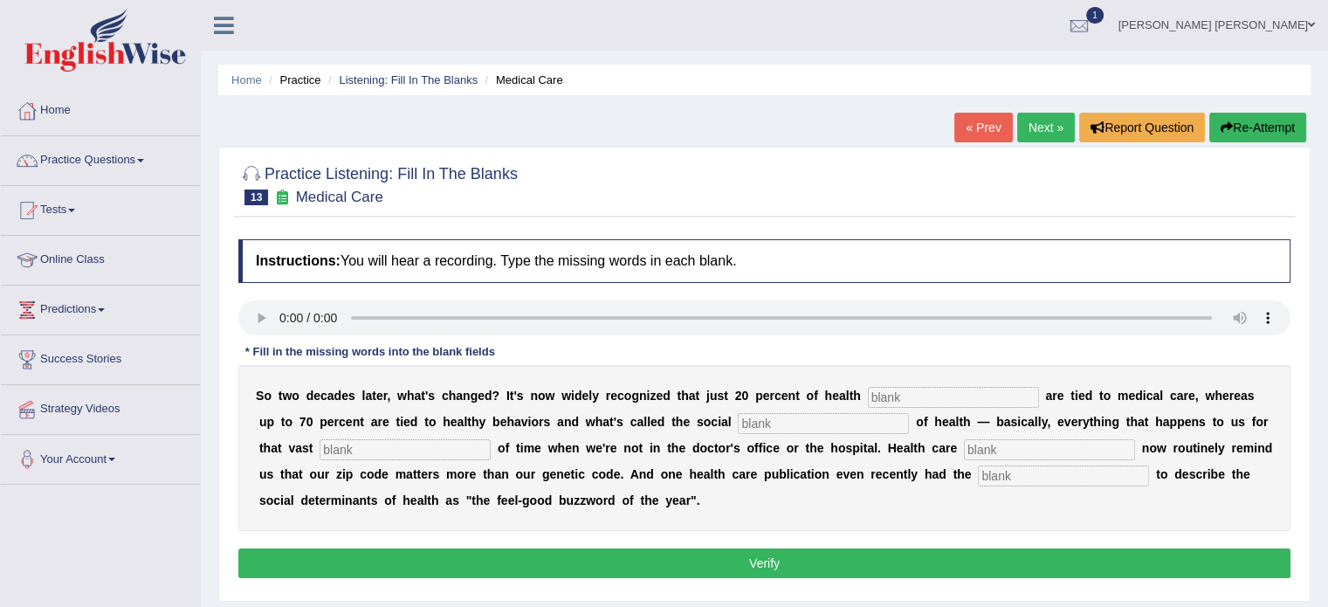
click at [1092, 16] on div at bounding box center [1079, 26] width 26 height 26
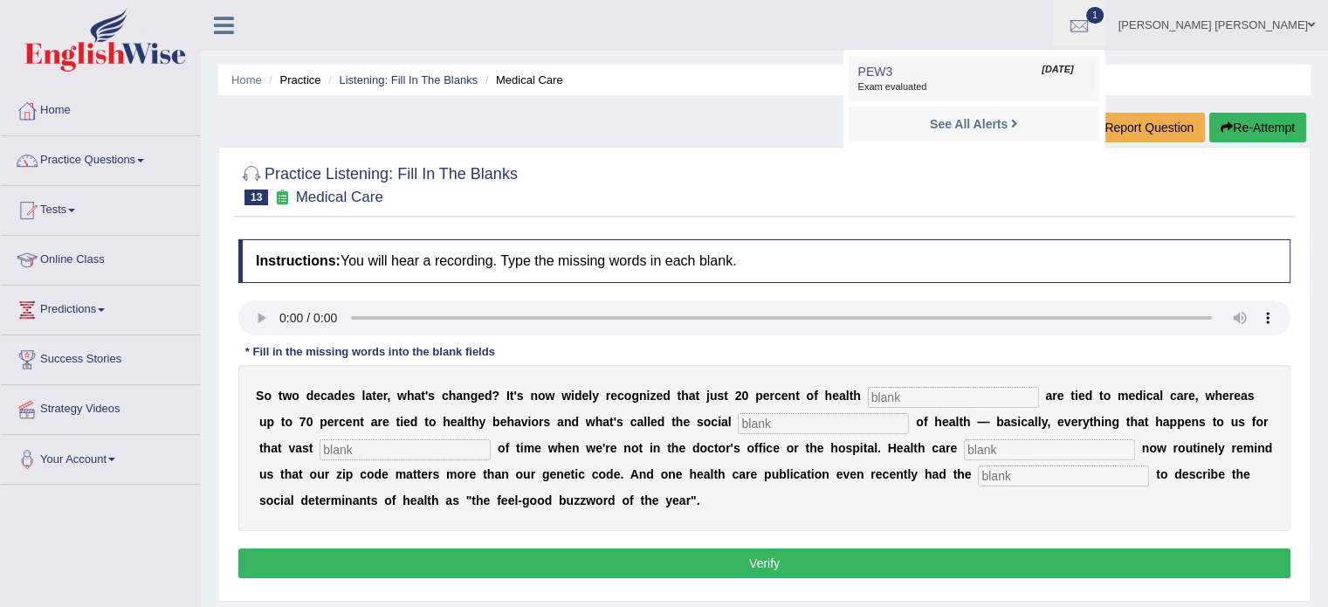
click at [1094, 79] on link "PEW3 [DATE] Exam evaluated" at bounding box center [973, 78] width 241 height 37
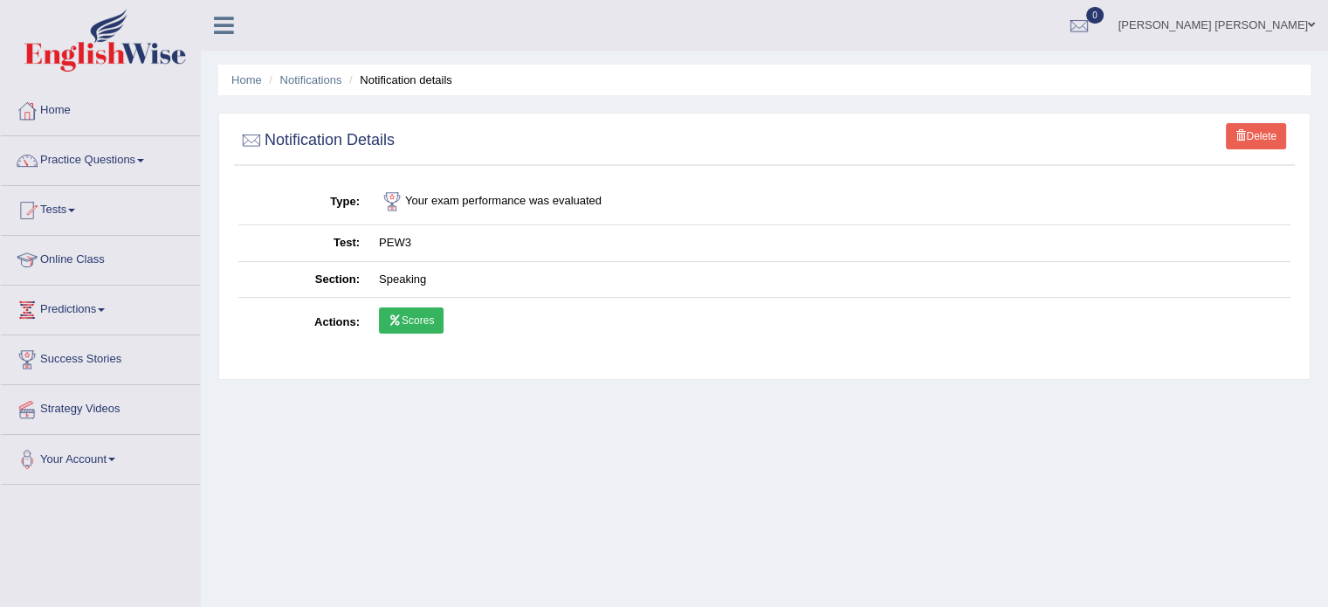
click at [430, 314] on link "Scores" at bounding box center [411, 320] width 65 height 26
click at [65, 202] on link "Tests" at bounding box center [100, 208] width 199 height 44
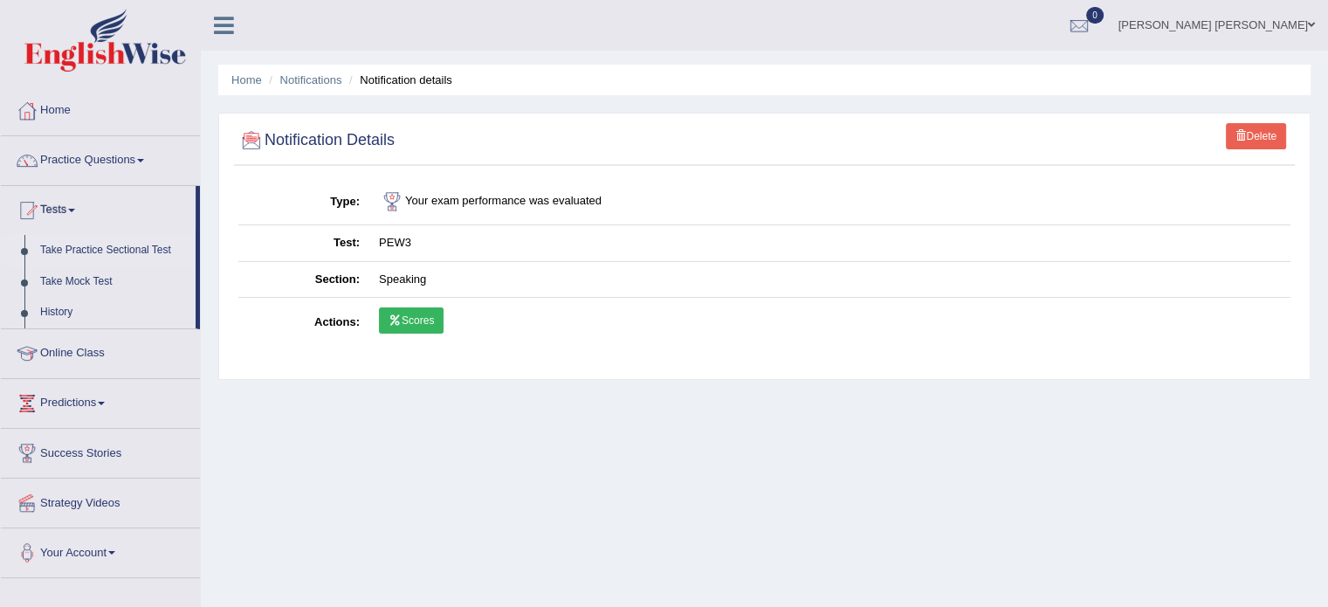
click at [72, 247] on link "Take Practice Sectional Test" at bounding box center [113, 250] width 163 height 31
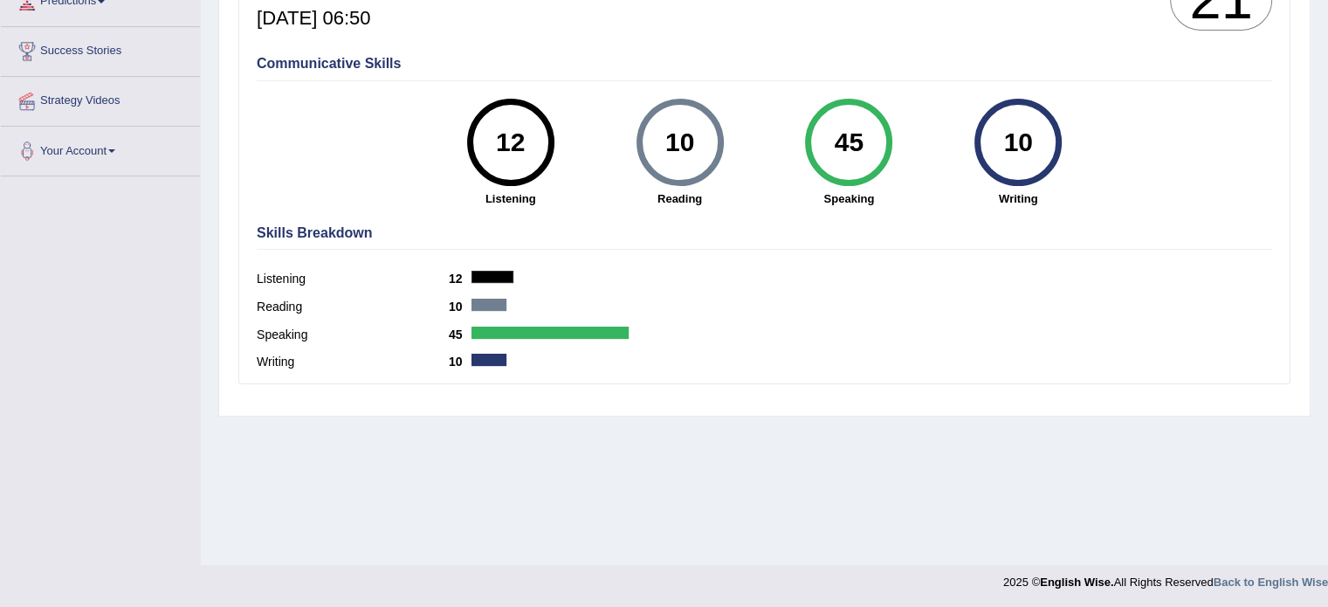
scroll to position [310, 0]
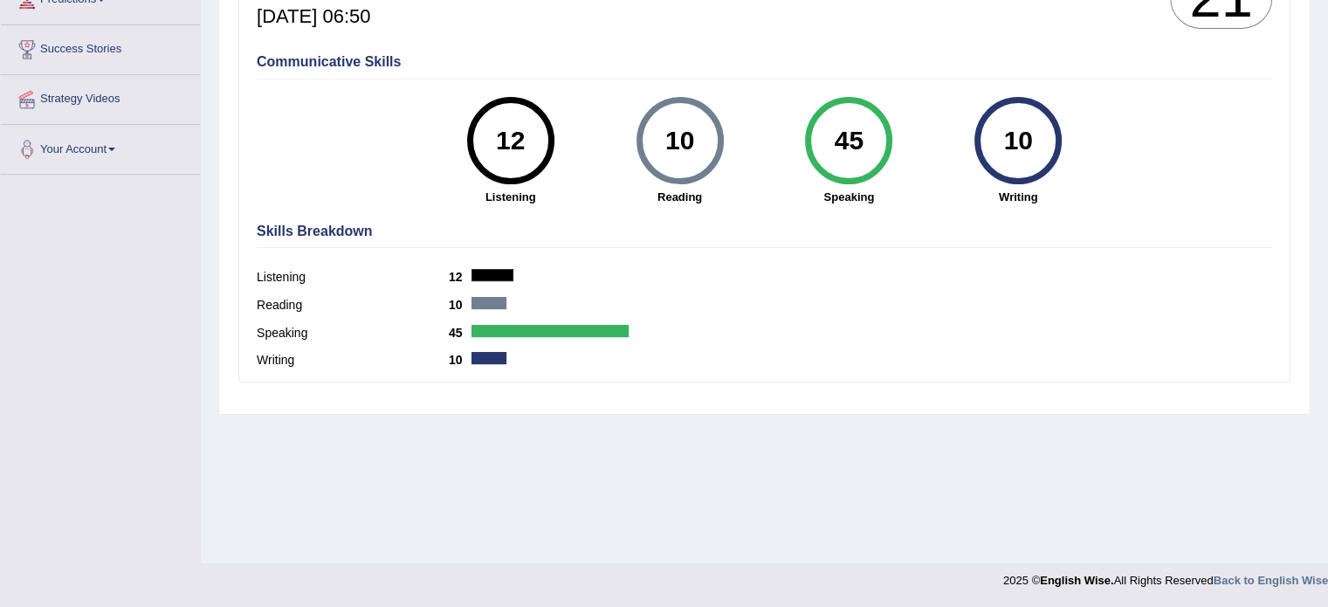
click at [496, 325] on div at bounding box center [549, 331] width 157 height 12
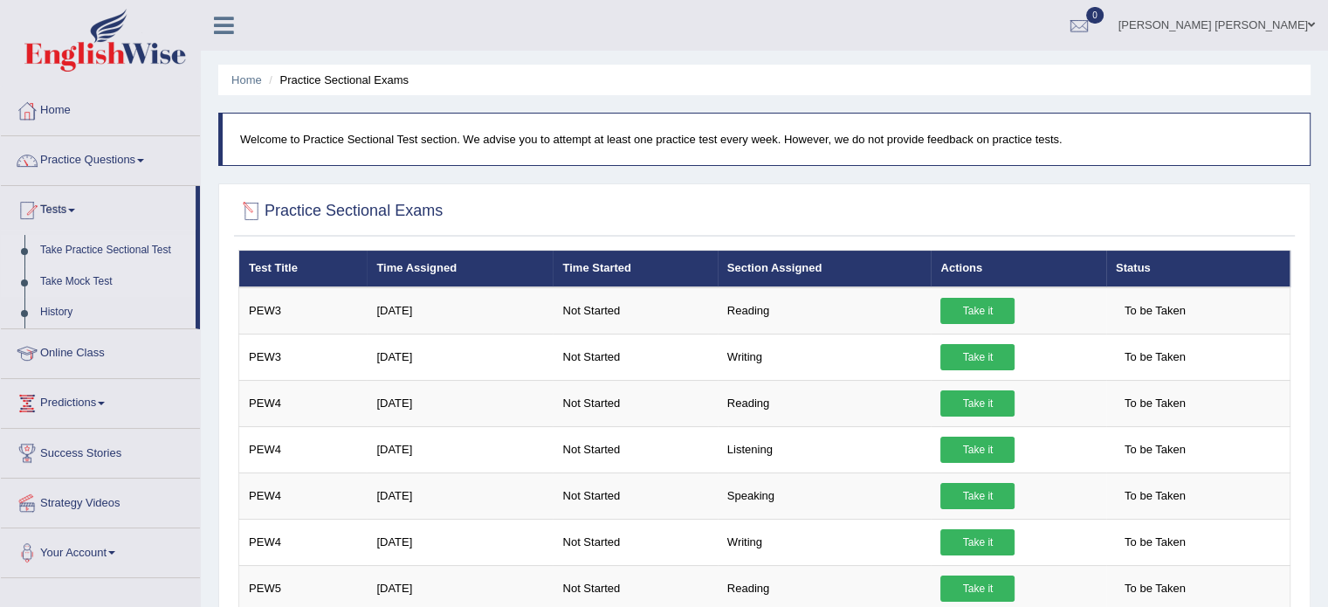
click at [117, 267] on link "Take Mock Test" at bounding box center [113, 281] width 163 height 31
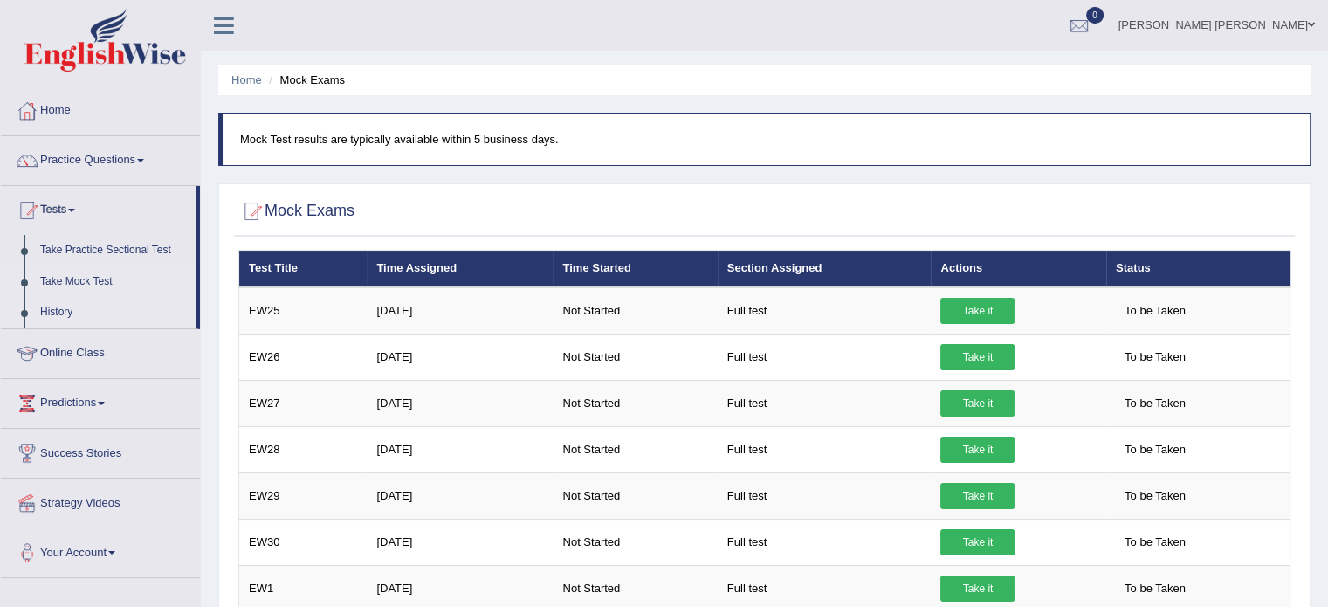
click at [46, 313] on link "History" at bounding box center [113, 312] width 163 height 31
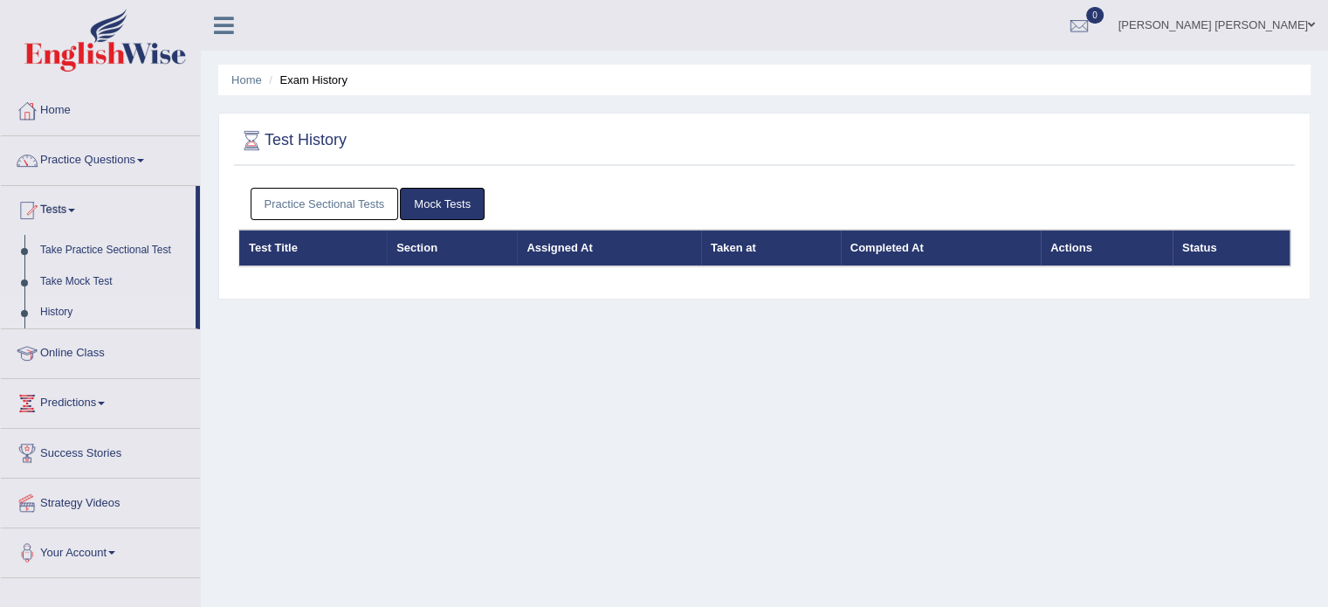
click at [367, 202] on link "Practice Sectional Tests" at bounding box center [324, 204] width 148 height 32
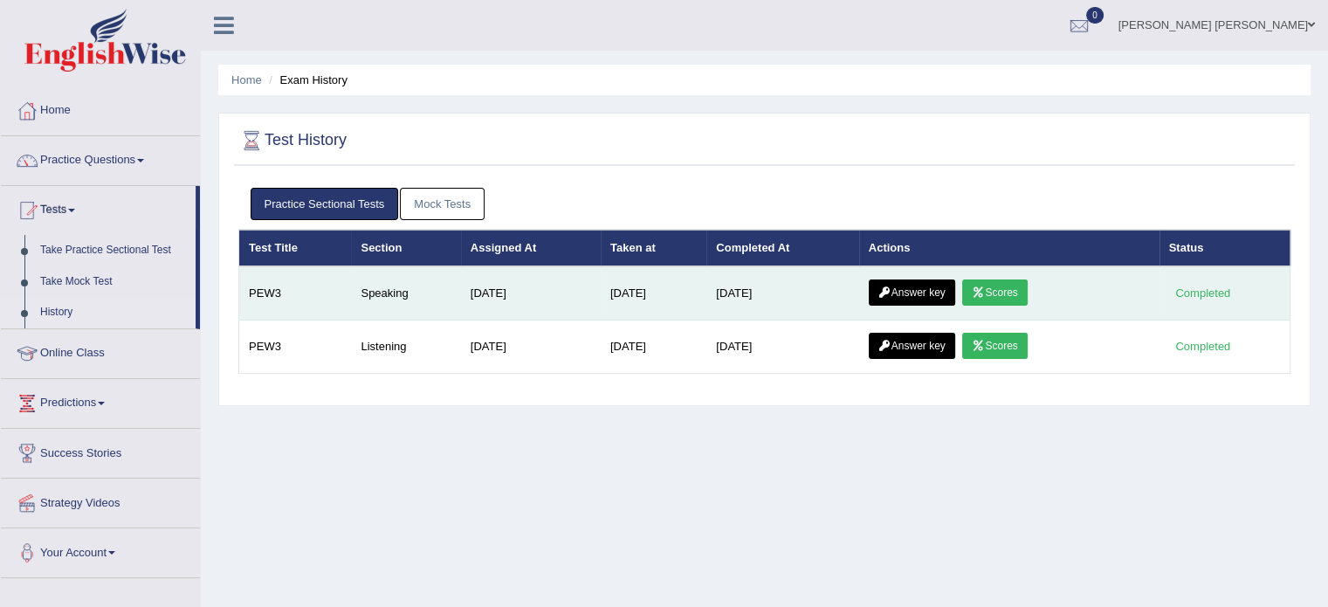
click at [940, 285] on link "Answer key" at bounding box center [911, 292] width 86 height 26
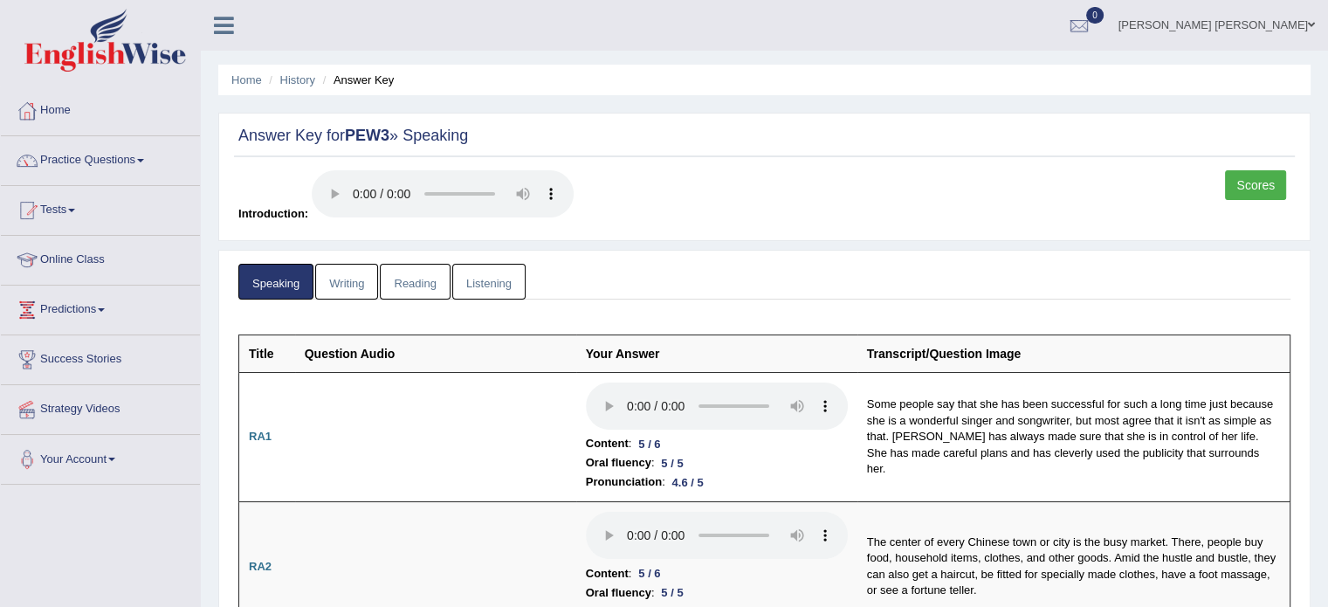
click at [1274, 195] on link "Scores" at bounding box center [1255, 185] width 61 height 30
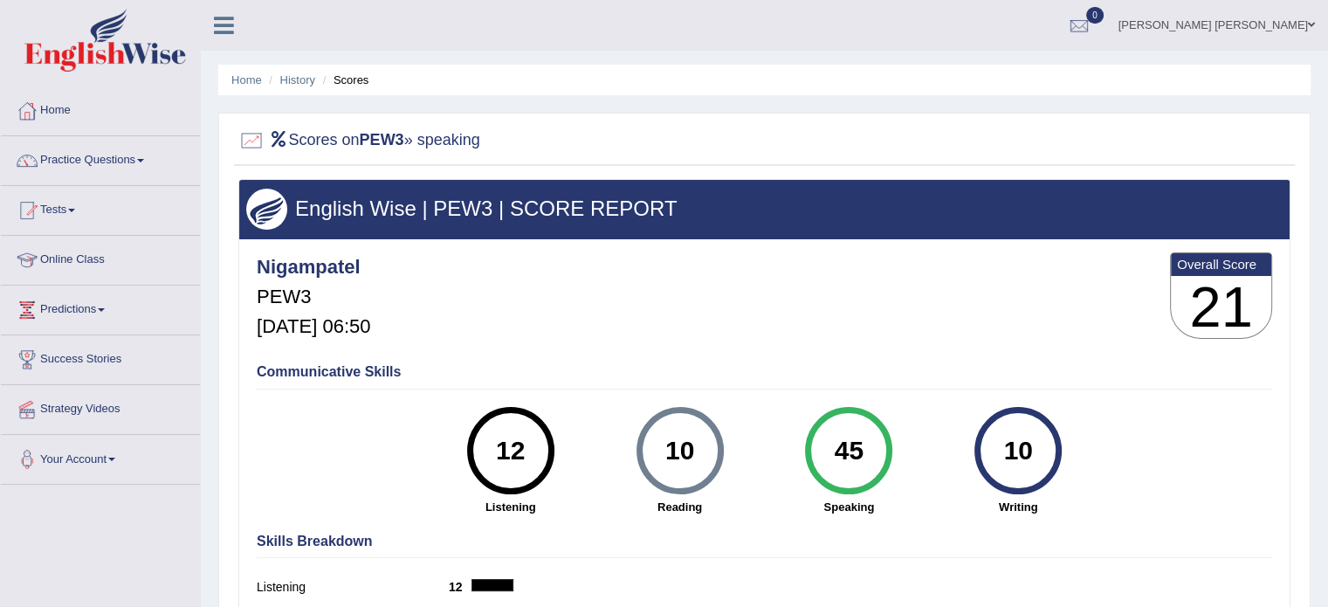
click at [1264, 425] on div "Communicative Skills 12 Listening 10 [GEOGRAPHIC_DATA] 45 Speaking 10 Writing" at bounding box center [764, 437] width 1024 height 165
click at [141, 167] on link "Practice Questions" at bounding box center [100, 158] width 199 height 44
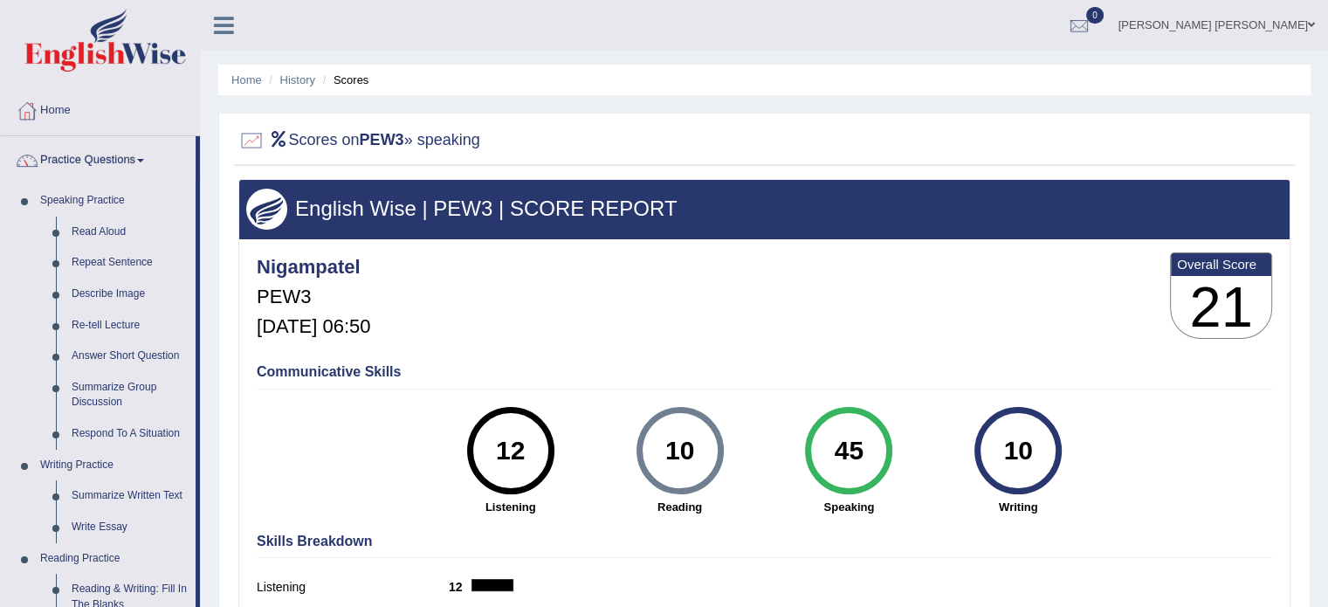
click at [1312, 401] on div "Home History Scores Scores on PEW3 » speaking English Wise | PEW3 | SCORE REPOR…" at bounding box center [764, 436] width 1127 height 873
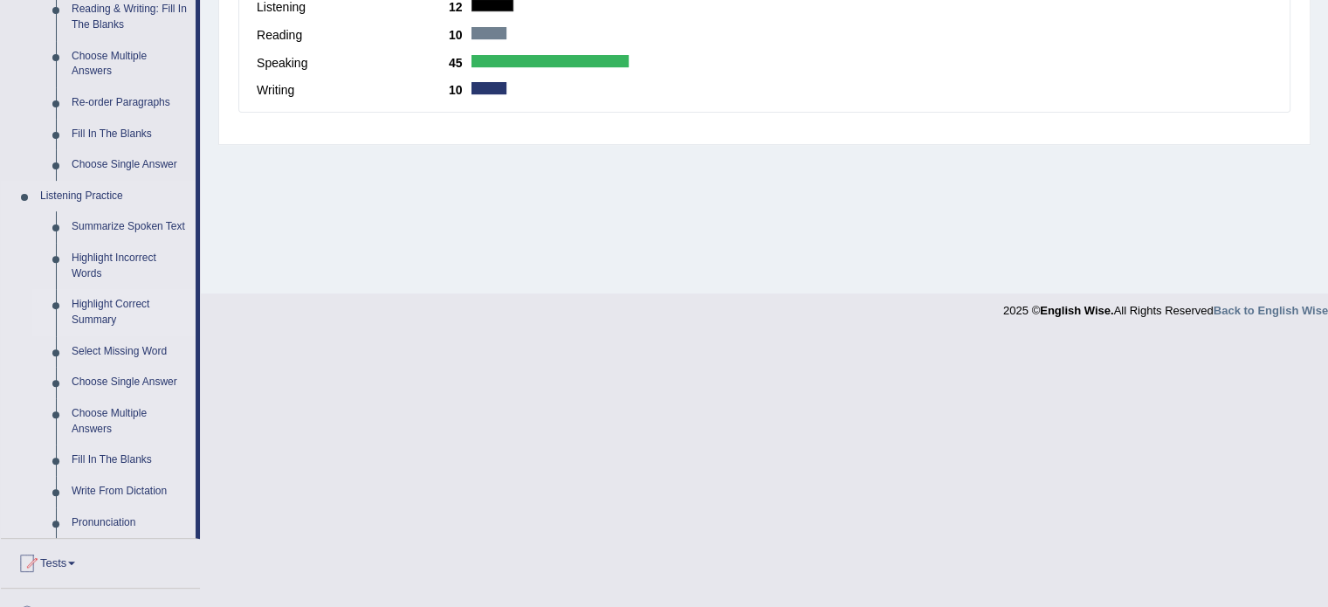
scroll to position [594, 0]
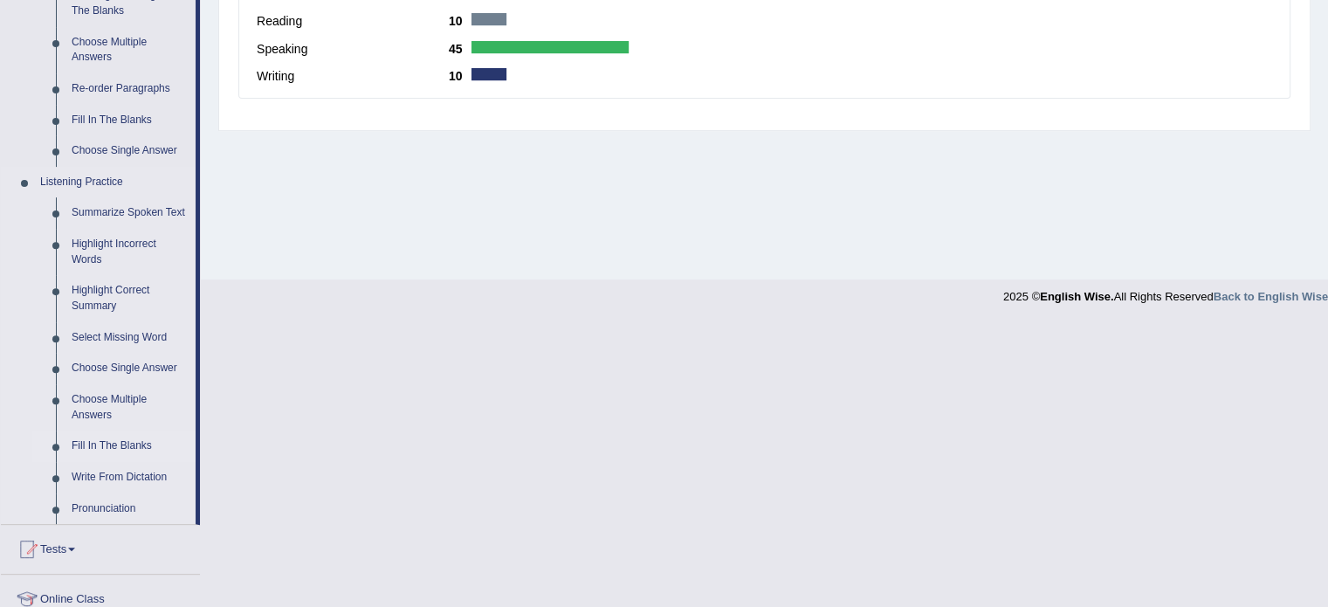
click at [102, 449] on link "Fill In The Blanks" at bounding box center [130, 445] width 132 height 31
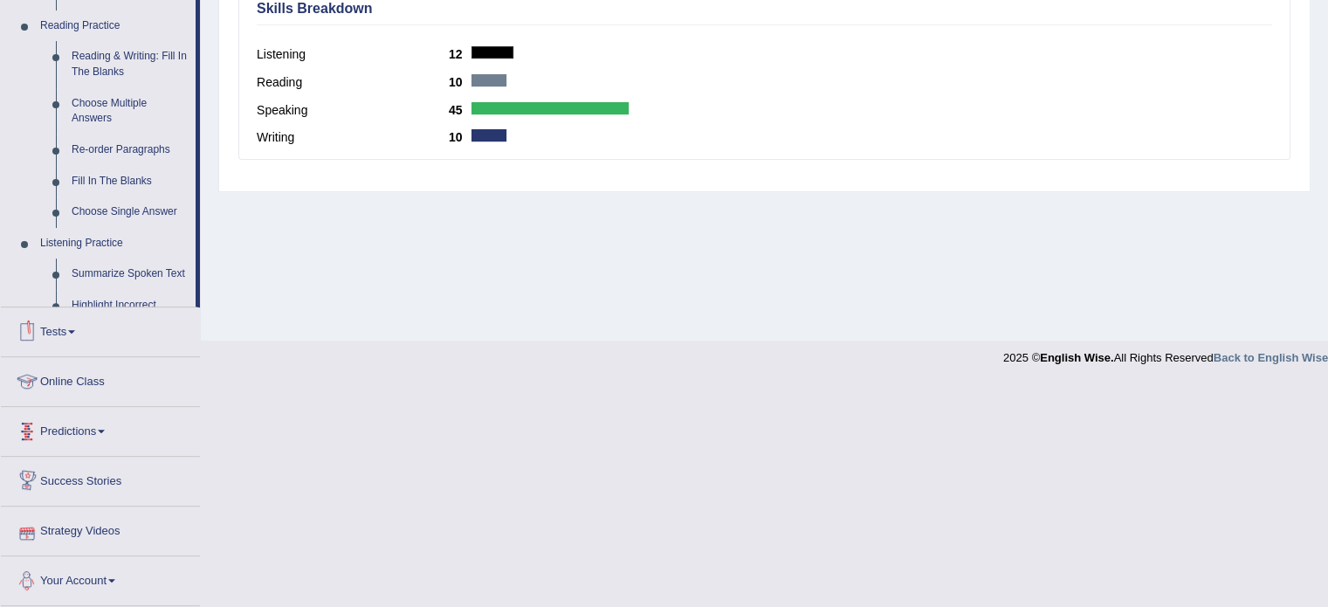
scroll to position [531, 0]
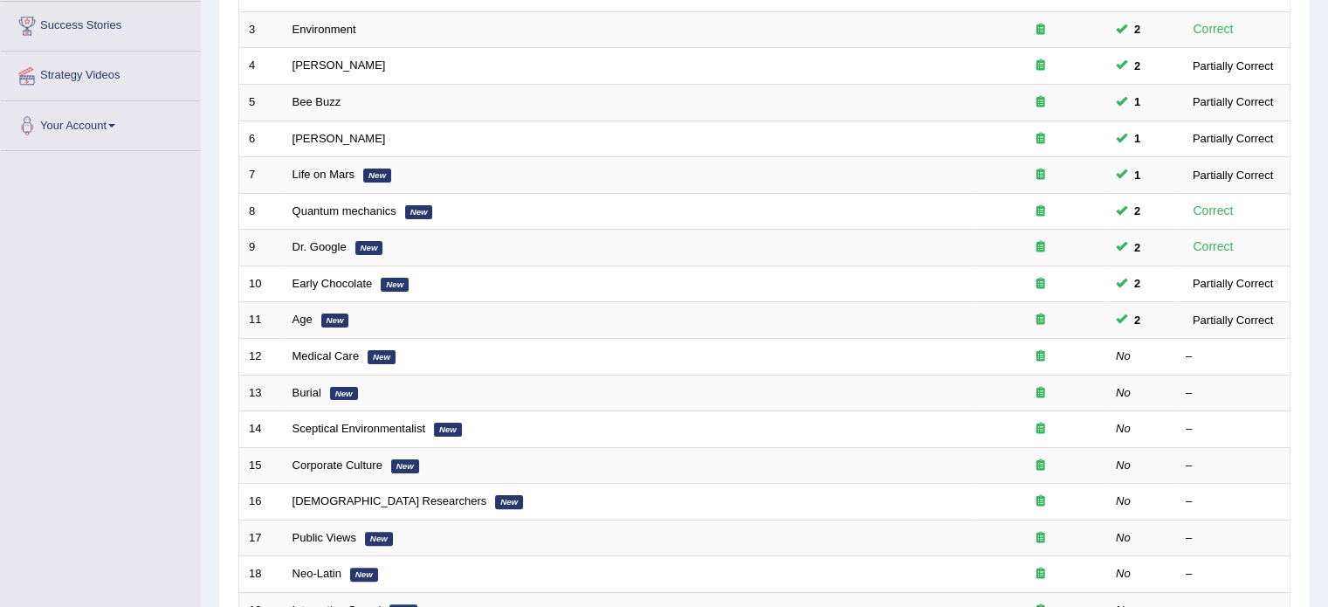
scroll to position [384, 0]
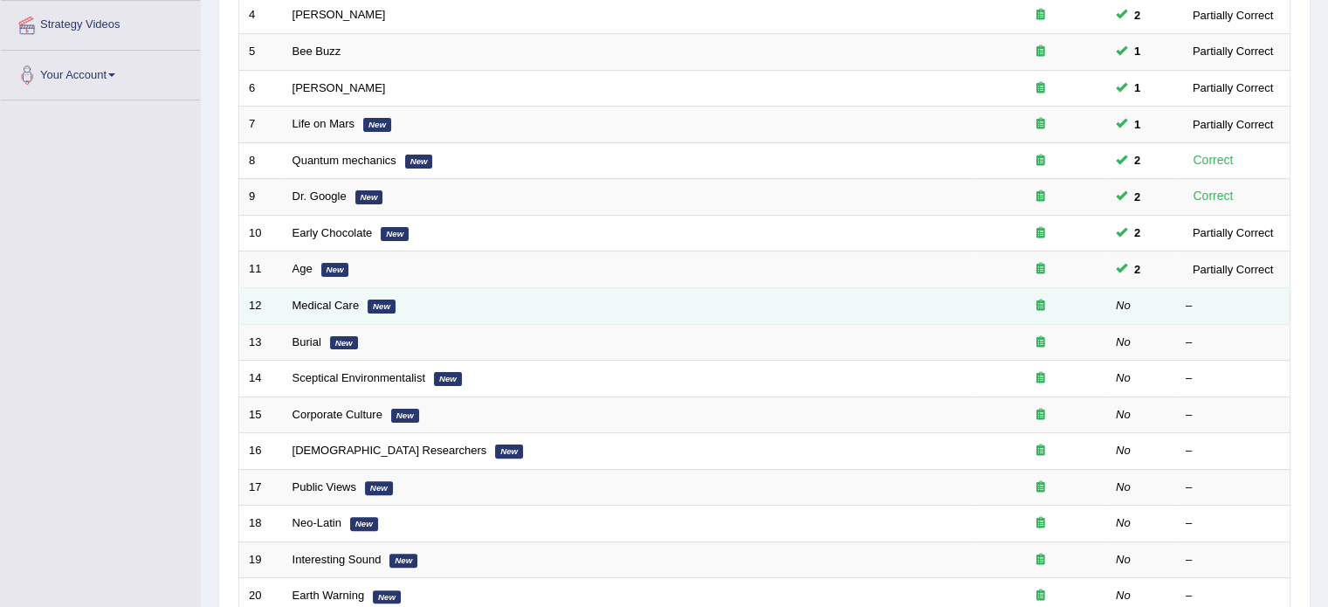
click at [391, 305] on em "New" at bounding box center [381, 306] width 28 height 14
click at [337, 299] on link "Medical Care" at bounding box center [325, 305] width 67 height 13
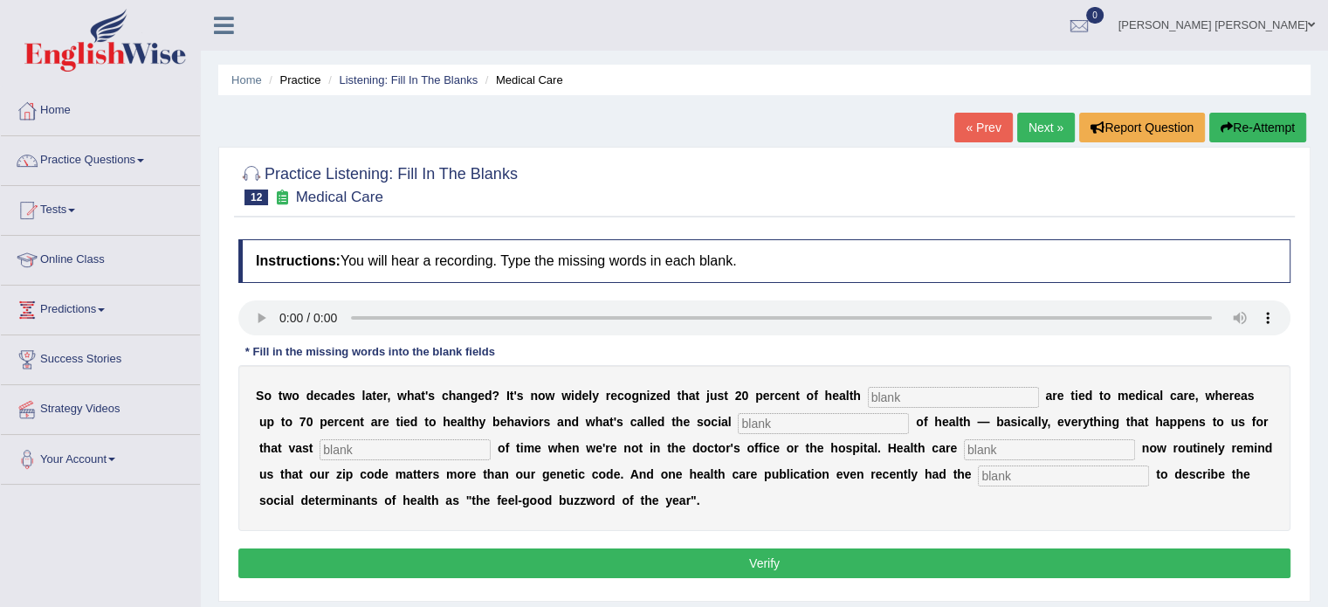
click at [1020, 465] on input "text" at bounding box center [1063, 475] width 171 height 21
type input "adocity"
click at [1002, 452] on input "text" at bounding box center [1049, 449] width 171 height 21
type input "exucative"
click at [408, 439] on input "text" at bounding box center [404, 449] width 171 height 21
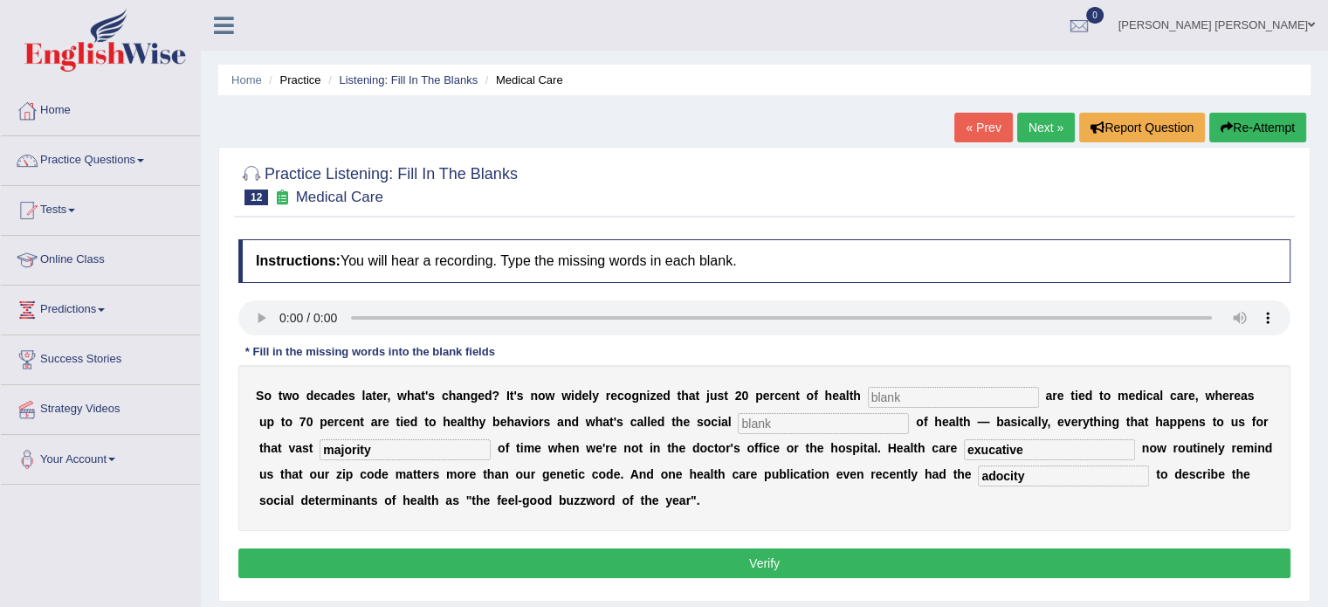
type input "majority"
click at [886, 397] on input "text" at bounding box center [953, 397] width 171 height 21
type input "outcomes"
click at [860, 419] on input "text" at bounding box center [823, 423] width 171 height 21
click at [768, 425] on input "text" at bounding box center [823, 423] width 171 height 21
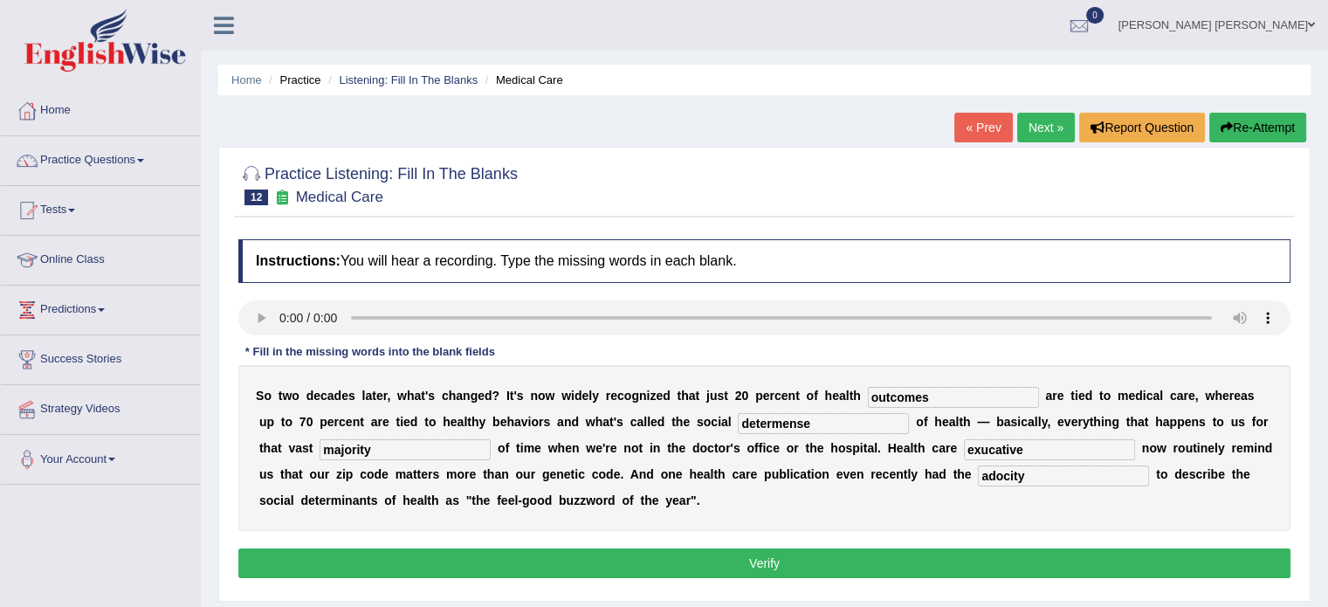
type input "determense"
click at [805, 557] on button "Verify" at bounding box center [764, 563] width 1052 height 30
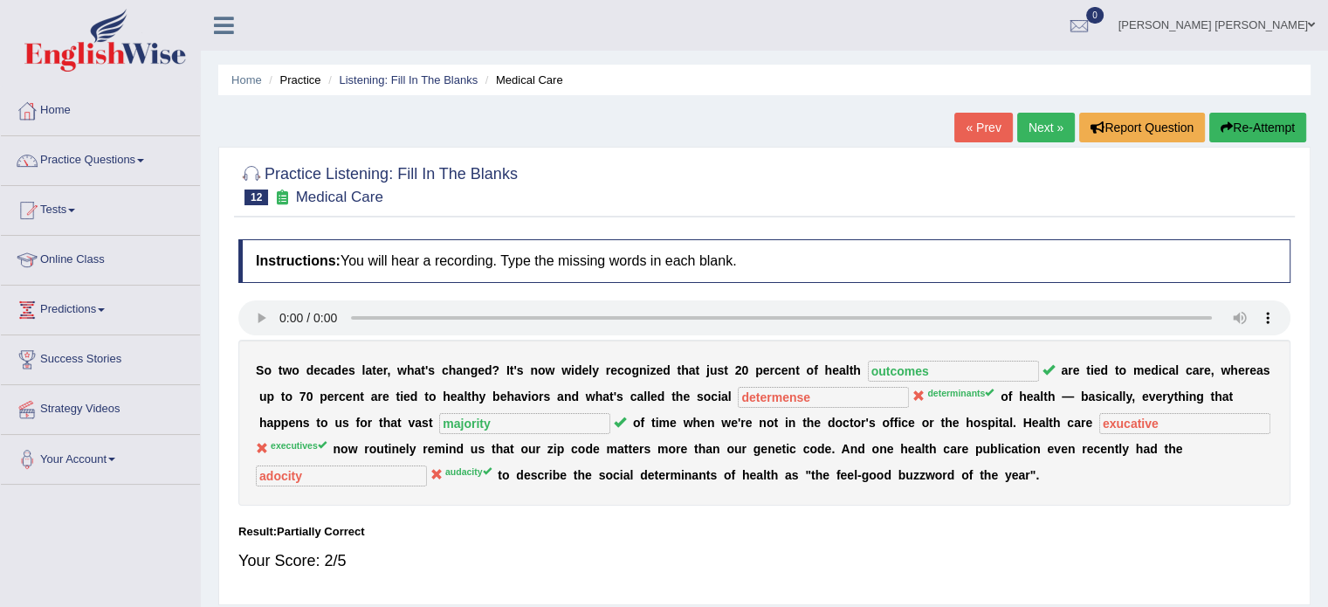
click at [1054, 132] on link "Next »" at bounding box center [1046, 128] width 58 height 30
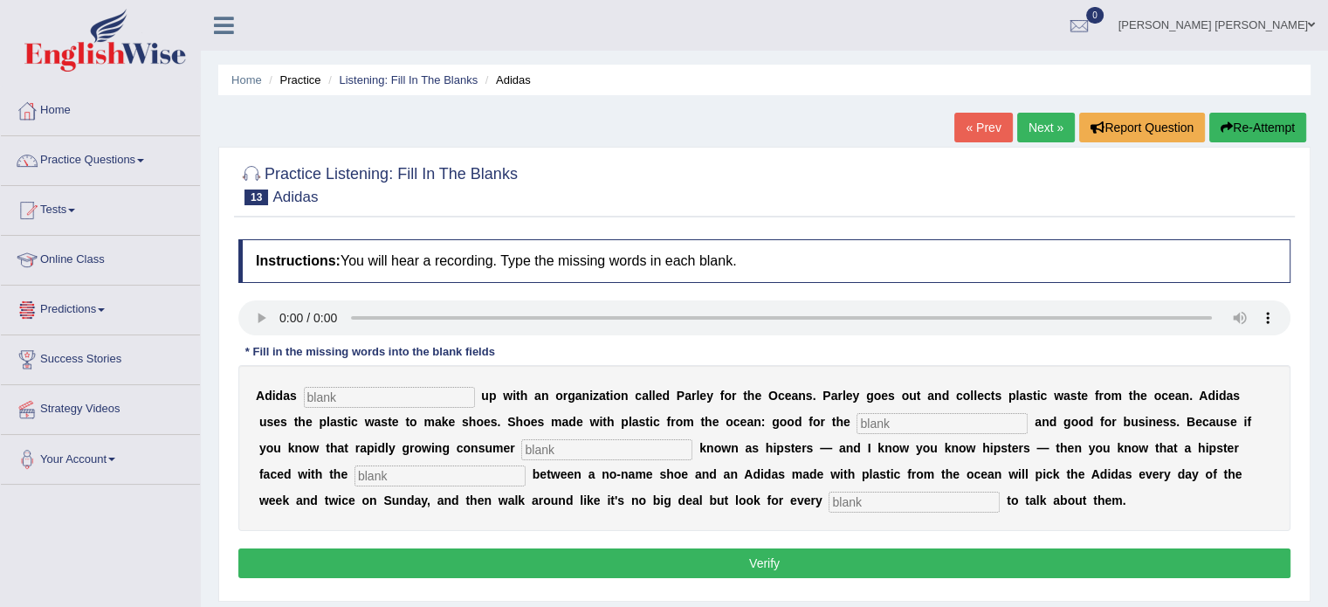
click at [316, 400] on input "text" at bounding box center [389, 397] width 171 height 21
type input "team"
click at [960, 416] on input "text" at bounding box center [941, 423] width 171 height 21
type input "environment"
click at [636, 450] on input "text" at bounding box center [606, 449] width 171 height 21
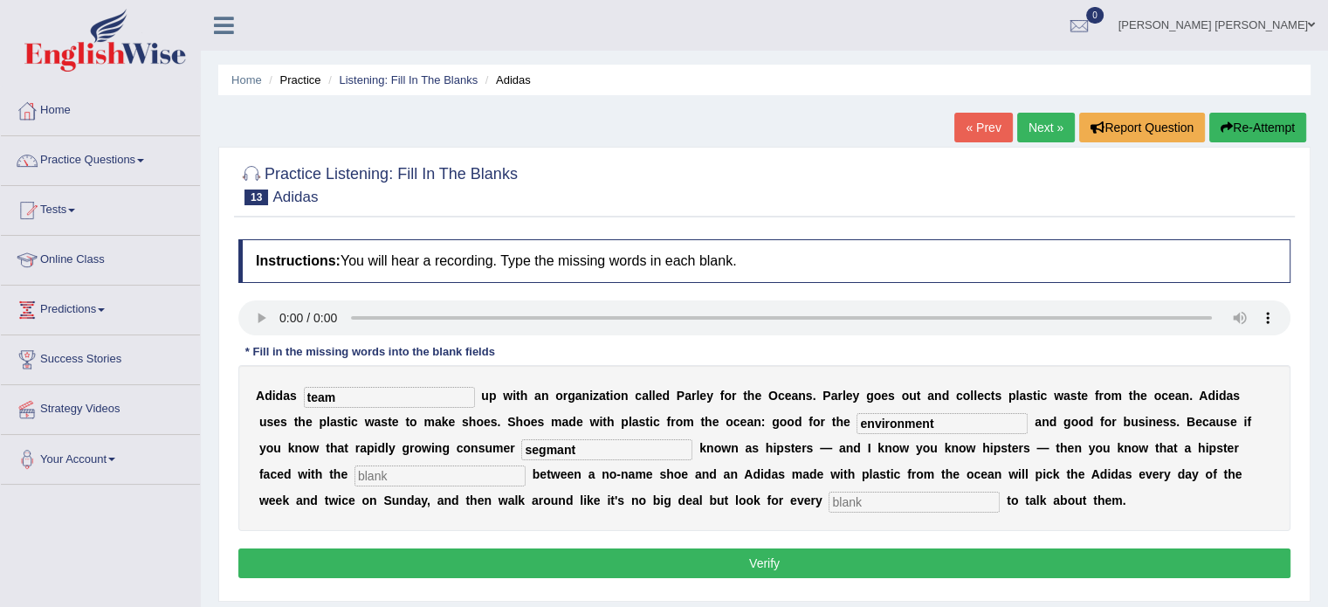
type input "segmant"
click at [478, 476] on input "text" at bounding box center [439, 475] width 171 height 21
type input "chooice"
click at [952, 502] on input "text" at bounding box center [913, 501] width 171 height 21
type input "opportunity"
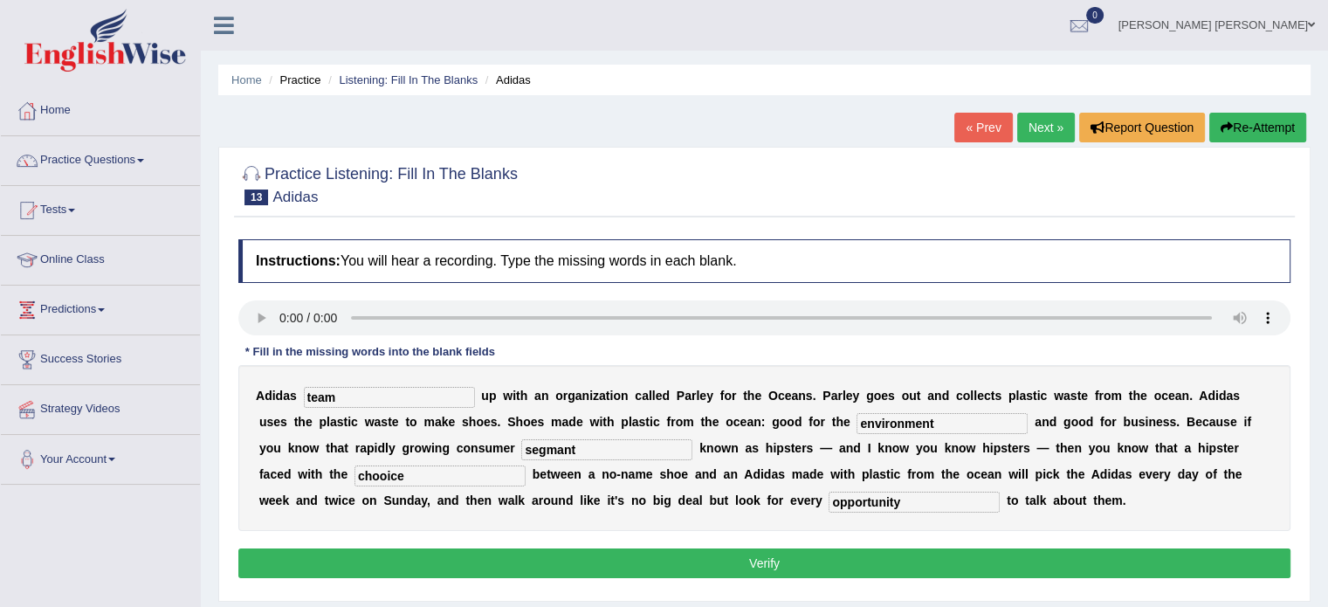
click at [911, 550] on button "Verify" at bounding box center [764, 563] width 1052 height 30
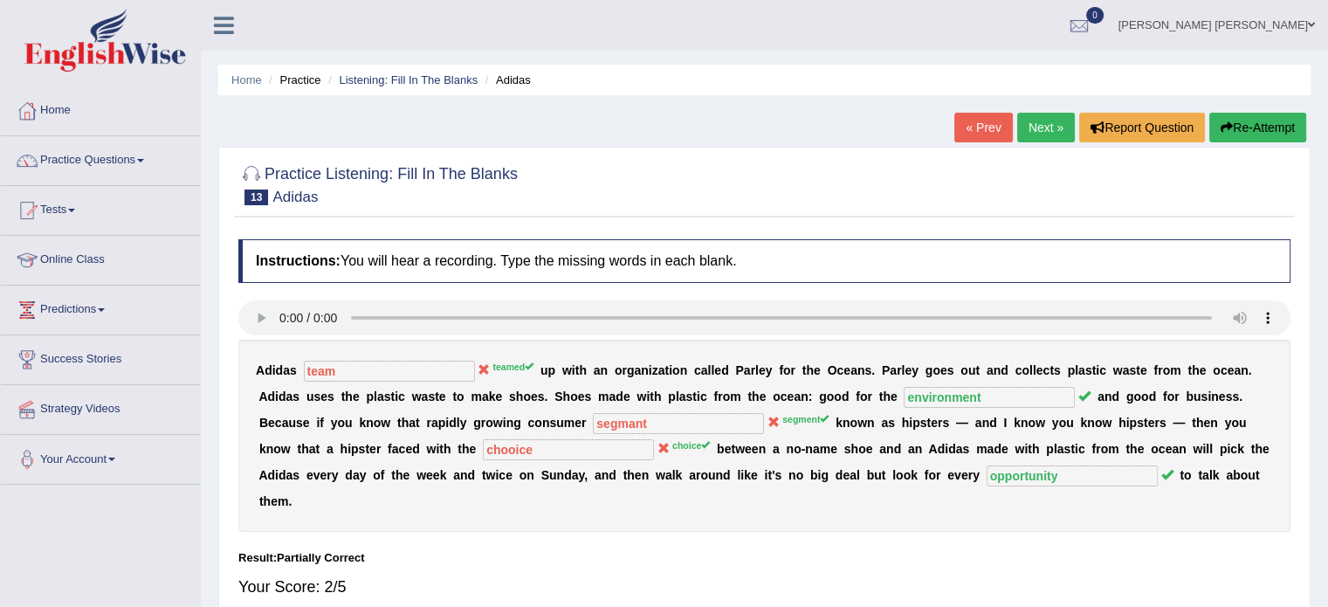
click at [1268, 114] on button "Re-Attempt" at bounding box center [1257, 128] width 97 height 30
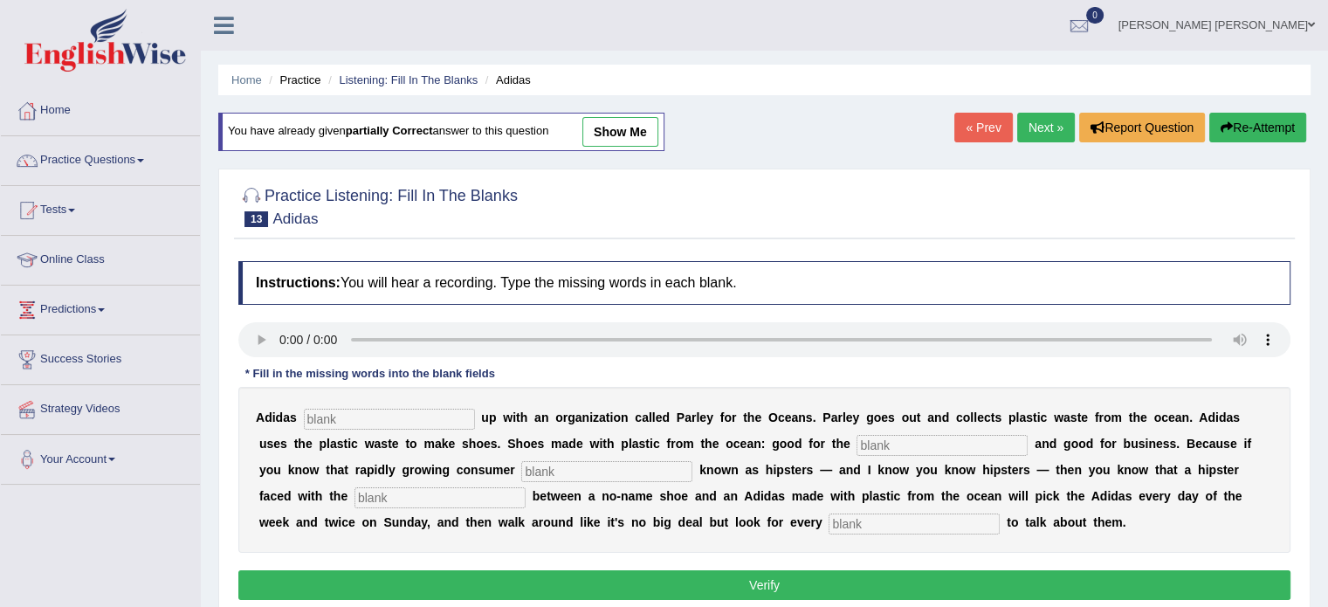
click at [632, 470] on input "text" at bounding box center [606, 471] width 171 height 21
type input "segment"
click at [499, 487] on input "text" at bounding box center [439, 497] width 171 height 21
type input "choice"
click at [845, 518] on input "text" at bounding box center [913, 523] width 171 height 21
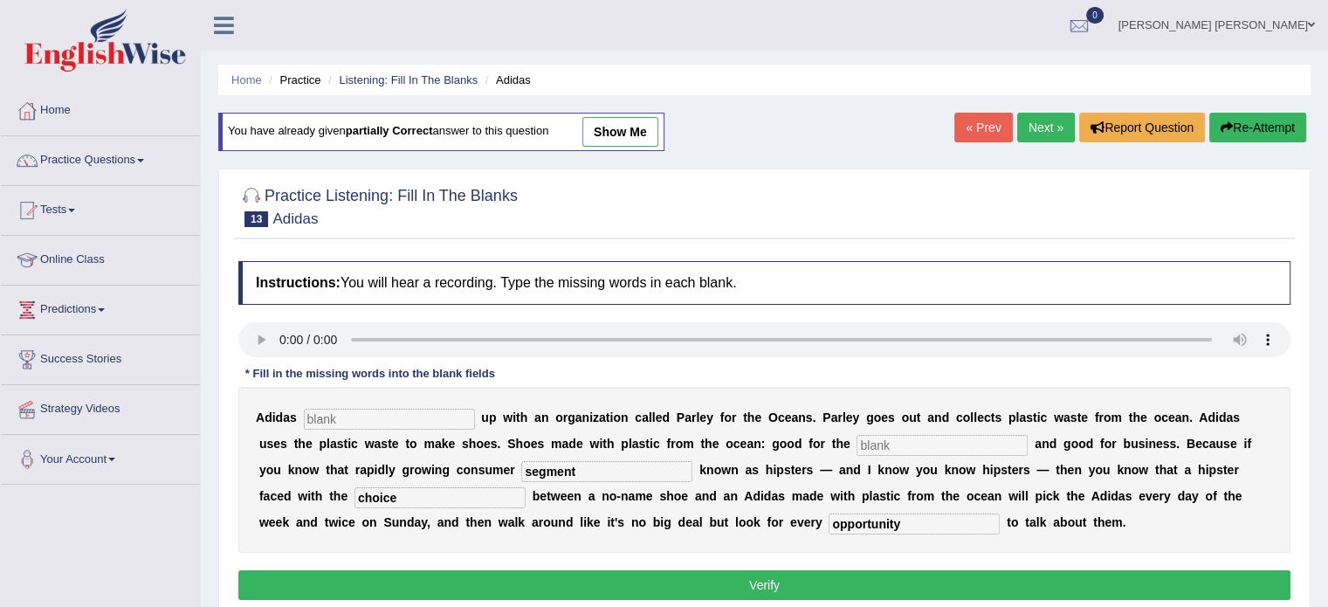
type input "opportunity"
click at [868, 443] on input "text" at bounding box center [941, 445] width 171 height 21
type input "environment"
click at [437, 410] on input "text" at bounding box center [389, 418] width 171 height 21
type input "teams"
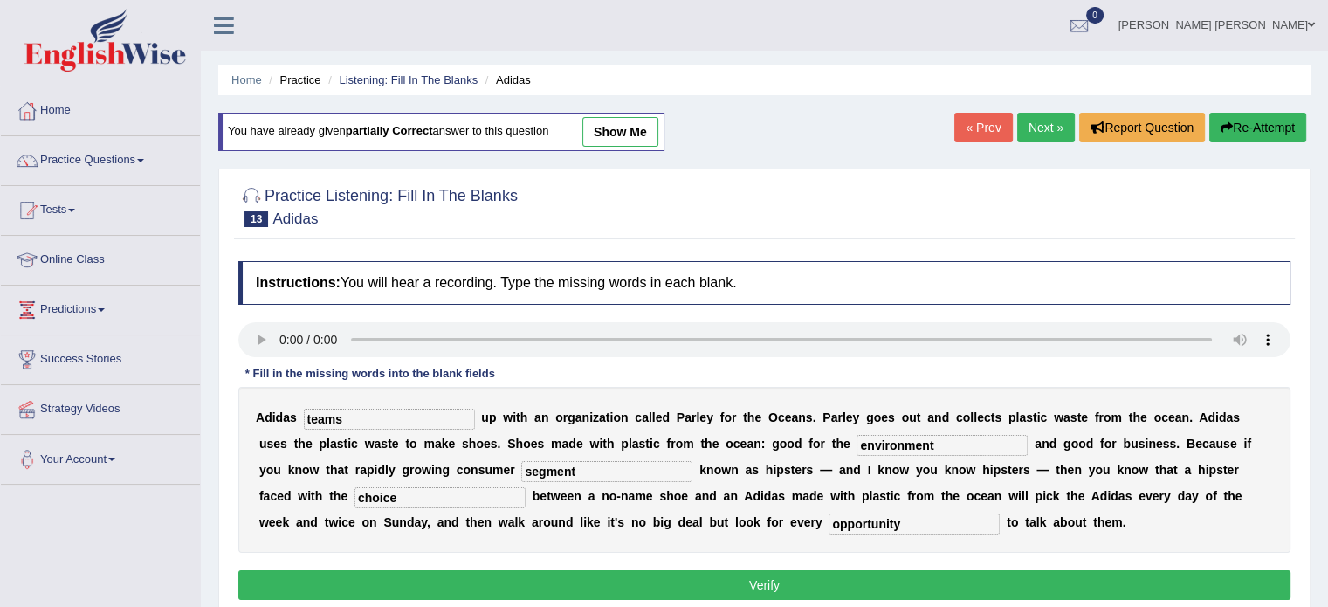
click at [449, 576] on button "Verify" at bounding box center [764, 585] width 1052 height 30
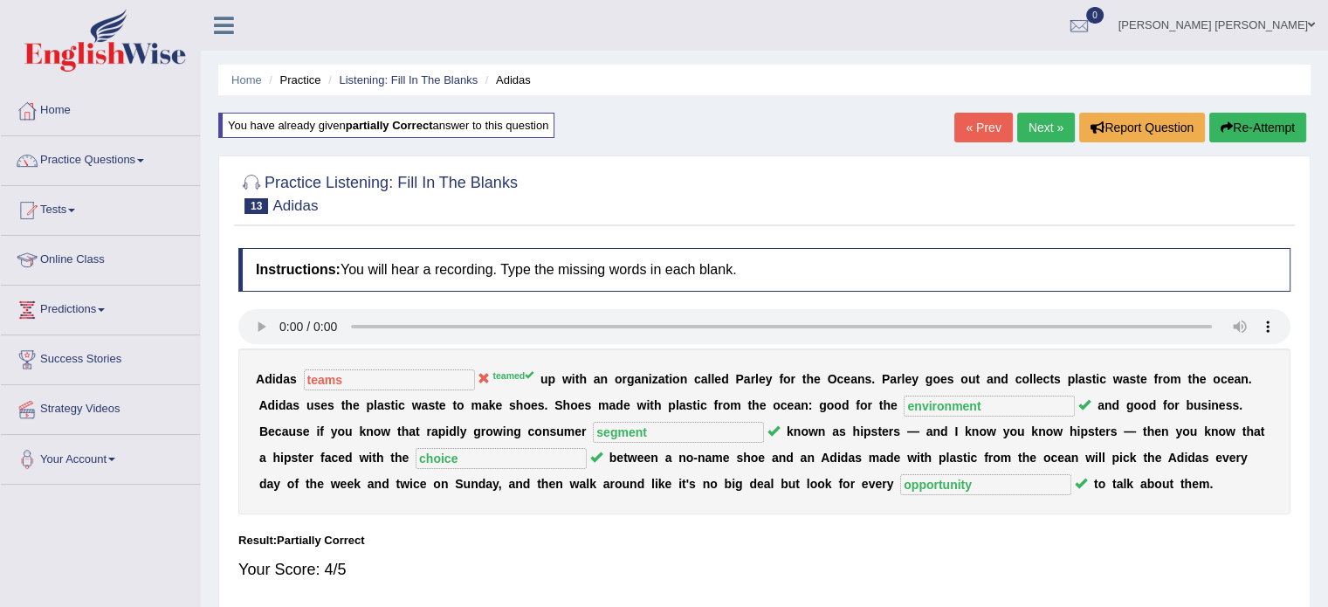
click at [1036, 128] on link "Next »" at bounding box center [1046, 128] width 58 height 30
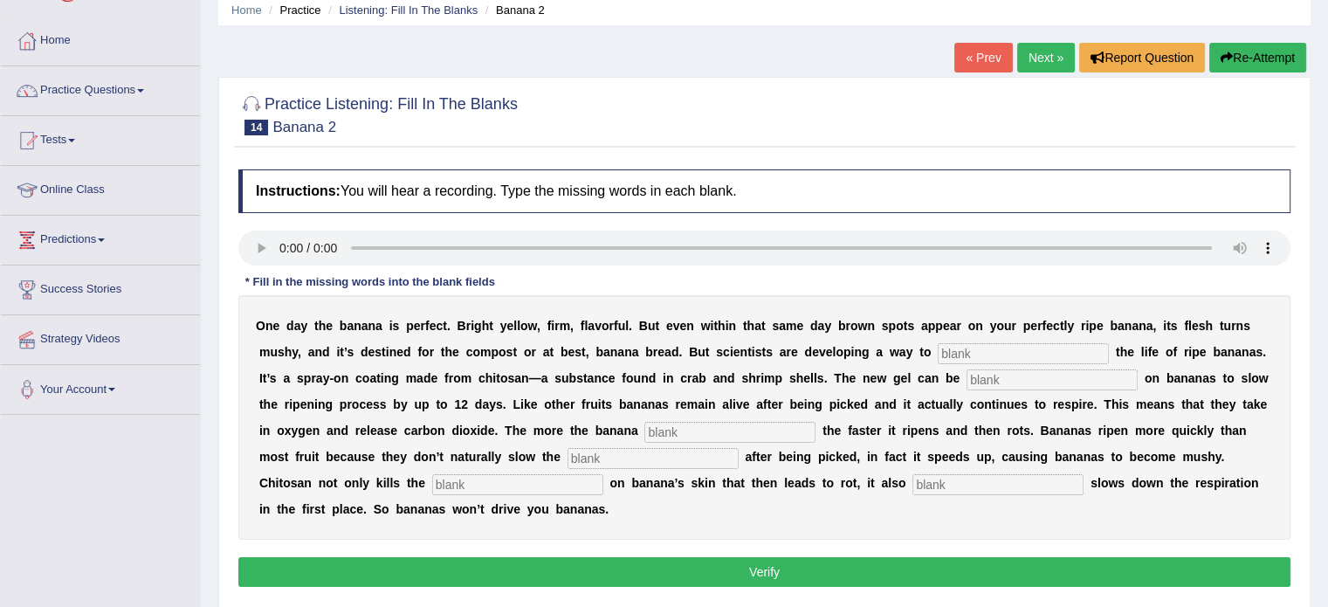
scroll to position [105, 0]
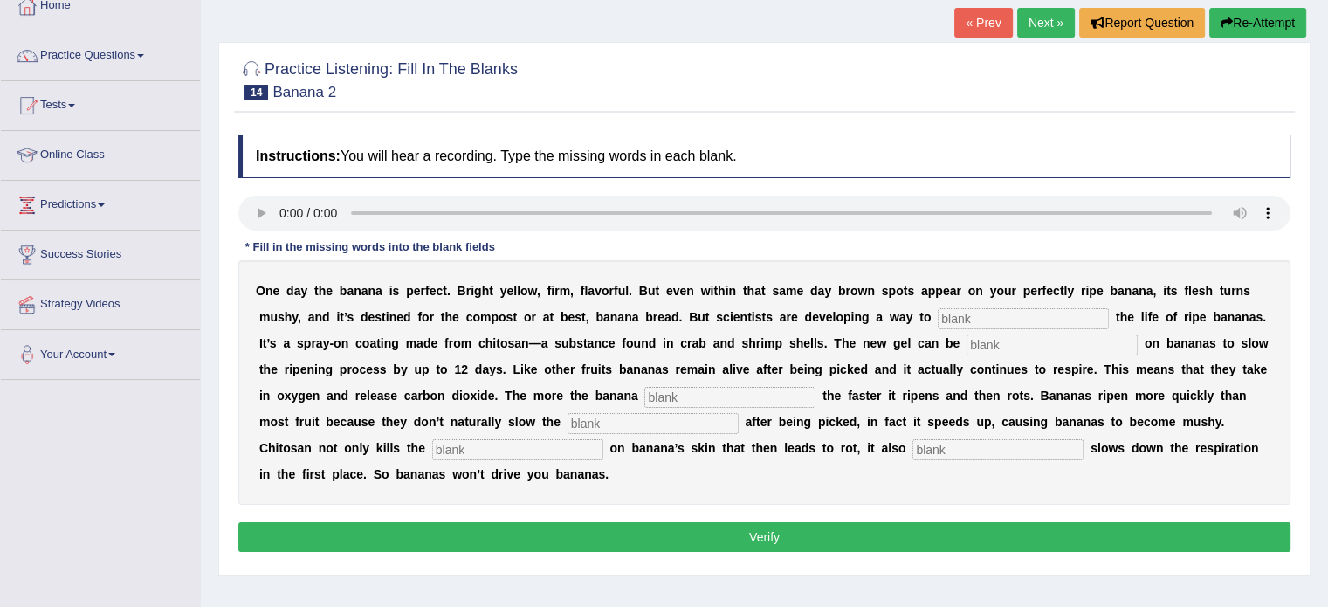
click at [1081, 308] on input "text" at bounding box center [1022, 318] width 171 height 21
click at [1058, 338] on input "text" at bounding box center [1051, 344] width 171 height 21
type input "spread"
click at [730, 390] on input "text" at bounding box center [729, 397] width 171 height 21
click at [996, 445] on input "text" at bounding box center [997, 449] width 171 height 21
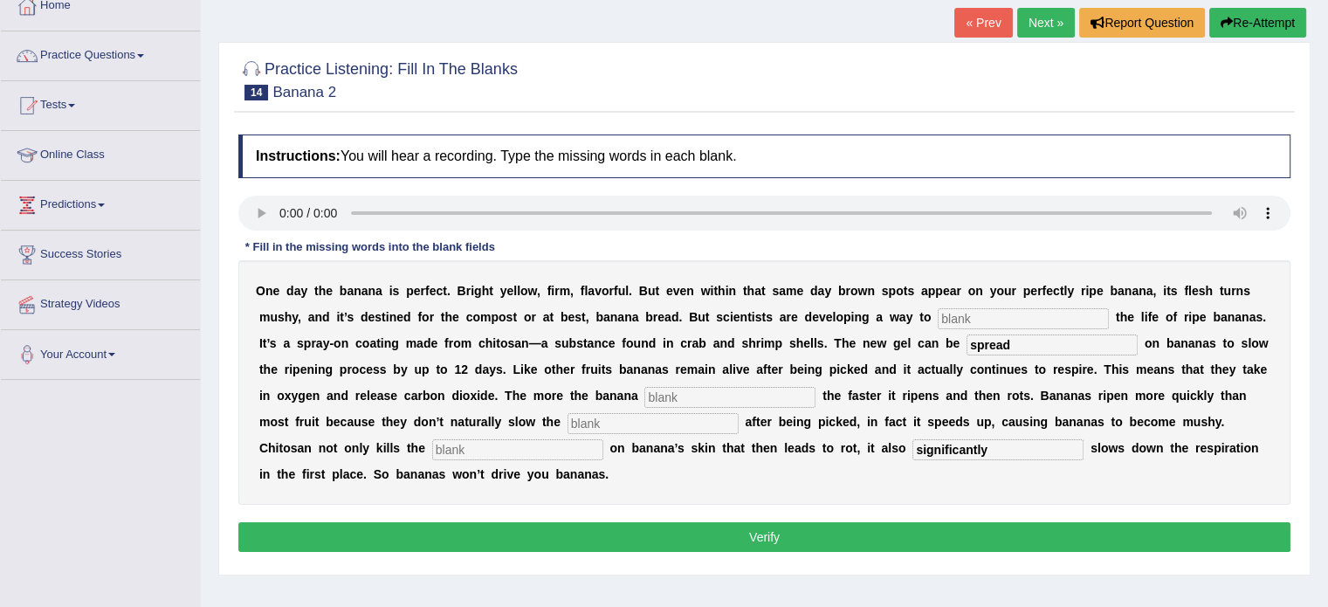
type input "significantly"
click at [978, 312] on input "text" at bounding box center [1022, 318] width 171 height 21
type input "extend"
click at [674, 400] on input "text" at bounding box center [729, 397] width 171 height 21
type input "breaze"
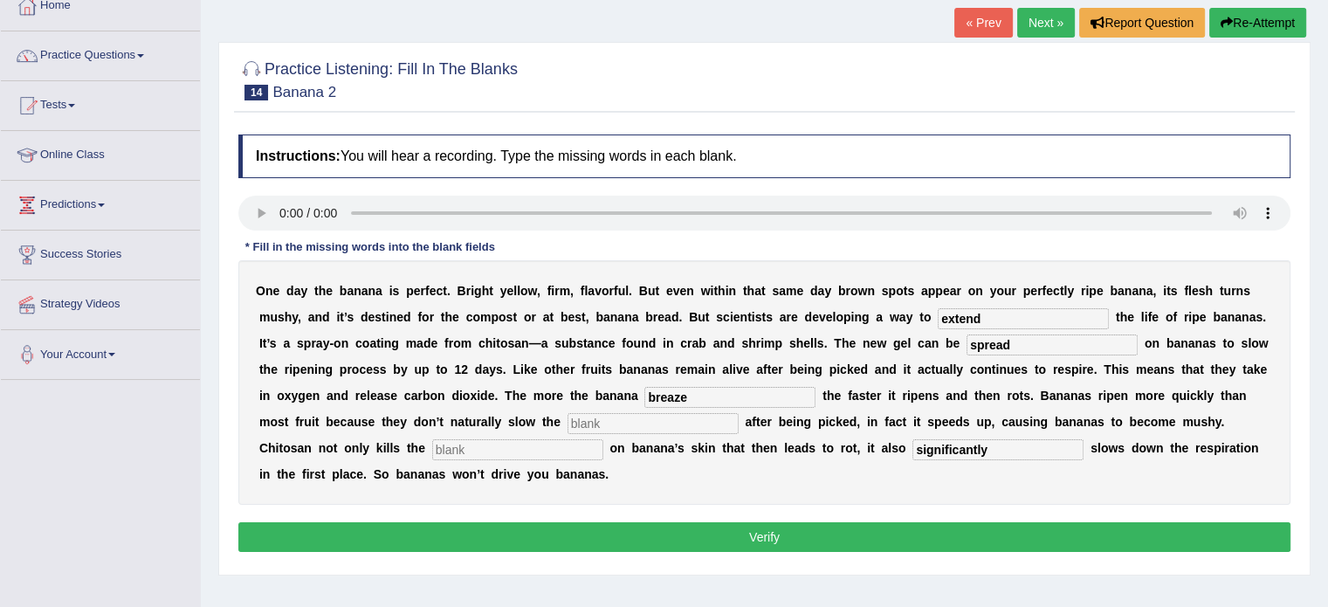
click at [628, 415] on input "text" at bounding box center [652, 423] width 171 height 21
type input "resprations"
click at [555, 443] on input "text" at bounding box center [517, 449] width 171 height 21
type input "bacteria"
click at [524, 523] on button "Verify" at bounding box center [764, 537] width 1052 height 30
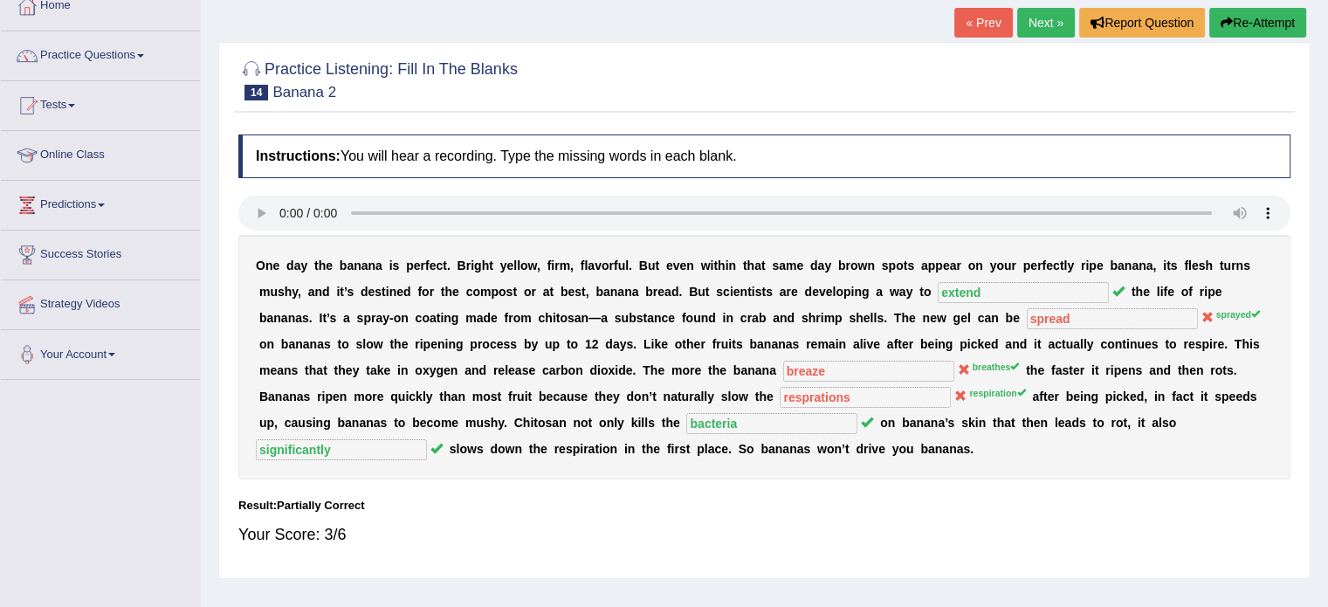
click at [1281, 24] on button "Re-Attempt" at bounding box center [1257, 23] width 97 height 30
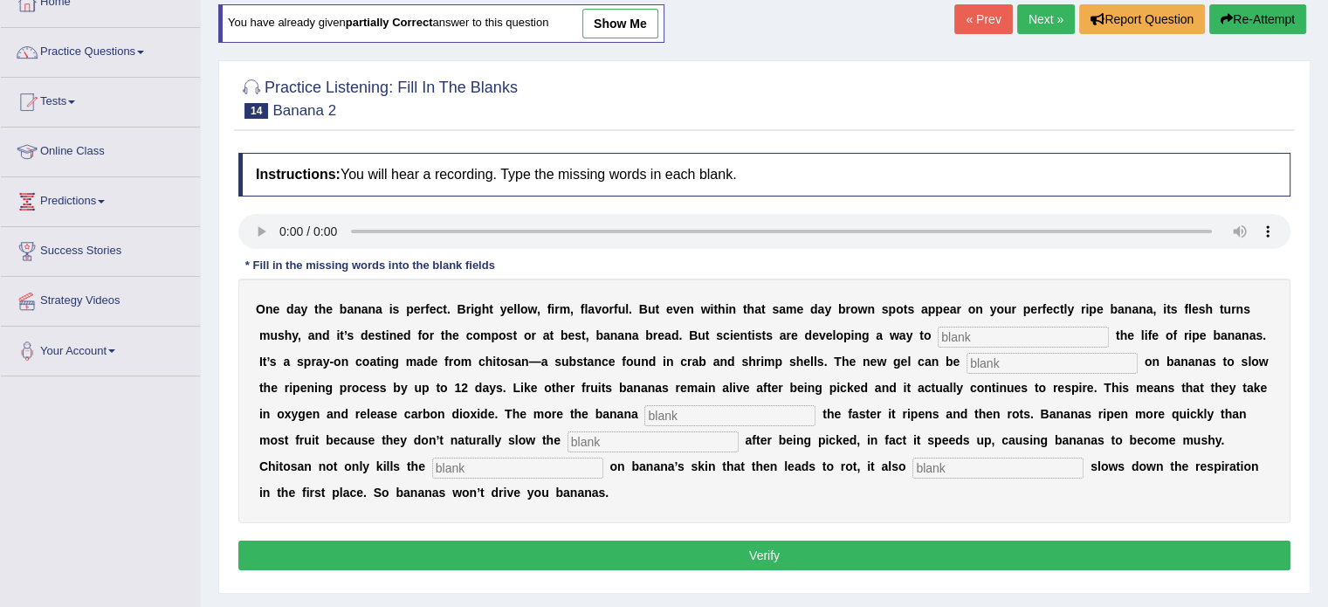
scroll to position [105, 0]
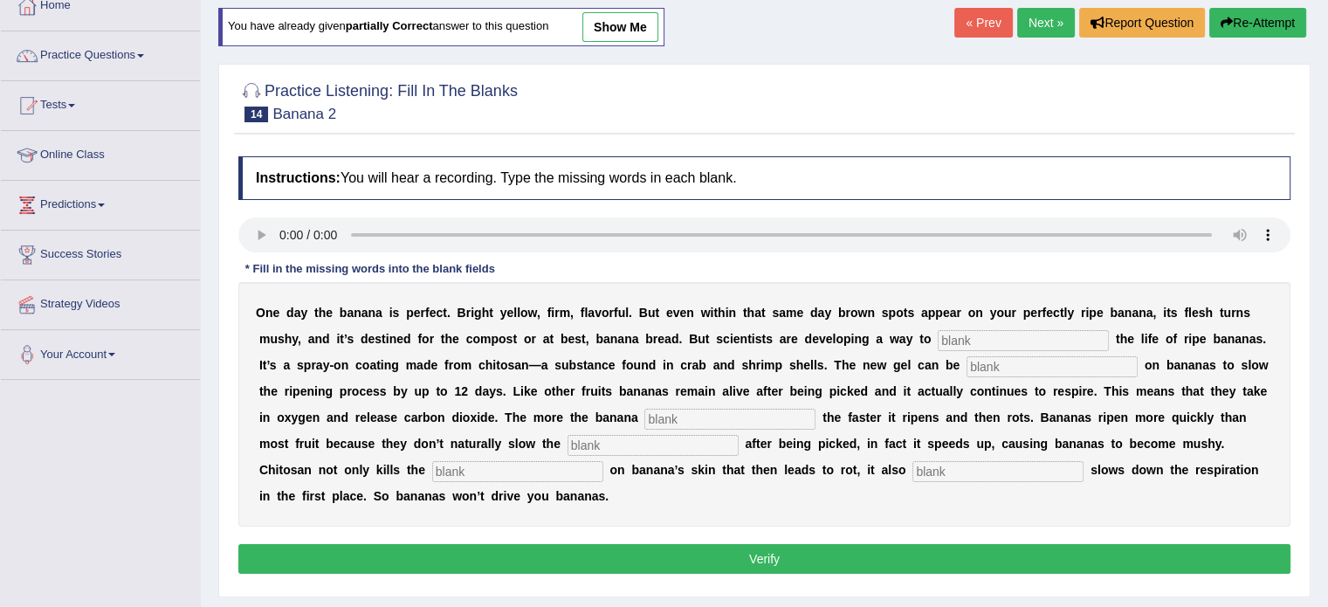
click at [697, 436] on input "text" at bounding box center [652, 445] width 171 height 21
type input "respiration"
click at [467, 470] on input "text" at bounding box center [517, 471] width 171 height 21
type input "bacteria"
click at [956, 467] on input "text" at bounding box center [997, 471] width 171 height 21
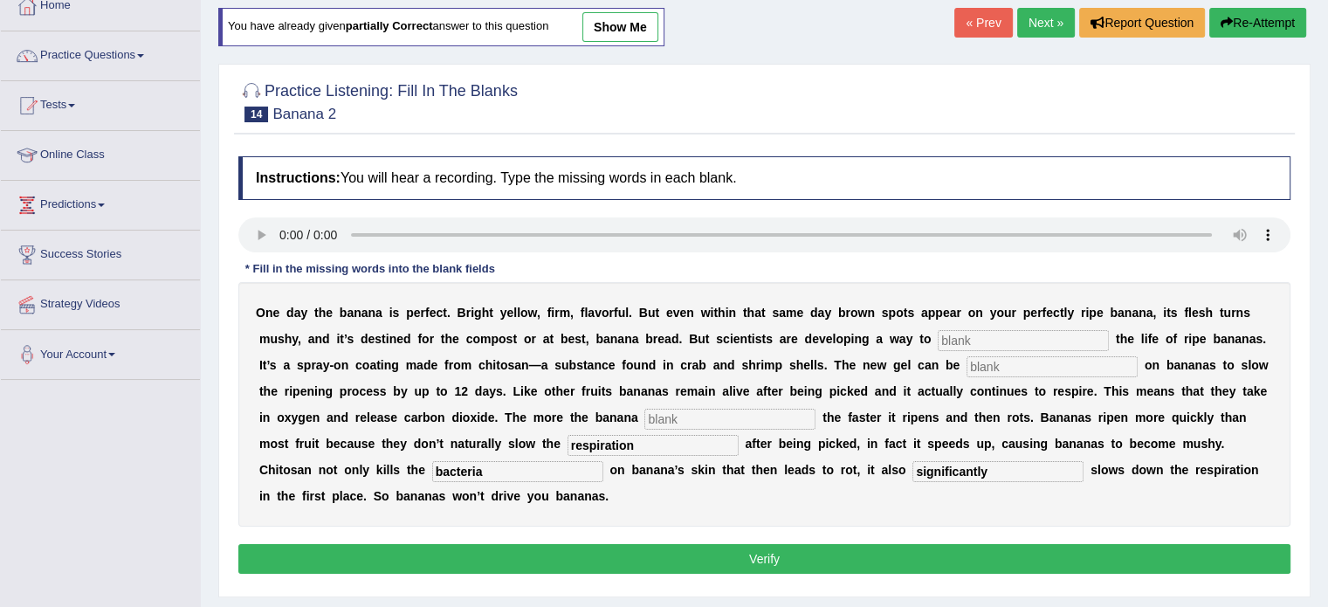
type input "significantly"
click at [991, 334] on input "text" at bounding box center [1022, 340] width 171 height 21
type input "extend"
click at [991, 361] on input "text" at bounding box center [1051, 366] width 171 height 21
type input "spreayed"
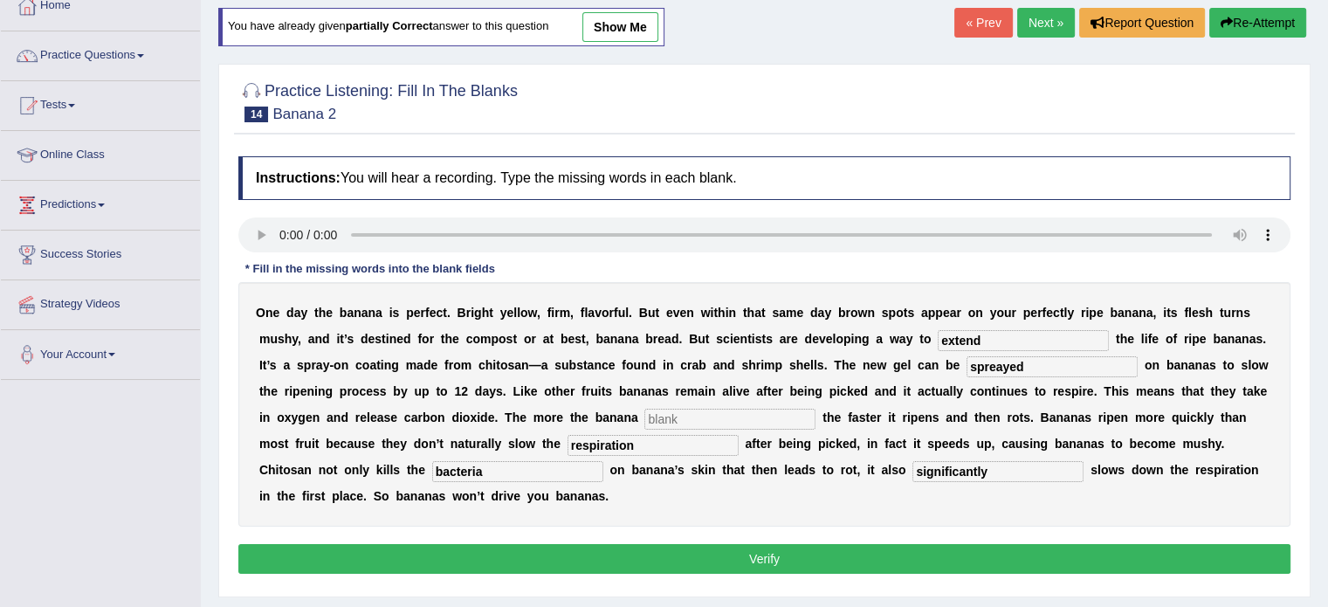
click at [779, 417] on input "text" at bounding box center [729, 418] width 171 height 21
type input "brezze"
click at [719, 555] on button "Verify" at bounding box center [764, 559] width 1052 height 30
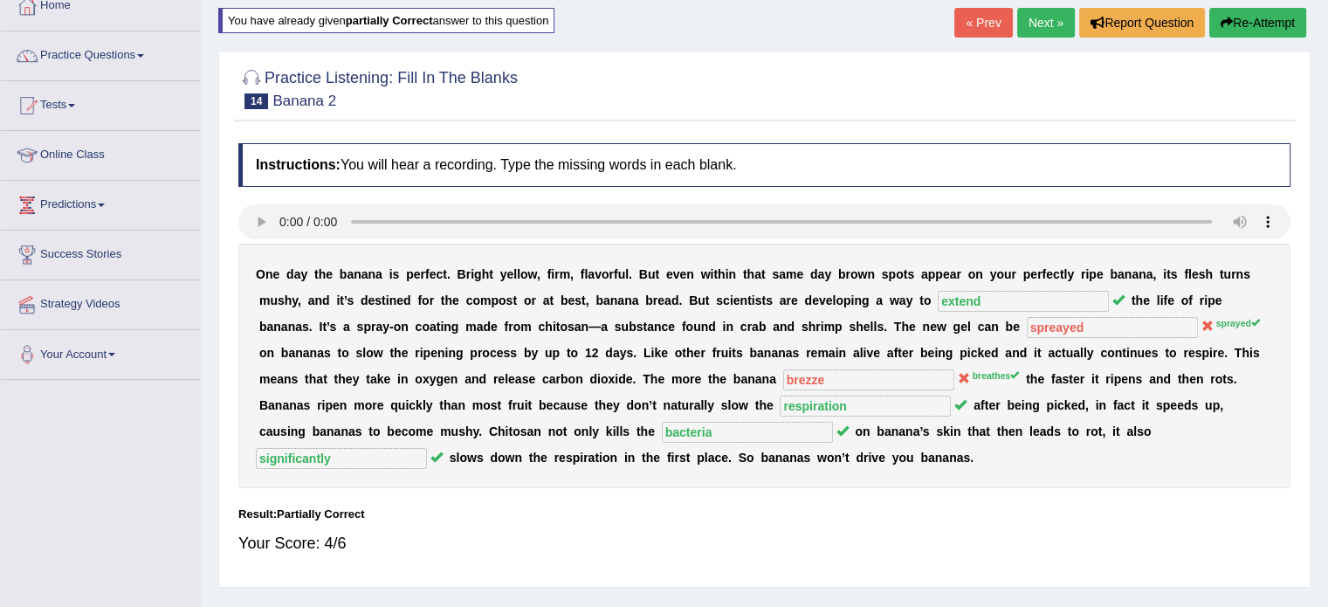
click at [1047, 28] on link "Next »" at bounding box center [1046, 23] width 58 height 30
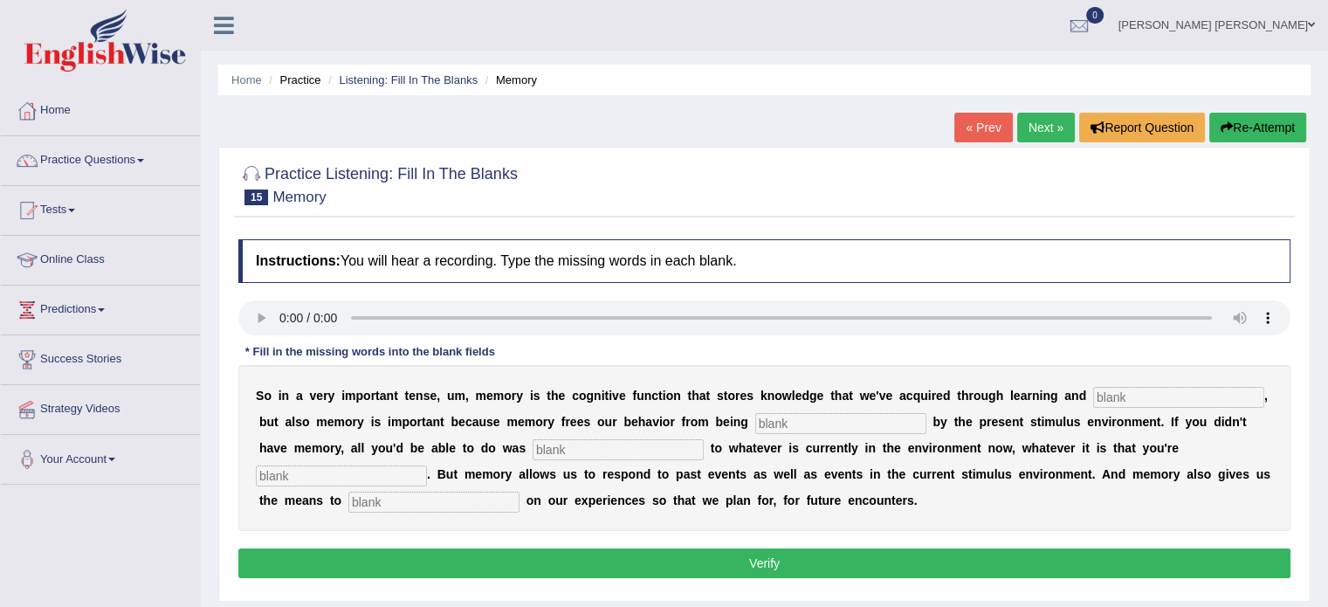
click at [1120, 395] on input "text" at bounding box center [1178, 397] width 171 height 21
type input "preception"
click at [880, 418] on input "text" at bounding box center [840, 423] width 171 height 21
click at [783, 422] on input "conttroled" at bounding box center [840, 423] width 171 height 21
click at [621, 450] on input "text" at bounding box center [617, 449] width 171 height 21
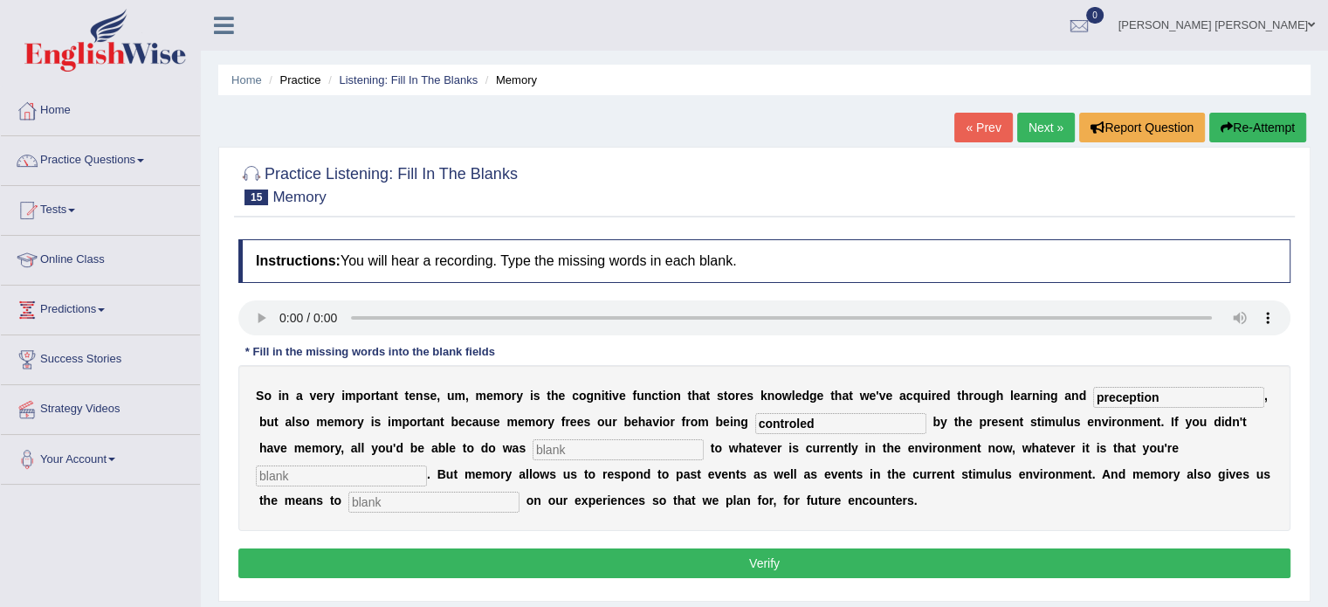
click at [792, 419] on input "controled" at bounding box center [840, 423] width 171 height 21
type input "controlled"
click at [689, 443] on input "text" at bounding box center [617, 449] width 171 height 21
type input "react"
click at [315, 467] on input "text" at bounding box center [341, 475] width 171 height 21
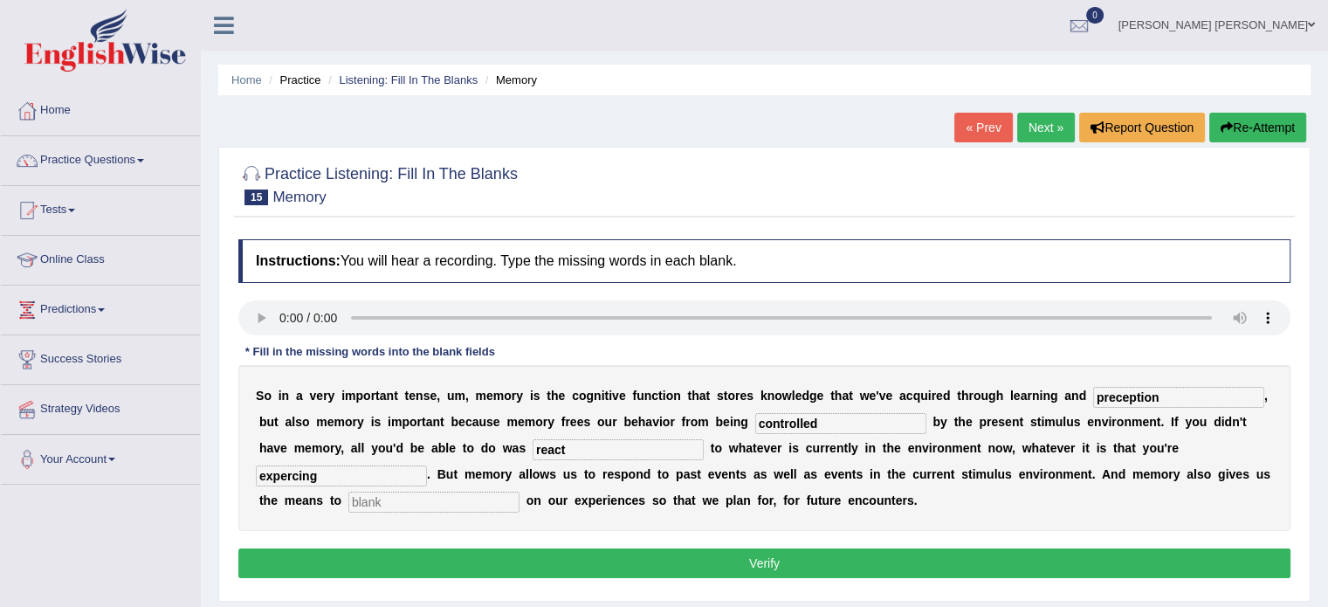
type input "expercing"
click at [367, 504] on input "text" at bounding box center [433, 501] width 171 height 21
type input "reflect"
click at [416, 548] on button "Verify" at bounding box center [764, 563] width 1052 height 30
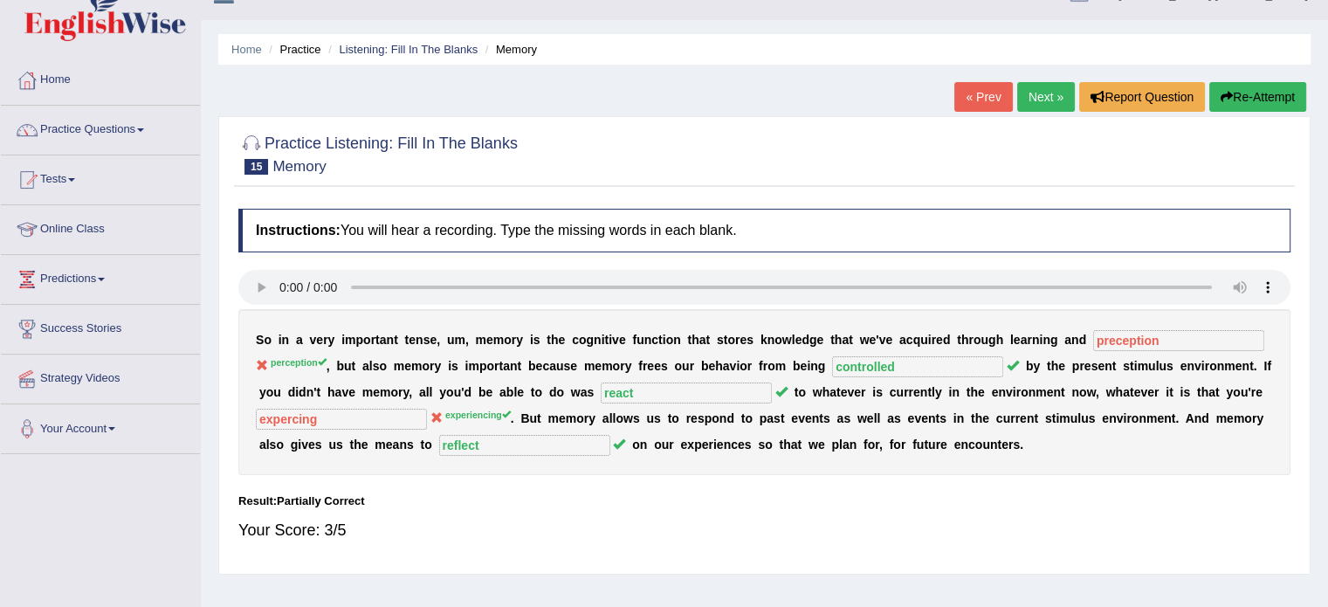
scroll to position [35, 0]
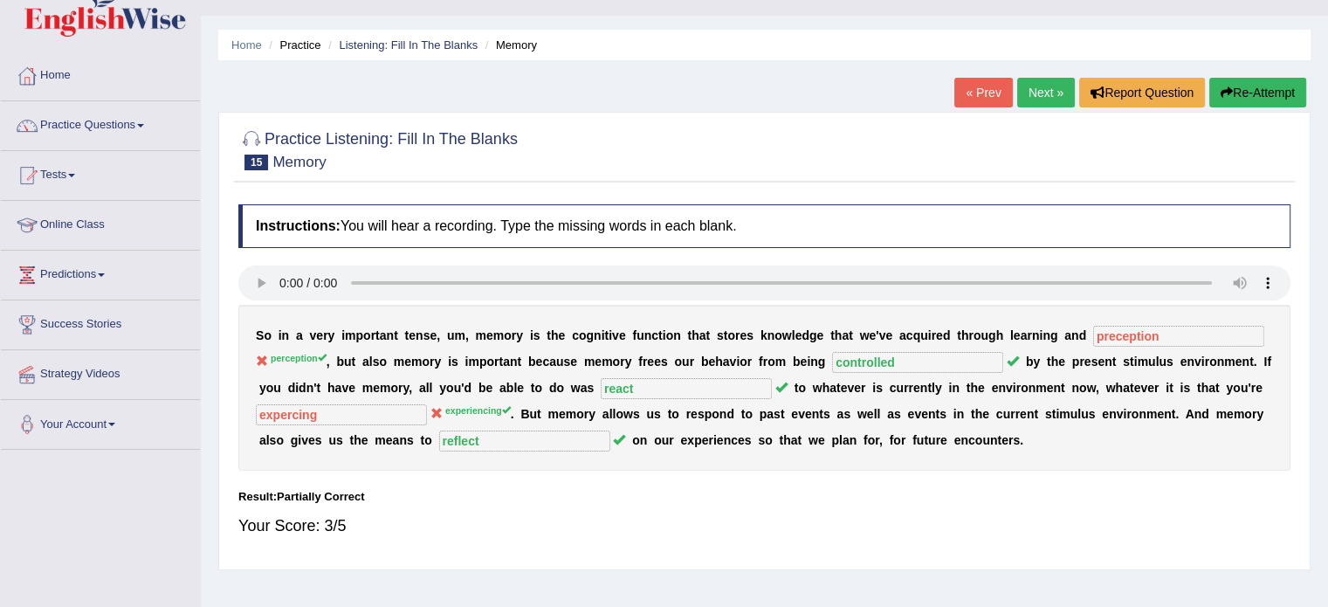
click at [1280, 80] on button "Re-Attempt" at bounding box center [1257, 93] width 97 height 30
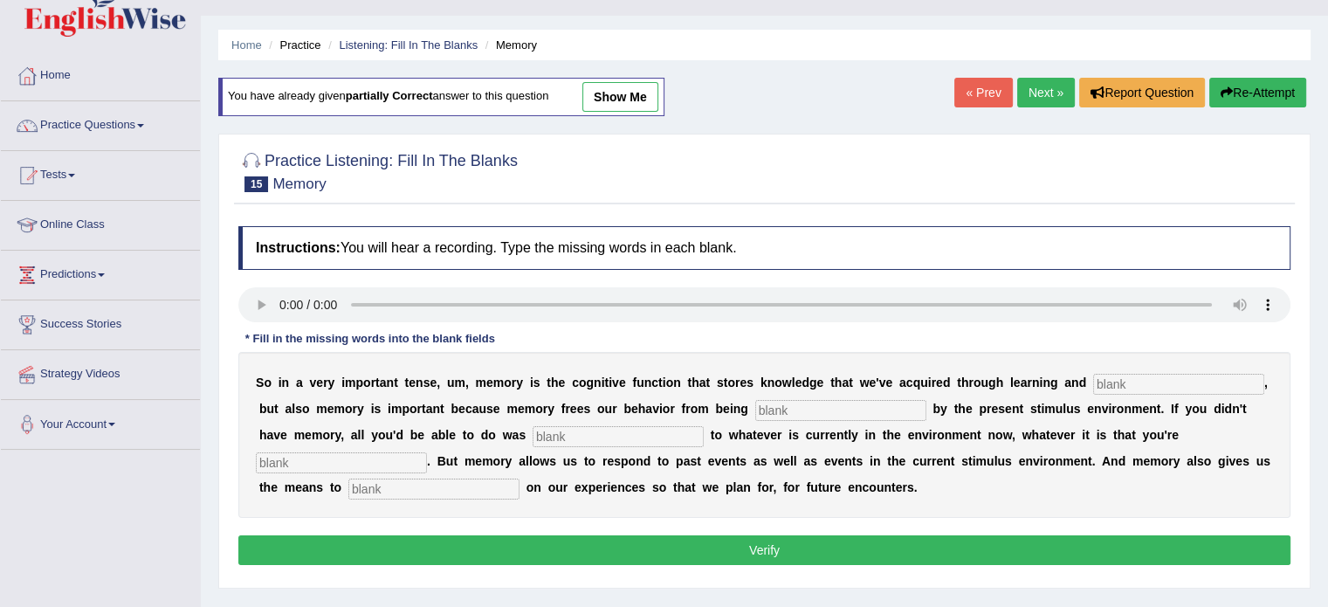
click at [817, 408] on input "text" at bounding box center [840, 410] width 171 height 21
type input "controlled"
click at [598, 426] on input "text" at bounding box center [617, 436] width 171 height 21
type input "react"
click at [476, 491] on input "text" at bounding box center [433, 488] width 171 height 21
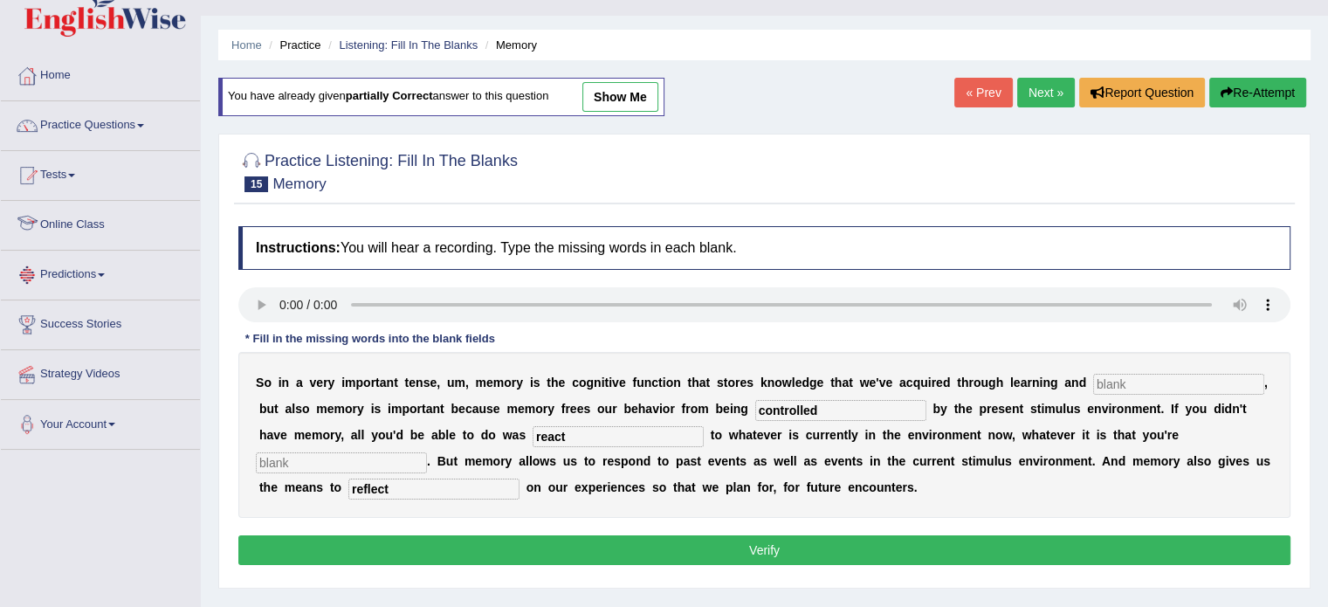
type input "reflect"
click at [1141, 388] on input "text" at bounding box center [1178, 384] width 171 height 21
type input "precaption"
click at [395, 454] on input "text" at bounding box center [341, 462] width 171 height 21
type input "exprencing"
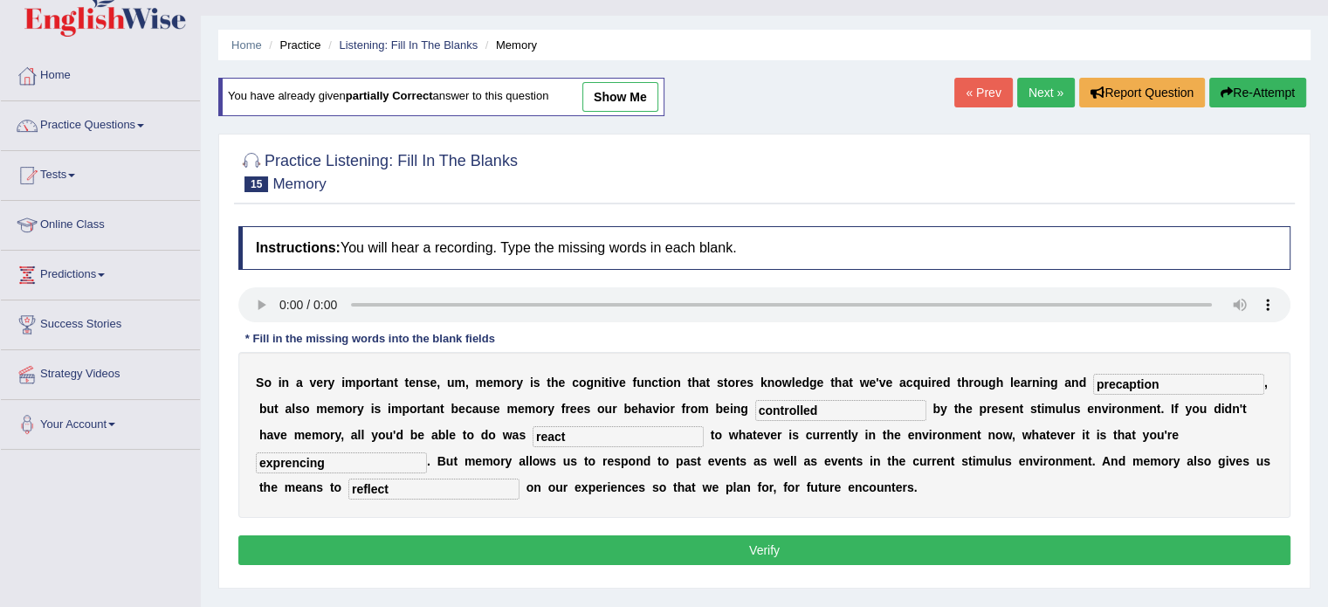
click at [418, 532] on div "Instructions: You will hear a recording. Type the missing words in each blank. …" at bounding box center [764, 397] width 1060 height 361
click at [418, 539] on button "Verify" at bounding box center [764, 550] width 1052 height 30
